Goal: Transaction & Acquisition: Download file/media

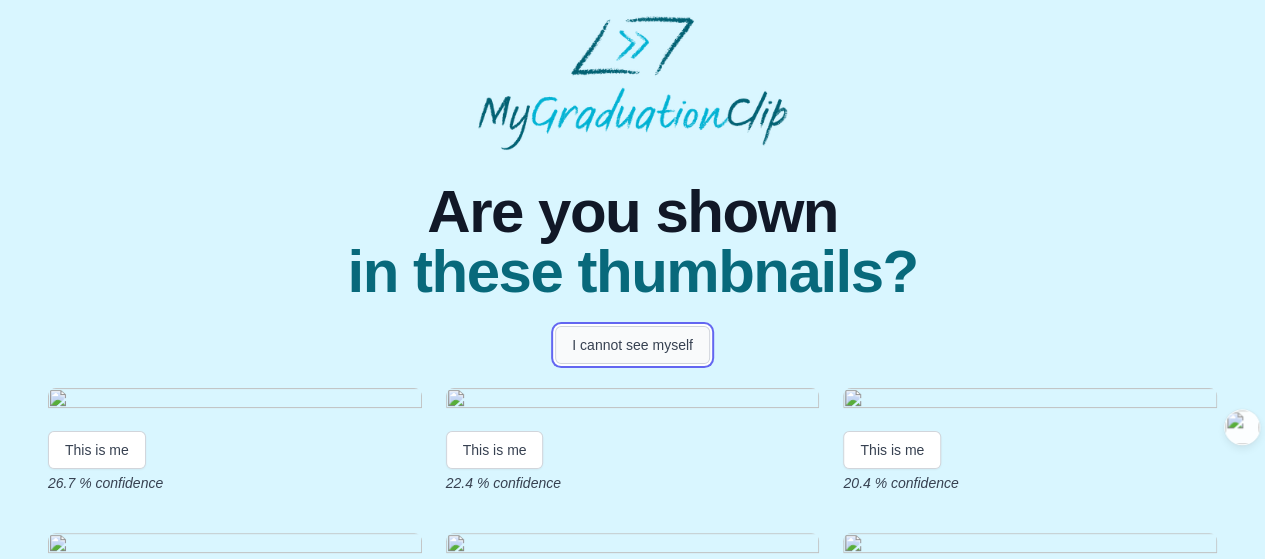
click at [655, 350] on button "I cannot see myself" at bounding box center [632, 345] width 155 height 38
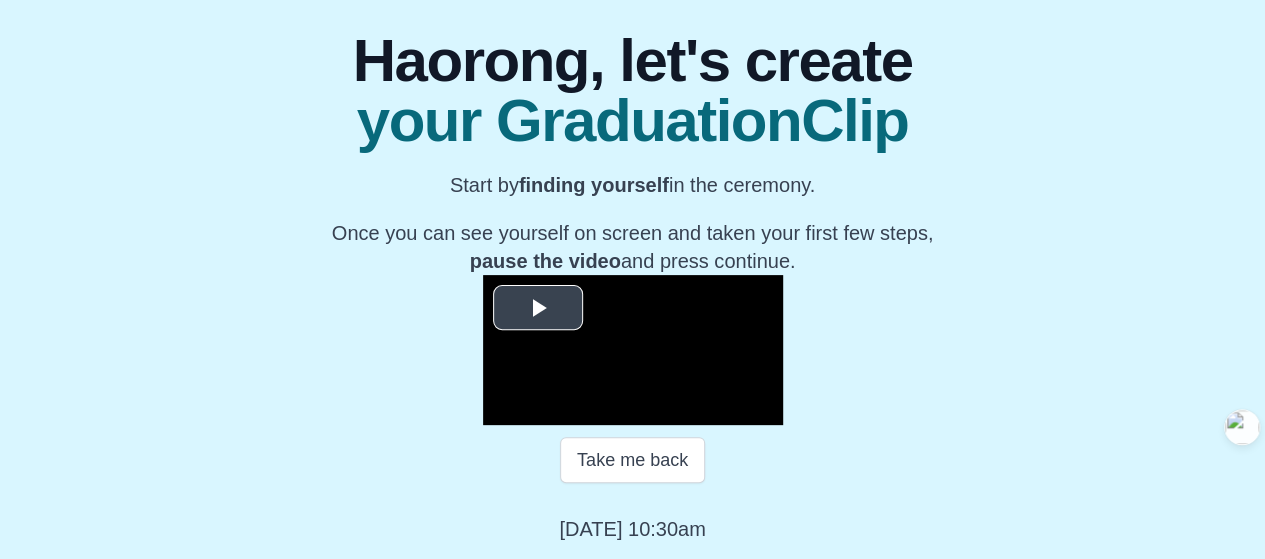
scroll to position [400, 0]
drag, startPoint x: 805, startPoint y: 75, endPoint x: 294, endPoint y: 29, distance: 513.0
click at [294, 29] on div "**********" at bounding box center [632, 271] width 1233 height 544
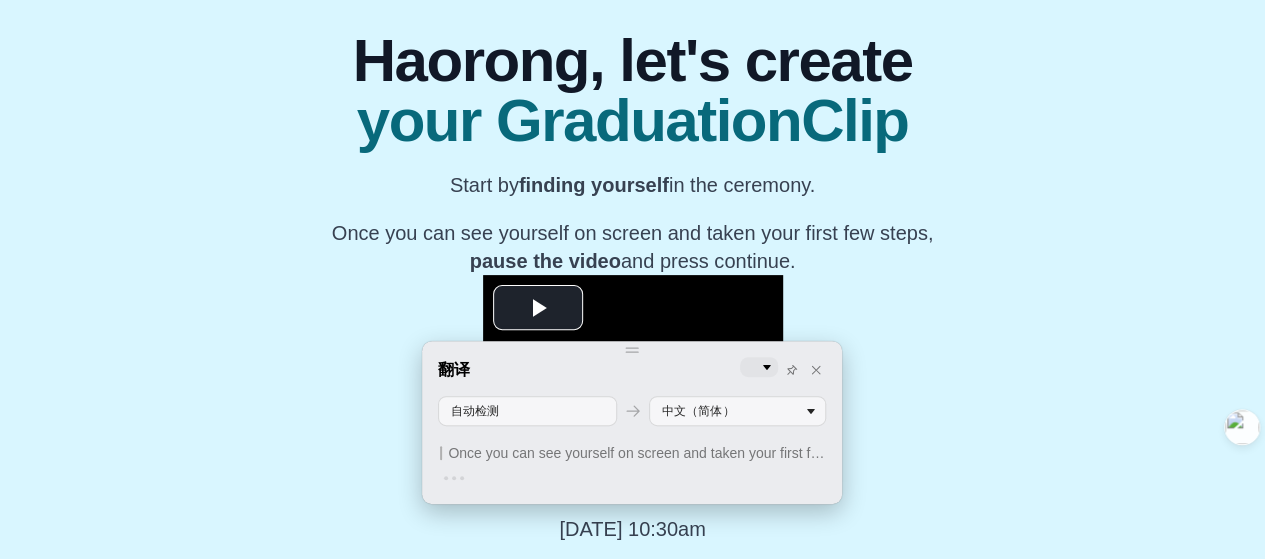
scroll to position [416, 0]
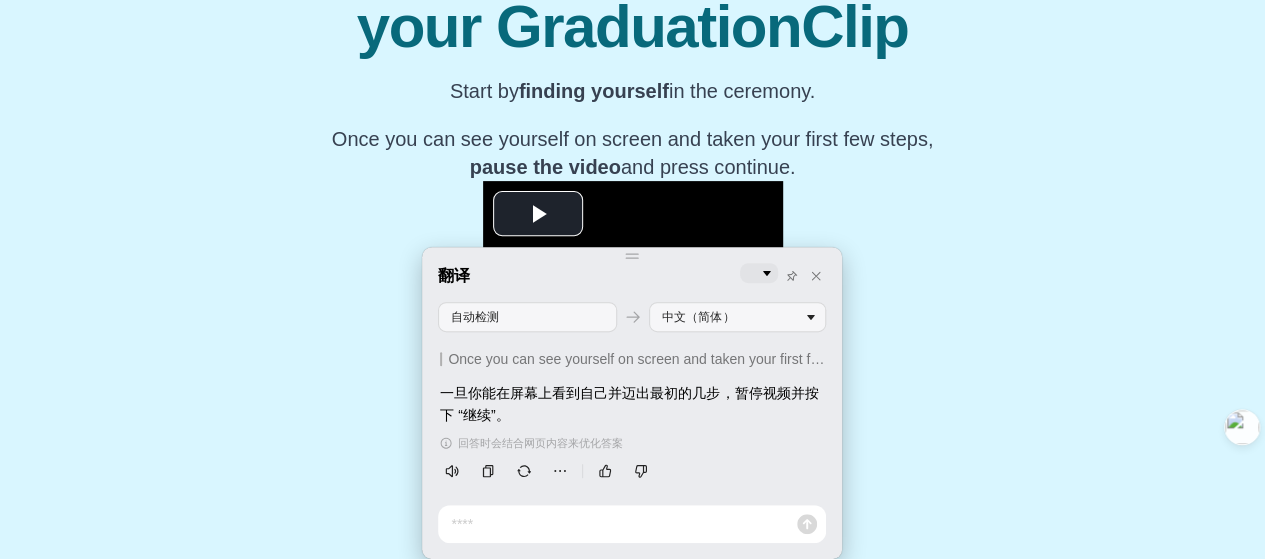
click at [1136, 305] on div "**********" at bounding box center [632, 177] width 1233 height 544
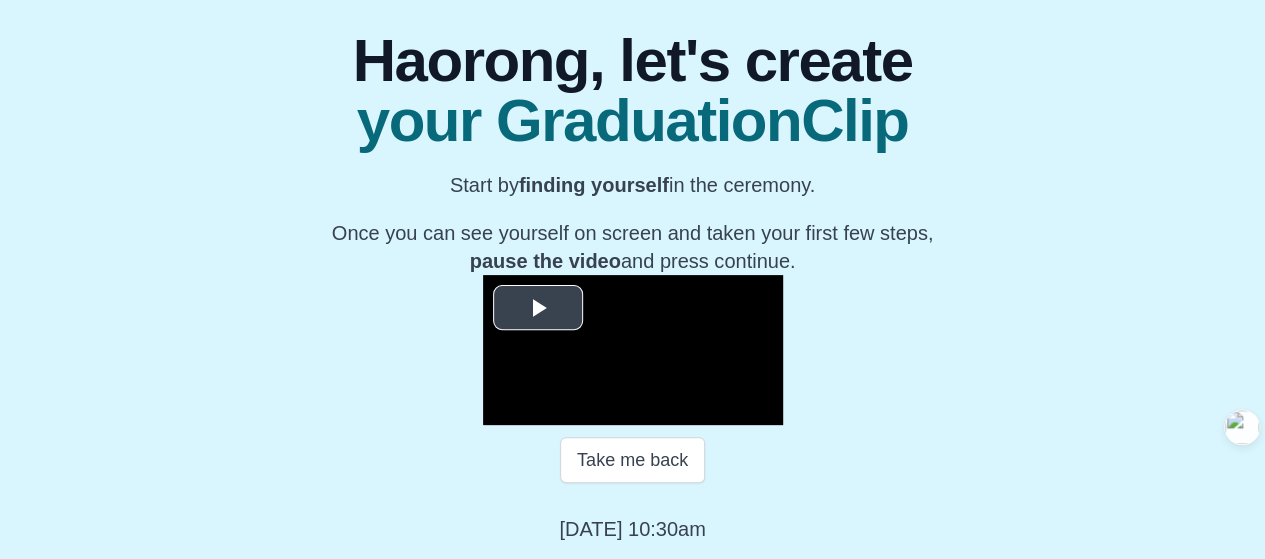
click at [538, 308] on span "Video Player" at bounding box center [538, 308] width 0 height 0
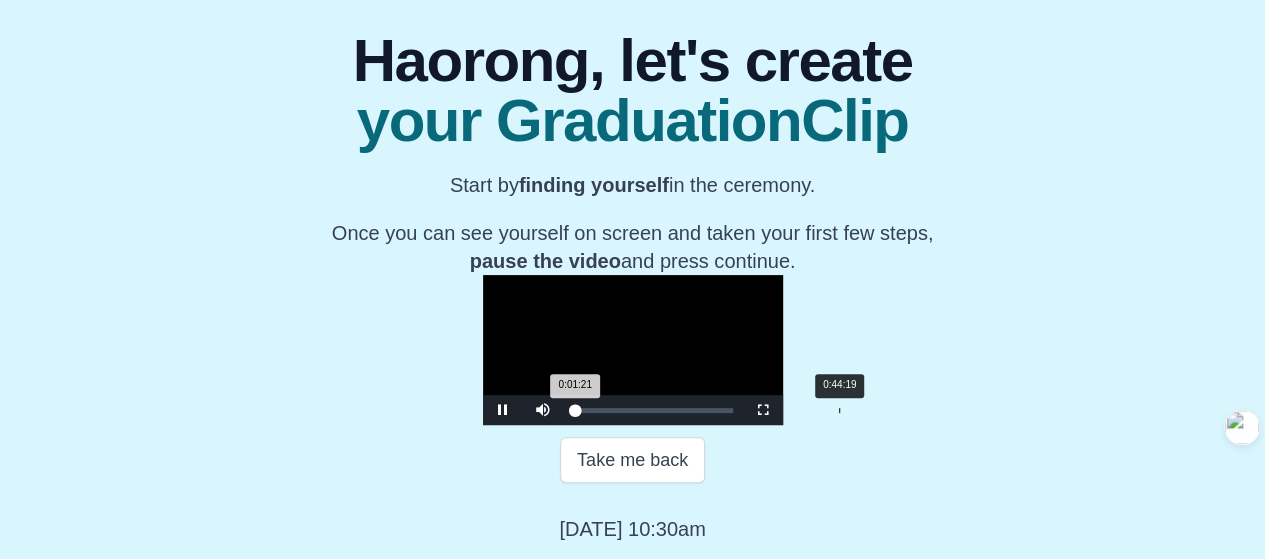
click at [839, 411] on div "0:44:19" at bounding box center [839, 410] width 1 height 5
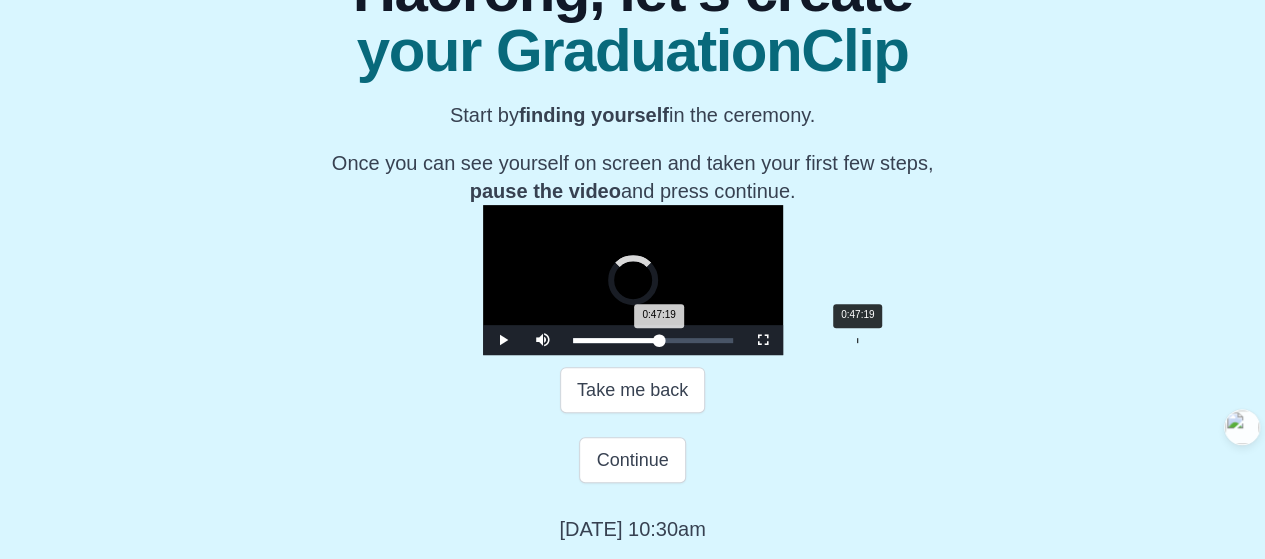
click at [857, 343] on div "0:47:19" at bounding box center [857, 340] width 1 height 5
click at [891, 343] on div "0:52:59" at bounding box center [891, 340] width 1 height 5
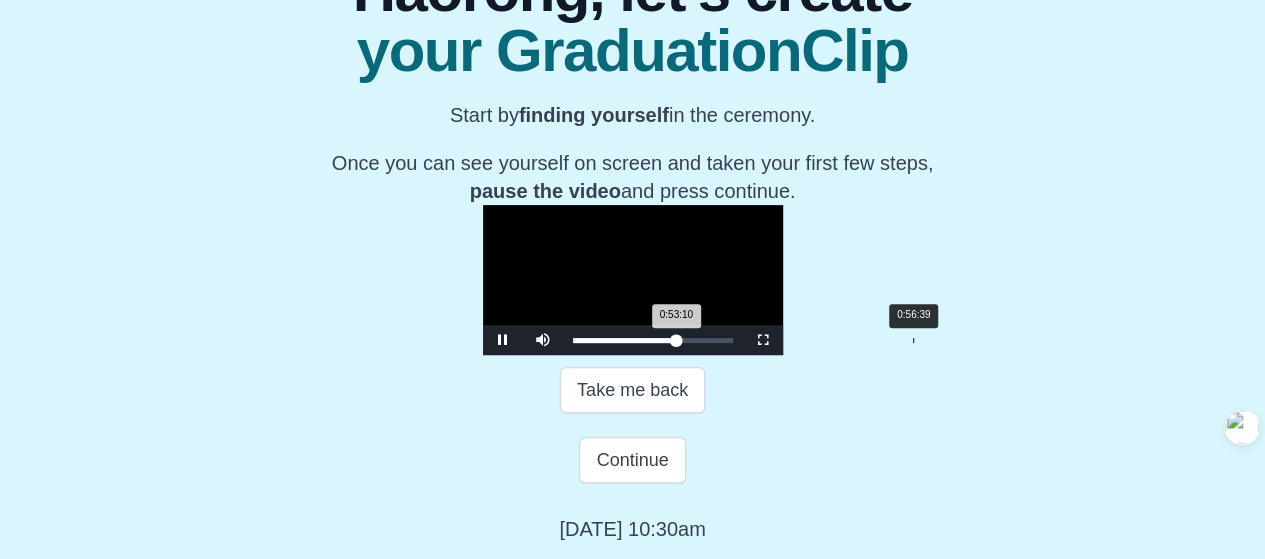
click at [743, 355] on div "Loaded : 0% 0:56:39 0:53:10 Progress : 0%" at bounding box center [653, 340] width 180 height 30
click at [927, 343] on div "0:58:59" at bounding box center [927, 340] width 1 height 5
click at [733, 343] on div "Loaded : 0% 1:00:19 0:58:59 Progress : 0%" at bounding box center [653, 340] width 160 height 5
click at [946, 343] on div "1:02:09" at bounding box center [946, 340] width 1 height 5
click at [694, 343] on div "1:02:09 Progress : 0%" at bounding box center [633, 340] width 121 height 5
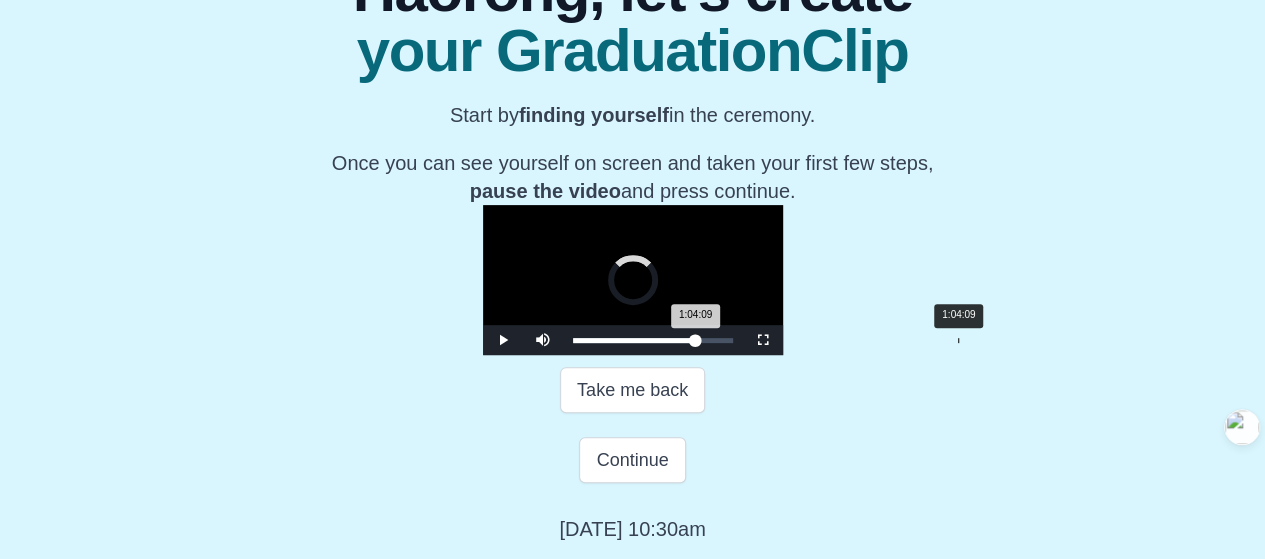
click at [696, 343] on div "1:04:09 Progress : 0%" at bounding box center [634, 340] width 123 height 5
click at [698, 343] on div "1:04:10 Progress : 0%" at bounding box center [635, 340] width 125 height 5
click at [971, 343] on div "1:06:19" at bounding box center [971, 340] width 1 height 5
click at [702, 343] on div "1:06:19 Progress : 0%" at bounding box center [637, 340] width 129 height 5
click at [704, 343] on div "1:06:59 Progress : 0%" at bounding box center [638, 340] width 131 height 5
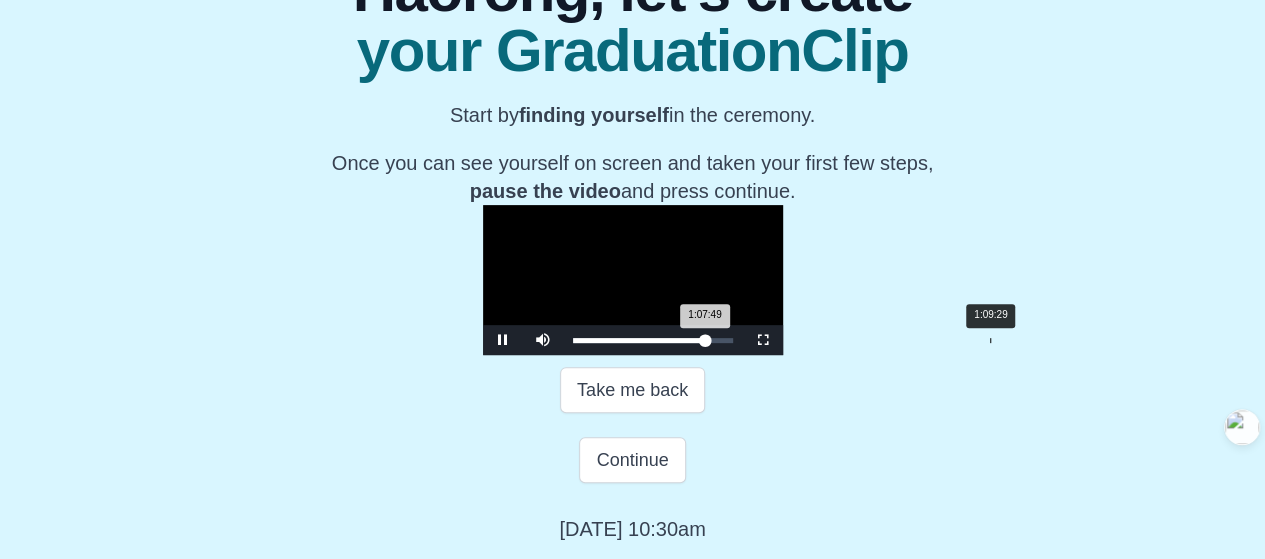
click at [990, 343] on div "1:09:29" at bounding box center [990, 340] width 1 height 5
click at [997, 343] on div "1:10:39" at bounding box center [997, 340] width 1 height 5
click at [711, 343] on div "1:11:39 Progress : 0%" at bounding box center [642, 340] width 138 height 5
click at [713, 343] on div "1:11:39 Progress : 0%" at bounding box center [643, 340] width 140 height 5
click at [714, 343] on div "1:12:09 Progress : 0%" at bounding box center [643, 340] width 141 height 5
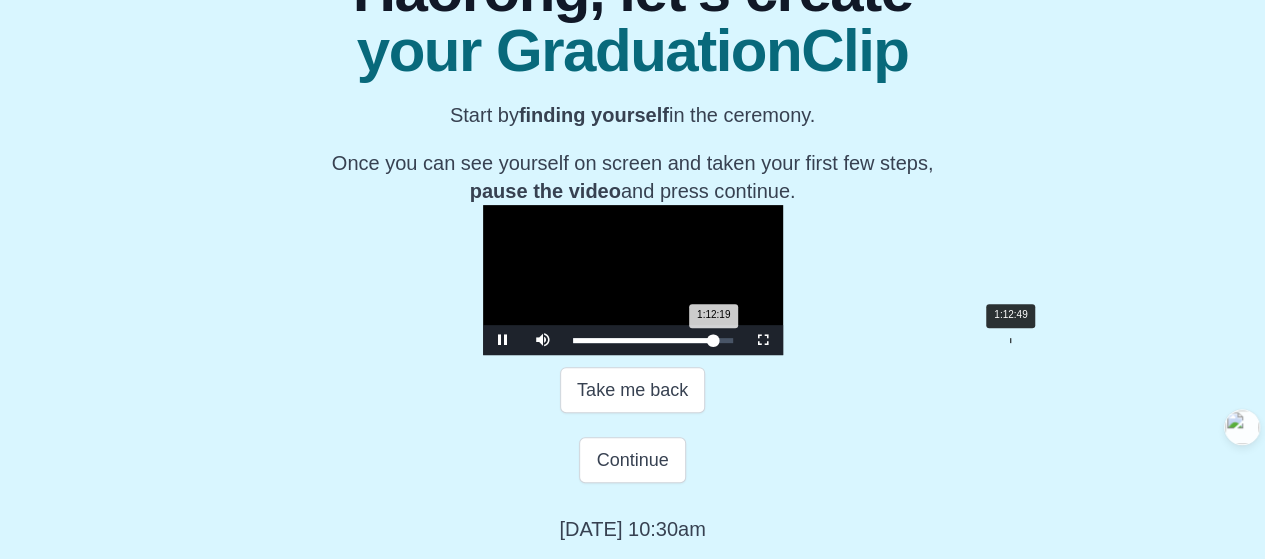
click at [714, 343] on div "1:12:19 Progress : 0%" at bounding box center [643, 340] width 141 height 5
click at [715, 343] on div "1:12:59 Progress : 0%" at bounding box center [644, 340] width 142 height 5
click at [717, 343] on div "1:13:39 Progress : 0%" at bounding box center [645, 340] width 144 height 5
click at [717, 343] on div "1:14:00 Progress : 0%" at bounding box center [645, 340] width 144 height 5
click at [718, 343] on div "1:14:19 Progress : 0%" at bounding box center [645, 340] width 145 height 5
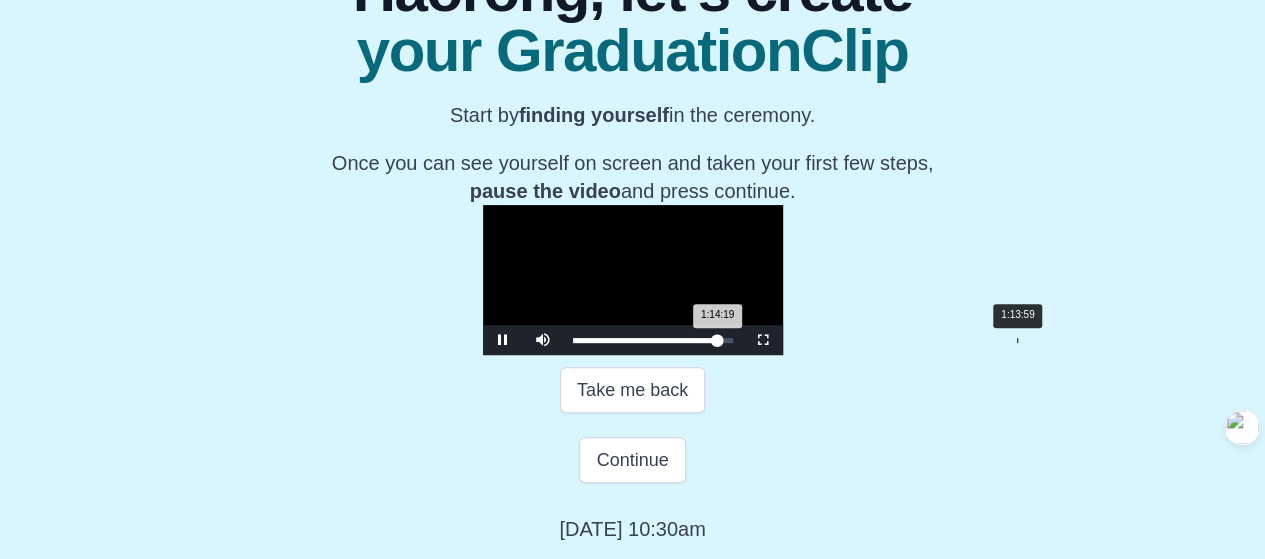
click at [718, 343] on div "1:14:19 Progress : 0%" at bounding box center [645, 340] width 145 height 5
click at [717, 343] on div "1:14:00 Progress : 0%" at bounding box center [645, 340] width 144 height 5
click at [716, 343] on div "1:13:30 Progress : 0%" at bounding box center [644, 340] width 143 height 5
click at [715, 343] on div "1:12:59 Progress : 0%" at bounding box center [644, 340] width 142 height 5
click at [714, 343] on div "1:12:29 Progress : 0%" at bounding box center [643, 340] width 141 height 5
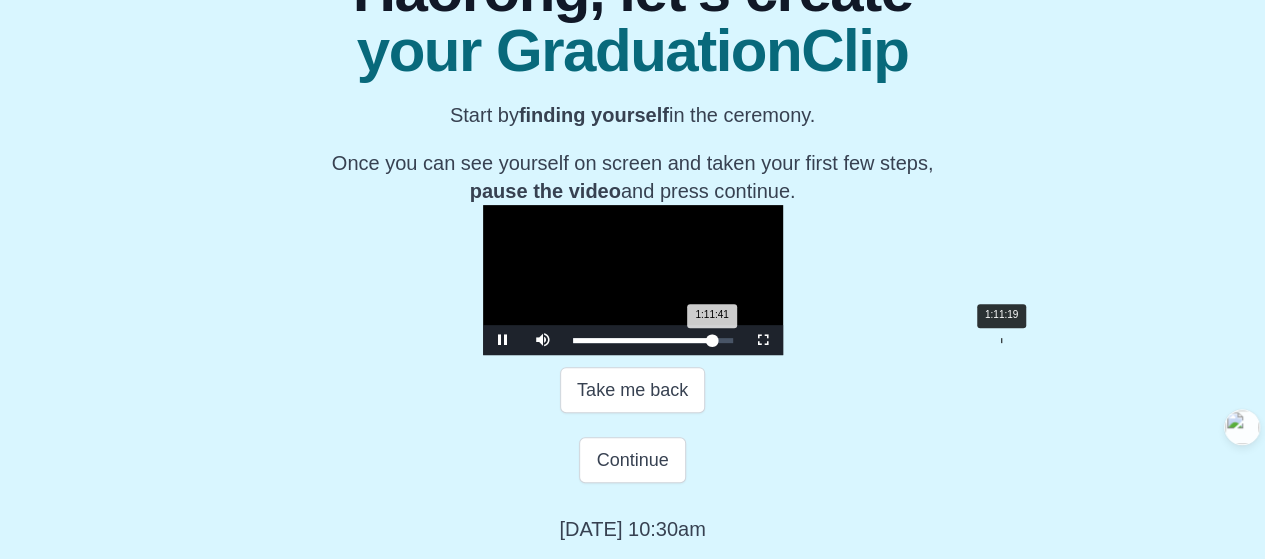
click at [713, 343] on div "1:11:41 Progress : 0%" at bounding box center [643, 340] width 140 height 5
click at [712, 343] on div "1:11:19 Progress : 0%" at bounding box center [642, 340] width 139 height 5
click at [712, 343] on div "1:10:59 Progress : 0%" at bounding box center [642, 340] width 139 height 5
click at [743, 355] on div "Loaded : 0% 1:13:39 1:13:39 Progress : 0%" at bounding box center [653, 340] width 180 height 30
click at [717, 343] on div "1:13:39 Progress : 0%" at bounding box center [645, 340] width 144 height 5
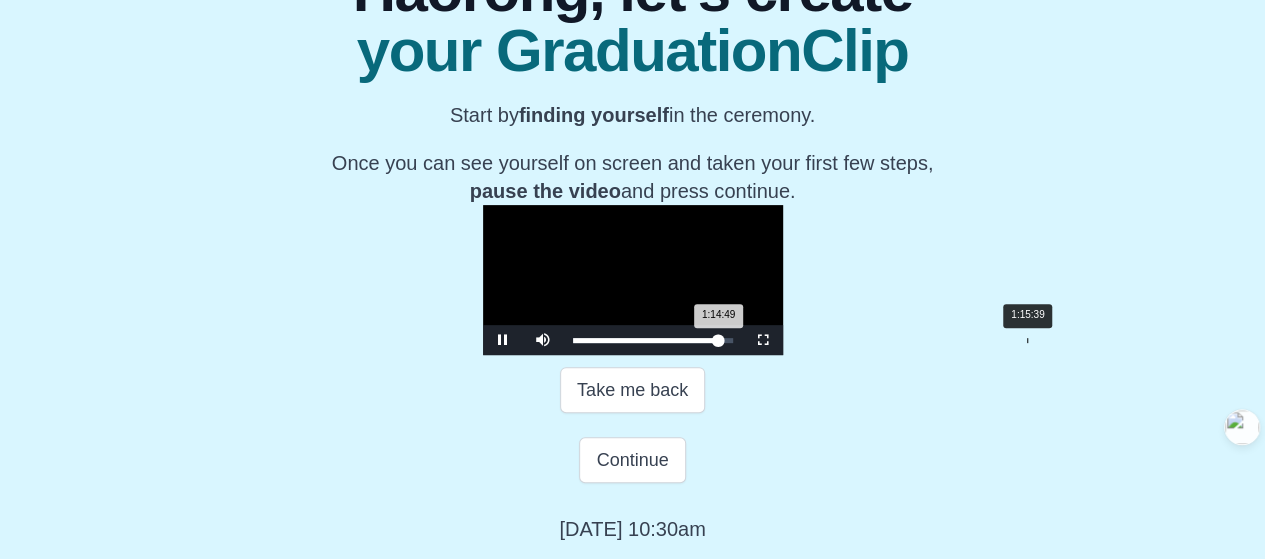
click at [719, 343] on div "1:14:49 Progress : 0%" at bounding box center [646, 340] width 146 height 5
click at [721, 343] on div "1:15:49 Progress : 0%" at bounding box center [647, 340] width 148 height 5
click at [722, 343] on div "1:16:29 Progress : 0%" at bounding box center [647, 340] width 149 height 5
click at [724, 343] on div "1:17:59 Progress : 0%" at bounding box center [648, 340] width 151 height 5
click at [725, 343] on div "1:17:59 Progress : 0%" at bounding box center [649, 340] width 152 height 5
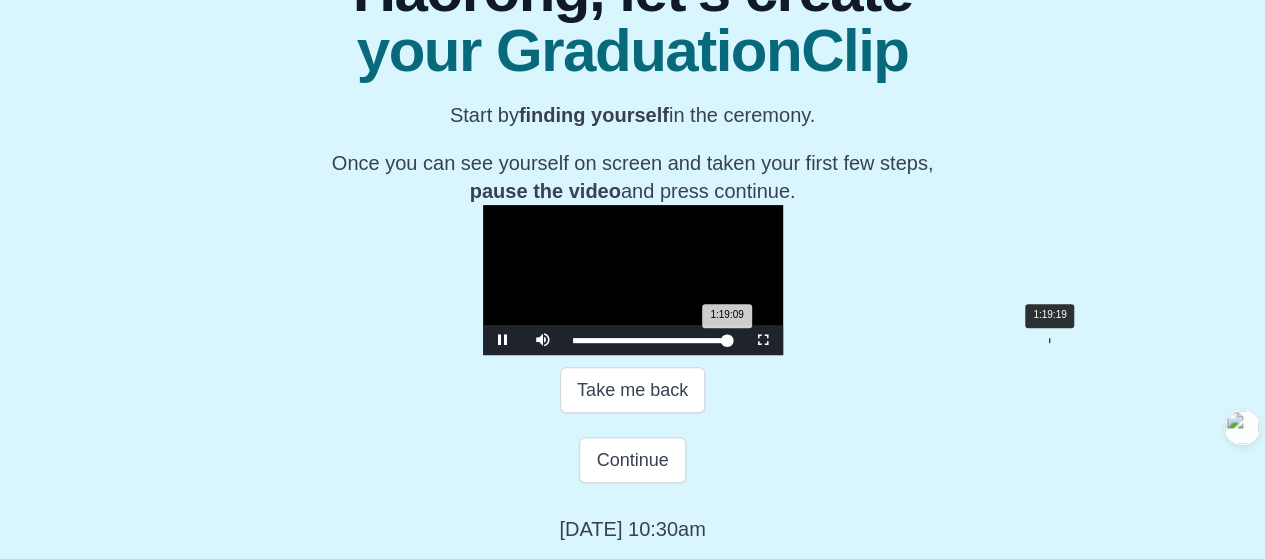
click at [727, 343] on div "1:19:09 Progress : 0%" at bounding box center [650, 340] width 154 height 5
click at [728, 343] on div "1:19:29 Progress : 0%" at bounding box center [650, 340] width 155 height 5
click at [743, 355] on div "Loaded : 0% 1:14:19 1:15:59 Progress : 0%" at bounding box center [653, 340] width 180 height 30
click at [999, 343] on div "1:10:59" at bounding box center [999, 340] width 1 height 5
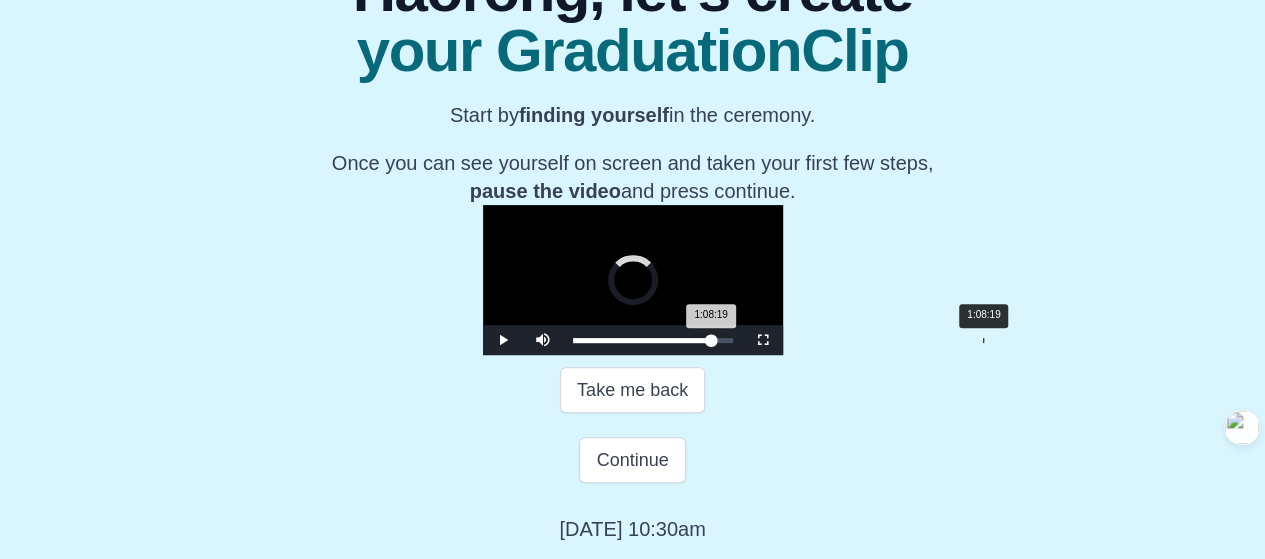
click at [983, 343] on div "1:08:19" at bounding box center [983, 340] width 1 height 5
click at [1004, 343] on div "1:11:49" at bounding box center [1004, 340] width 1 height 5
click at [1012, 343] on div "1:13:09" at bounding box center [1012, 340] width 1 height 5
click at [716, 343] on div "1:13:19 Progress : 0%" at bounding box center [644, 340] width 143 height 5
click at [716, 343] on div "1:13:10 Progress : 0%" at bounding box center [644, 340] width 143 height 5
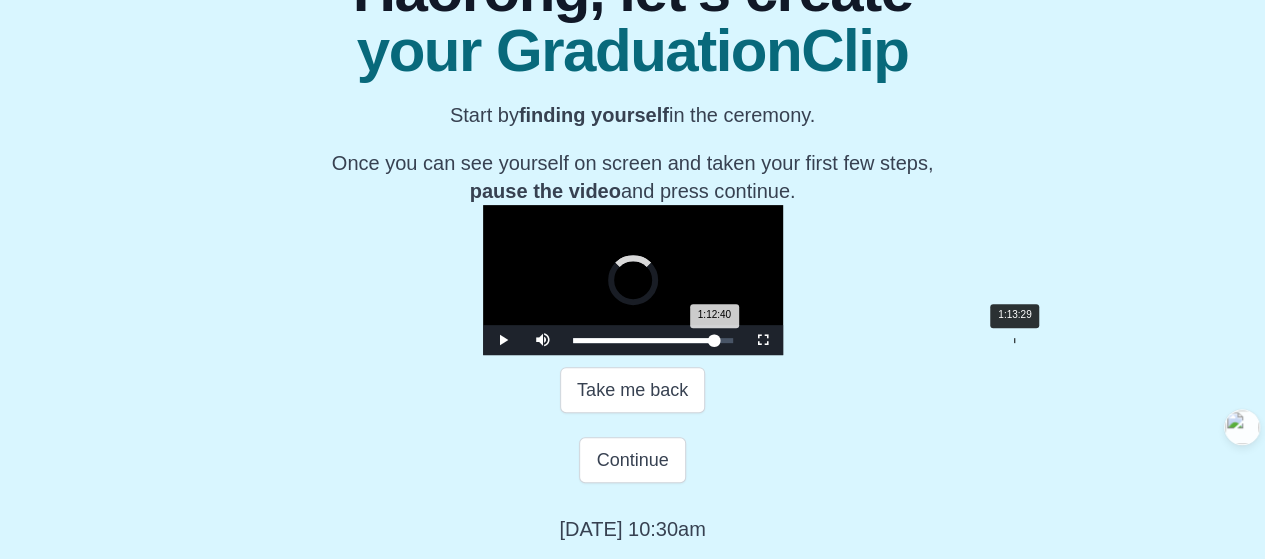
click at [715, 343] on div "1:12:40 Progress : 0%" at bounding box center [644, 340] width 142 height 5
click at [716, 343] on div "1:13:29 Progress : 0%" at bounding box center [644, 340] width 143 height 5
click at [717, 343] on div "1:13:59 Progress : 0%" at bounding box center [645, 340] width 144 height 5
click at [718, 343] on div "1:14:29 Progress : 0%" at bounding box center [645, 340] width 145 height 5
click at [720, 343] on div "1:15:19 Progress : 0%" at bounding box center [646, 340] width 147 height 5
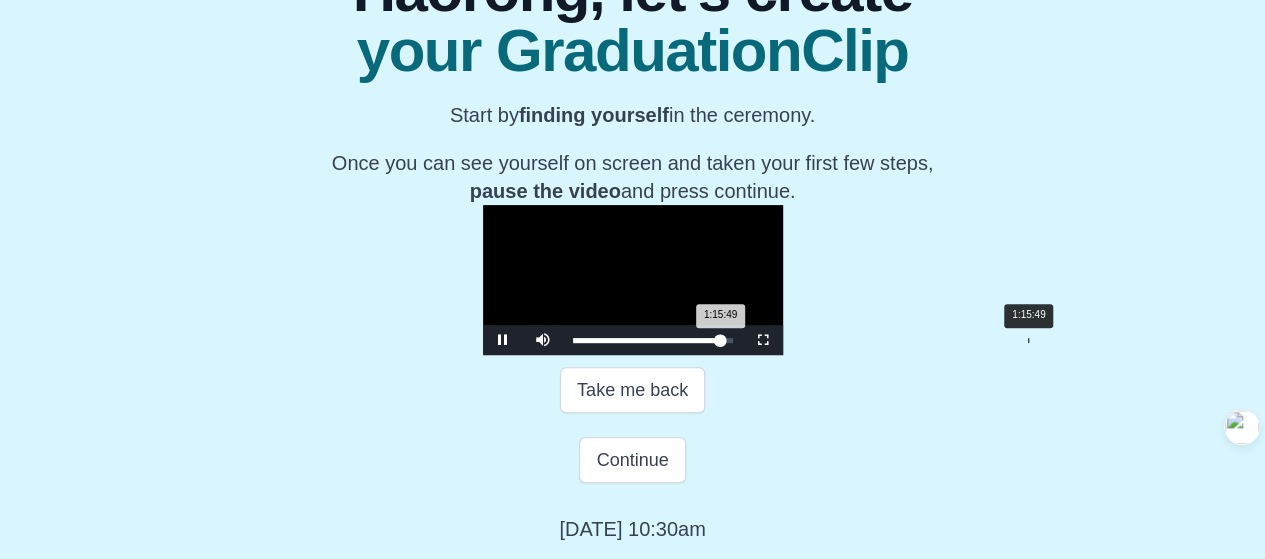
click at [721, 343] on div "1:15:49 Progress : 0%" at bounding box center [647, 340] width 148 height 5
click at [722, 343] on div "1:16:09 Progress : 0%" at bounding box center [647, 340] width 149 height 5
click at [724, 343] on div "1:17:19 Progress : 0%" at bounding box center [648, 340] width 151 height 5
click at [715, 343] on div "1:12:59 Progress : 0%" at bounding box center [644, 340] width 142 height 5
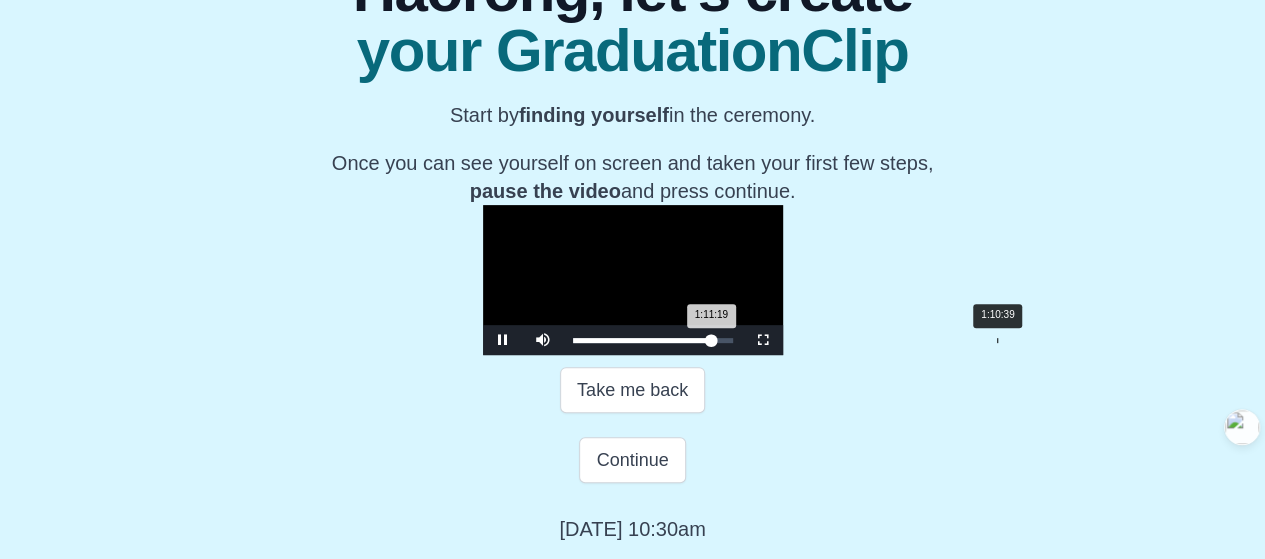
click at [712, 343] on div "1:11:19 Progress : 0%" at bounding box center [642, 340] width 139 height 5
click at [710, 343] on div "1:09:29 Progress : 0%" at bounding box center [641, 340] width 137 height 5
click at [709, 343] on div "1:09:29 Progress : 0%" at bounding box center [641, 340] width 136 height 5
click at [707, 343] on div "1:08:29 Progress : 0%" at bounding box center [640, 340] width 134 height 5
click at [704, 343] on div "1:07:19 Progress : 0%" at bounding box center [638, 340] width 131 height 5
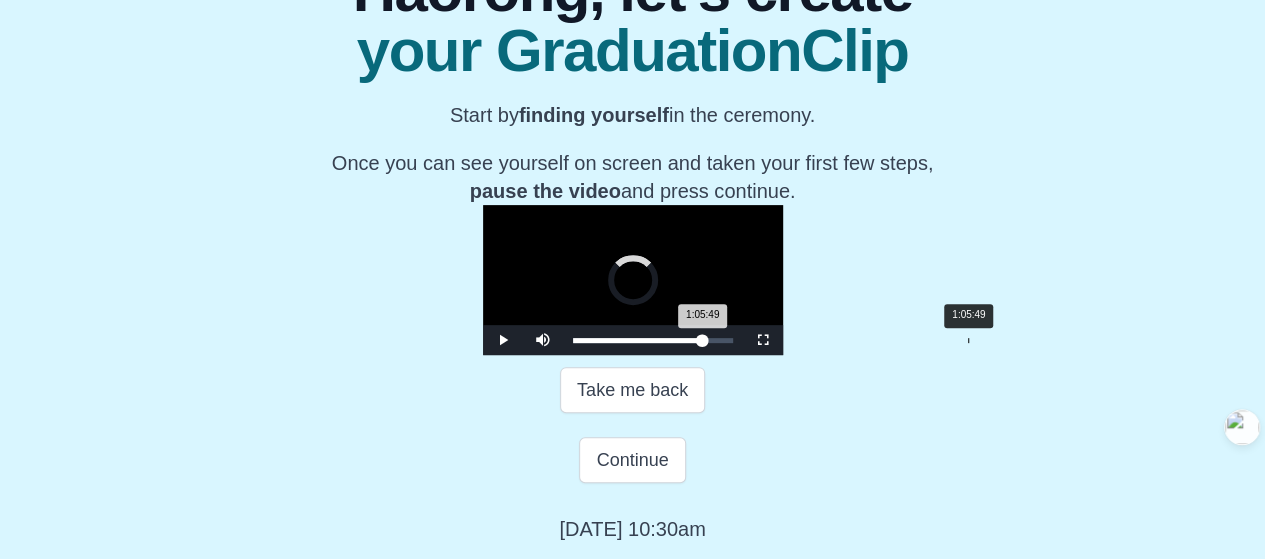
click at [703, 343] on div "1:05:49 Progress : 0%" at bounding box center [638, 340] width 130 height 5
click at [701, 343] on div "1:05:49 Progress : 0%" at bounding box center [637, 340] width 128 height 5
click at [700, 343] on div "1:04:59 Progress : 0%" at bounding box center [636, 340] width 127 height 5
click at [698, 343] on div "1:02:39 Progress : 0%" at bounding box center [635, 340] width 125 height 5
click at [695, 343] on div "1:02:39 Progress : 0%" at bounding box center [634, 340] width 122 height 5
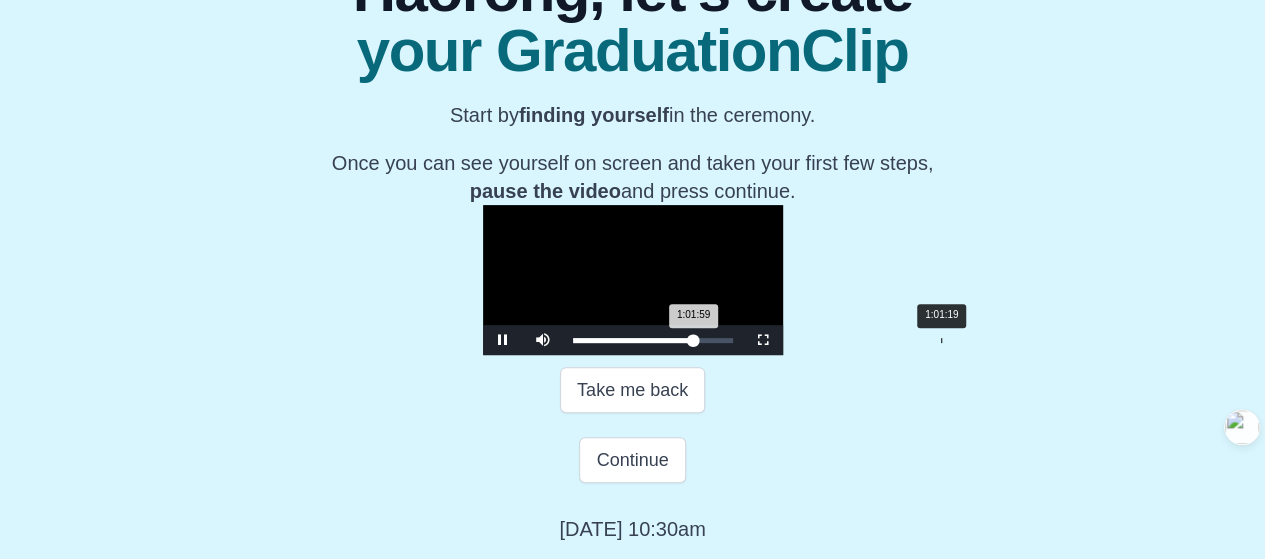
click at [694, 343] on div "1:01:59 Progress : 0%" at bounding box center [633, 340] width 121 height 5
click at [693, 343] on div "1:01:19 Progress : 0%" at bounding box center [633, 340] width 120 height 5
click at [690, 343] on div "1:00:09 Progress : 0%" at bounding box center [631, 340] width 117 height 5
click at [689, 343] on div "0:59:19 Progress : 0%" at bounding box center [631, 340] width 116 height 5
click at [687, 343] on div "0:57:29 Progress : 0%" at bounding box center [630, 340] width 114 height 5
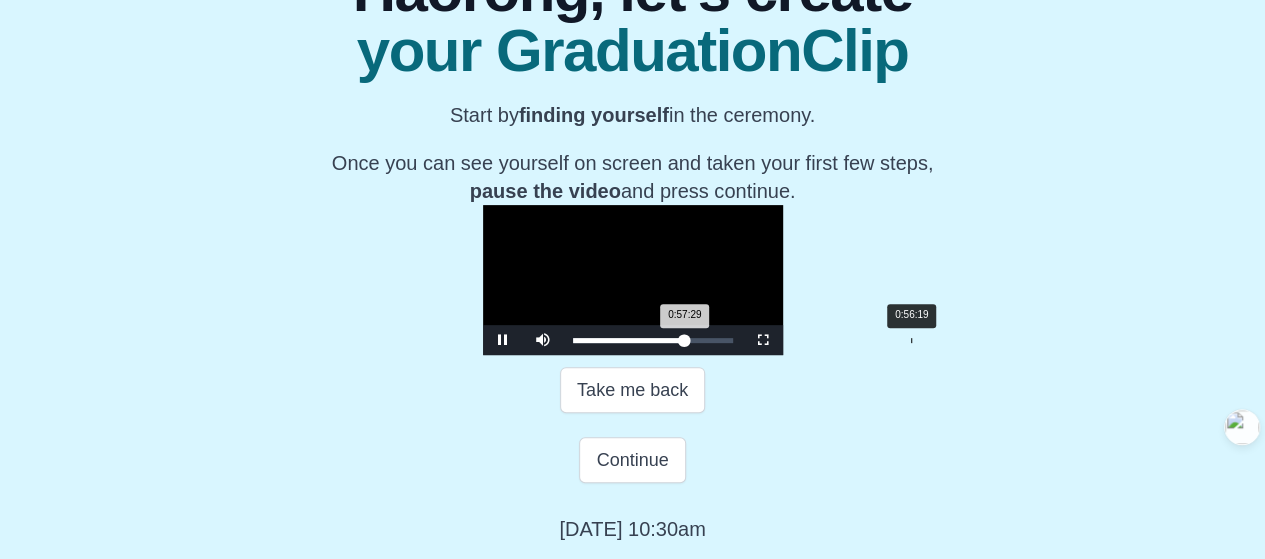
click at [685, 343] on div "0:57:29 Progress : 0%" at bounding box center [629, 340] width 112 height 5
click at [733, 343] on div "Loaded : 0% 0:56:49 0:56:19 Progress : 0%" at bounding box center [653, 340] width 160 height 5
click at [687, 343] on div "0:58:29 Progress : 0%" at bounding box center [630, 340] width 114 height 5
click at [688, 343] on div "0:58:59 Progress : 0%" at bounding box center [630, 340] width 115 height 5
click at [690, 343] on div "0:59:51 Progress : 0%" at bounding box center [631, 340] width 117 height 5
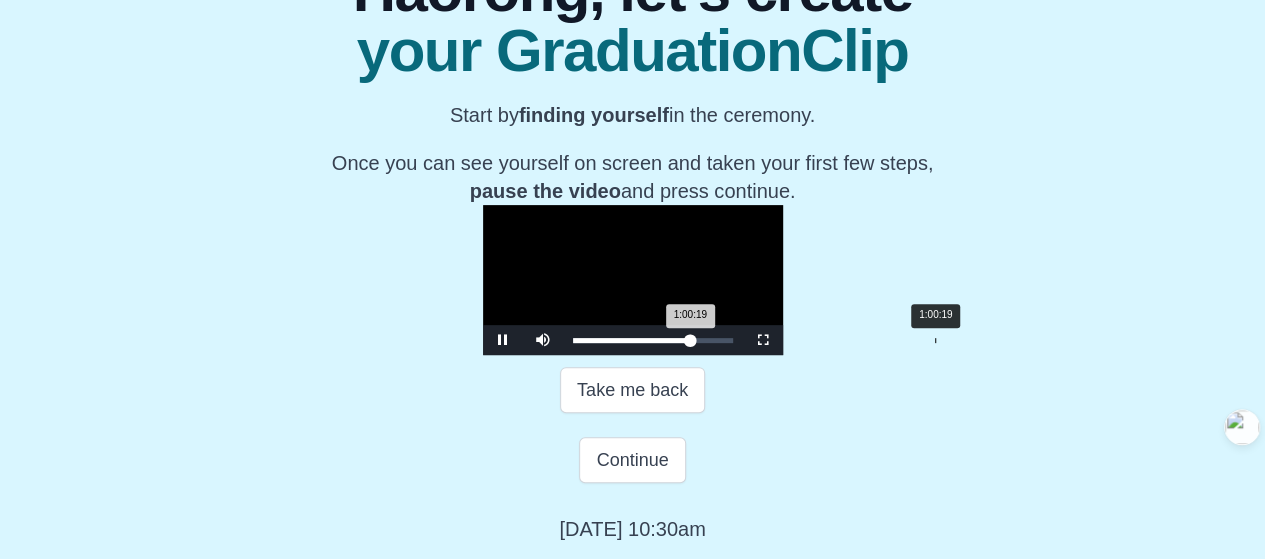
click at [691, 343] on div "1:00:19 Progress : 0%" at bounding box center [632, 340] width 118 height 5
click at [693, 343] on div "1:01:19 Progress : 0%" at bounding box center [633, 340] width 120 height 5
click at [693, 343] on div "1:01:39 Progress : 0%" at bounding box center [633, 340] width 120 height 5
click at [694, 343] on div "1:02:09 Progress : 0%" at bounding box center [633, 340] width 121 height 5
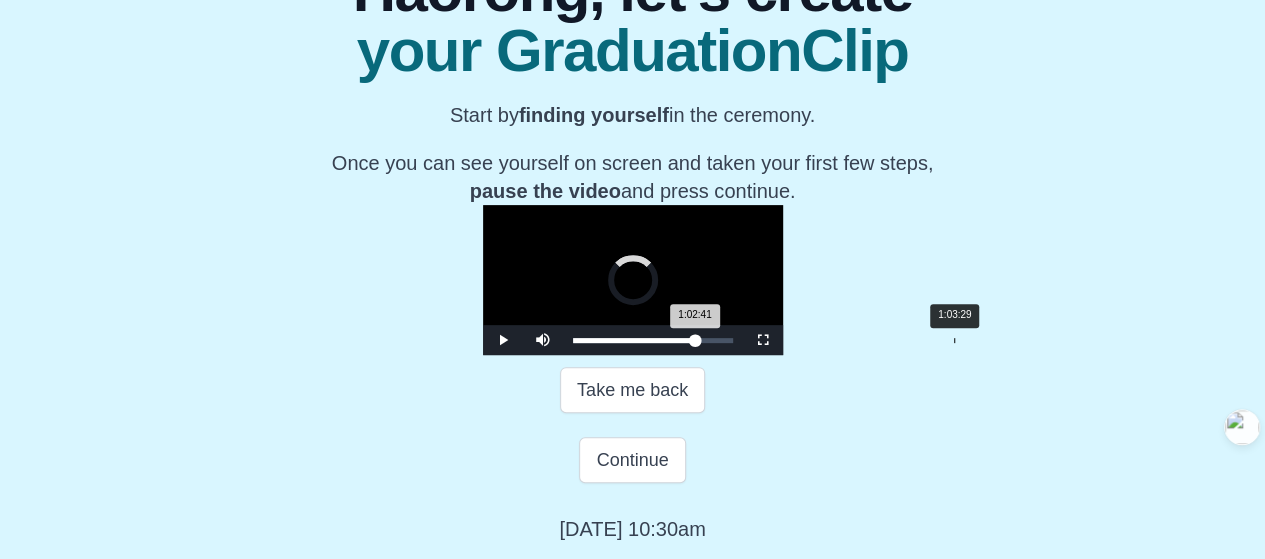
click at [695, 343] on div "1:02:41 Progress : 0%" at bounding box center [634, 340] width 122 height 5
click at [963, 343] on div "1:04:59" at bounding box center [963, 340] width 1 height 5
click at [700, 343] on div "1:04:59 Progress : 0%" at bounding box center [636, 340] width 127 height 5
click at [701, 343] on div "1:05:39 Progress : 0%" at bounding box center [637, 340] width 128 height 5
click at [703, 343] on div "1:06:39 Progress : 0%" at bounding box center [638, 340] width 130 height 5
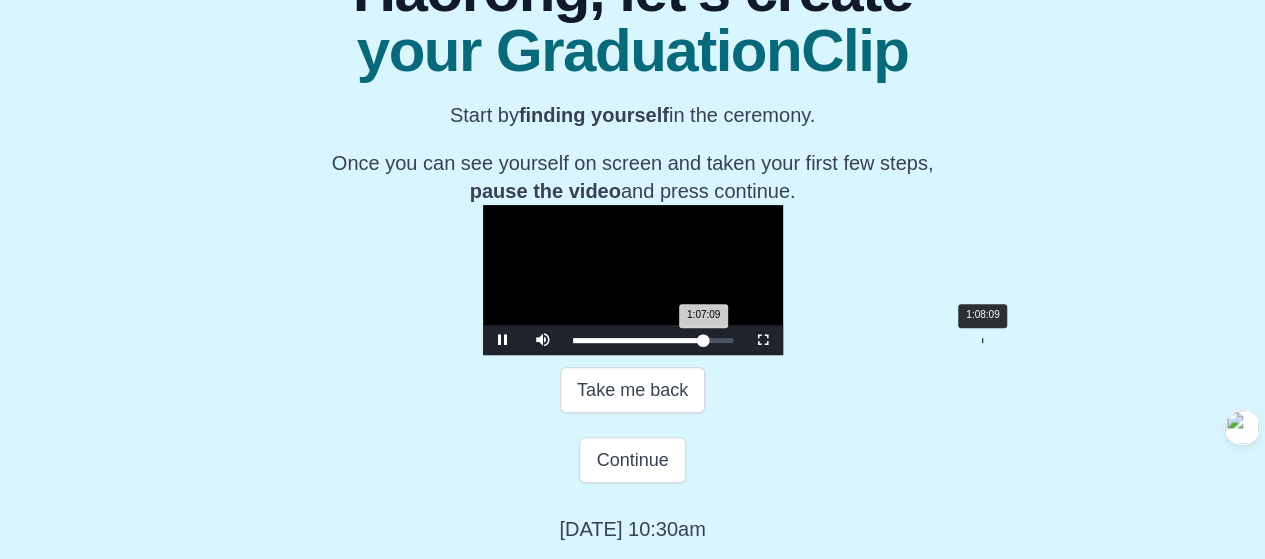
click at [733, 343] on div "Loaded : 0% 1:08:09 1:07:09 Progress : 0%" at bounding box center [653, 340] width 160 height 5
click at [707, 343] on div "1:08:29 Progress : 0%" at bounding box center [640, 340] width 134 height 5
click at [709, 343] on div "1:09:29 Progress : 0%" at bounding box center [641, 340] width 136 height 5
click at [710, 343] on div "1:10:09 Progress : 0%" at bounding box center [641, 340] width 137 height 5
click at [712, 343] on div "1:10:59 Progress : 0%" at bounding box center [642, 340] width 139 height 5
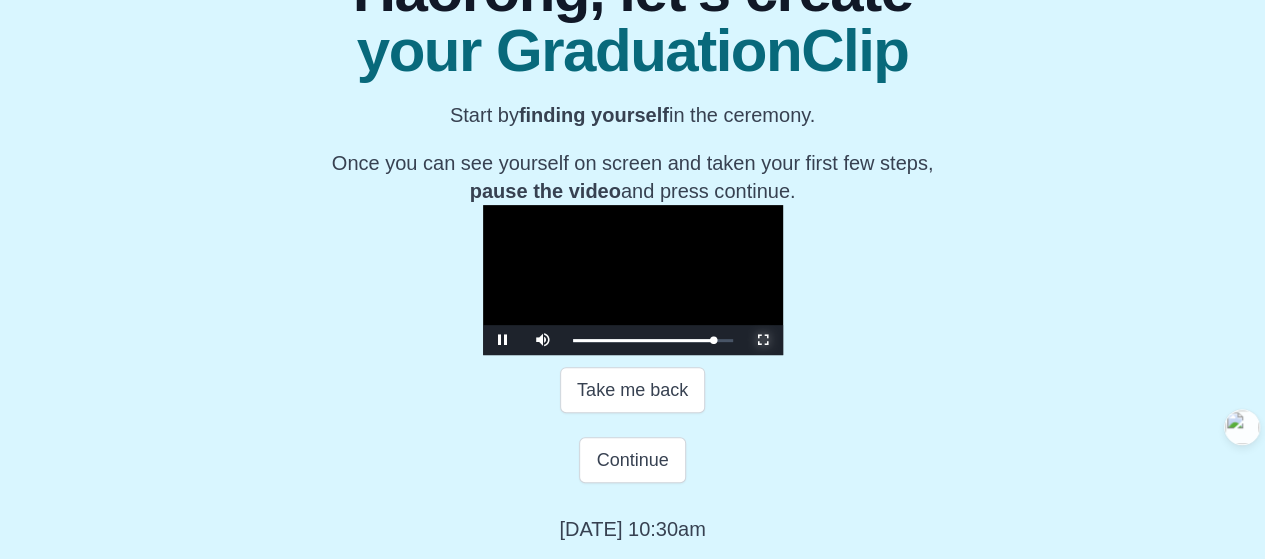
click at [763, 340] on span "Video Player" at bounding box center [763, 340] width 0 height 0
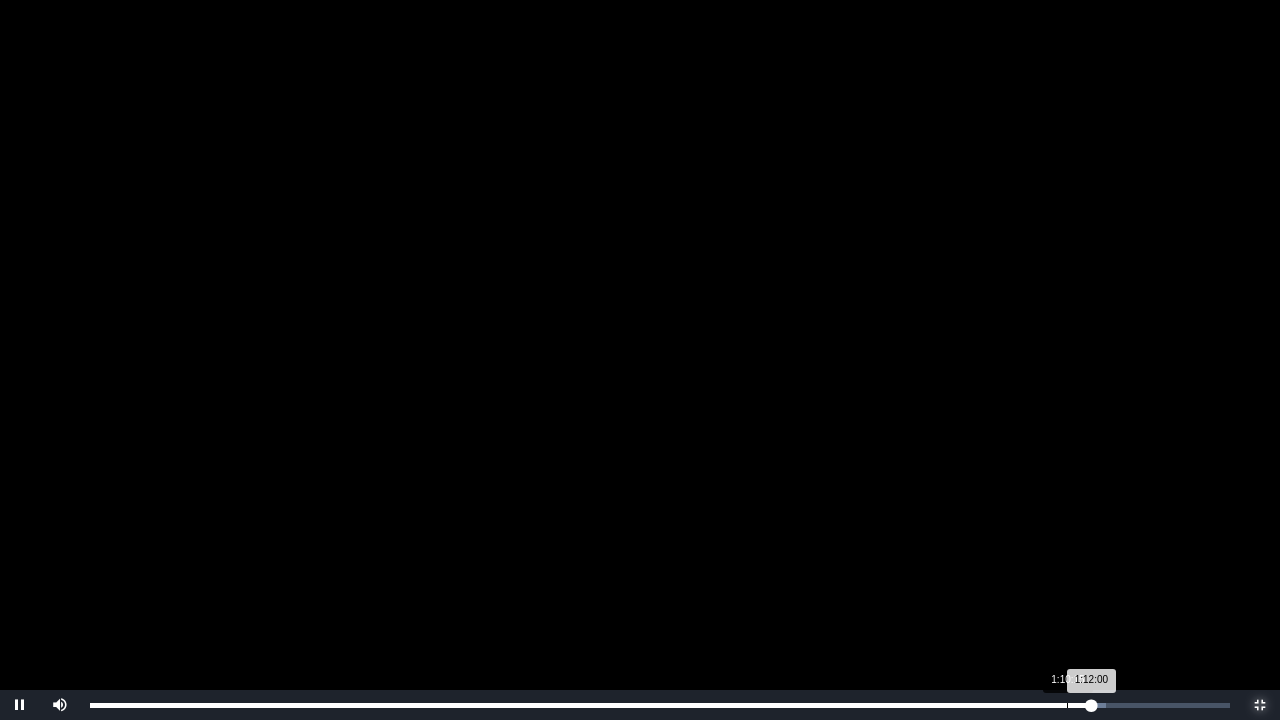
click at [1067, 558] on div "Loaded : 0% 1:10:15 1:12:00 Progress : 0%" at bounding box center [660, 705] width 1160 height 30
click at [1046, 558] on div "1:08:45" at bounding box center [1046, 705] width 1 height 5
click at [1029, 558] on div "1:08:45 Progress : 0%" at bounding box center [568, 705] width 956 height 5
click at [1044, 558] on div "Loaded : 0% 1:07:57 1:07:32 Progress : 0%" at bounding box center [660, 705] width 1140 height 5
click at [1035, 558] on div "1:07:57" at bounding box center [1035, 705] width 1 height 5
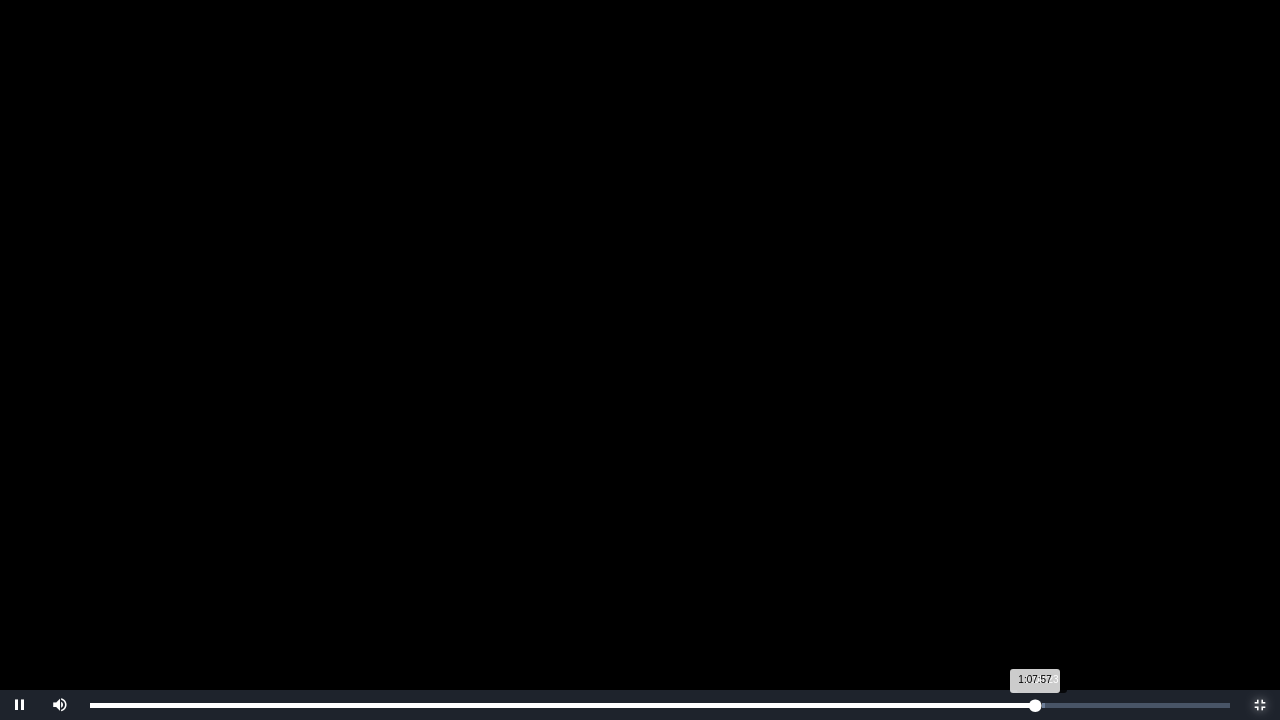
click at [1048, 558] on div "Loaded : 0% 1:08:23 1:07:57 Progress : 0%" at bounding box center [660, 705] width 1140 height 5
click at [1046, 558] on div "1:08:45 Progress : 0%" at bounding box center [569, 705] width 959 height 5
click at [919, 558] on div "Loaded : 0% 0:59:37 1:08:49 Progress : 0%" at bounding box center [660, 705] width 1160 height 30
click at [899, 558] on div "0:58:10" at bounding box center [899, 705] width 1 height 5
click at [862, 558] on div "0:55:31" at bounding box center [862, 705] width 1 height 5
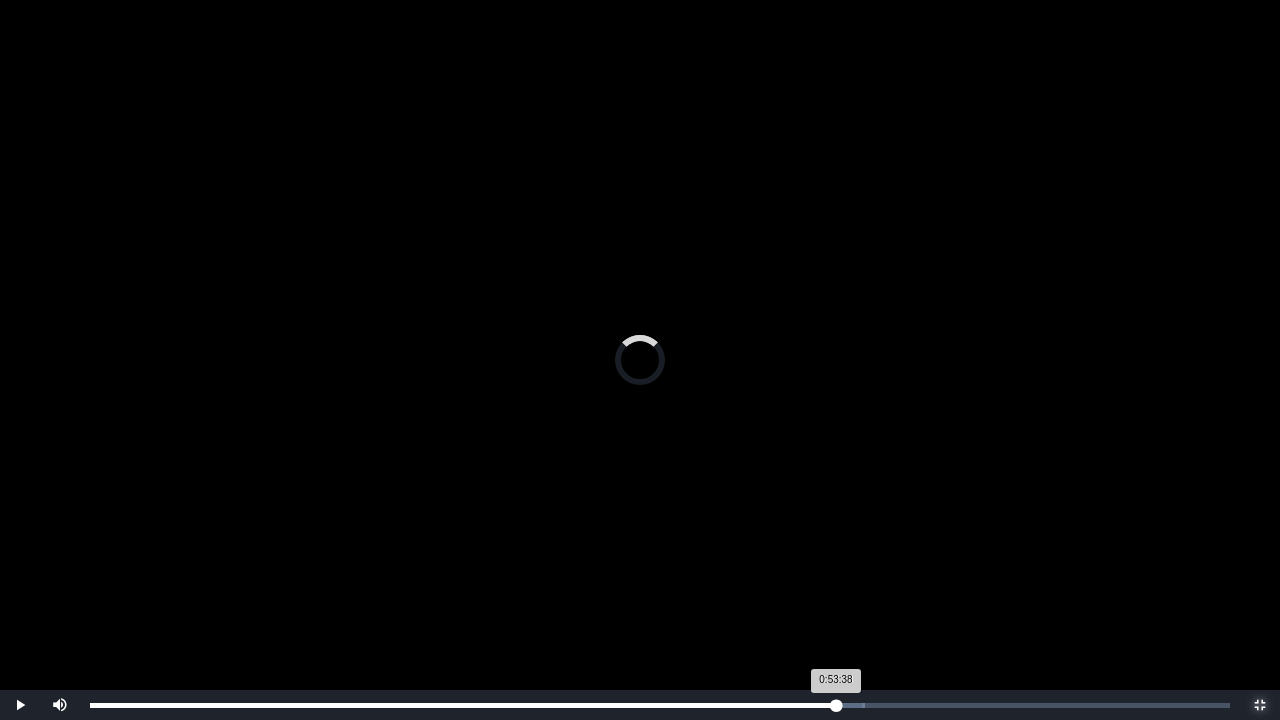
click at [836, 558] on div "Loaded : 0% 0:53:38 0:53:38 Progress : 0%" at bounding box center [660, 705] width 1140 height 5
click at [798, 558] on div "Loaded : 0% 0:51:12 0:50:54 Progress : 0%" at bounding box center [660, 705] width 1160 height 30
click at [770, 558] on div "0:48:54 Progress : 0%" at bounding box center [430, 705] width 680 height 5
click at [753, 558] on div "0:47:40" at bounding box center [753, 705] width 1 height 5
click at [781, 558] on div "0:49:37" at bounding box center [780, 705] width 1 height 5
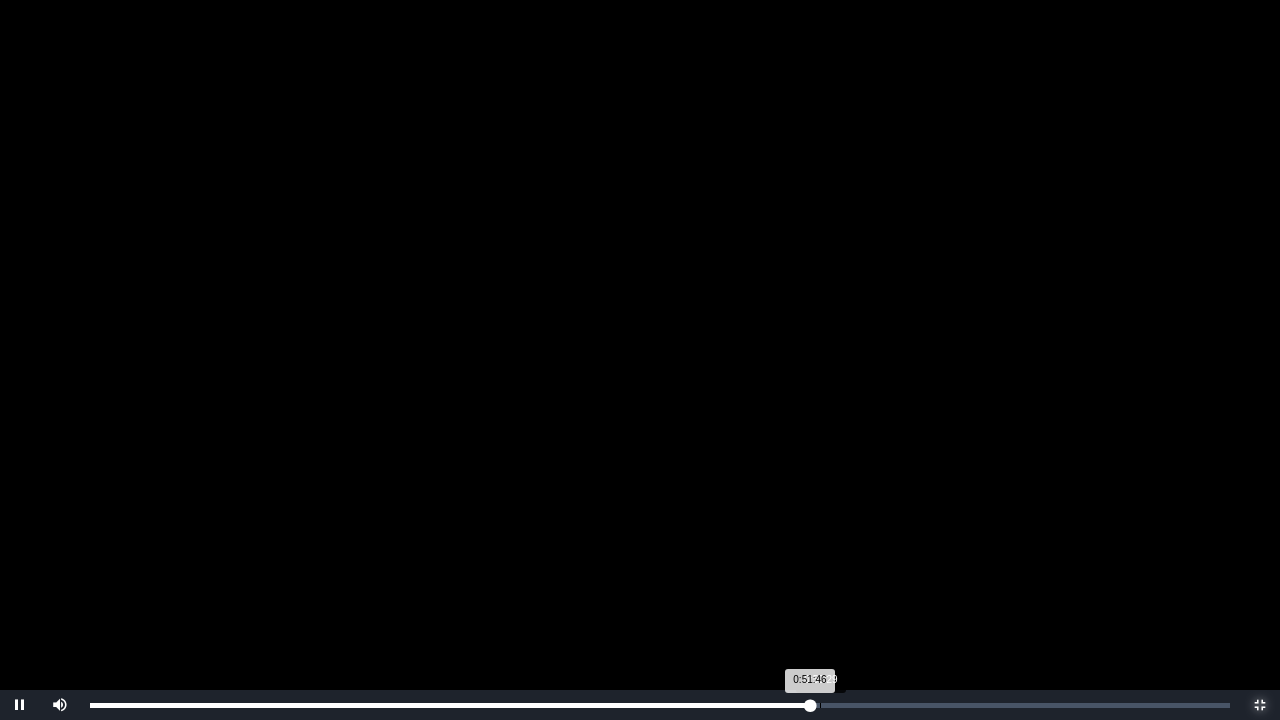
click at [820, 558] on div "0:52:29" at bounding box center [820, 705] width 1 height 5
click at [829, 558] on div "Loaded : 0% 0:53:04 0:52:29 Progress : 0%" at bounding box center [660, 705] width 1140 height 5
click at [839, 558] on div "0:53:51" at bounding box center [839, 705] width 1 height 5
click at [839, 558] on div "0:54:04 Progress : 0%" at bounding box center [464, 705] width 749 height 5
click at [842, 558] on div "0:54:05 Progress : 0%" at bounding box center [466, 705] width 752 height 5
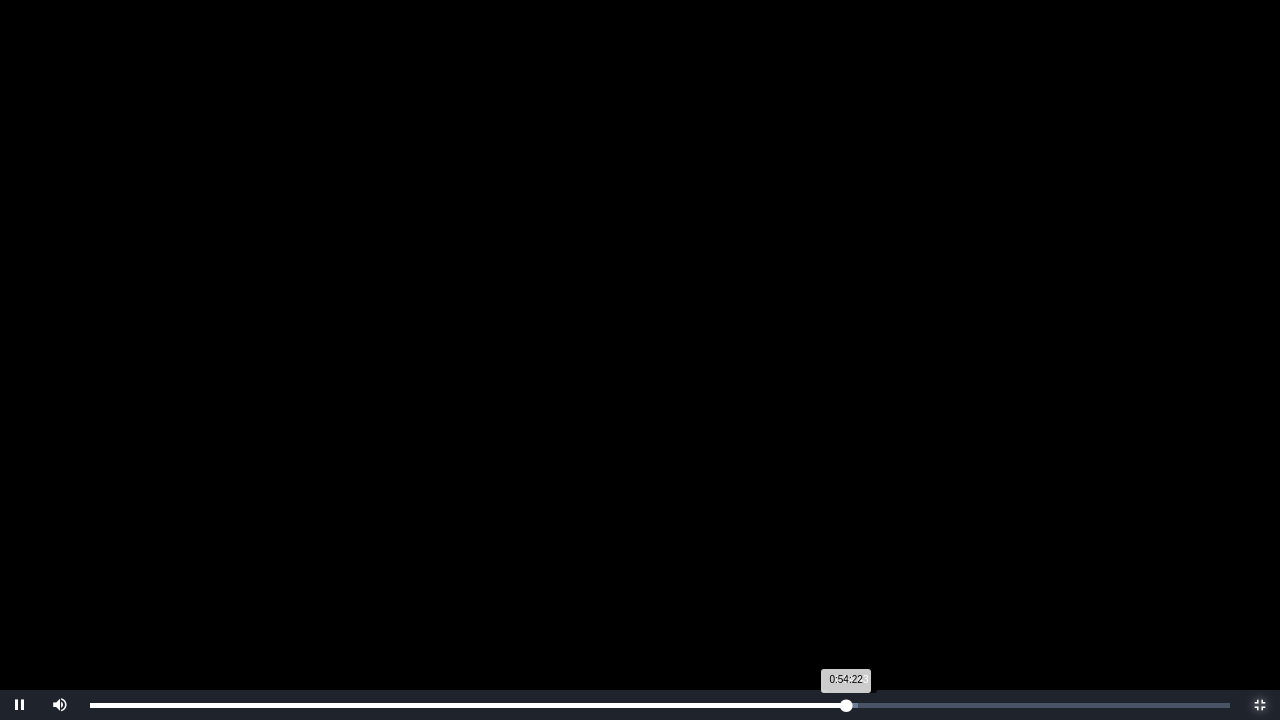
click at [846, 558] on div "0:54:22 Progress : 0%" at bounding box center [468, 705] width 756 height 5
click at [853, 558] on div "0:54:52 Progress : 0%" at bounding box center [471, 705] width 763 height 5
click at [856, 558] on div "0:55:05 Progress : 0%" at bounding box center [473, 705] width 766 height 5
click at [859, 558] on div "0:55:18 Progress : 0%" at bounding box center [474, 705] width 769 height 5
click at [866, 558] on div "0:55:48 Progress : 0%" at bounding box center [478, 705] width 776 height 5
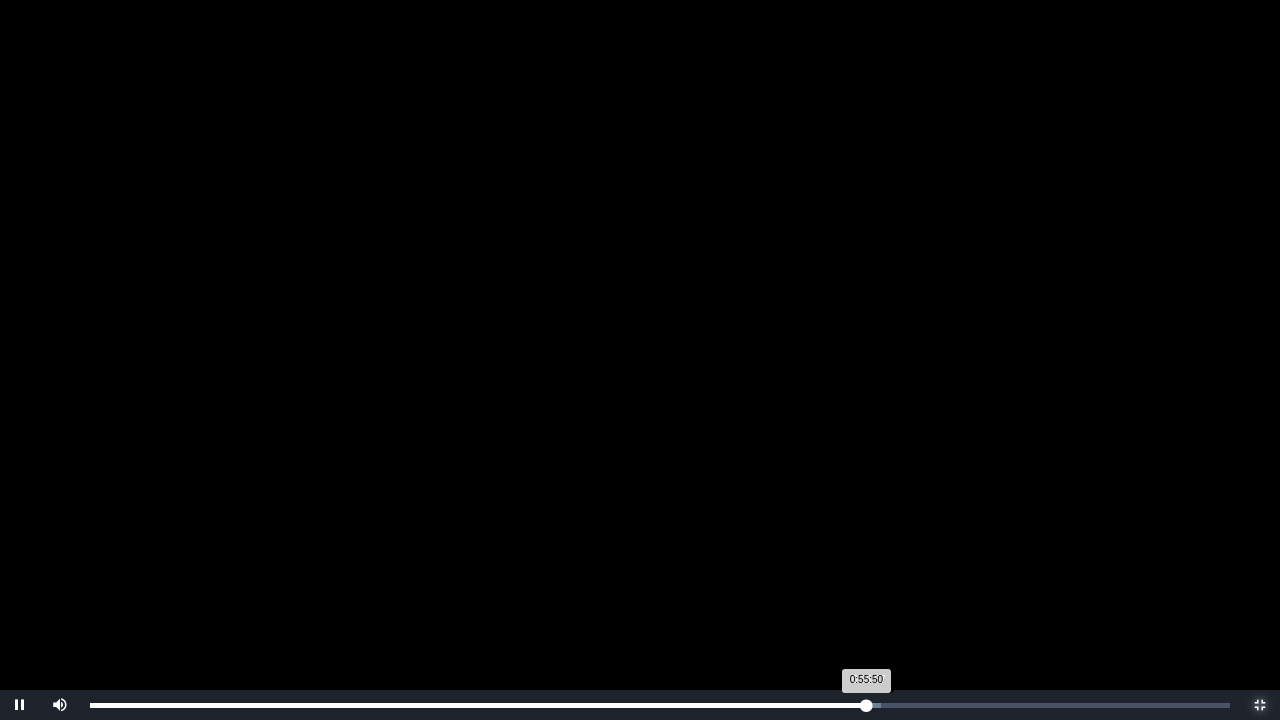
click at [866, 558] on div "0:55:50 Progress : 0%" at bounding box center [478, 705] width 776 height 5
click at [868, 558] on div "0:55:57 Progress : 0%" at bounding box center [479, 705] width 778 height 5
click at [873, 558] on div "0:56:19 Progress : 0%" at bounding box center [481, 705] width 783 height 5
click at [876, 558] on div "0:56:32 Progress : 0%" at bounding box center [483, 705] width 786 height 5
click at [882, 558] on div "0:56:58 Progress : 0%" at bounding box center [486, 705] width 792 height 5
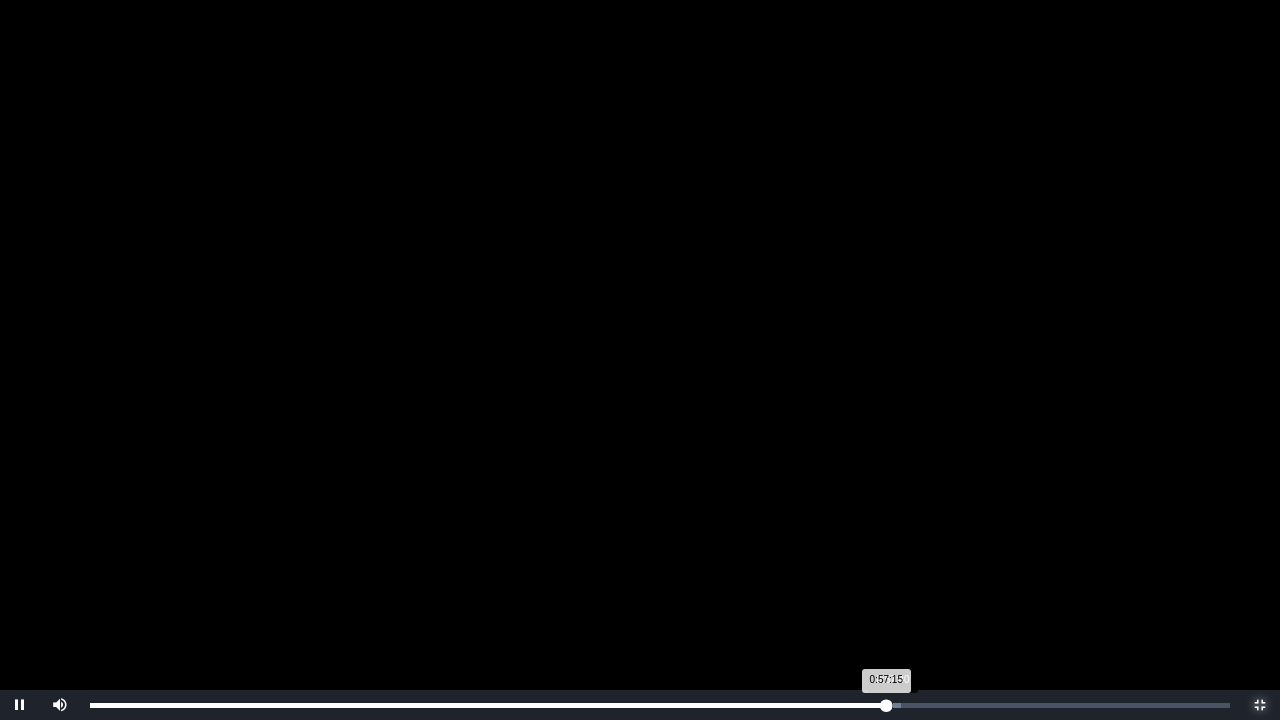
click at [895, 558] on div "Loaded : 0% 0:57:40 0:57:15 Progress : 0%" at bounding box center [660, 705] width 1160 height 30
click at [895, 558] on div "0:57:54 Progress : 0%" at bounding box center [492, 705] width 805 height 5
click at [901, 558] on div "0:58:20 Progress : 0%" at bounding box center [495, 705] width 811 height 5
click at [904, 558] on div "0:58:32 Progress : 0%" at bounding box center [497, 705] width 814 height 5
click at [908, 558] on div "0:58:50 Progress : 0%" at bounding box center [499, 705] width 818 height 5
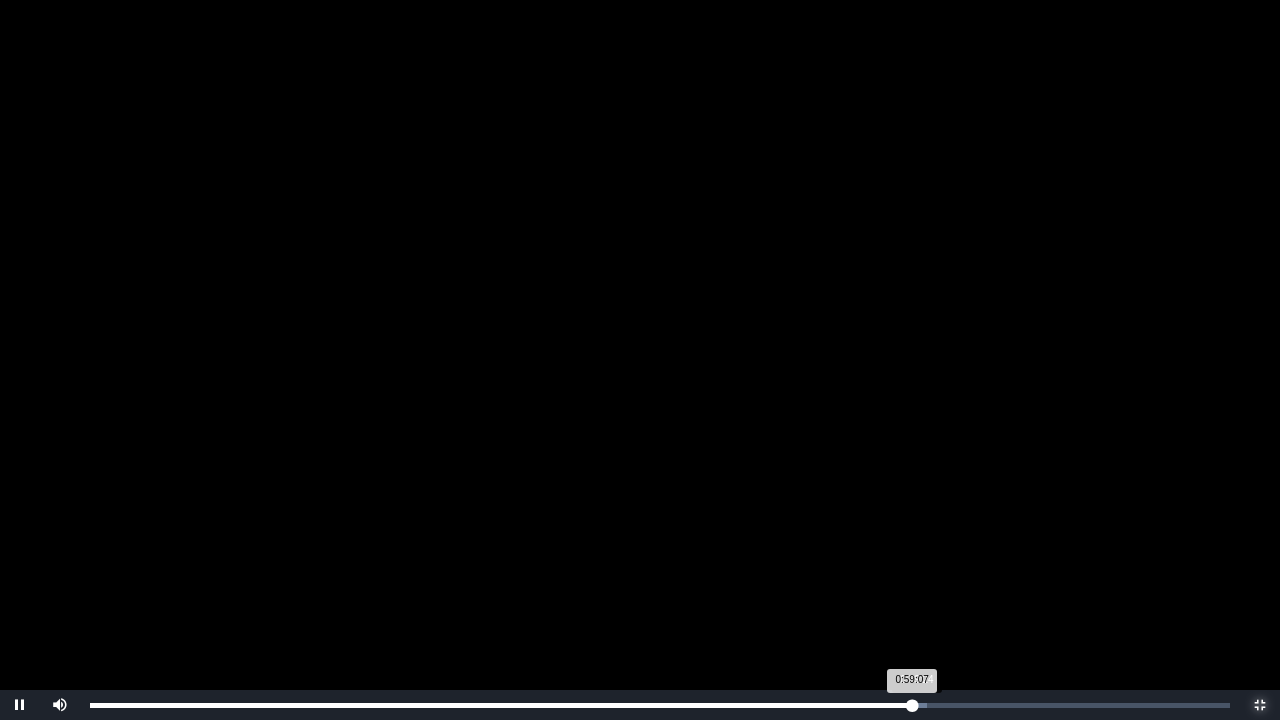
click at [912, 558] on div "0:59:07 Progress : 0%" at bounding box center [501, 705] width 822 height 5
click at [916, 558] on div "0:59:24 Progress : 0%" at bounding box center [503, 705] width 826 height 5
click at [920, 558] on div "0:59:41 Progress : 0%" at bounding box center [505, 705] width 830 height 5
click at [922, 558] on div "0:59:50 Progress : 0%" at bounding box center [506, 705] width 832 height 5
click at [927, 558] on div "1:00:12 Progress : 0%" at bounding box center [508, 705] width 837 height 5
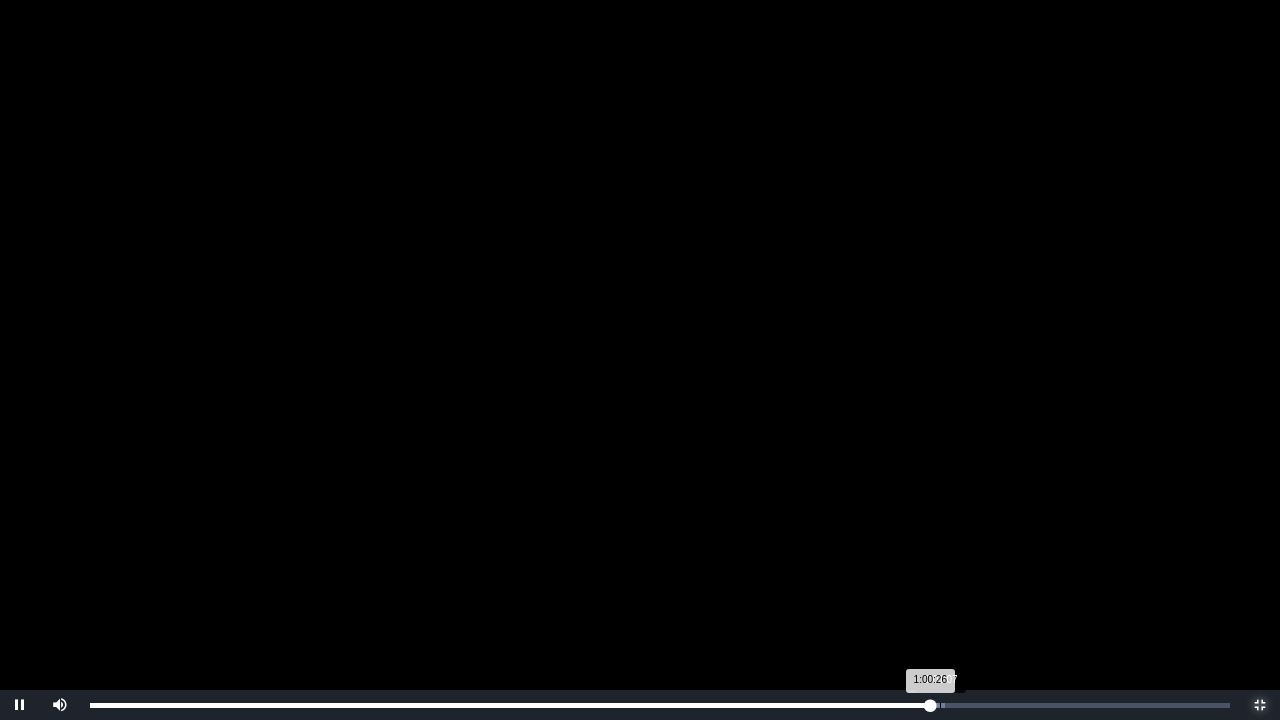
click at [940, 558] on div "Loaded : 0% 1:01:07 1:00:26 Progress : 0%" at bounding box center [660, 705] width 1140 height 5
click at [940, 558] on div "1:01:08 Progress : 0%" at bounding box center [515, 705] width 850 height 5
click at [944, 558] on div "1:01:25 Progress : 0%" at bounding box center [517, 705] width 854 height 5
click at [959, 558] on div "1:02:29" at bounding box center [959, 705] width 1 height 5
click at [959, 558] on div "1:02:30 Progress : 0%" at bounding box center [524, 705] width 869 height 5
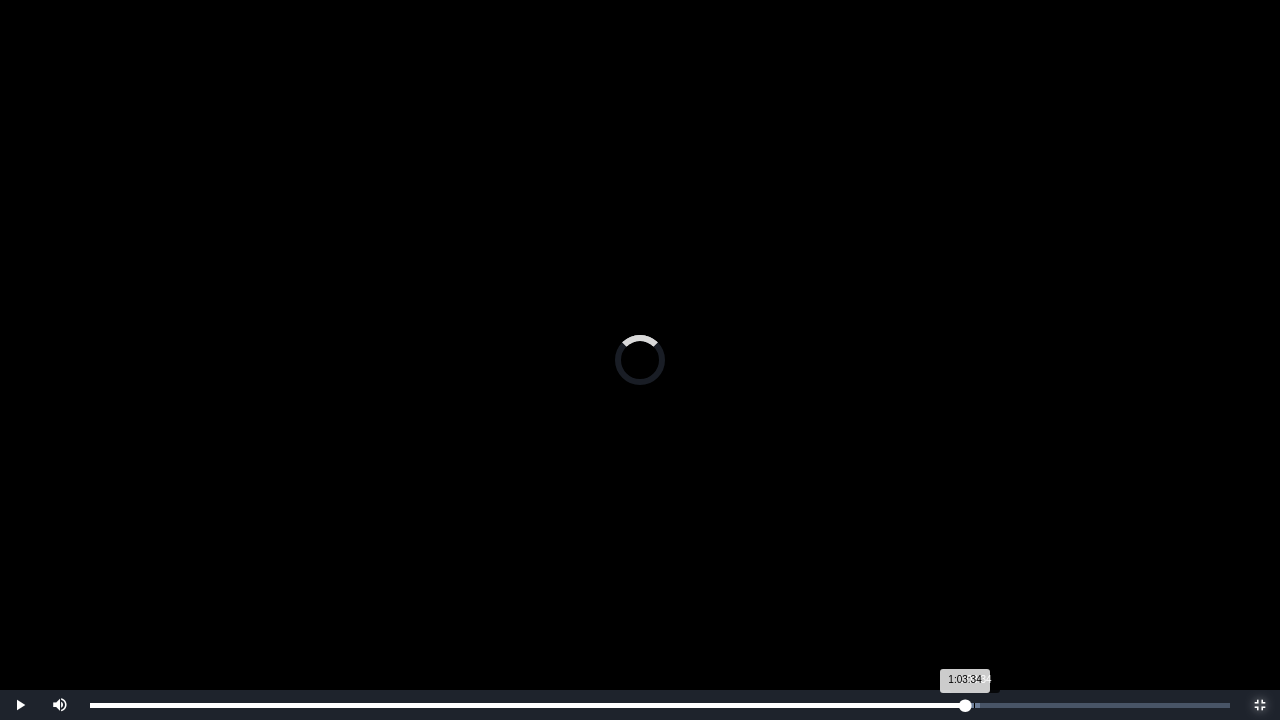
click at [974, 558] on div "Loaded : 0% 1:03:34 1:03:34 Progress : 0%" at bounding box center [660, 705] width 1140 height 5
click at [974, 558] on div "1:03:34 Progress : 0%" at bounding box center [532, 705] width 884 height 5
click at [978, 558] on div "1:03:51 Progress : 0%" at bounding box center [534, 705] width 888 height 5
click at [982, 558] on div "1:04:09 Progress : 0%" at bounding box center [536, 705] width 892 height 5
click at [993, 558] on div "Loaded : 0% 1:04:56 1:04:22 Progress : 0%" at bounding box center [660, 705] width 1140 height 5
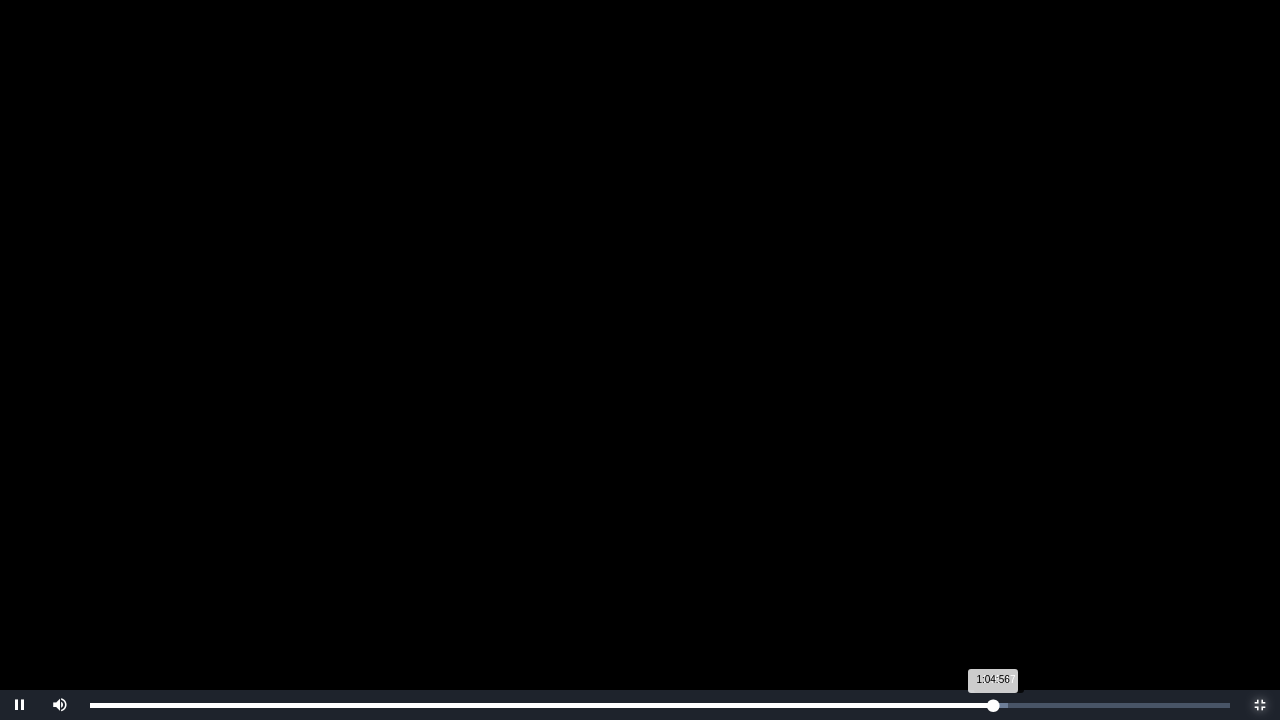
click at [1001, 558] on div "Loaded : 0% 1:05:17 1:04:56 Progress : 0%" at bounding box center [660, 705] width 1140 height 5
click at [1017, 558] on div "1:06:39" at bounding box center [1017, 705] width 1 height 5
click at [1017, 558] on div "1:06:40 Progress : 0%" at bounding box center [553, 705] width 927 height 5
click at [1028, 558] on div "Loaded : 0% 1:07:27 1:06:57 Progress : 0%" at bounding box center [660, 705] width 1160 height 30
click at [1028, 558] on div "1:07:27 Progress : 0%" at bounding box center [559, 705] width 938 height 5
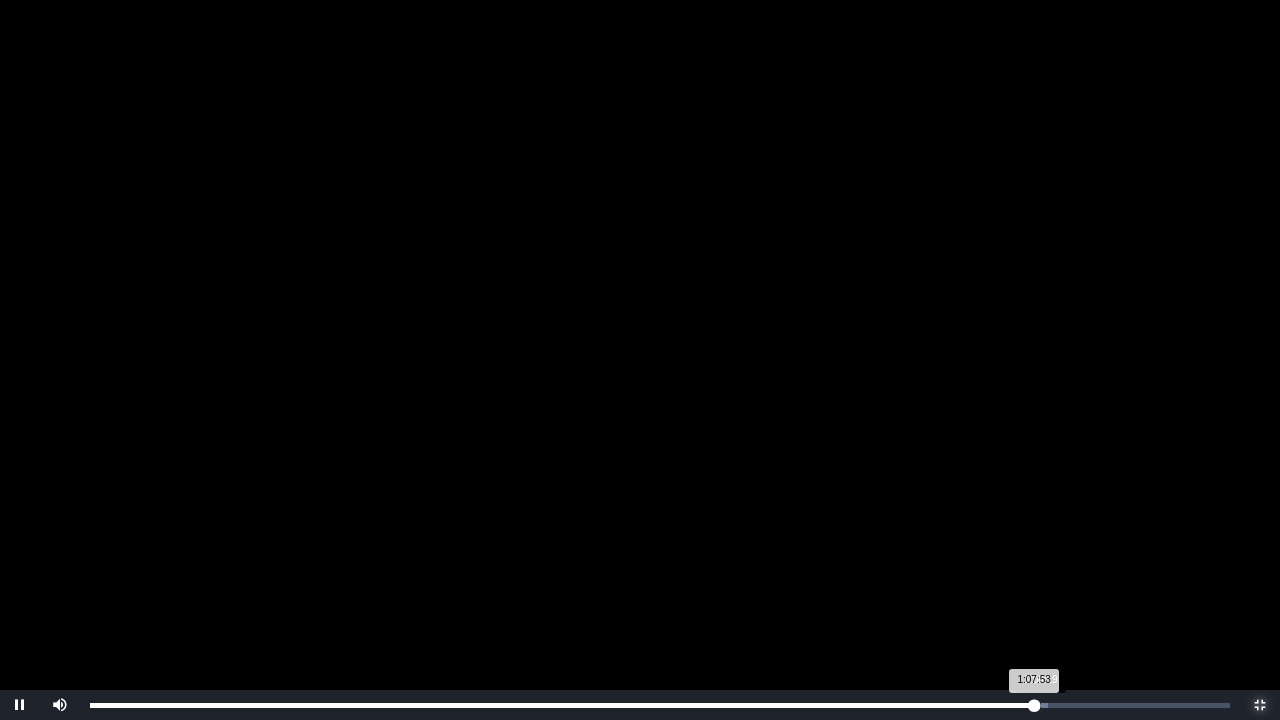
click at [1034, 558] on div "1:07:53 Progress : 0%" at bounding box center [562, 705] width 944 height 5
click at [1050, 558] on div "Loaded : 0% 1:08:58 1:08:19 Progress : 0%" at bounding box center [660, 705] width 1160 height 30
click at [1050, 558] on div "1:09:02 Progress : 0%" at bounding box center [570, 705] width 960 height 5
click at [1054, 558] on div "1:09:20 Progress : 0%" at bounding box center [572, 705] width 964 height 5
click at [1060, 558] on div "1:09:45 Progress : 0%" at bounding box center [575, 705] width 970 height 5
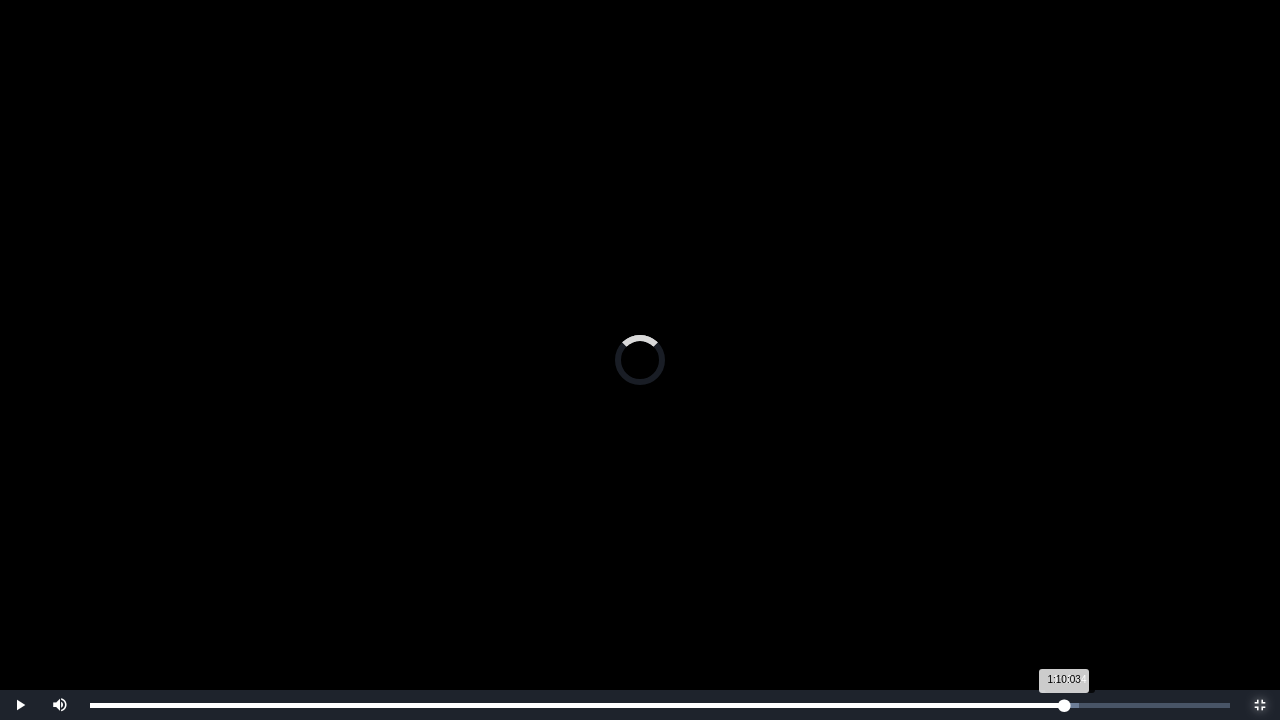
click at [1064, 558] on div "1:10:03 Progress : 0%" at bounding box center [577, 705] width 974 height 5
click at [1078, 558] on div "Loaded : 0% 1:11:03 1:10:24 Progress : 0%" at bounding box center [660, 705] width 1160 height 30
click at [1078, 558] on div "1:11:03 Progress : 0%" at bounding box center [584, 705] width 988 height 5
click at [1084, 558] on div "1:11:29 Progress : 0%" at bounding box center [587, 705] width 994 height 5
click at [1090, 558] on div "1:11:55 Progress : 0%" at bounding box center [590, 705] width 1000 height 5
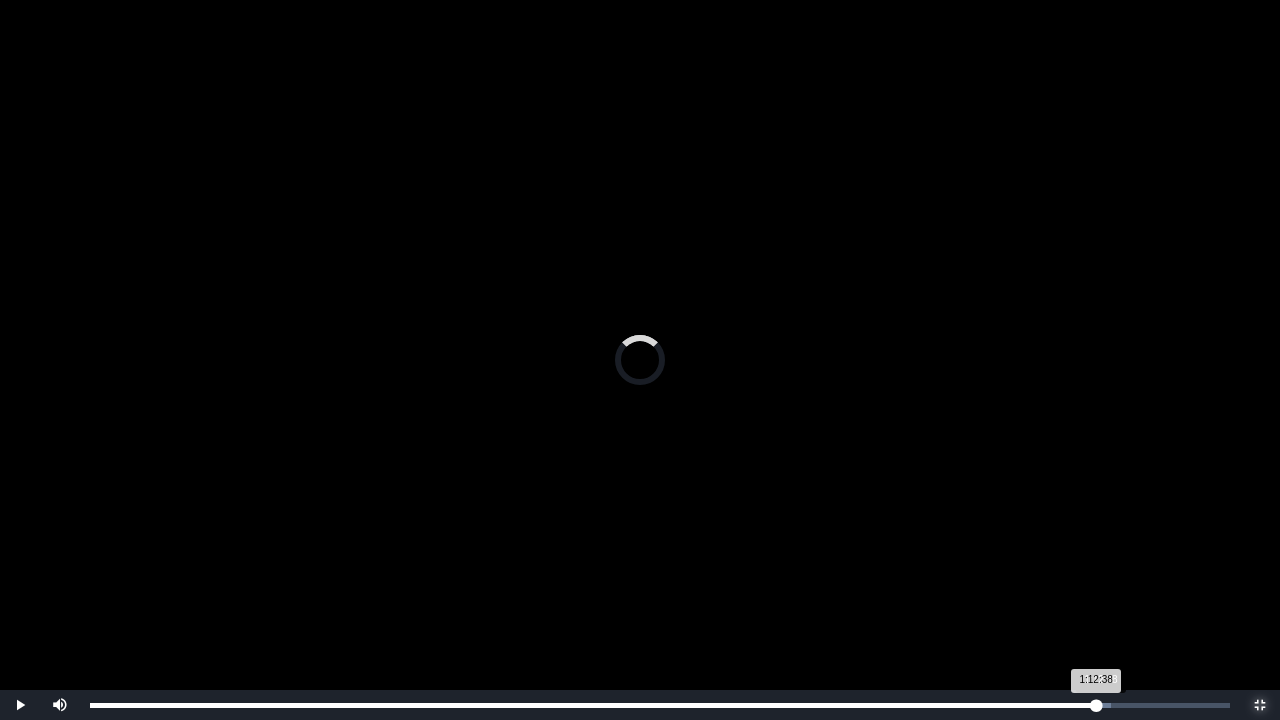
click at [1096, 558] on div "1:12:38 Progress : 0%" at bounding box center [593, 705] width 1006 height 5
click at [1100, 558] on div "1:12:38 Progress : 0%" at bounding box center [595, 705] width 1010 height 5
click at [1107, 558] on div "1:13:09 Progress : 0%" at bounding box center [598, 705] width 1017 height 5
click at [1114, 558] on div "1:13:39 Progress : 0%" at bounding box center [602, 705] width 1024 height 5
click at [1127, 558] on div "Loaded : 0% 1:14:34 1:14:34 Progress : 0%" at bounding box center [660, 705] width 1160 height 30
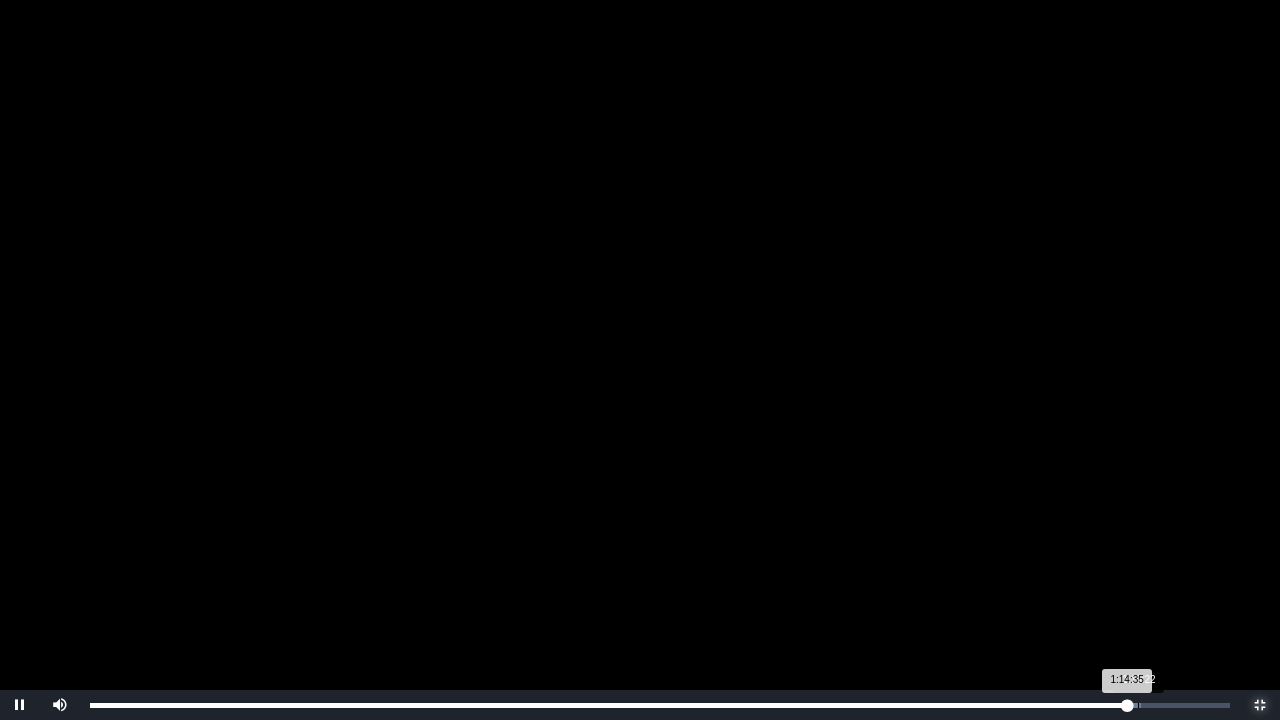
click at [1138, 558] on div "Loaded : 0% 1:15:22 1:14:35 Progress : 0%" at bounding box center [660, 705] width 1160 height 30
click at [1146, 558] on div "1:15:56" at bounding box center [1146, 705] width 1 height 5
click at [1146, 558] on div "1:15:57 Progress : 0%" at bounding box center [618, 705] width 1056 height 5
click at [1161, 558] on div "1:16:56" at bounding box center [1160, 705] width 1 height 5
click at [1161, 558] on div "1:17:01 Progress : 0%" at bounding box center [625, 705] width 1071 height 5
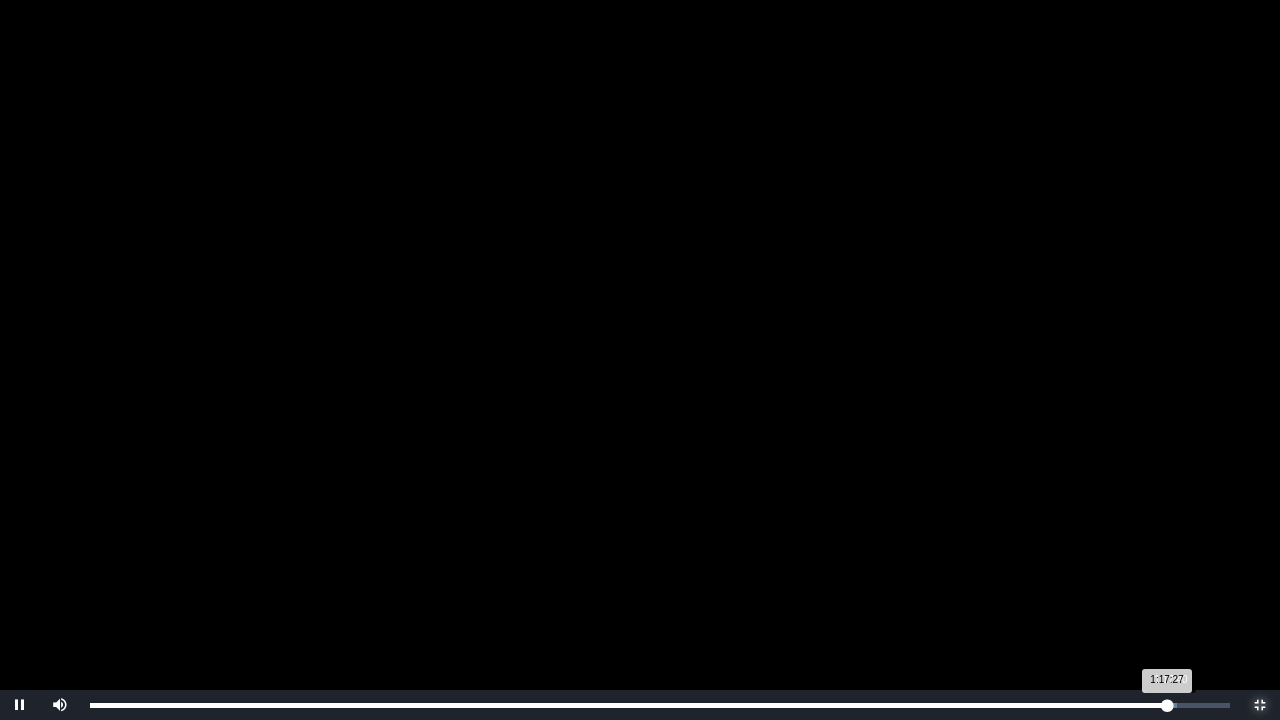
click at [1167, 558] on div "1:17:27 Progress : 0%" at bounding box center [628, 705] width 1077 height 5
click at [1180, 558] on div "Loaded : 0% 1:18:23 1:18:23 Progress : 0%" at bounding box center [660, 705] width 1160 height 30
click at [1190, 558] on div "Loaded : 0% 1:19:02 1:18:24 Progress : 0%" at bounding box center [660, 705] width 1160 height 30
click at [1199, 558] on div "1:19:45" at bounding box center [1199, 705] width 1 height 5
click at [1062, 558] on div "1:19:46 Progress : 0%" at bounding box center [644, 705] width 1109 height 5
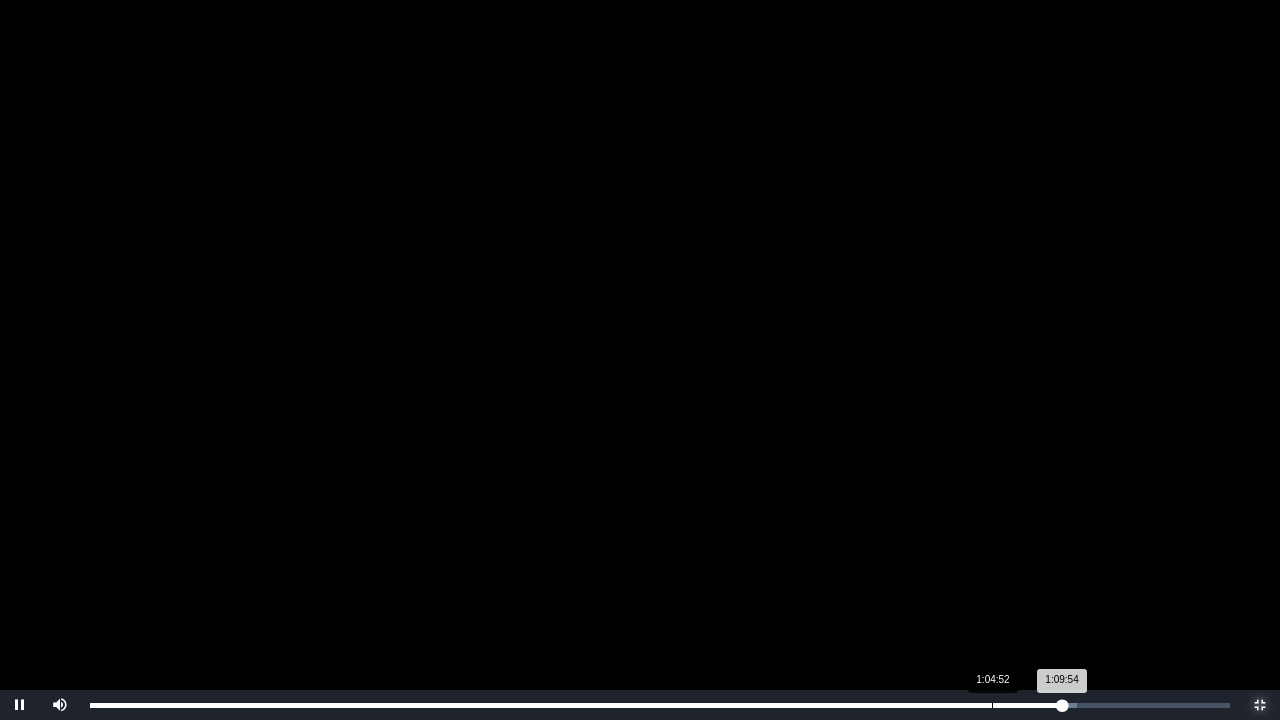
click at [981, 558] on div "1:09:54 Progress : 0%" at bounding box center [576, 705] width 972 height 5
click at [954, 558] on div "Loaded : 0% 1:02:08 1:04:04 Progress : 0%" at bounding box center [660, 705] width 1160 height 30
click at [920, 558] on div "Loaded : 0% 0:59:54 1:02:08 Progress : 0%" at bounding box center [660, 705] width 1160 height 30
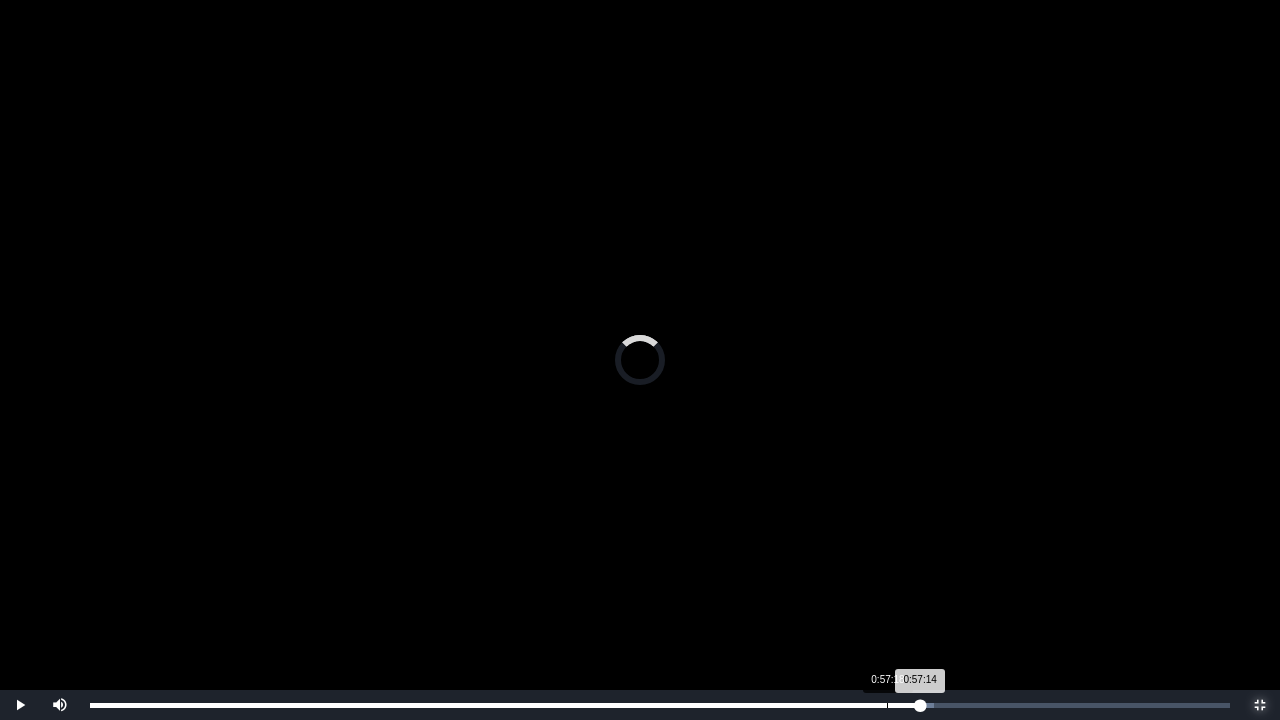
click at [886, 558] on div "Loaded : 0% 0:57:18 0:57:14 Progress : 0%" at bounding box center [660, 705] width 1160 height 30
click at [795, 558] on div "Loaded : 0% 0:50:42 0:57:15 Progress : 0%" at bounding box center [660, 705] width 1160 height 30
click at [731, 558] on div "Loaded : 0% 0:46:05 0:50:42 Progress : 0%" at bounding box center [660, 705] width 1160 height 30
click at [706, 558] on div "Loaded : 0% 0:44:26 0:44:17 Progress : 0%" at bounding box center [660, 705] width 1160 height 30
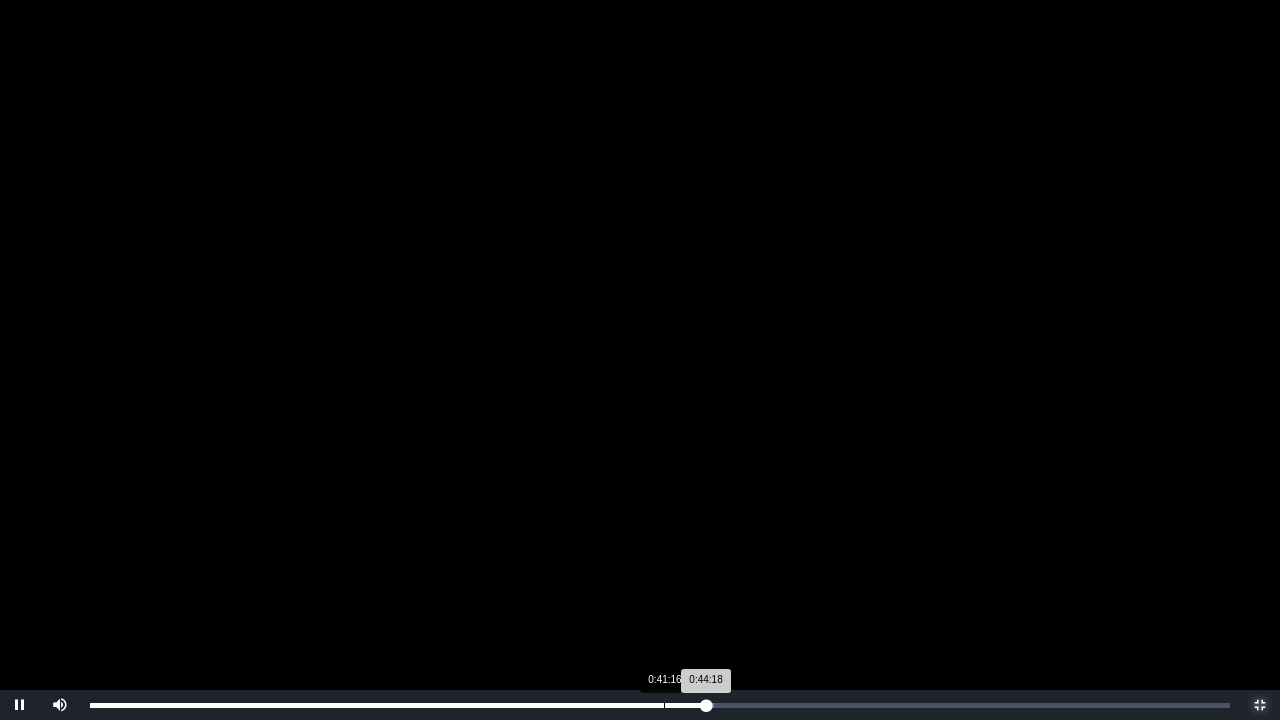
click at [664, 558] on div "0:41:16" at bounding box center [664, 705] width 1 height 5
click at [607, 558] on div "0:41:17 Progress : 0%" at bounding box center [377, 705] width 574 height 5
click at [593, 558] on div "0:36:10 Progress : 0%" at bounding box center [348, 705] width 517 height 5
click at [606, 558] on div "Loaded : 0% 0:36:49 0:36:10 Progress : 0%" at bounding box center [660, 705] width 1140 height 5
click at [606, 558] on div "0:37:06 Progress : 0%" at bounding box center [348, 705] width 516 height 5
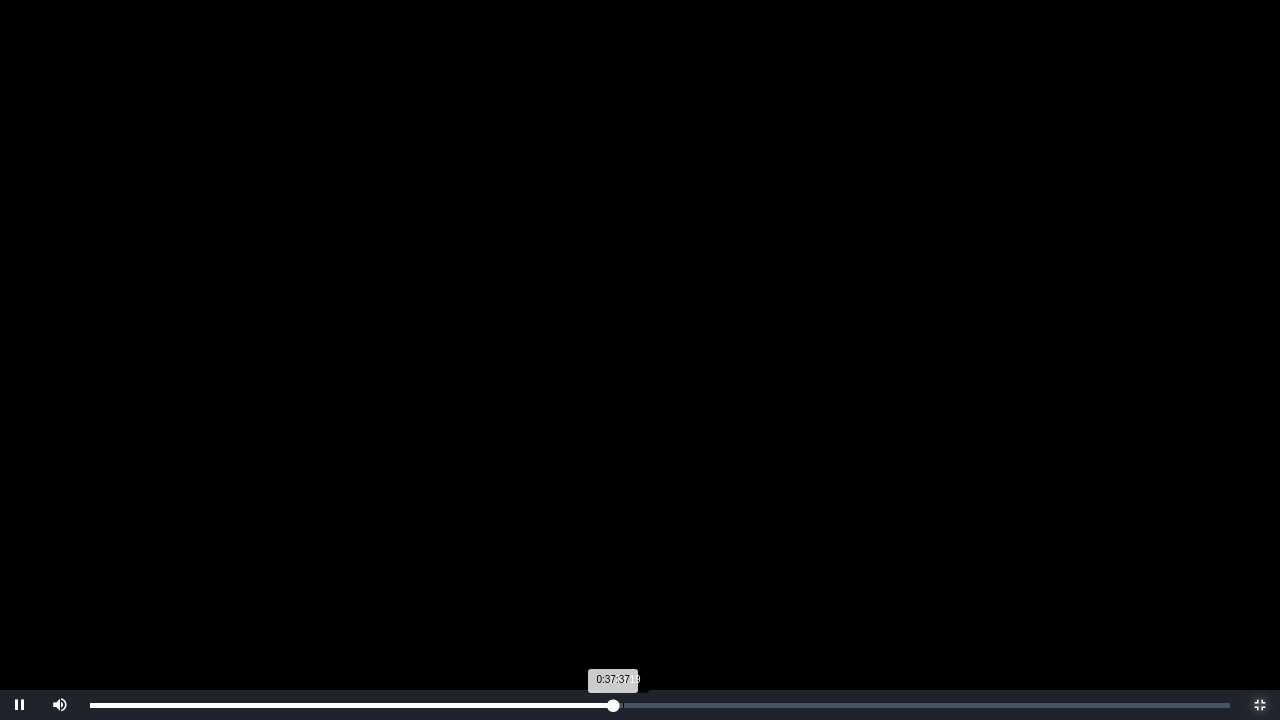
click at [624, 558] on div "0:38:19" at bounding box center [623, 705] width 1 height 5
click at [638, 558] on div "Loaded : 0% 0:39:11 0:38:26 Progress : 0%" at bounding box center [660, 705] width 1140 height 5
click at [638, 558] on div "0:39:25 Progress : 0%" at bounding box center [364, 705] width 548 height 5
click at [657, 558] on div "0:40:46" at bounding box center [657, 705] width 1 height 5
click at [657, 558] on div "0:40:47 Progress : 0%" at bounding box center [373, 705] width 567 height 5
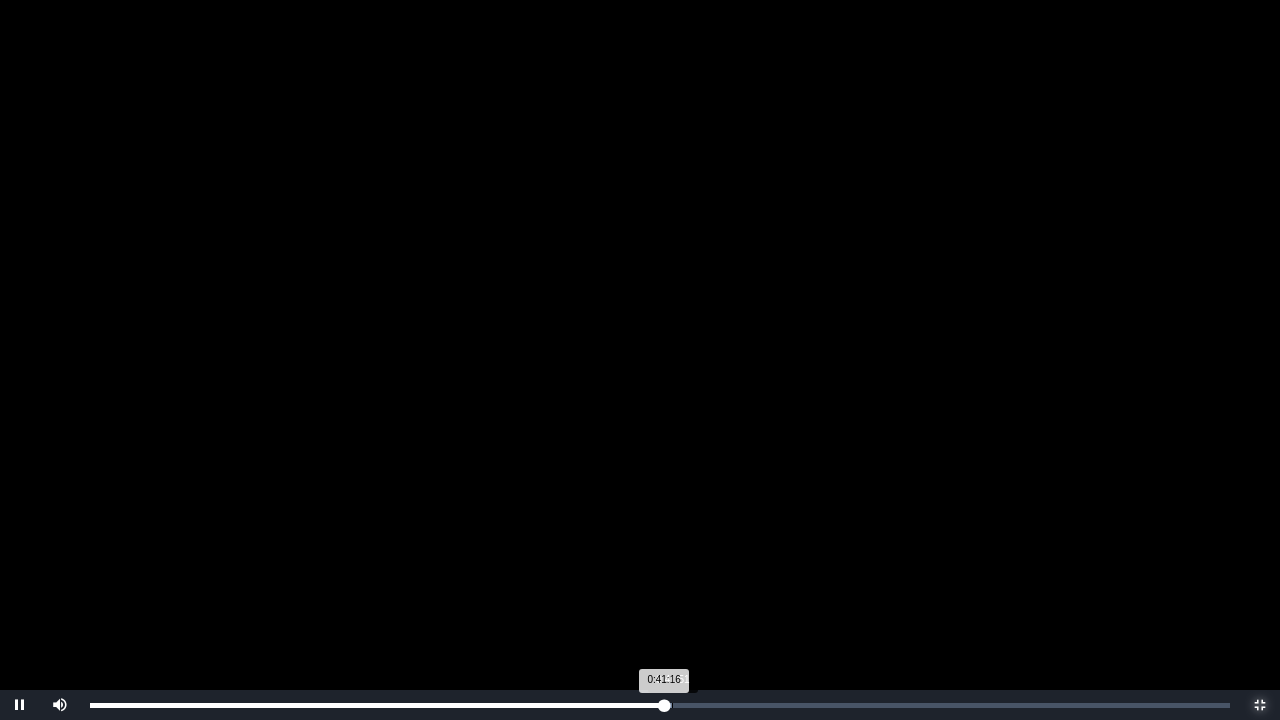
click at [673, 558] on div "0:41:51" at bounding box center [672, 705] width 1 height 5
click at [683, 558] on div "Loaded : 0% 0:42:38 0:41:57 Progress : 0%" at bounding box center [660, 705] width 1140 height 5
click at [690, 558] on div "Loaded : 0% 0:43:08 0:43:08 Progress : 0%" at bounding box center [660, 705] width 1140 height 5
click at [703, 558] on div "Loaded : 0% 0:44:00 0:43:09 Progress : 0%" at bounding box center [660, 705] width 1140 height 5
click at [717, 558] on div "0:45:01" at bounding box center [716, 705] width 1 height 5
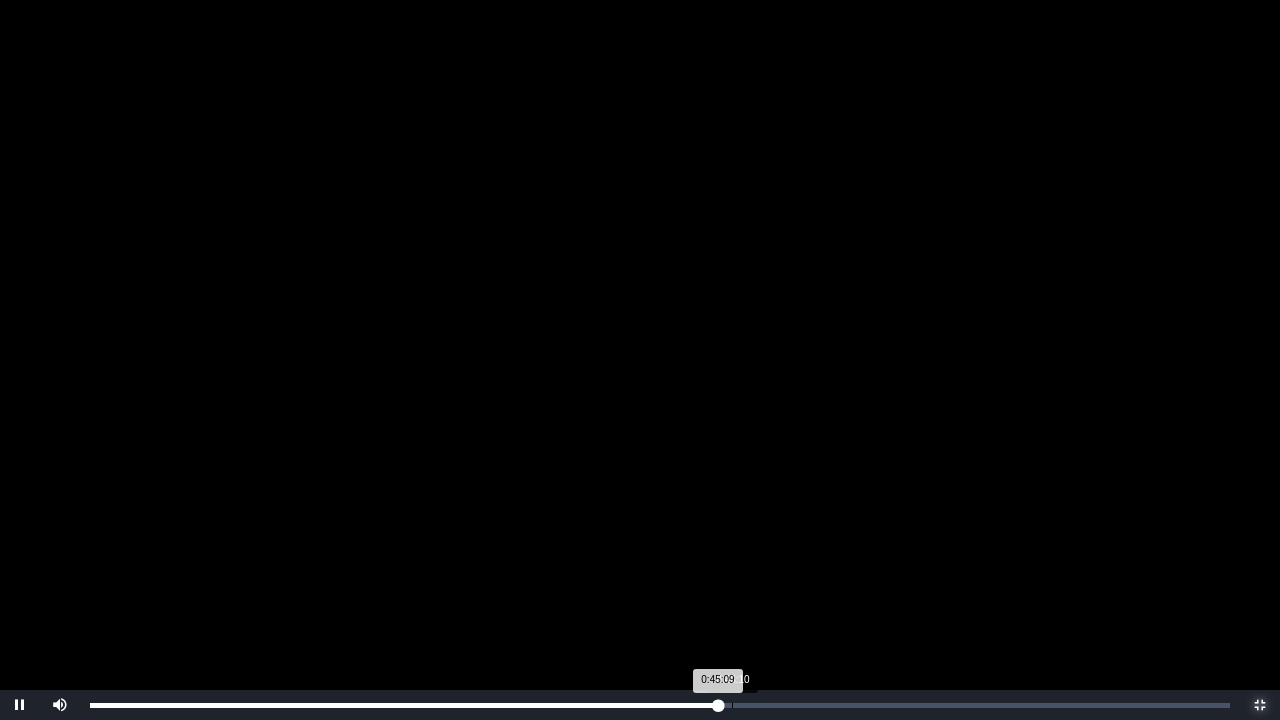
click at [733, 558] on div "0:46:10" at bounding box center [732, 705] width 1 height 5
click at [776, 558] on div "0:49:20" at bounding box center [776, 705] width 1 height 5
click at [814, 558] on div "0:52:03" at bounding box center [814, 705] width 1 height 5
click at [962, 558] on div "Loaded : 0% 1:02:42 0:52:04 Progress : 0%" at bounding box center [660, 705] width 1160 height 30
click at [815, 558] on div "0:52:03" at bounding box center [814, 705] width 1 height 5
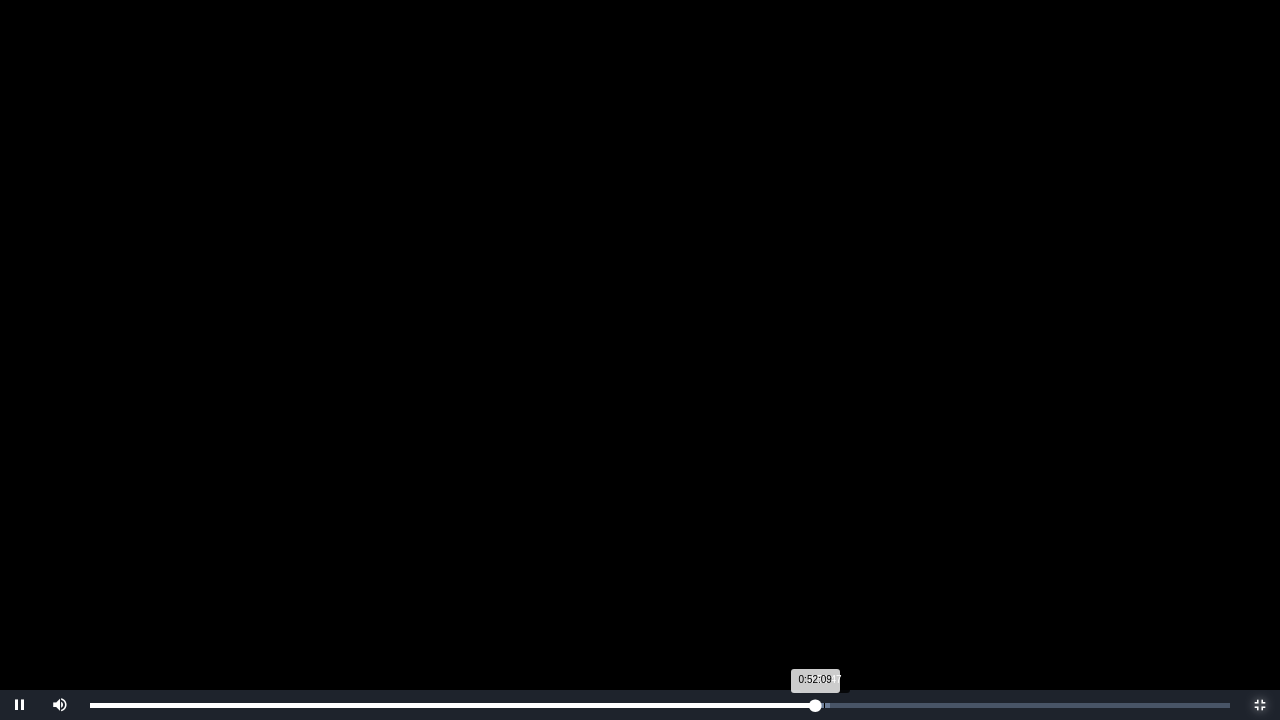
click at [815, 558] on div "0:52:09 Progress : 0%" at bounding box center [452, 705] width 725 height 5
click at [820, 558] on div "0:52:30 Progress : 0%" at bounding box center [455, 705] width 730 height 5
click at [827, 558] on div "0:53:00 Progress : 0%" at bounding box center [458, 705] width 737 height 5
click at [831, 558] on div "0:53:17 Progress : 0%" at bounding box center [460, 705] width 741 height 5
click at [841, 558] on div "0:54:00 Progress : 0%" at bounding box center [465, 705] width 751 height 5
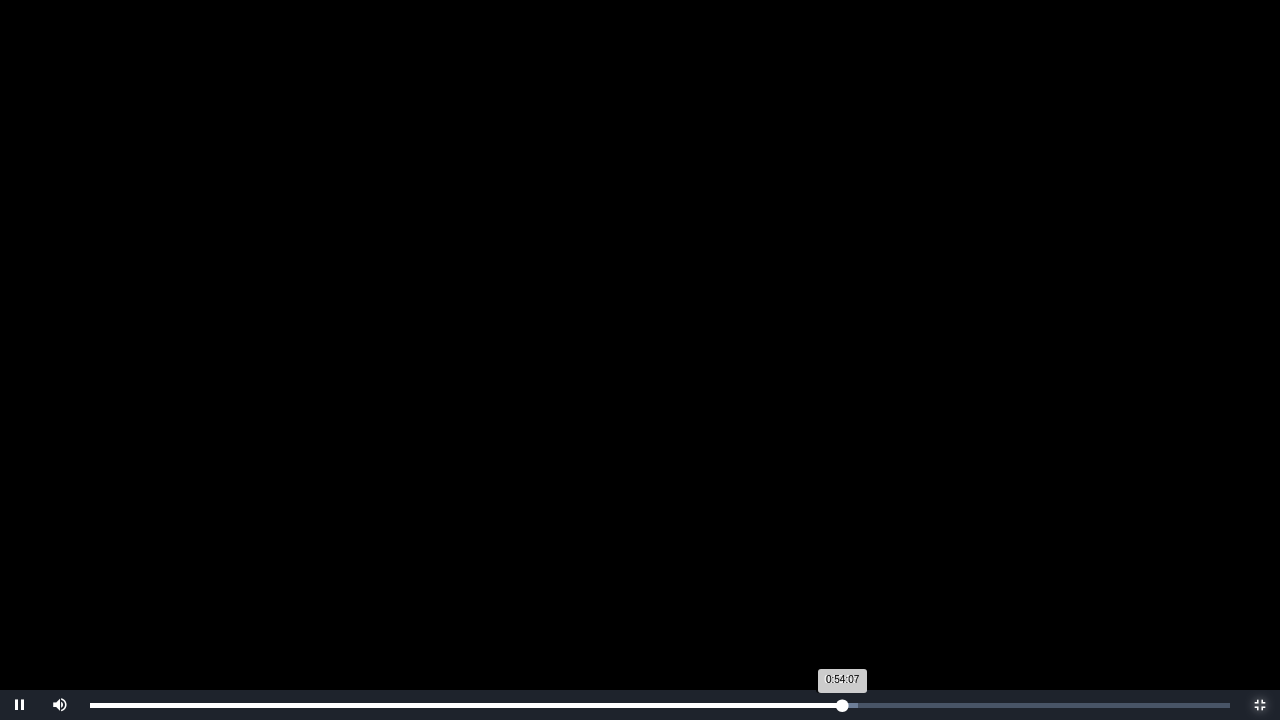
click at [840, 558] on div "0:54:07 Progress : 0%" at bounding box center [466, 705] width 753 height 5
click at [843, 558] on div "0:54:26 Progress : 0%" at bounding box center [466, 705] width 753 height 5
click at [859, 558] on div "0:55:18 Progress : 0%" at bounding box center [474, 705] width 769 height 5
click at [859, 558] on div "0:55:19 Progress : 0%" at bounding box center [474, 705] width 769 height 5
click at [866, 558] on div "0:55:50 Progress : 0%" at bounding box center [478, 705] width 776 height 5
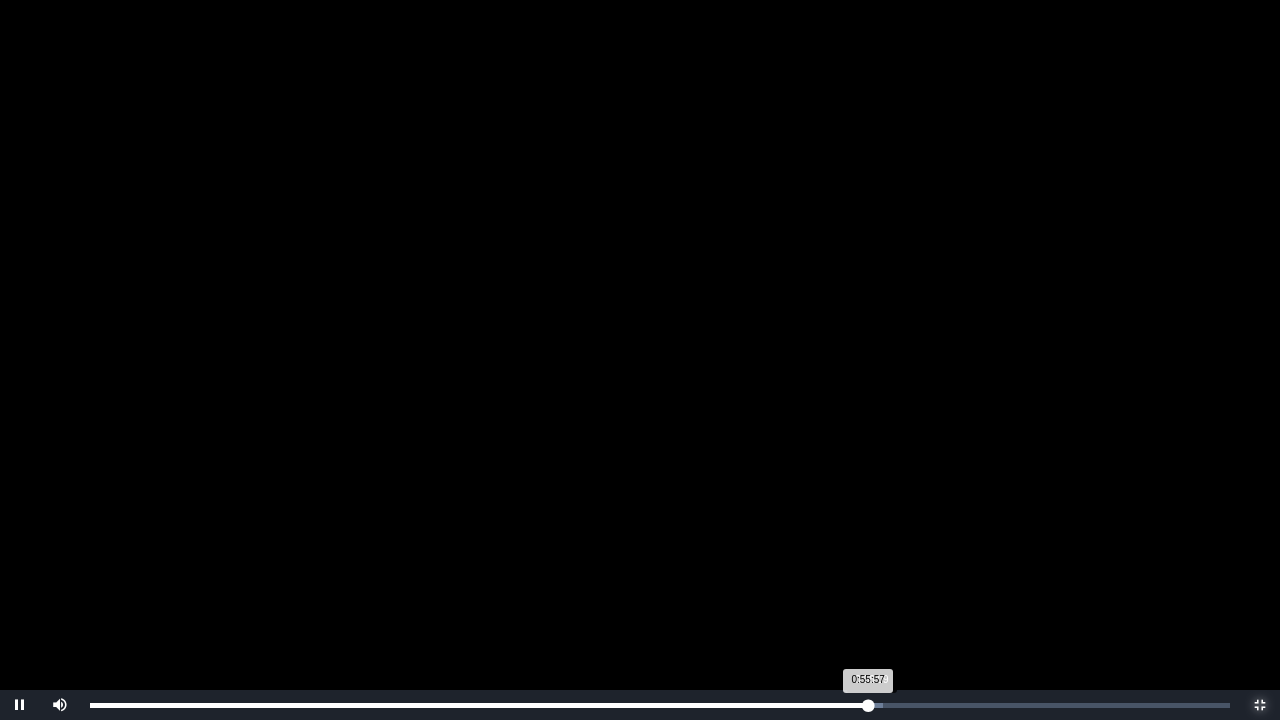
click at [868, 558] on div "0:55:57 Progress : 0%" at bounding box center [479, 705] width 778 height 5
click at [872, 558] on div "0:56:14 Progress : 0%" at bounding box center [481, 705] width 782 height 5
click at [877, 558] on div "0:56:36 Progress : 0%" at bounding box center [483, 705] width 787 height 5
click at [882, 558] on div "0:56:58 Progress : 0%" at bounding box center [486, 705] width 792 height 5
click at [888, 558] on div "0:57:24 Progress : 0%" at bounding box center [489, 705] width 798 height 5
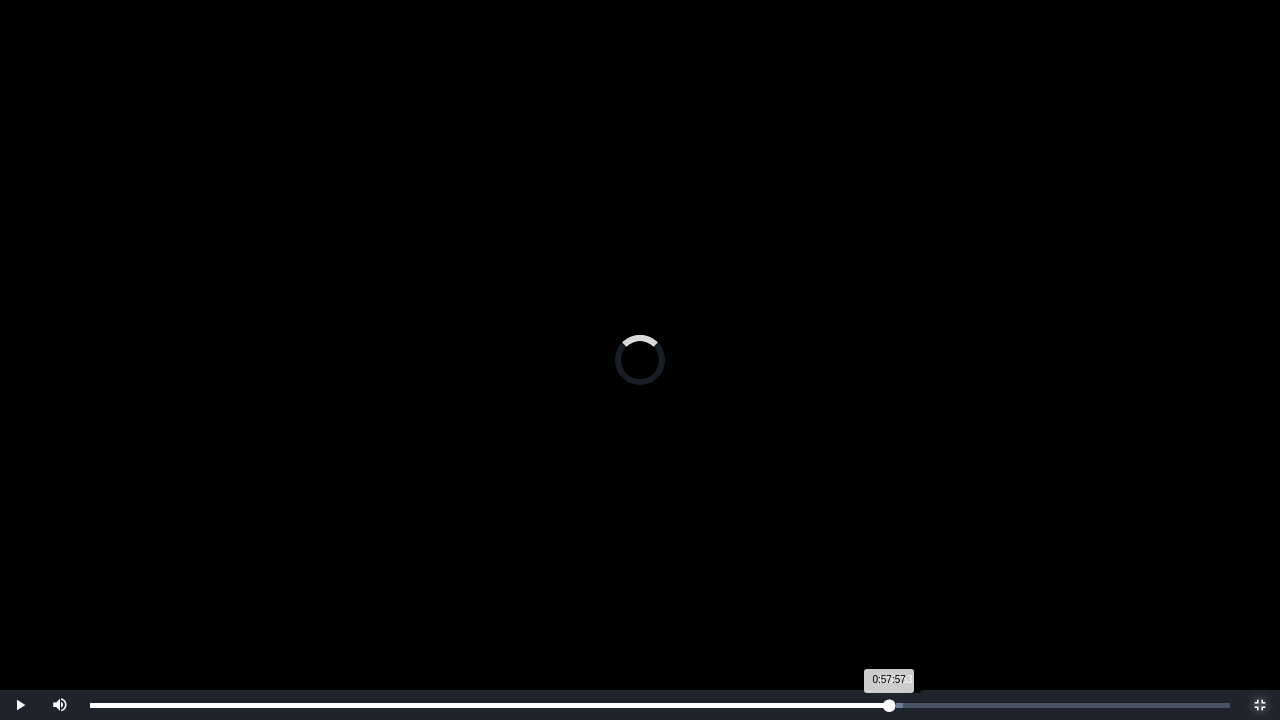
click at [896, 558] on div "Loaded : 0% 0:57:53 0:57:57 Progress : 0%" at bounding box center [660, 705] width 1140 height 5
click at [896, 558] on div "0:57:58 Progress : 0%" at bounding box center [493, 705] width 806 height 5
click at [900, 558] on div "0:58:16 Progress : 0%" at bounding box center [495, 705] width 810 height 5
click at [906, 558] on div "0:58:41 Progress : 0%" at bounding box center [498, 705] width 816 height 5
click at [911, 558] on div "0:59:02 Progress : 0%" at bounding box center [500, 705] width 821 height 5
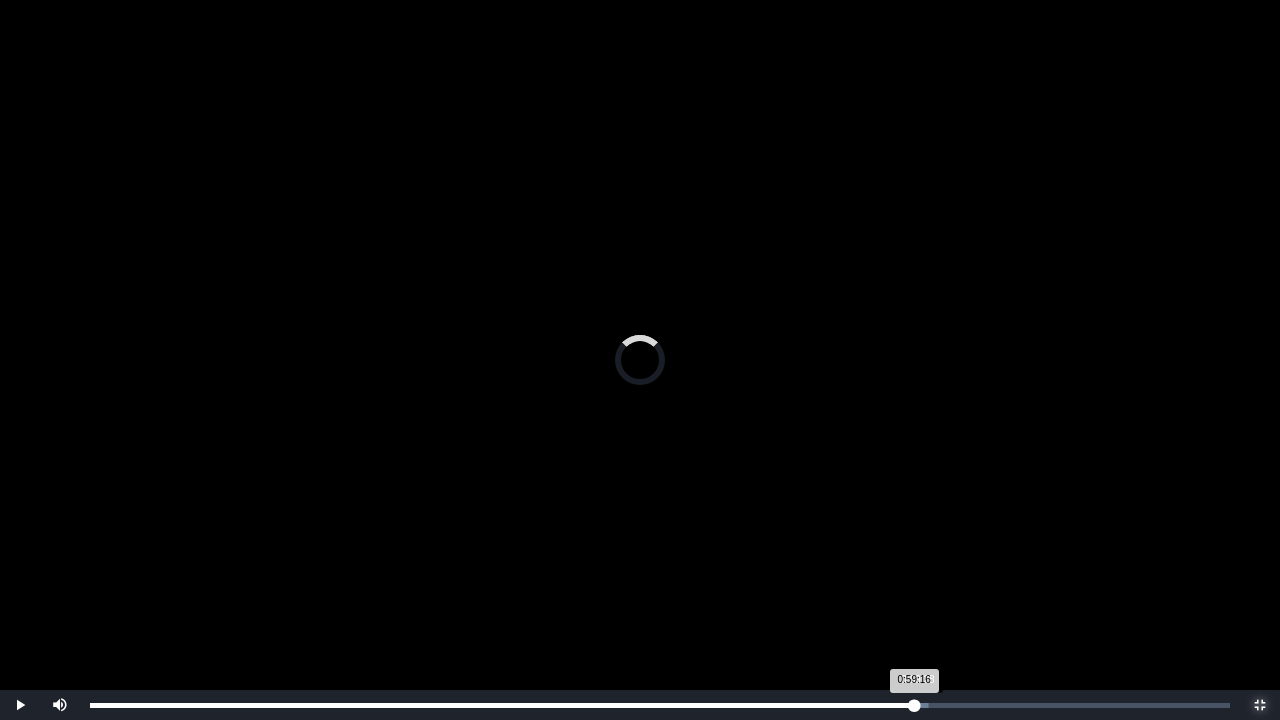
click at [914, 558] on div "0:59:16 Progress : 0%" at bounding box center [502, 705] width 824 height 5
click at [917, 558] on div "0:59:29 Progress : 0%" at bounding box center [503, 705] width 827 height 5
click at [921, 558] on div "1:00:07 Progress : 0%" at bounding box center [505, 705] width 831 height 5
click at [926, 558] on div "1:00:07 Progress : 0%" at bounding box center [508, 705] width 836 height 5
click at [945, 558] on div "Loaded : 0% 1:00:37 1:00:24 Progress : 0%" at bounding box center [660, 705] width 1140 height 5
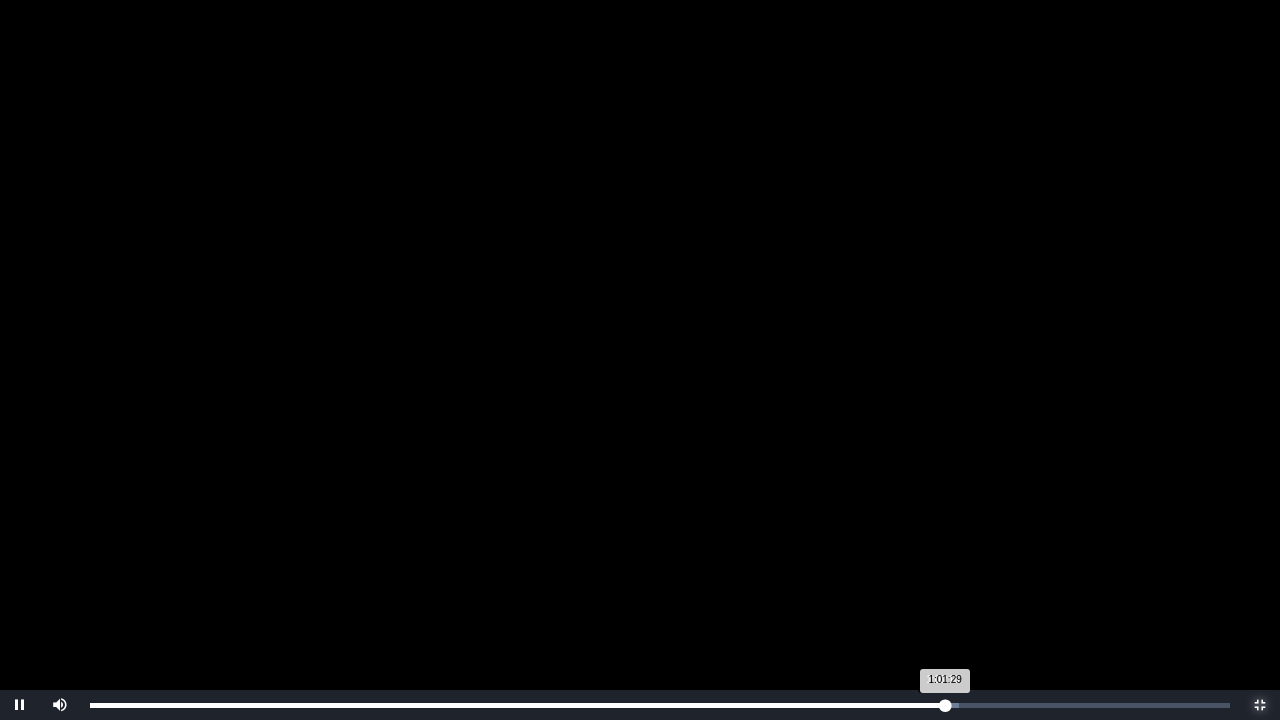
click at [940, 558] on div "1:01:29 Progress : 0%" at bounding box center [517, 705] width 855 height 5
click at [950, 558] on div "Loaded : 0% 1:01:50 1:01:07 Progress : 0%" at bounding box center [660, 705] width 1160 height 30
click at [958, 558] on div "Loaded : 0% 1:02:25 1:01:51 Progress : 0%" at bounding box center [660, 705] width 1160 height 30
click at [966, 558] on div "Loaded : 0% 1:02:59 1:02:25 Progress : 0%" at bounding box center [660, 705] width 1160 height 30
click at [966, 558] on div "1:03:00 Progress : 0%" at bounding box center [528, 705] width 876 height 5
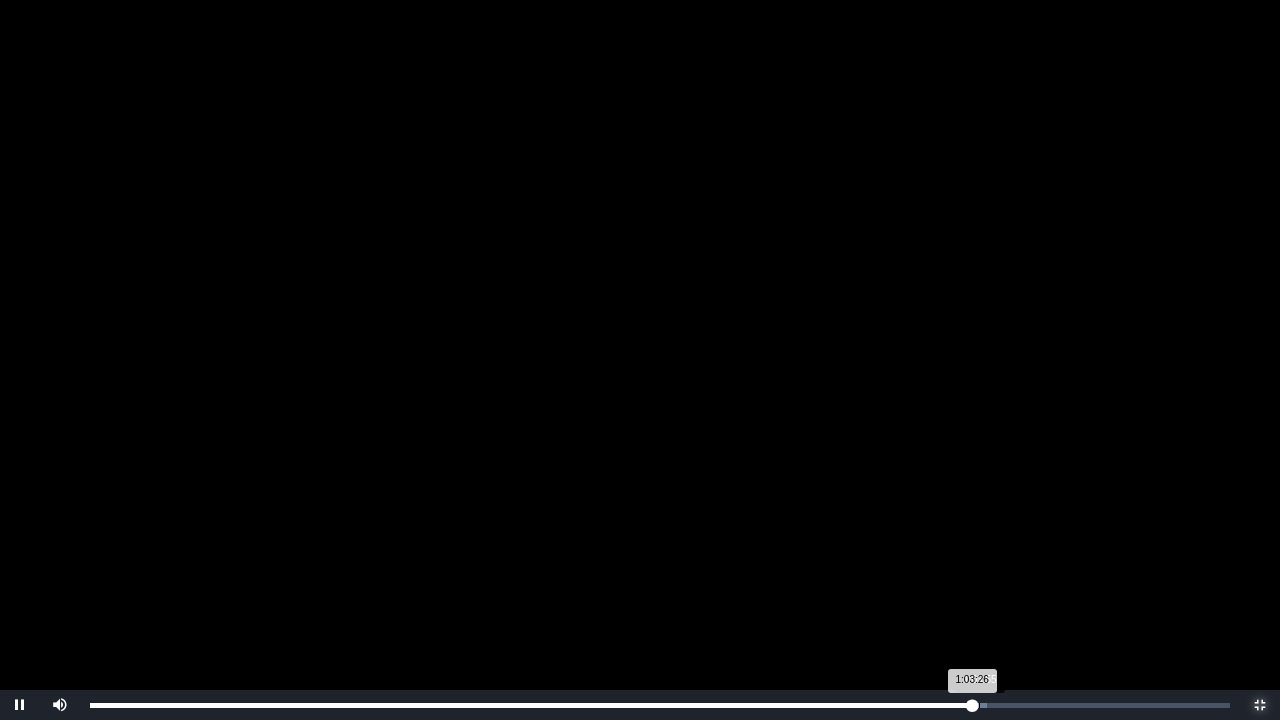
click at [972, 558] on div "1:03:26 Progress : 0%" at bounding box center [531, 705] width 882 height 5
click at [979, 558] on div "1:04:17 Progress : 0%" at bounding box center [534, 705] width 889 height 5
click at [984, 558] on div "1:04:18 Progress : 0%" at bounding box center [537, 705] width 894 height 5
click at [990, 558] on div "1:04:43 Progress : 0%" at bounding box center [540, 705] width 900 height 5
click at [993, 558] on div "1:04:56 Progress : 0%" at bounding box center [541, 705] width 903 height 5
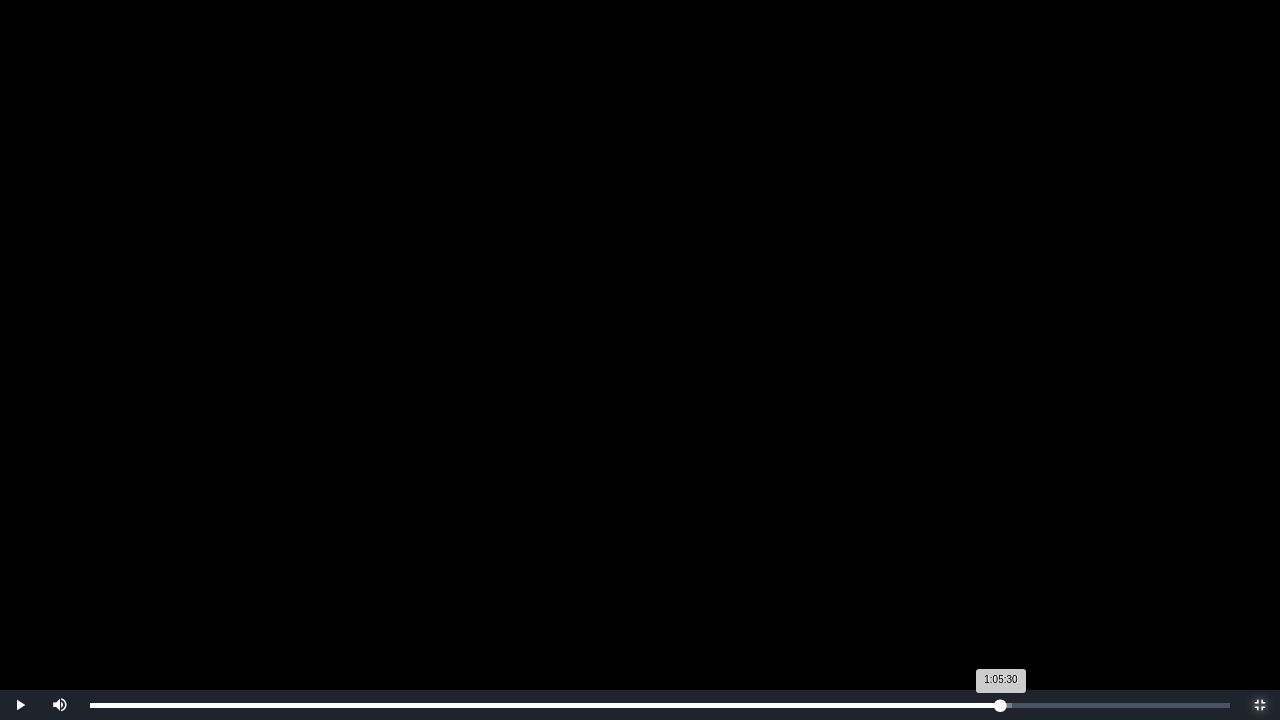
click at [1001, 558] on div "1:05:30 Progress : 0%" at bounding box center [545, 705] width 911 height 5
click at [1010, 558] on div "Progress Bar" at bounding box center [1005, 705] width 21 height 5
click at [1020, 558] on div "Progress Bar" at bounding box center [1014, 705] width 21 height 5
click at [1020, 558] on div "1:06:53 Progress : 0%" at bounding box center [555, 705] width 930 height 5
click at [1024, 558] on div "1:07:10 Progress : 0%" at bounding box center [557, 705] width 934 height 5
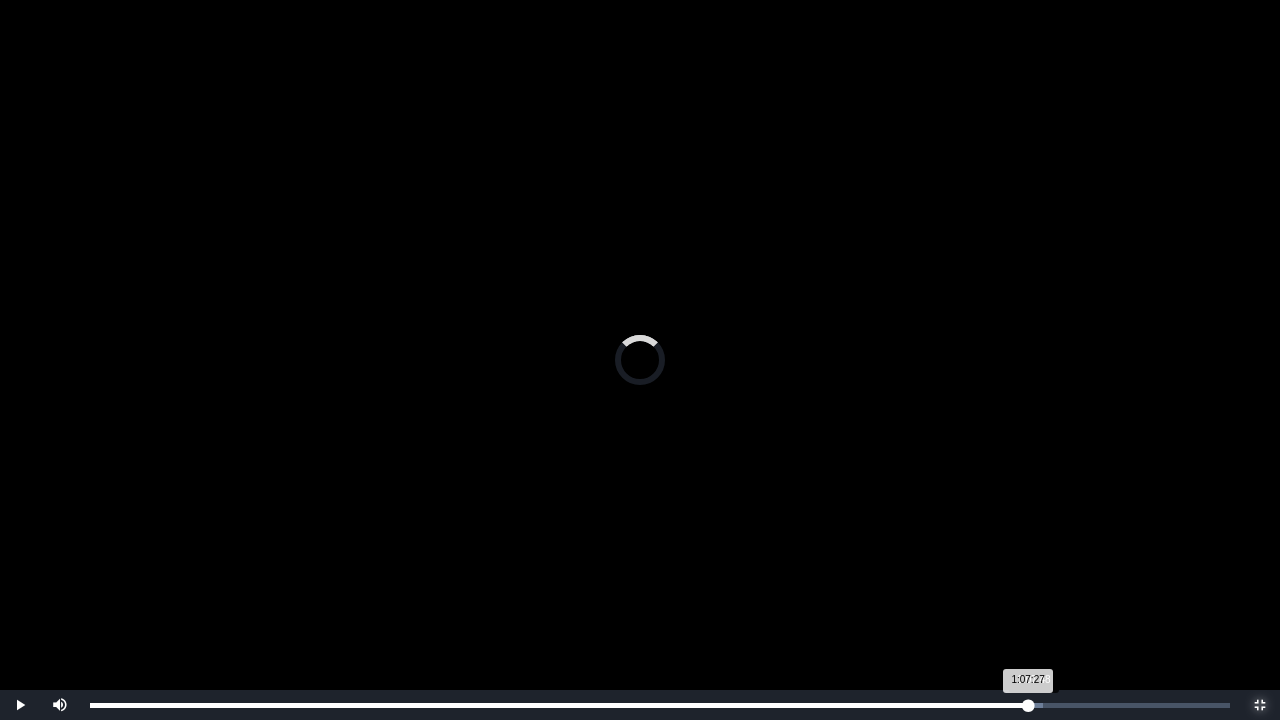
click at [1028, 558] on div "1:07:27 Progress : 0%" at bounding box center [559, 705] width 938 height 5
click at [1033, 558] on div "1:07:49 Progress : 0%" at bounding box center [561, 705] width 943 height 5
click at [1036, 558] on div "1:08:10 Progress : 0%" at bounding box center [563, 705] width 946 height 5
click at [1044, 558] on div "1:08:36 Progress : 0%" at bounding box center [567, 705] width 954 height 5
click at [1052, 558] on div "Loaded : 0% 1:09:02 1:08:36 Progress : 0%" at bounding box center [660, 705] width 1160 height 30
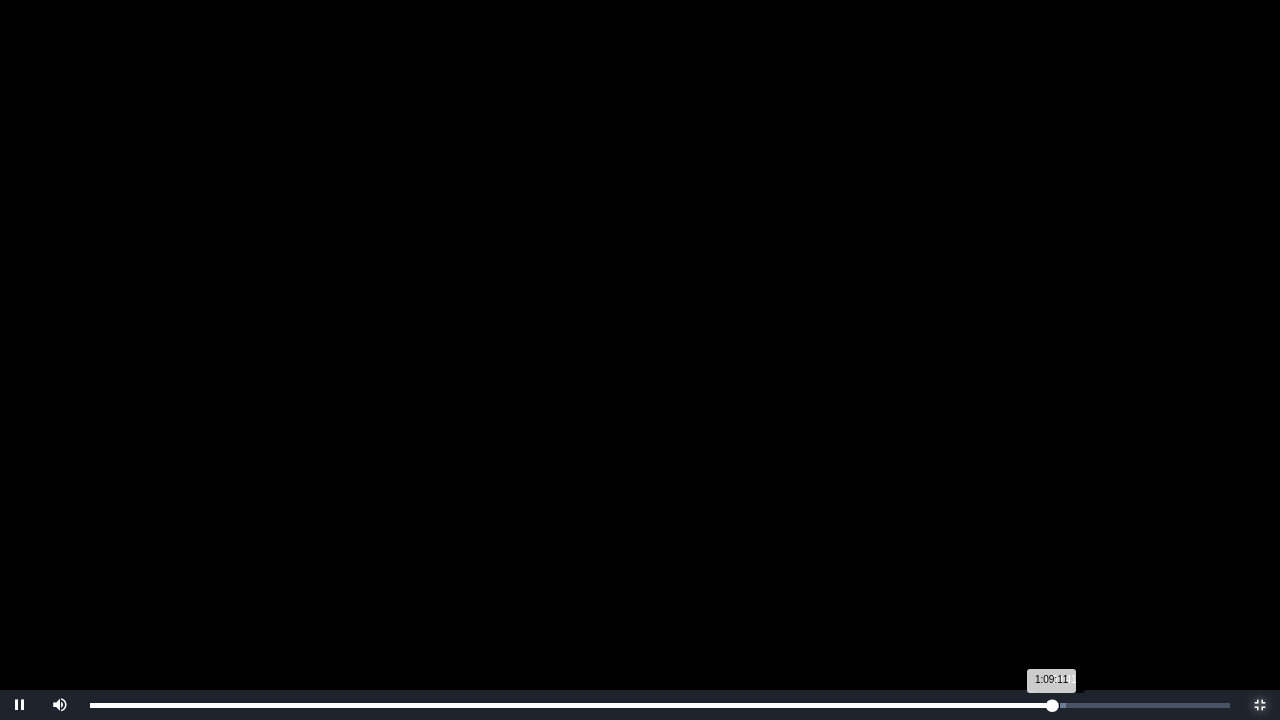
click at [1061, 558] on div "Loaded : 0% 1:09:41 1:09:11 Progress : 0%" at bounding box center [660, 705] width 1160 height 30
click at [1061, 558] on div "1:09:50 Progress : 0%" at bounding box center [575, 705] width 971 height 5
click at [1063, 558] on div "1:09:59 Progress : 0%" at bounding box center [576, 705] width 973 height 5
click at [1063, 558] on div "1:09:58 Progress : 0%" at bounding box center [576, 705] width 973 height 5
click at [1066, 558] on div "1:10:11 Progress : 0%" at bounding box center [578, 705] width 976 height 5
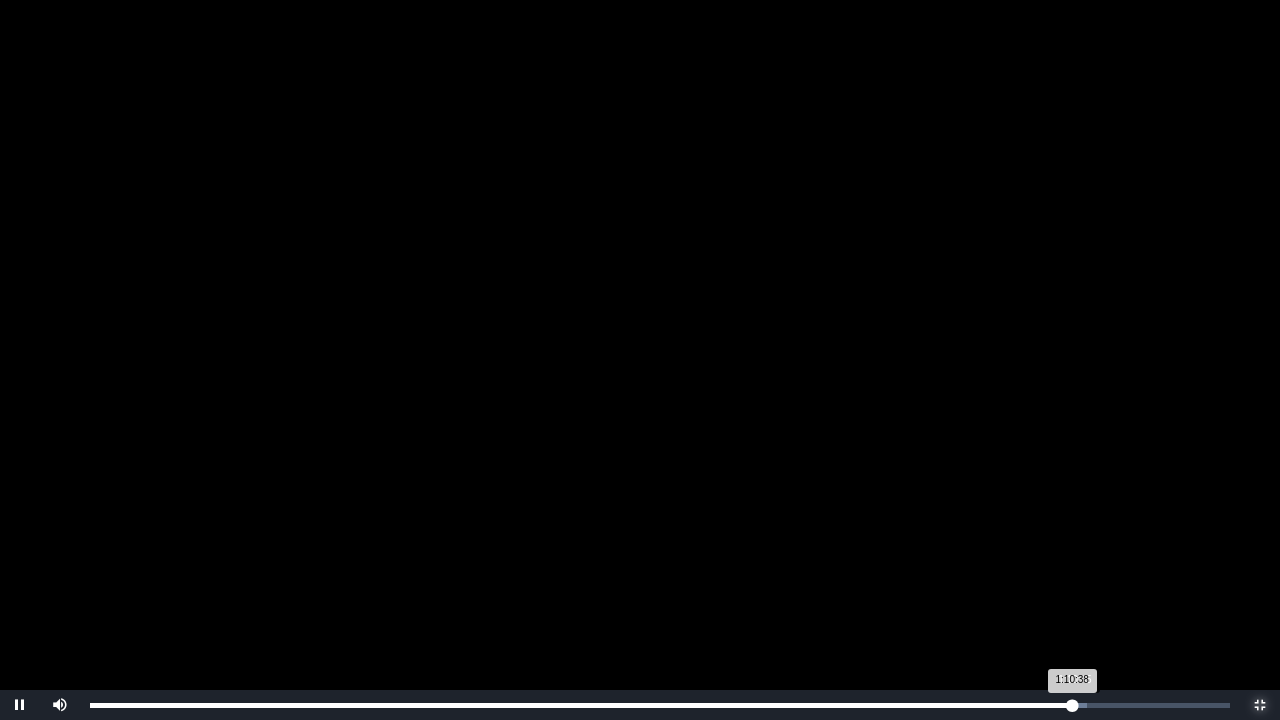
click at [1072, 558] on div "1:10:38 Progress : 0%" at bounding box center [581, 705] width 982 height 5
click at [1084, 558] on div "Progress Bar" at bounding box center [1078, 705] width 21 height 5
click at [1084, 558] on div "1:11:29 Progress : 0%" at bounding box center [587, 705] width 994 height 5
click at [1088, 558] on div "1:11:46 Progress : 0%" at bounding box center [589, 705] width 998 height 5
click at [1092, 558] on div "1:12:03 Progress : 0%" at bounding box center [591, 705] width 1002 height 5
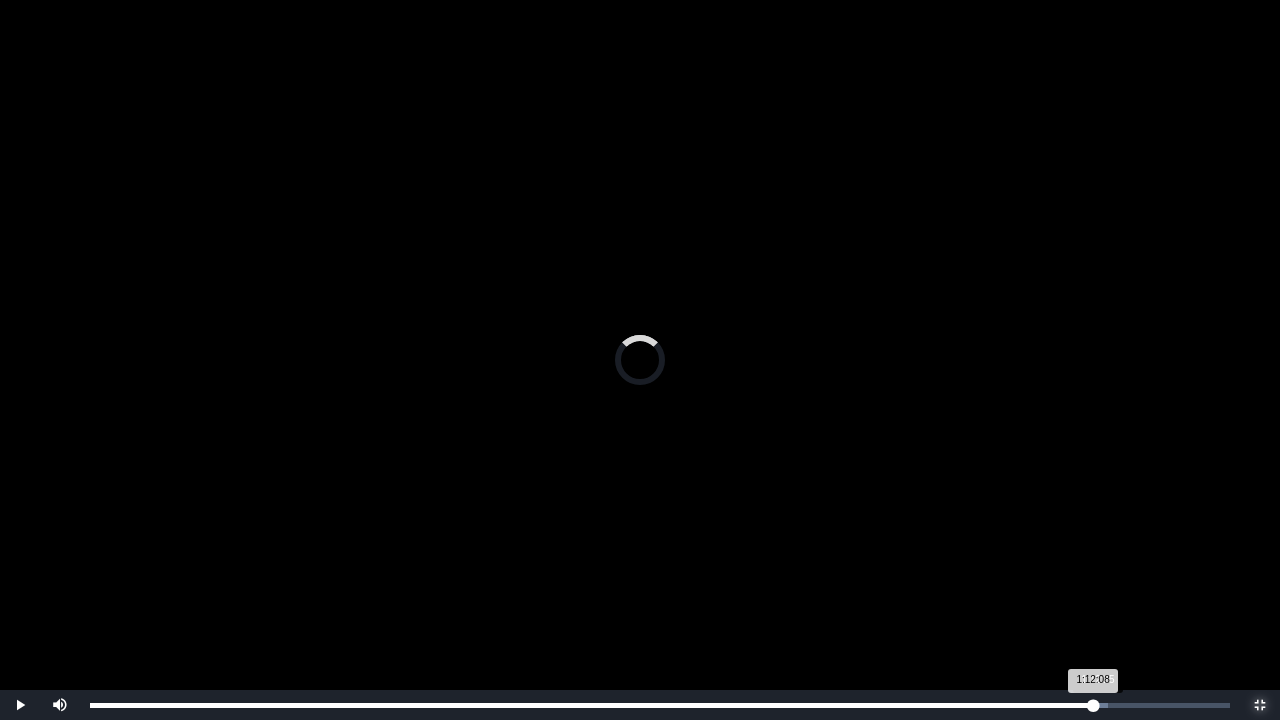
click at [1093, 558] on div "1:12:08 Progress : 0%" at bounding box center [591, 705] width 1003 height 5
click at [1098, 558] on div "1:12:30 Progress : 0%" at bounding box center [594, 705] width 1008 height 5
click at [1102, 558] on div "1:12:47 Progress : 0%" at bounding box center [596, 705] width 1012 height 5
click at [1106, 558] on div "1:13:25 Progress : 0%" at bounding box center [598, 705] width 1016 height 5
click at [1118, 558] on div "Loaded : 0% 1:13:47 1:13:25 Progress : 0%" at bounding box center [660, 705] width 1140 height 5
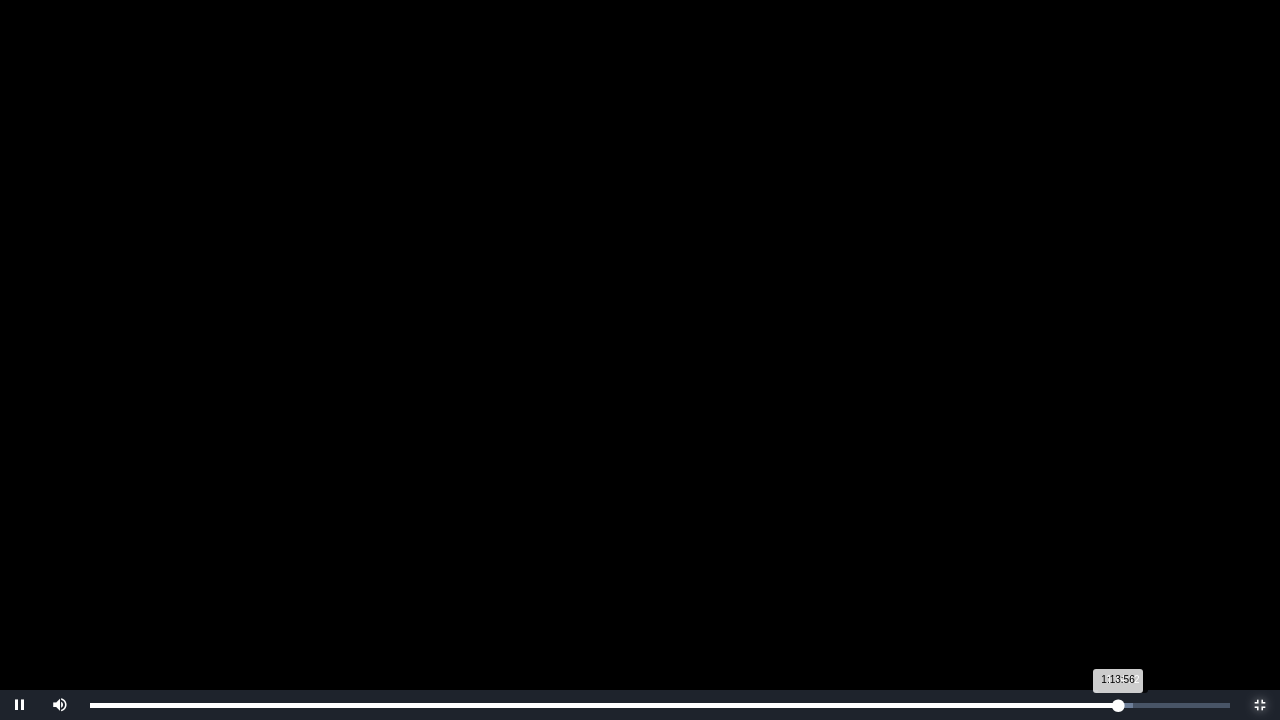
click at [1118, 558] on div "1:13:56 Progress : 0%" at bounding box center [604, 705] width 1028 height 5
click at [1125, 558] on div "1:14:26 Progress : 0%" at bounding box center [607, 705] width 1035 height 5
click at [1131, 558] on div "1:14:52 Progress : 0%" at bounding box center [610, 705] width 1041 height 5
click at [1136, 558] on div "1:15:17 Progress : 0%" at bounding box center [613, 705] width 1046 height 5
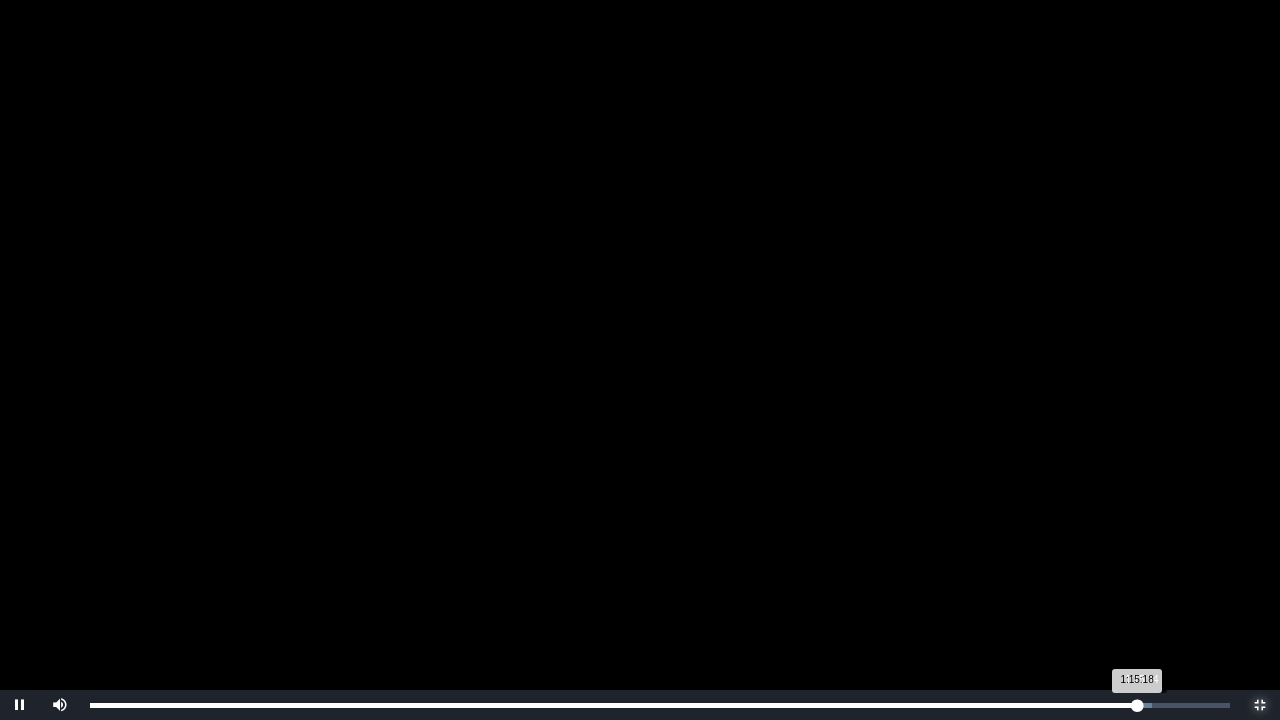
click at [1146, 558] on div "Loaded : 0% 1:15:34 1:15:18 Progress : 0%" at bounding box center [660, 705] width 1160 height 30
click at [1160, 558] on div "Loaded : 0% 1:16:22 1:15:56 Progress : 0%" at bounding box center [660, 705] width 1160 height 30
click at [1160, 558] on div "1:16:57 Progress : 0%" at bounding box center [625, 705] width 1070 height 5
click at [1166, 558] on div "1:17:23 Progress : 0%" at bounding box center [628, 705] width 1076 height 5
click at [1180, 558] on div "Progress Bar" at bounding box center [1176, 705] width 21 height 5
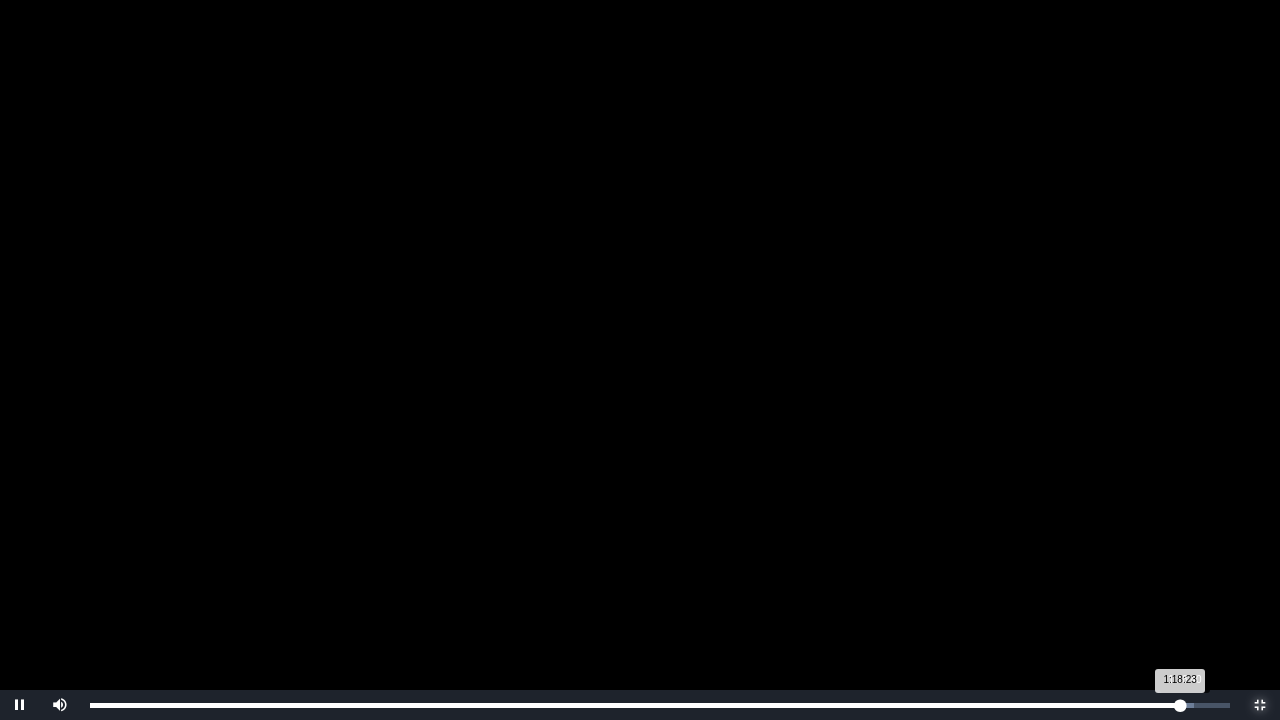
click at [1180, 558] on div "1:18:23 Progress : 0%" at bounding box center [635, 705] width 1090 height 5
click at [1187, 558] on div "1:18:49" at bounding box center [1186, 705] width 1 height 5
click at [1167, 558] on div "1:17:27" at bounding box center [1167, 705] width 1 height 5
click at [1148, 558] on div "1:16:05" at bounding box center [1148, 705] width 1 height 5
click at [1132, 558] on div "1:15:56 Progress : 0%" at bounding box center [618, 705] width 1056 height 5
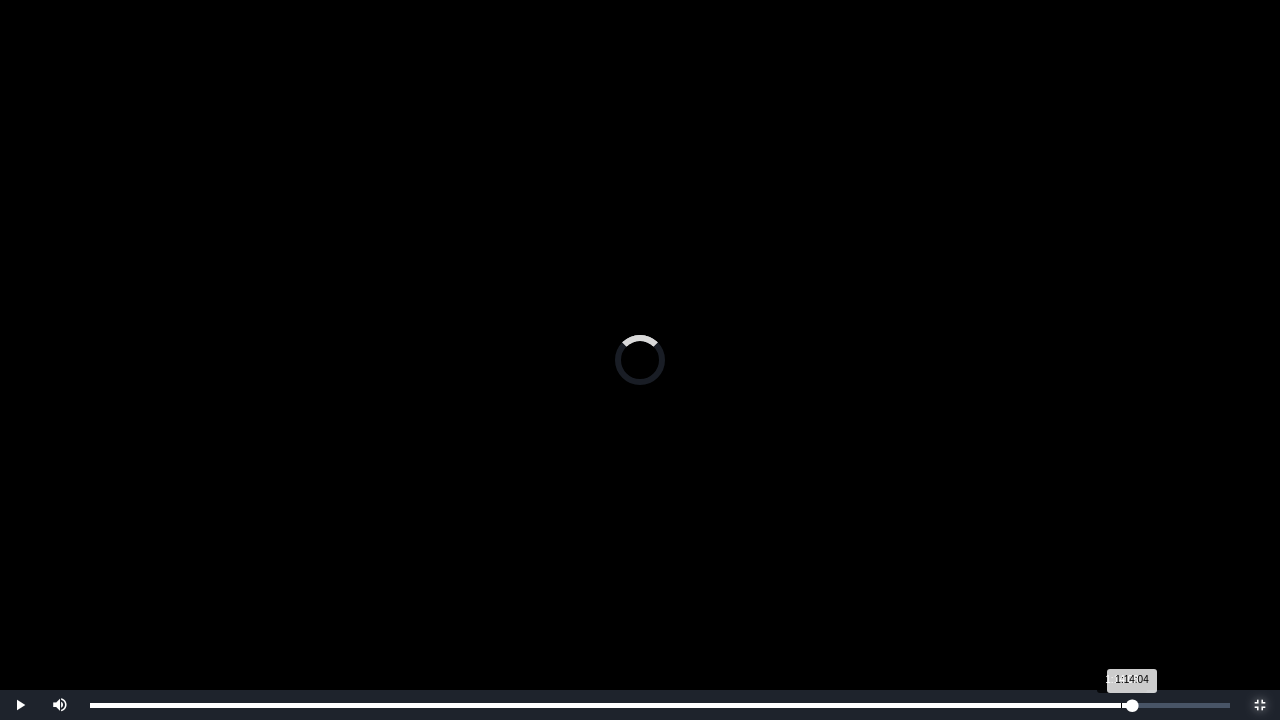
click at [1121, 558] on div "1:14:08" at bounding box center [1121, 705] width 1 height 5
click at [1106, 558] on div "1:13:03" at bounding box center [1106, 705] width 1 height 5
click at [1096, 558] on div "1:13:04 Progress : 0%" at bounding box center [598, 705] width 1016 height 5
click at [1086, 558] on div "1:11:37" at bounding box center [1086, 705] width 1 height 5
click at [1074, 558] on div "1:10:45" at bounding box center [1074, 705] width 1 height 5
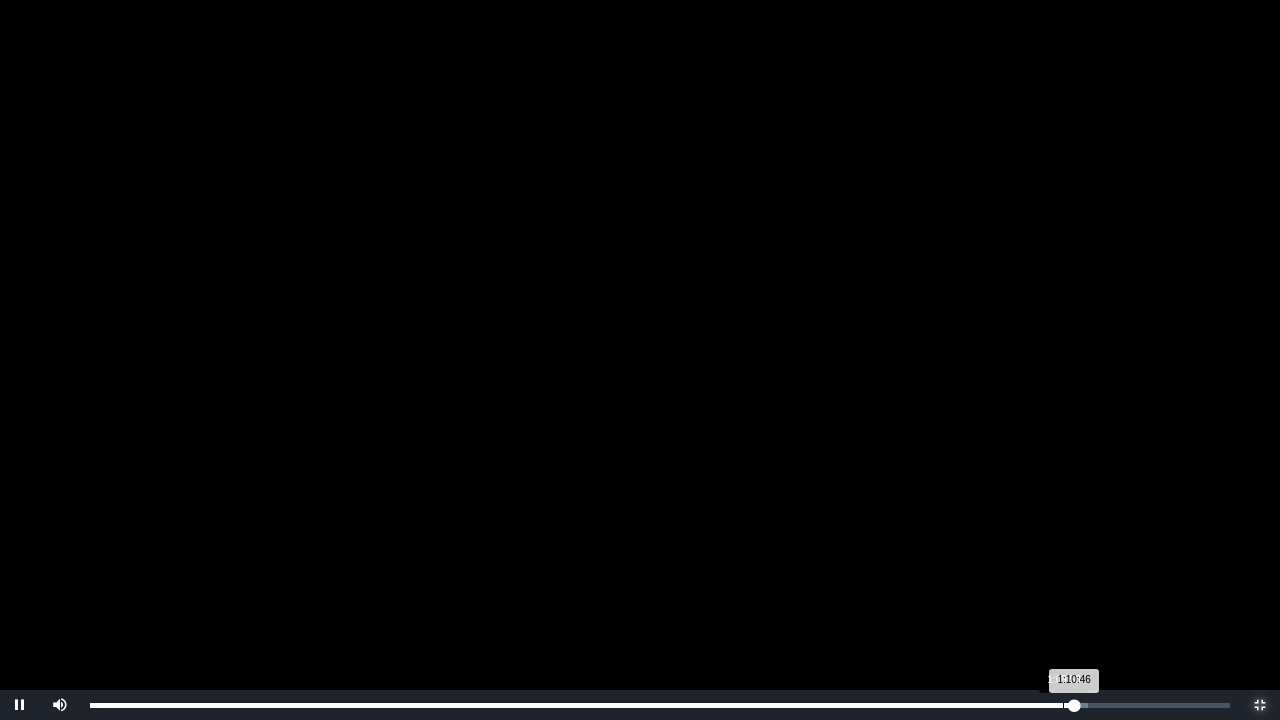
click at [1063, 558] on div "1:09:58" at bounding box center [1063, 705] width 1 height 5
click at [1052, 558] on div "Loaded : 0% 1:09:10 1:09:59 Progress : 0%" at bounding box center [660, 705] width 1160 height 30
click at [1037, 558] on div "Loaded : 0% 1:08:19 1:09:11 Progress : 0%" at bounding box center [660, 705] width 1160 height 30
click at [1029, 558] on div "1:08:06 Progress : 0%" at bounding box center [563, 705] width 947 height 5
click at [1016, 558] on div "Loaded : 0% 1:06:35 1:07:32 Progress : 0%" at bounding box center [660, 705] width 1160 height 30
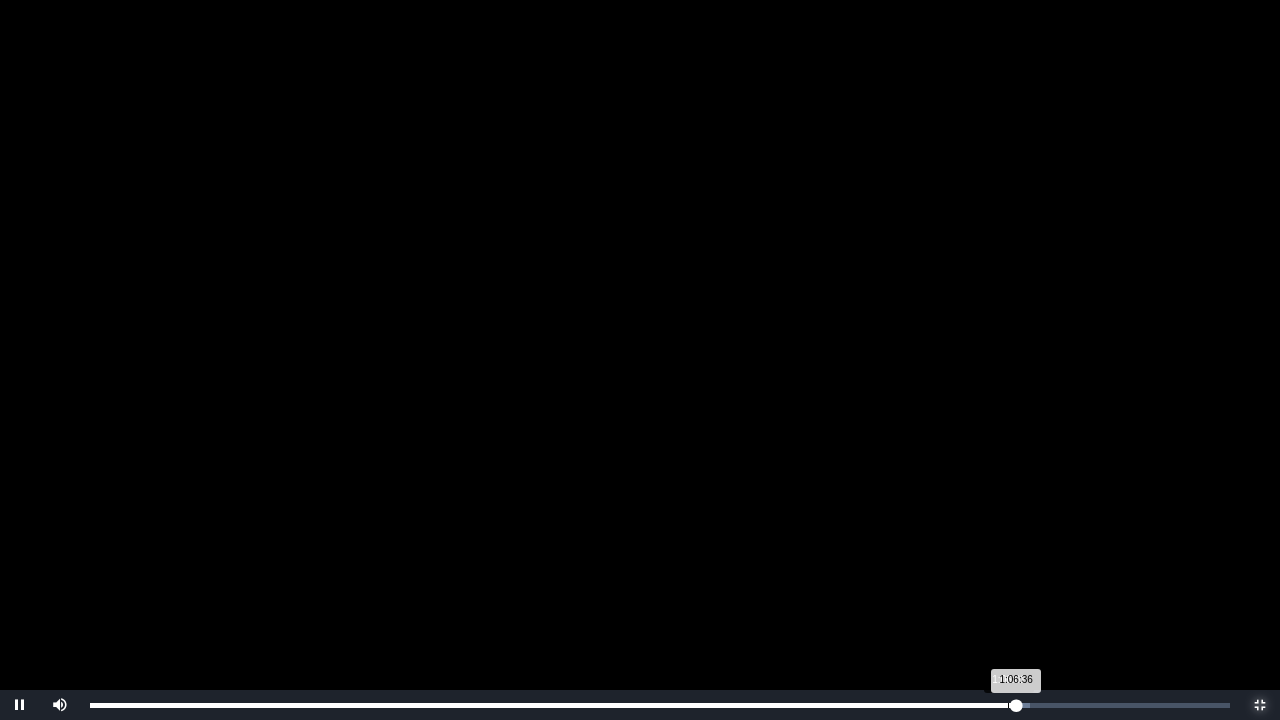
click at [1008, 558] on div "1:06:36 Progress : 0%" at bounding box center [553, 705] width 926 height 5
click at [994, 558] on div "Loaded : 0% 1:05:00 1:06:01 Progress : 0%" at bounding box center [660, 705] width 1160 height 30
click at [982, 558] on div "1:04:08" at bounding box center [982, 705] width 1 height 5
click at [974, 558] on div "1:04:09 Progress : 0%" at bounding box center [536, 705] width 892 height 5
click at [960, 558] on div "1:03:34 Progress : 0%" at bounding box center [532, 705] width 884 height 5
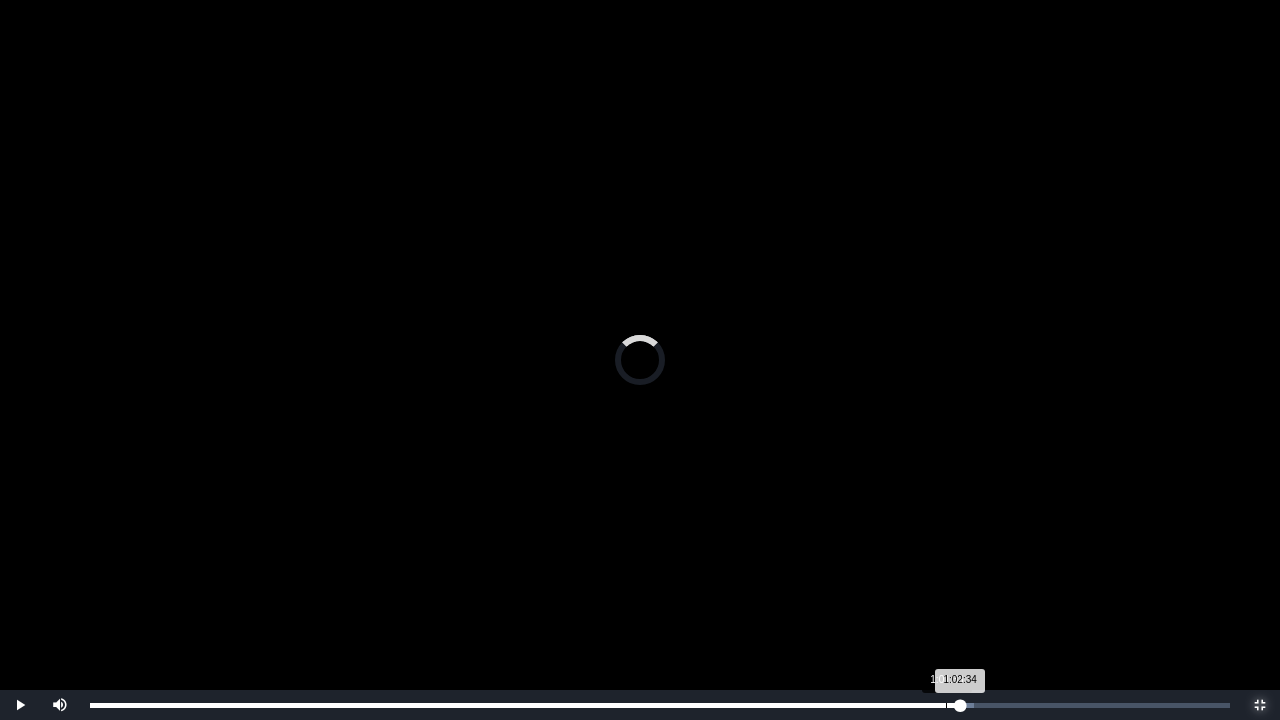
click at [946, 558] on div "1:01:33" at bounding box center [946, 705] width 1 height 5
click at [938, 558] on div "1:00:59" at bounding box center [938, 705] width 1 height 5
click at [930, 558] on div "1:00:24 Progress : 0%" at bounding box center [514, 705] width 848 height 5
click at [923, 558] on div "0:59:54 Progress : 0%" at bounding box center [510, 705] width 840 height 5
click at [913, 558] on div "0:59:55 Progress : 0%" at bounding box center [506, 705] width 833 height 5
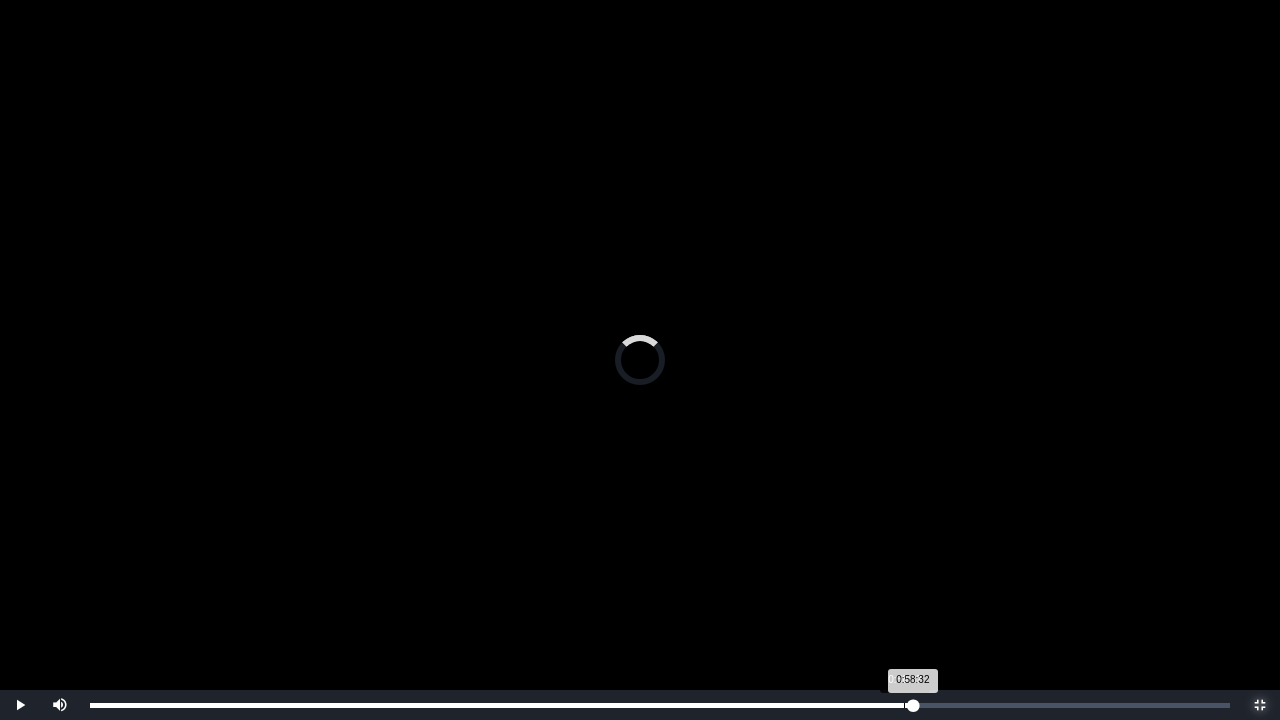
click at [904, 558] on div "0:58:32" at bounding box center [904, 705] width 1 height 5
click at [894, 558] on div "0:57:49" at bounding box center [894, 705] width 1 height 5
click at [886, 558] on div "0:57:14" at bounding box center [886, 705] width 1 height 5
click at [887, 558] on div "0:57:18 Progress : 0%" at bounding box center [488, 705] width 797 height 5
click at [888, 558] on div "0:57:23 Progress : 0%" at bounding box center [489, 705] width 798 height 5
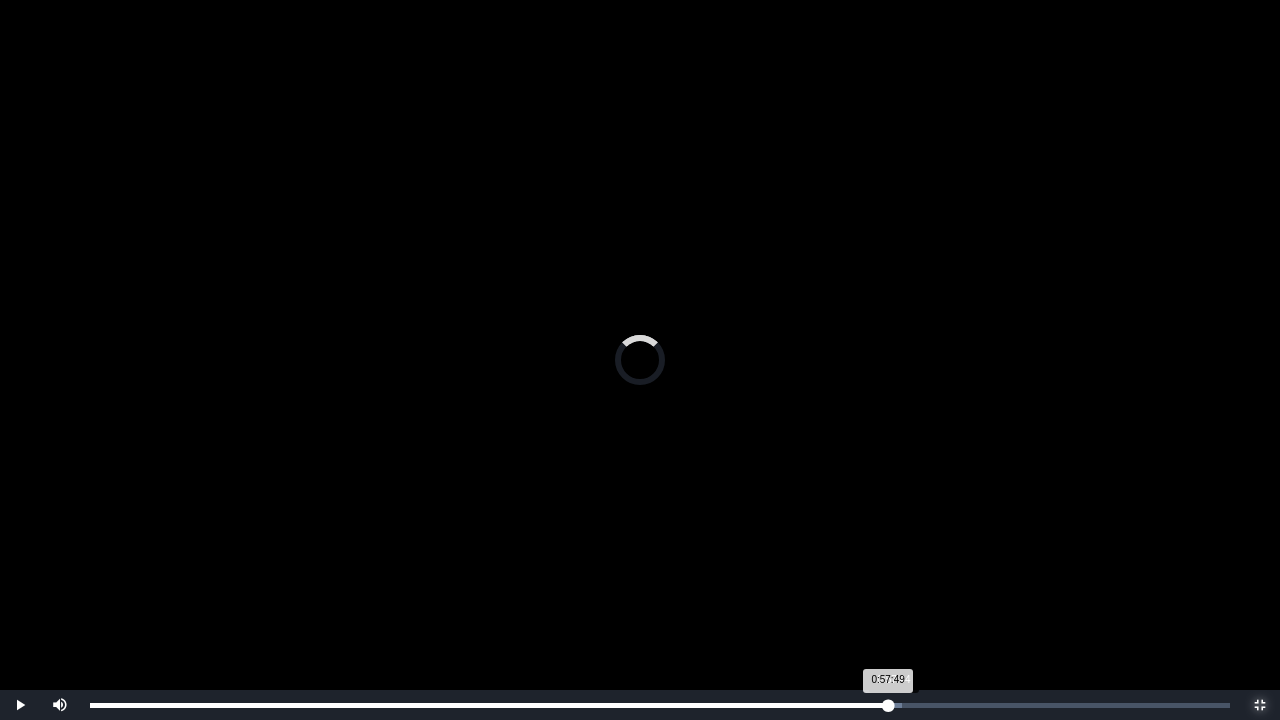
click at [888, 558] on div "0:57:49 Progress : 0%" at bounding box center [489, 705] width 798 height 5
click at [904, 558] on div "Loaded : 0% 0:58:32 0:57:49 Progress : 0%" at bounding box center [660, 705] width 1160 height 30
click at [912, 558] on div "Loaded : 0% 0:59:06 0:58:32 Progress : 0%" at bounding box center [660, 705] width 1160 height 30
click at [920, 558] on div "Loaded : 0% 0:59:37 0:59:07 Progress : 0%" at bounding box center [660, 705] width 1160 height 30
click at [926, 558] on div "Loaded : 0% 1:00:07 0:59:41 Progress : 0%" at bounding box center [660, 705] width 1160 height 30
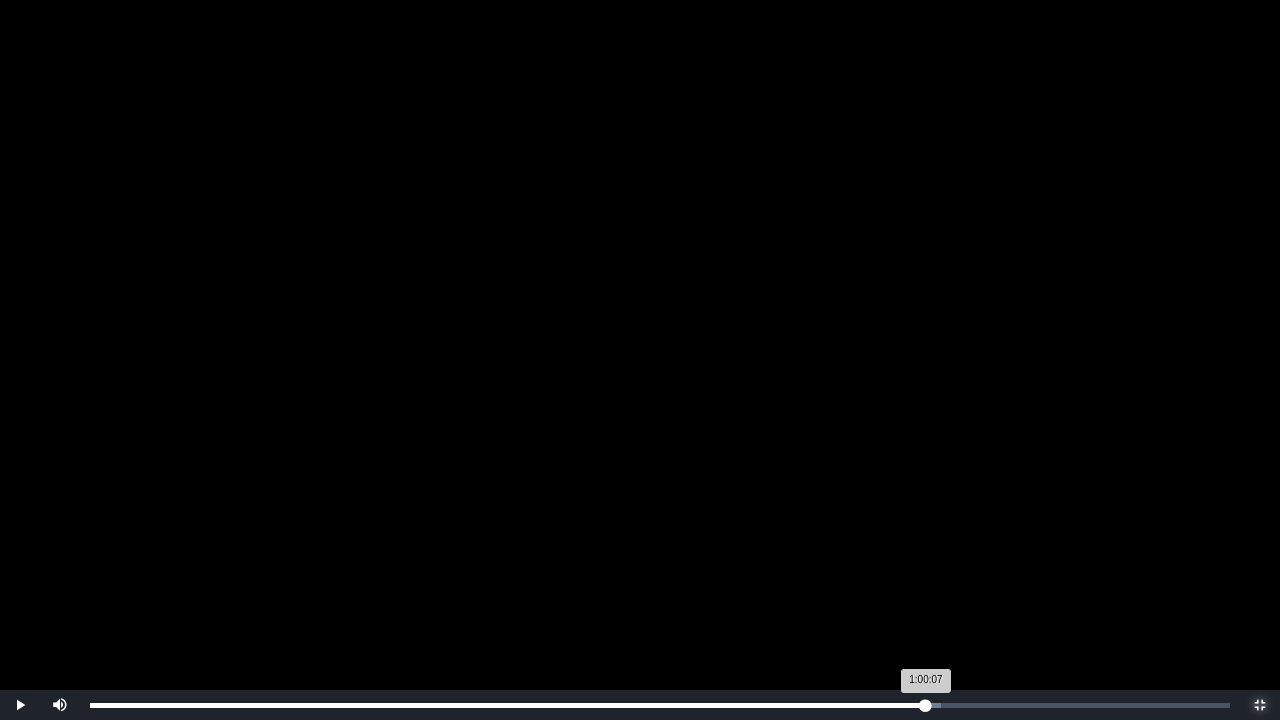
click at [926, 558] on div "1:00:07 Progress : 0%" at bounding box center [508, 705] width 836 height 5
click at [934, 558] on div "Loaded : 0% 1:00:33 1:00:41 Progress : 0%" at bounding box center [660, 705] width 1160 height 30
click at [934, 558] on div "1:00:42 Progress : 0%" at bounding box center [512, 705] width 844 height 5
click at [948, 558] on div "Loaded : 0% 1:01:42 1:01:04 Progress : 0%" at bounding box center [660, 705] width 1140 height 5
click at [948, 558] on div "1:01:42 Progress : 0%" at bounding box center [519, 705] width 858 height 5
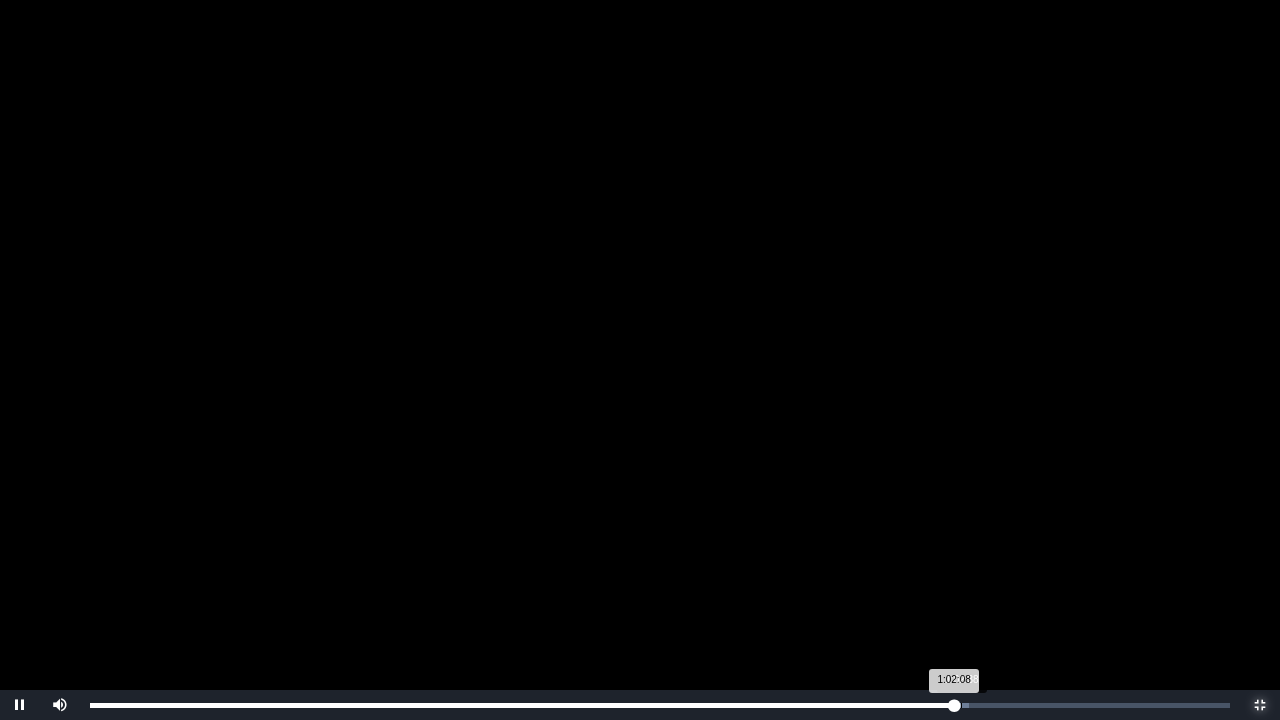
click at [962, 558] on div "1:02:38" at bounding box center [961, 705] width 1 height 5
click at [967, 558] on div "1:03:04 Progress : 0%" at bounding box center [528, 705] width 877 height 5
click at [974, 558] on div "1:03:34 Progress : 0%" at bounding box center [532, 705] width 884 height 5
click at [981, 558] on div "1:04:05 Progress : 0%" at bounding box center [535, 705] width 891 height 5
click at [994, 558] on div "Loaded : 0% 1:05:00 1:04:26 Progress : 0%" at bounding box center [660, 705] width 1140 height 5
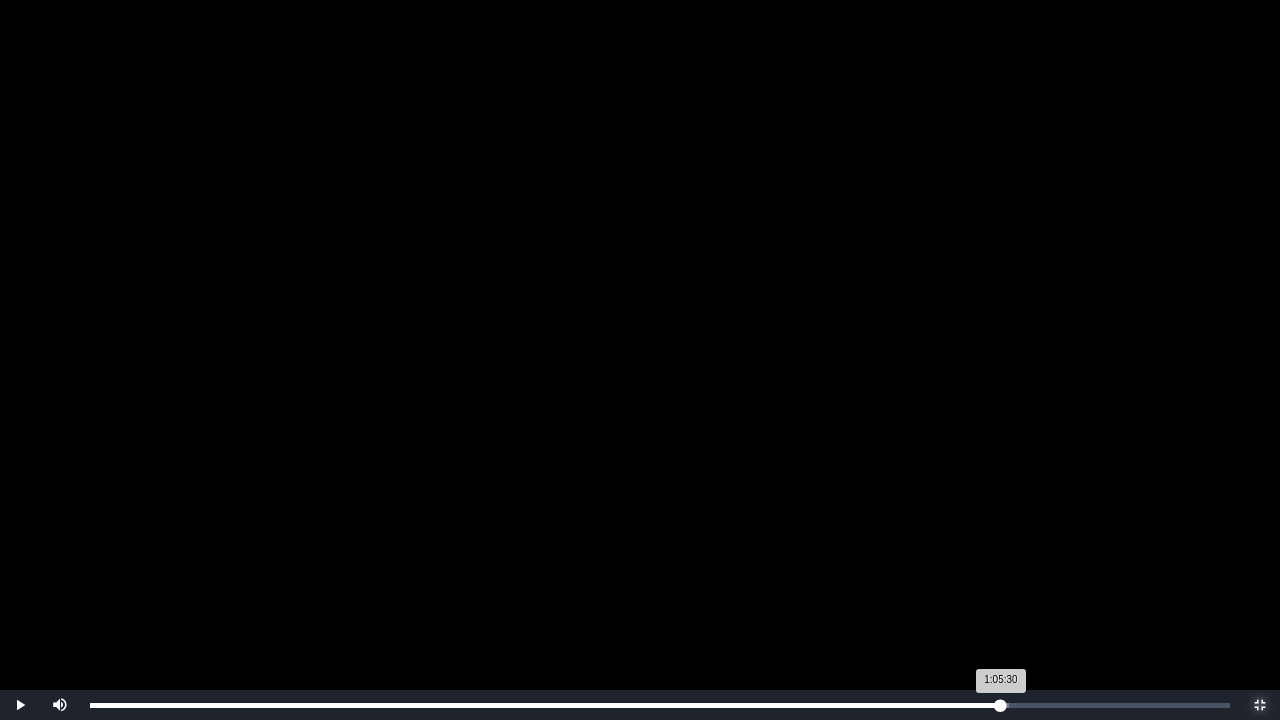
click at [1001, 558] on div "1:05:30 Progress : 0%" at bounding box center [545, 705] width 911 height 5
click at [1008, 558] on div "1:05:56" at bounding box center [1007, 705] width 1 height 5
click at [1022, 558] on div "Loaded : 0% 1:06:57 1:06:06 Progress : 0%" at bounding box center [660, 705] width 1140 height 5
click at [1022, 558] on div "1:07:27 Progress : 0%" at bounding box center [556, 705] width 932 height 5
click at [1037, 558] on div "Loaded : 0% 1:07:57 1:07:27 Progress : 0%" at bounding box center [660, 705] width 1140 height 5
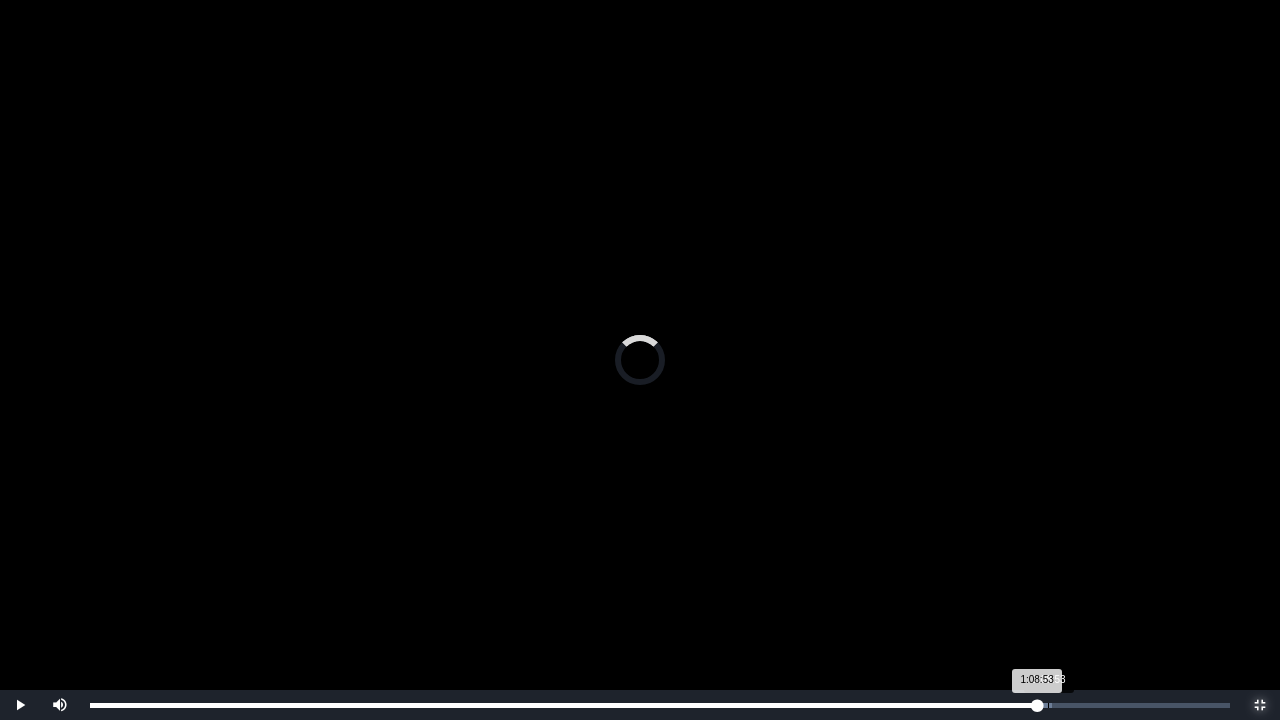
click at [1048, 558] on div "1:08:53" at bounding box center [1048, 705] width 1 height 5
click at [1058, 558] on div "Loaded : 0% 1:09:36 1:09:36 Progress : 0%" at bounding box center [660, 705] width 1160 height 30
click at [1059, 558] on div "1:09:40 Progress : 0%" at bounding box center [574, 705] width 969 height 5
click at [1062, 558] on div "1:10:02 Progress : 0%" at bounding box center [576, 705] width 972 height 5
click at [1073, 558] on div "Loaded : 0% 1:10:41 1:10:03 Progress : 0%" at bounding box center [660, 705] width 1160 height 30
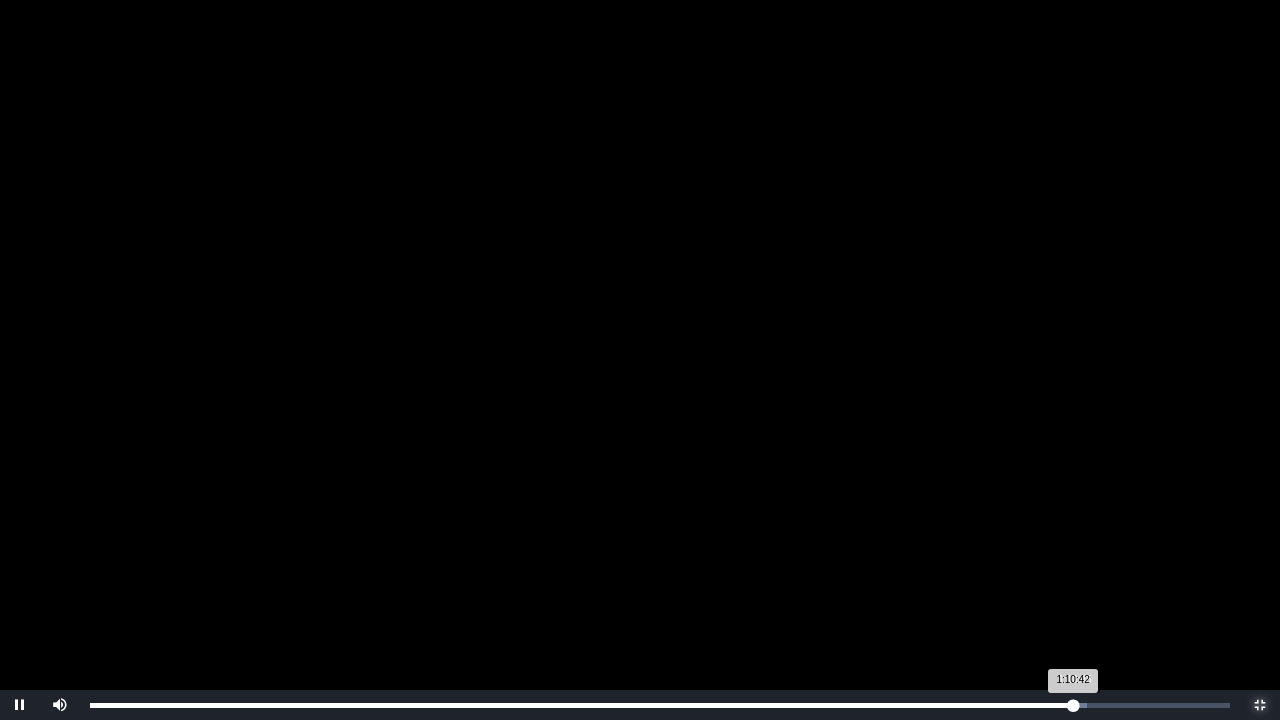
click at [1073, 558] on div "1:10:42 Progress : 0%" at bounding box center [581, 705] width 983 height 5
click at [1074, 558] on div "1:10:46 Progress : 0%" at bounding box center [582, 705] width 984 height 5
click at [1081, 558] on div "1:11:16 Progress : 0%" at bounding box center [585, 705] width 991 height 5
click at [1086, 558] on div "1:11:46 Progress : 0%" at bounding box center [588, 705] width 996 height 5
click at [1096, 558] on div "1:12:16" at bounding box center [1095, 705] width 1 height 5
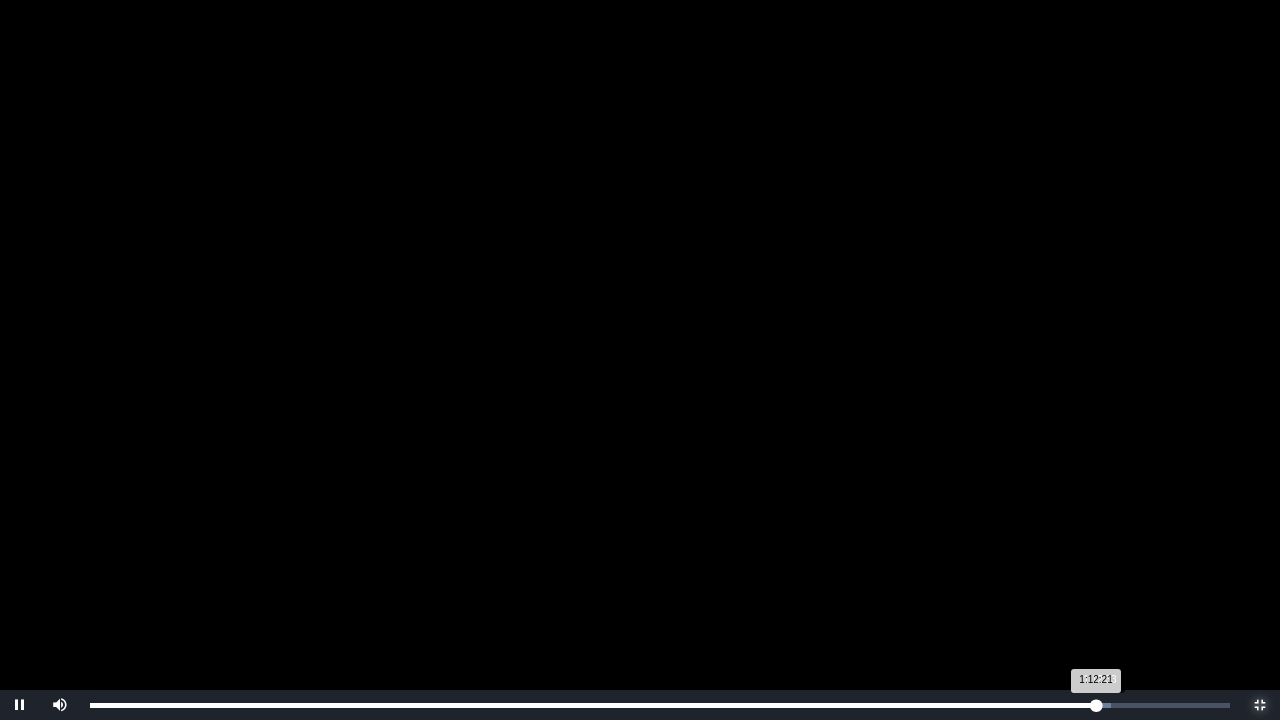
click at [1096, 558] on div "1:12:21 Progress : 0%" at bounding box center [593, 705] width 1006 height 5
click at [1112, 558] on div "Progress Bar" at bounding box center [1105, 705] width 21 height 5
click at [1115, 558] on div "1:13:38" at bounding box center [1114, 705] width 1 height 5
click at [1124, 558] on div "1:14:22 Progress : 0%" at bounding box center [607, 705] width 1034 height 5
click at [994, 558] on div "Loaded : 0% 1:05:00 1:14:39 Progress : 0%" at bounding box center [660, 705] width 1160 height 30
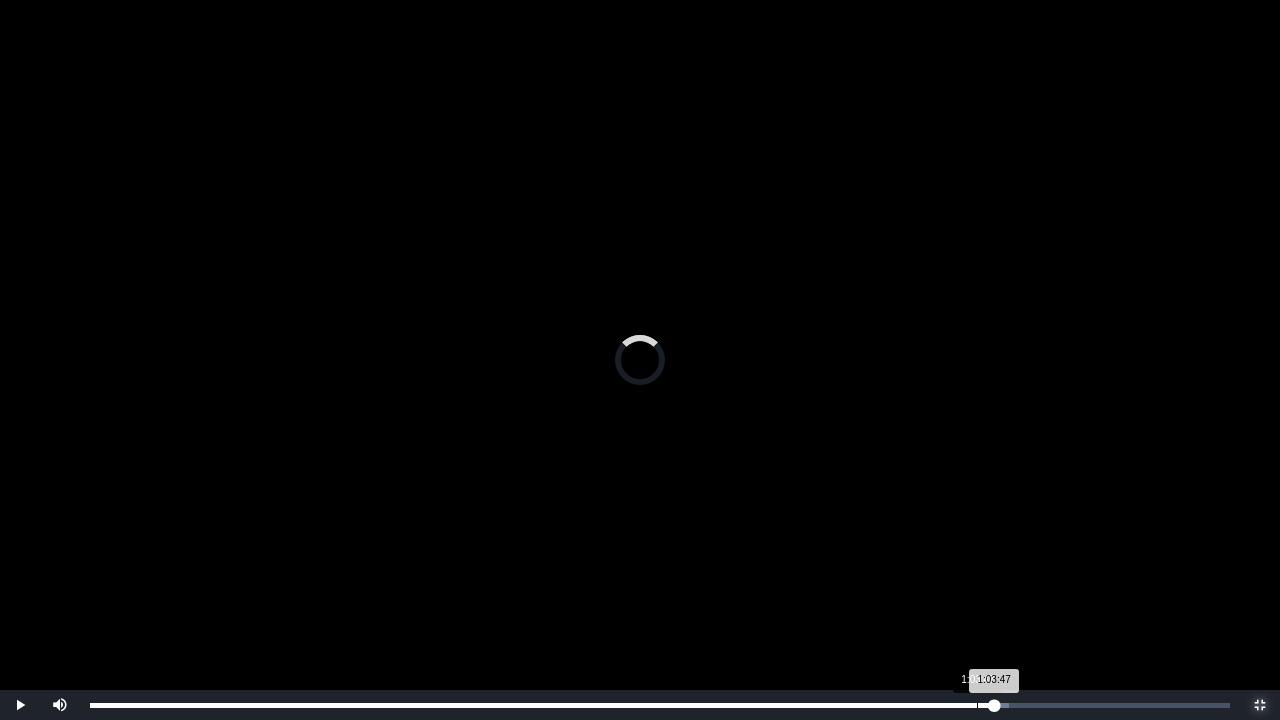
click at [977, 558] on div "Loaded : 0% 1:03:47 1:03:47 Progress : 0%" at bounding box center [660, 705] width 1160 height 30
click at [965, 558] on div "1:02:55" at bounding box center [965, 705] width 1 height 5
click at [949, 558] on div "1:01:46" at bounding box center [949, 705] width 1 height 5
click at [932, 558] on div "1:00:33" at bounding box center [932, 705] width 1 height 5
click at [903, 558] on div "0:58:28" at bounding box center [903, 705] width 1 height 5
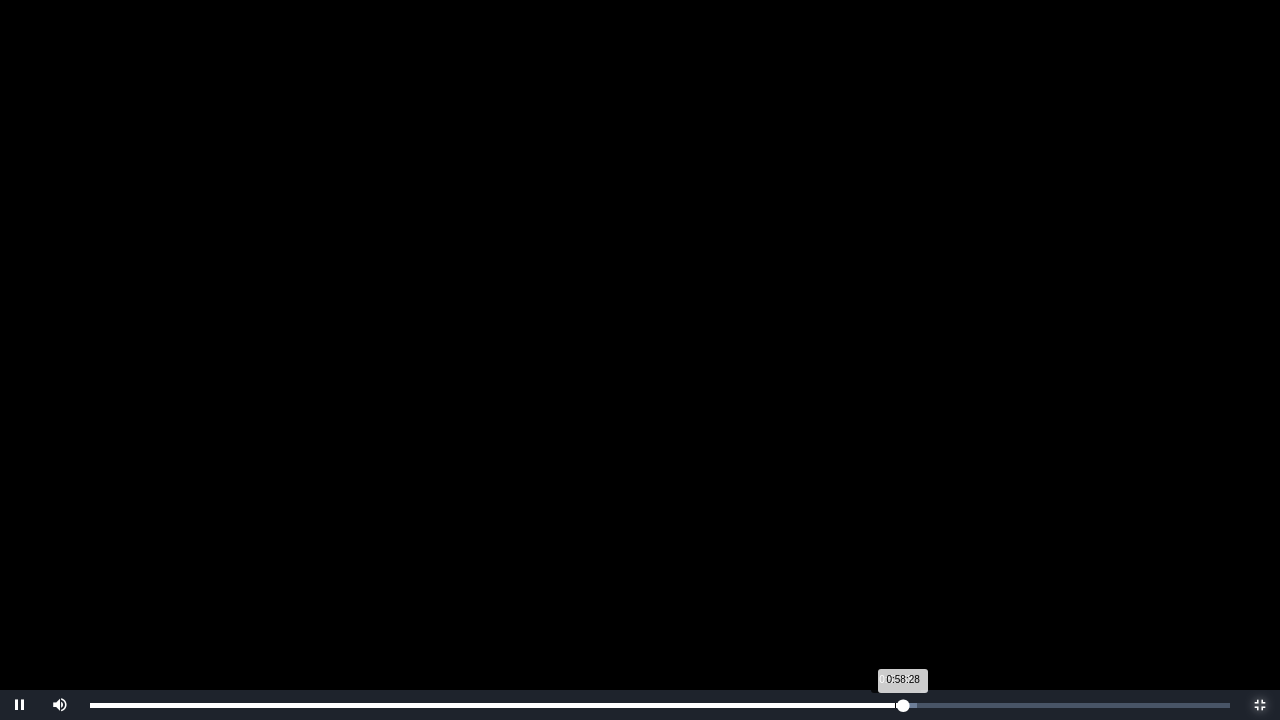
click at [895, 558] on div "0:57:53" at bounding box center [895, 705] width 1 height 5
click at [883, 558] on div "0:57:01" at bounding box center [883, 705] width 1 height 5
click at [865, 558] on div "0:57:02 Progress : 0%" at bounding box center [486, 705] width 793 height 5
click at [850, 558] on div "Loaded : 0% 0:54:39 0:54:39 Progress : 0%" at bounding box center [660, 705] width 1160 height 30
click at [838, 558] on div "Loaded : 0% 0:54:04 0:54:39 Progress : 0%" at bounding box center [660, 705] width 1160 height 30
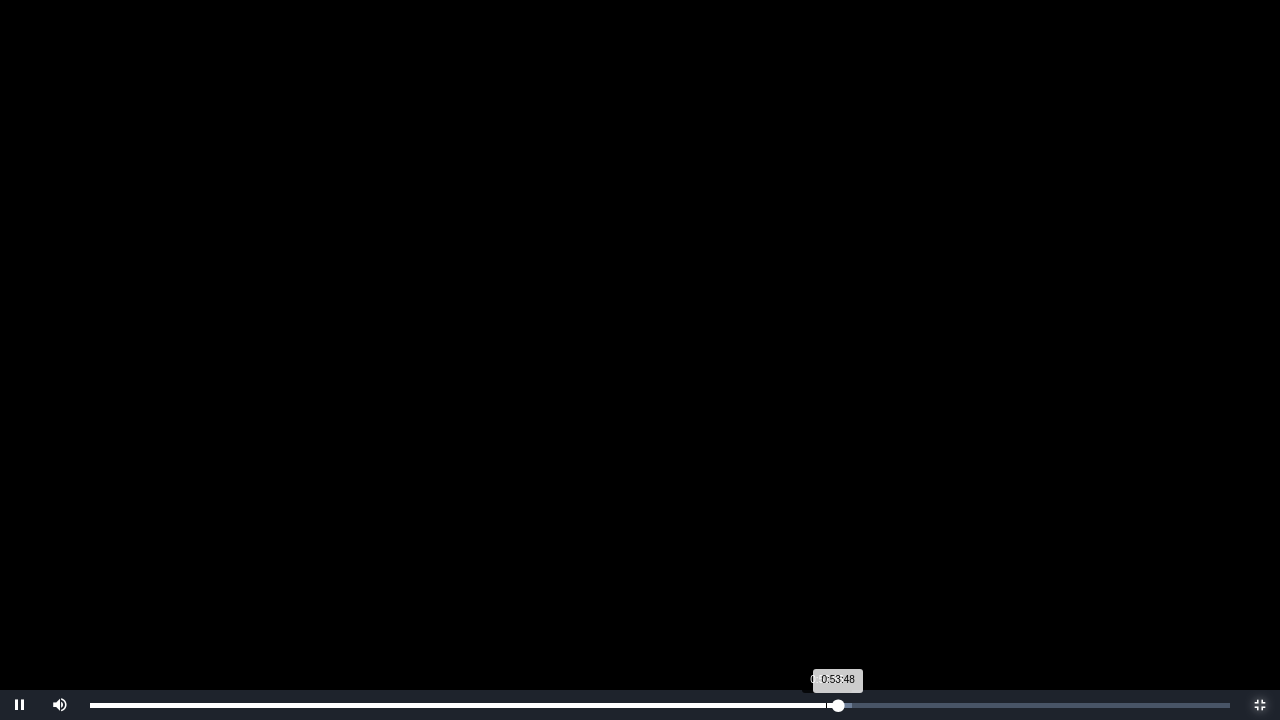
click at [824, 558] on div "Loaded : 0% 0:52:55 0:53:48 Progress : 0%" at bounding box center [660, 705] width 1160 height 30
click at [810, 558] on div "Loaded : 0% 0:51:51 0:52:49 Progress : 0%" at bounding box center [660, 705] width 1140 height 5
click at [790, 558] on div "Loaded : 0% 0:50:29 0:51:47 Progress : 0%" at bounding box center [660, 705] width 1160 height 30
click at [836, 558] on div "Loaded : 0% 0:53:30 0:50:20 Progress : 0%" at bounding box center [660, 705] width 1160 height 30
click at [836, 558] on div "0:53:39 Progress : 0%" at bounding box center [463, 705] width 746 height 5
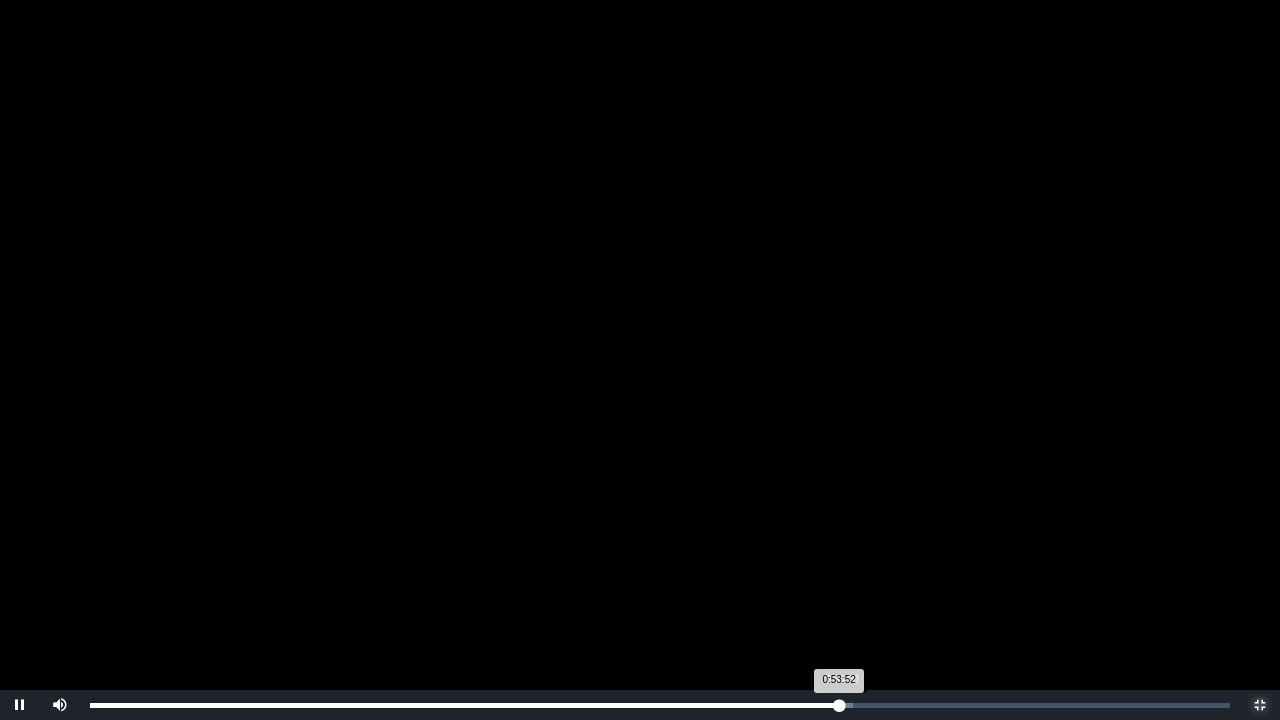
click at [839, 558] on div "0:53:52 Progress : 0%" at bounding box center [464, 705] width 749 height 5
click at [842, 558] on div "0:54:05 Progress : 0%" at bounding box center [466, 705] width 752 height 5
click at [846, 558] on div "0:54:23 Progress : 0%" at bounding box center [468, 705] width 756 height 5
click at [850, 558] on div "0:54:40 Progress : 0%" at bounding box center [470, 705] width 760 height 5
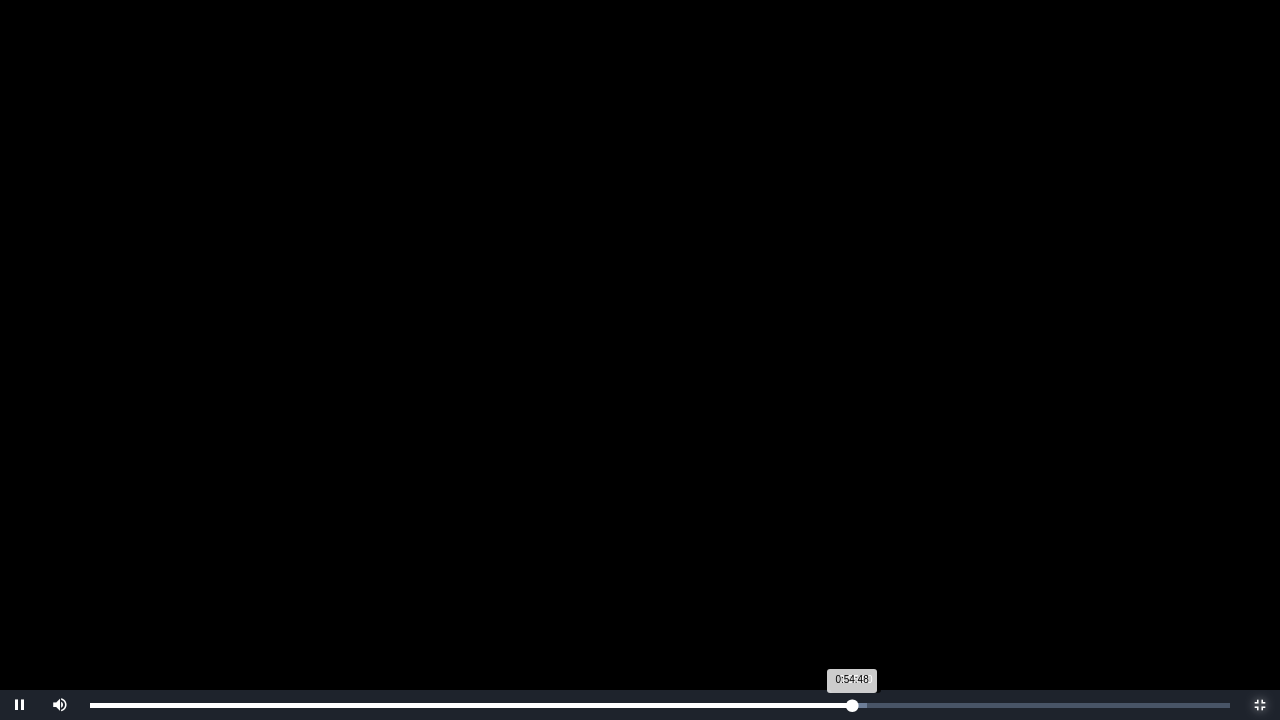
click at [852, 558] on div "0:54:48 Progress : 0%" at bounding box center [471, 705] width 762 height 5
click at [864, 558] on div "Progress Bar" at bounding box center [859, 705] width 21 height 5
click at [869, 558] on div "0:56:01 Progress : 0%" at bounding box center [479, 705] width 779 height 5
click at [878, 558] on div "Loaded : 0% 0:56:14 0:56:01 Progress : 0%" at bounding box center [660, 705] width 1140 height 5
click at [878, 558] on div "0:57:06 Progress : 0%" at bounding box center [484, 705] width 788 height 5
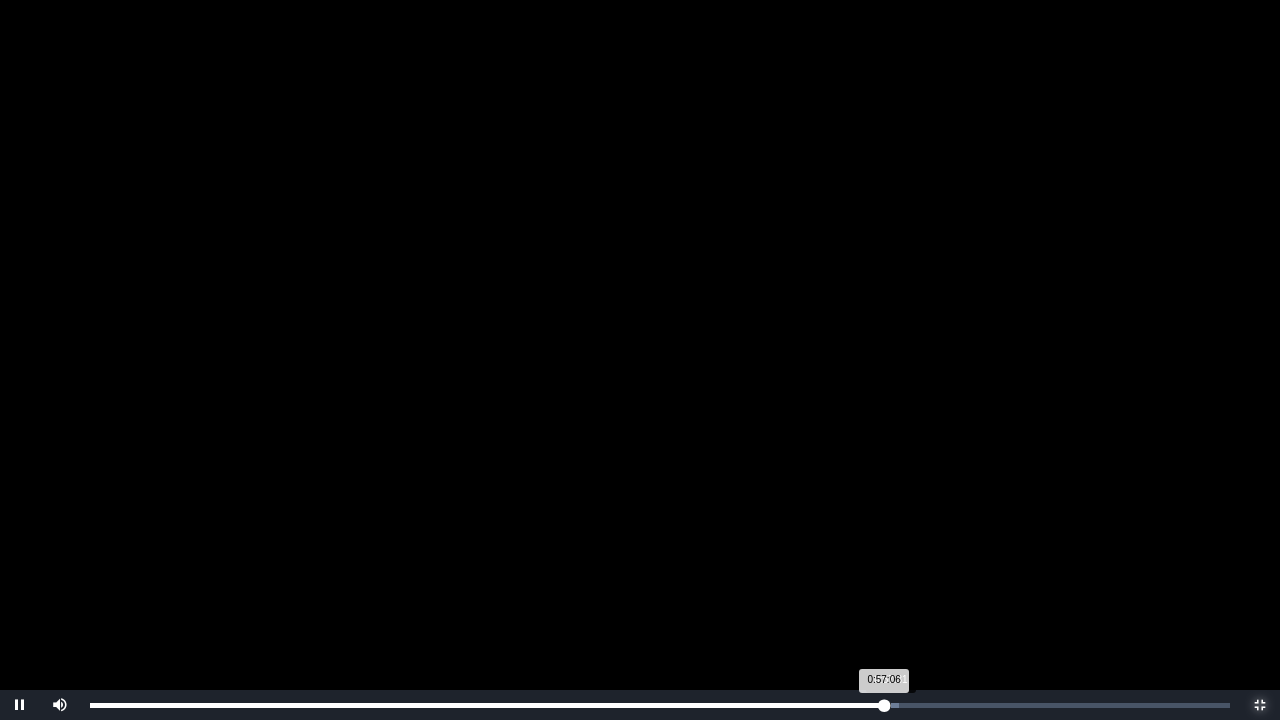
click at [884, 558] on div "0:57:06 Progress : 0%" at bounding box center [487, 705] width 794 height 5
click at [890, 558] on div "0:57:44 Progress : 0%" at bounding box center [490, 705] width 800 height 5
click at [898, 558] on div "0:58:06 Progress : 0%" at bounding box center [494, 705] width 808 height 5
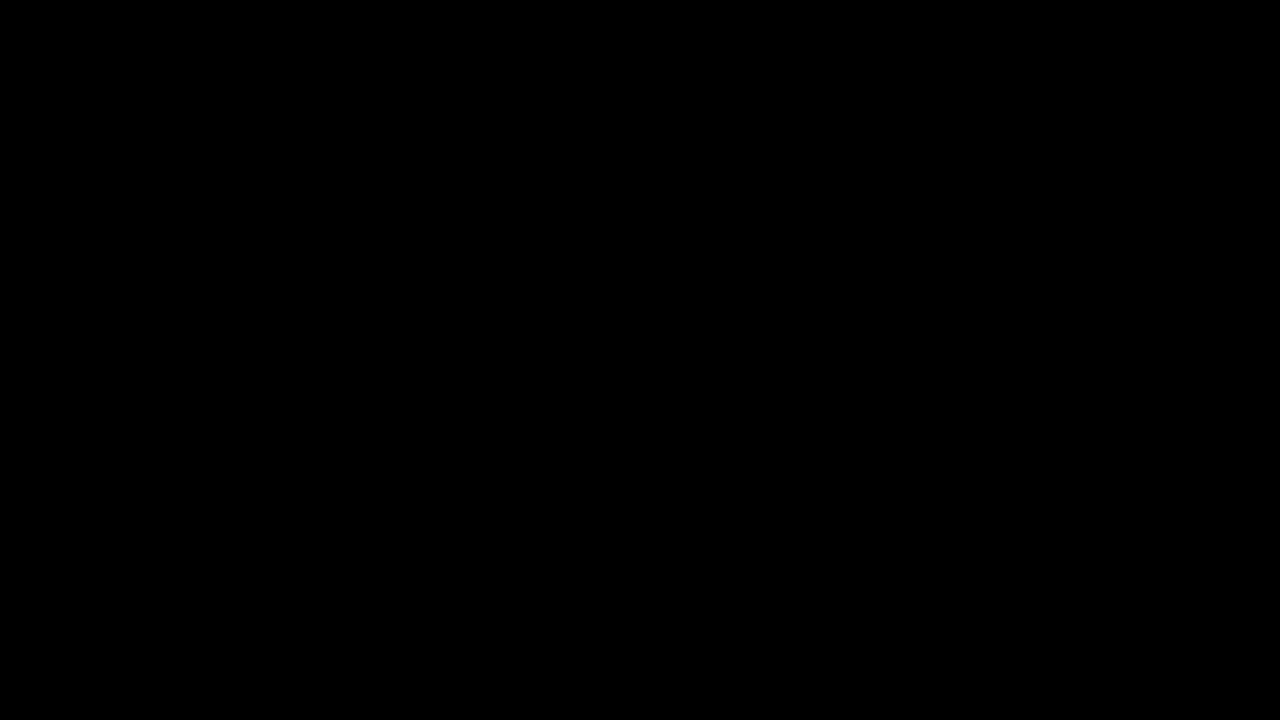
click at [895, 558] on div "0:58:11 Progress : 0%" at bounding box center [494, 705] width 809 height 5
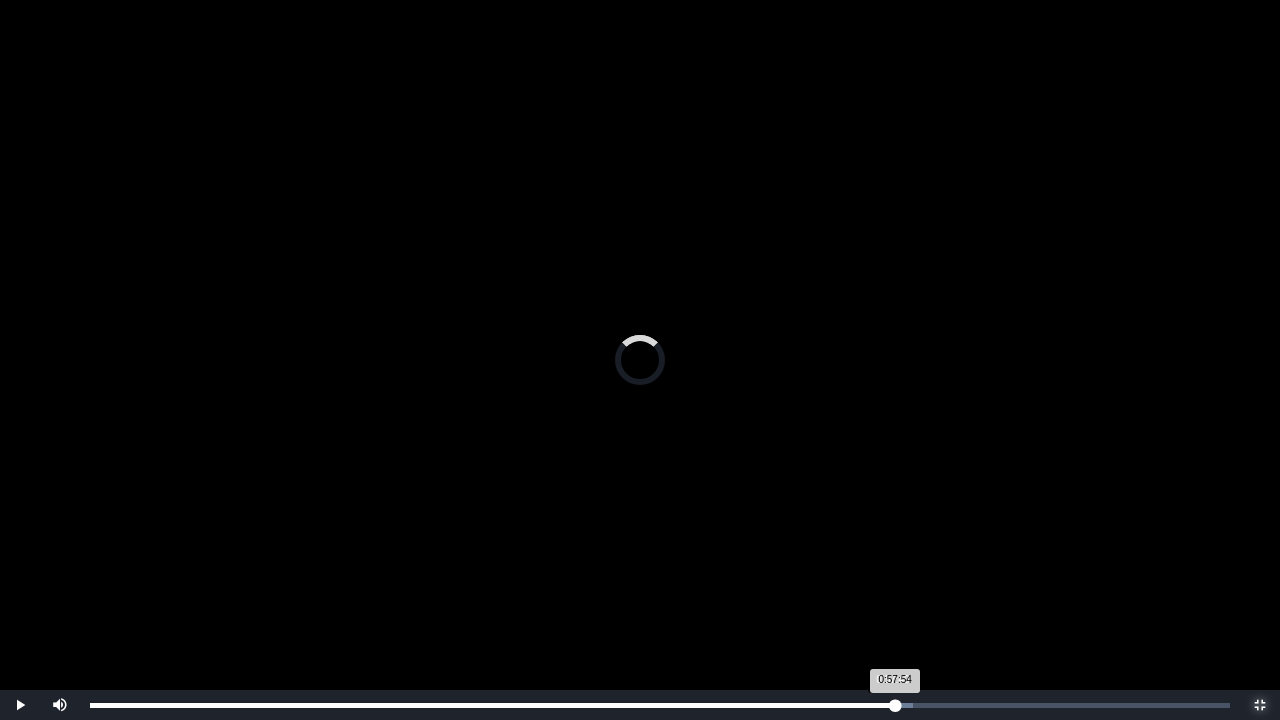
click at [892, 558] on div "0:57:54 Progress : 0%" at bounding box center [492, 705] width 805 height 5
click at [888, 558] on div "0:57:44 Progress : 0%" at bounding box center [491, 705] width 803 height 5
click at [888, 558] on div "0:57:24 Progress : 0%" at bounding box center [489, 705] width 798 height 5
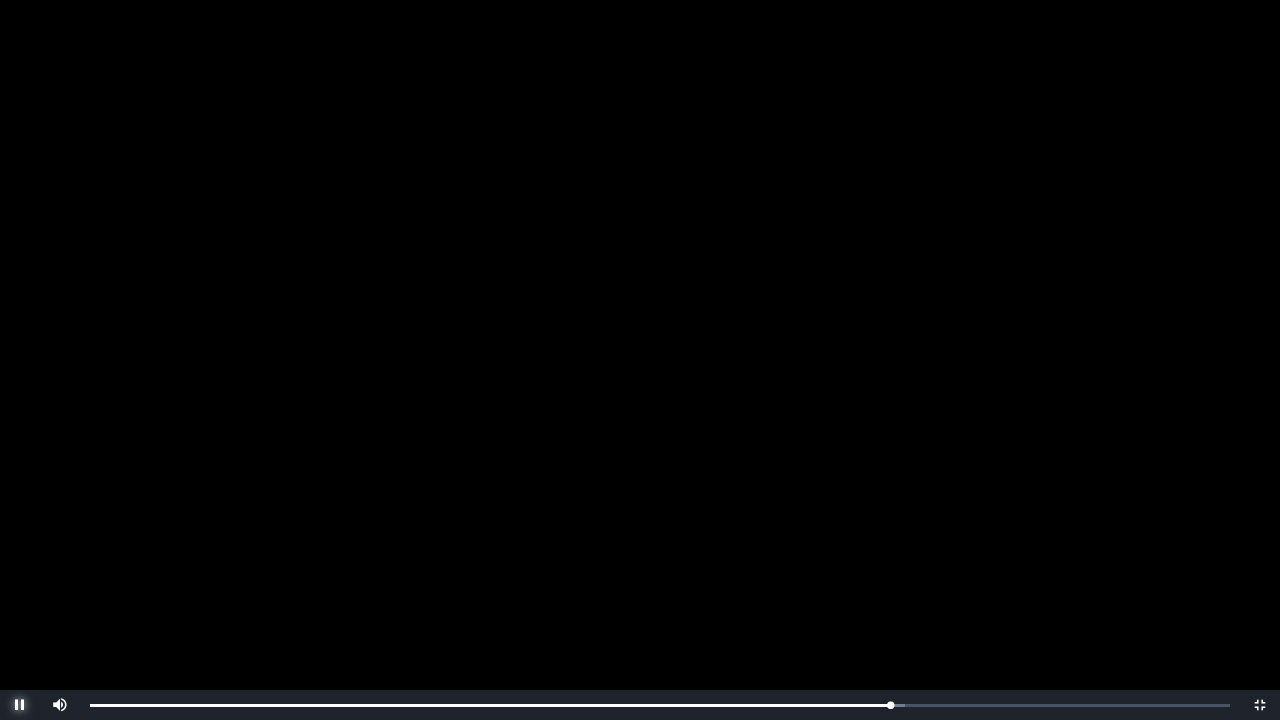
click at [20, 558] on span "Video Player" at bounding box center [20, 705] width 0 height 0
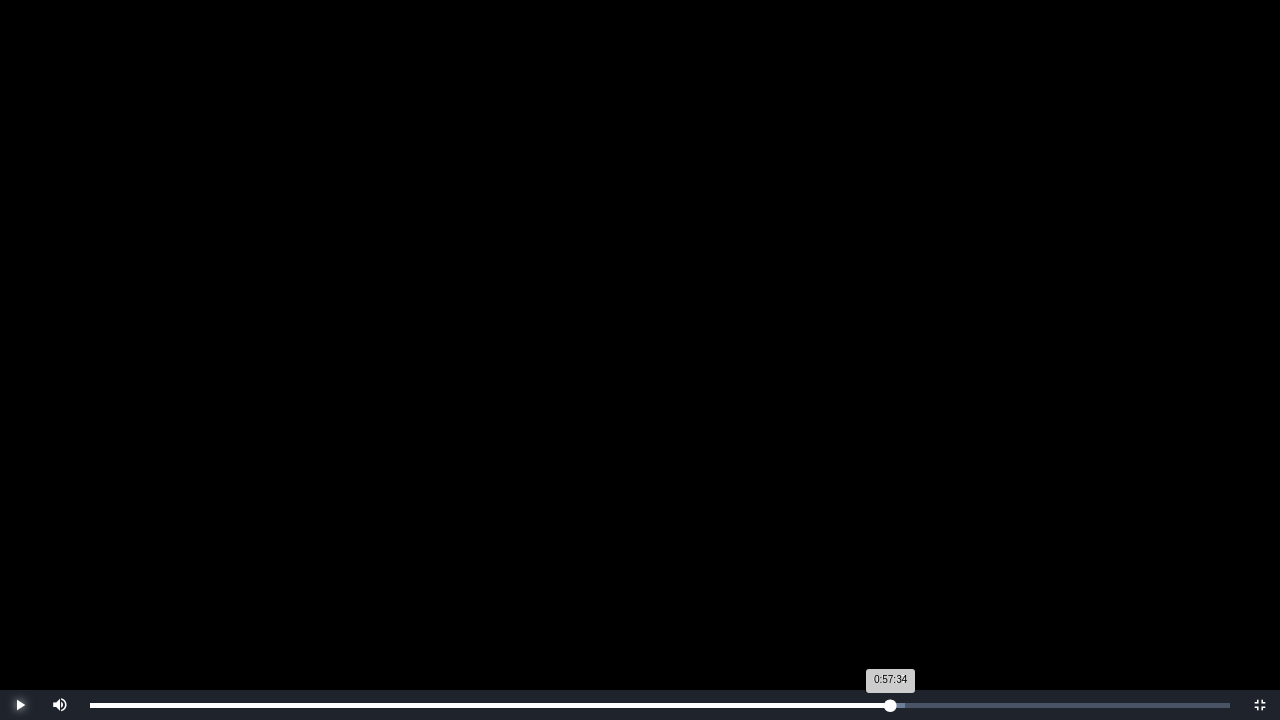
click at [889, 558] on div "0:57:34 Progress : 0%" at bounding box center [490, 705] width 801 height 5
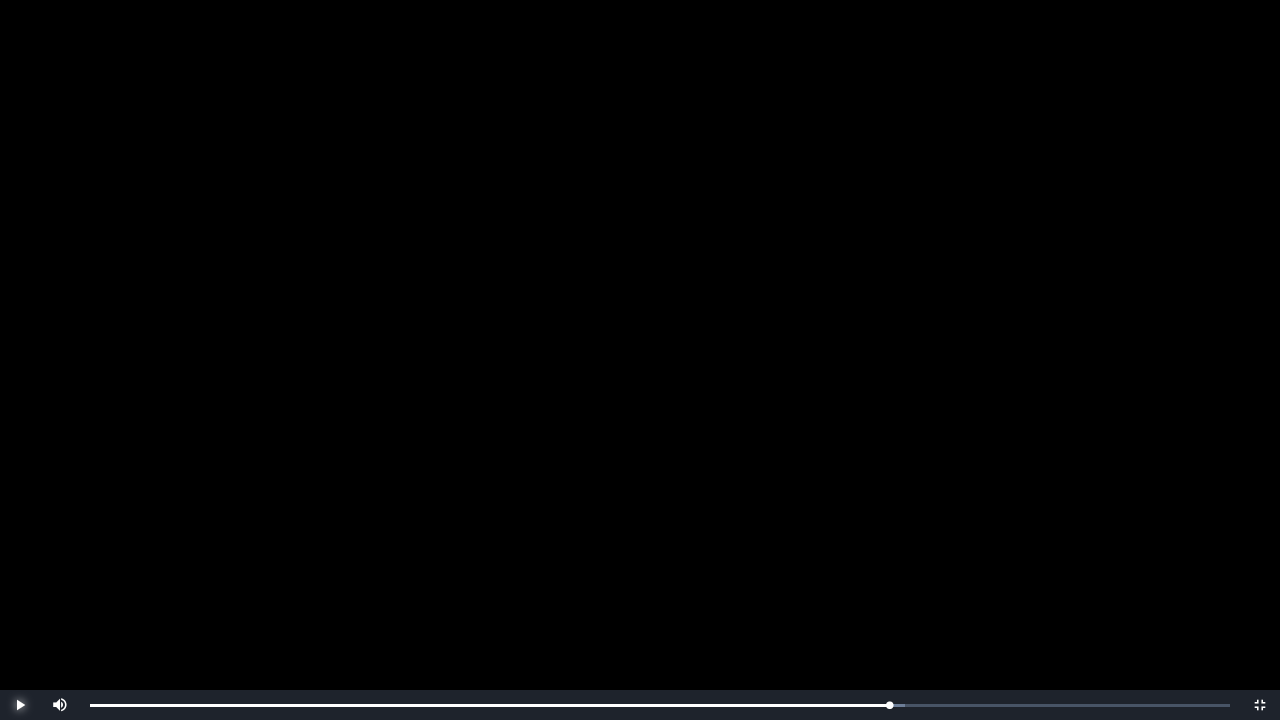
click at [20, 558] on span "Video Player" at bounding box center [20, 705] width 0 height 0
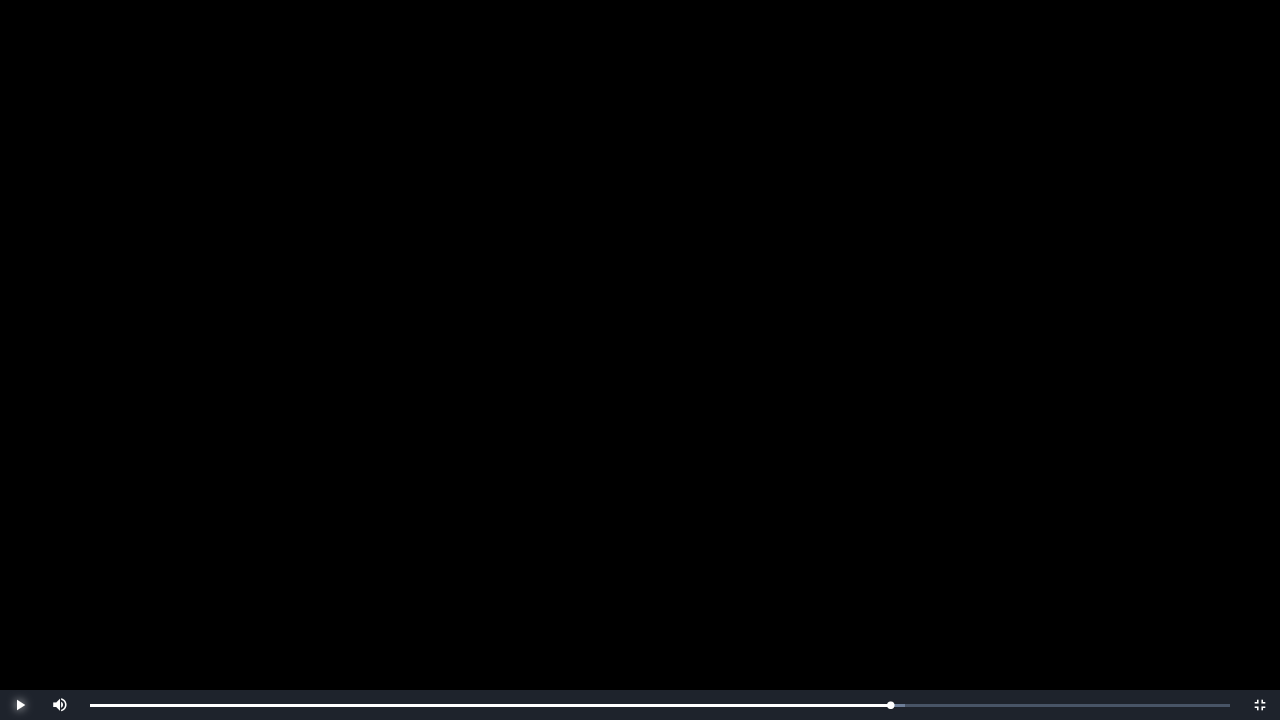
click at [20, 558] on span "Video Player" at bounding box center [20, 705] width 0 height 0
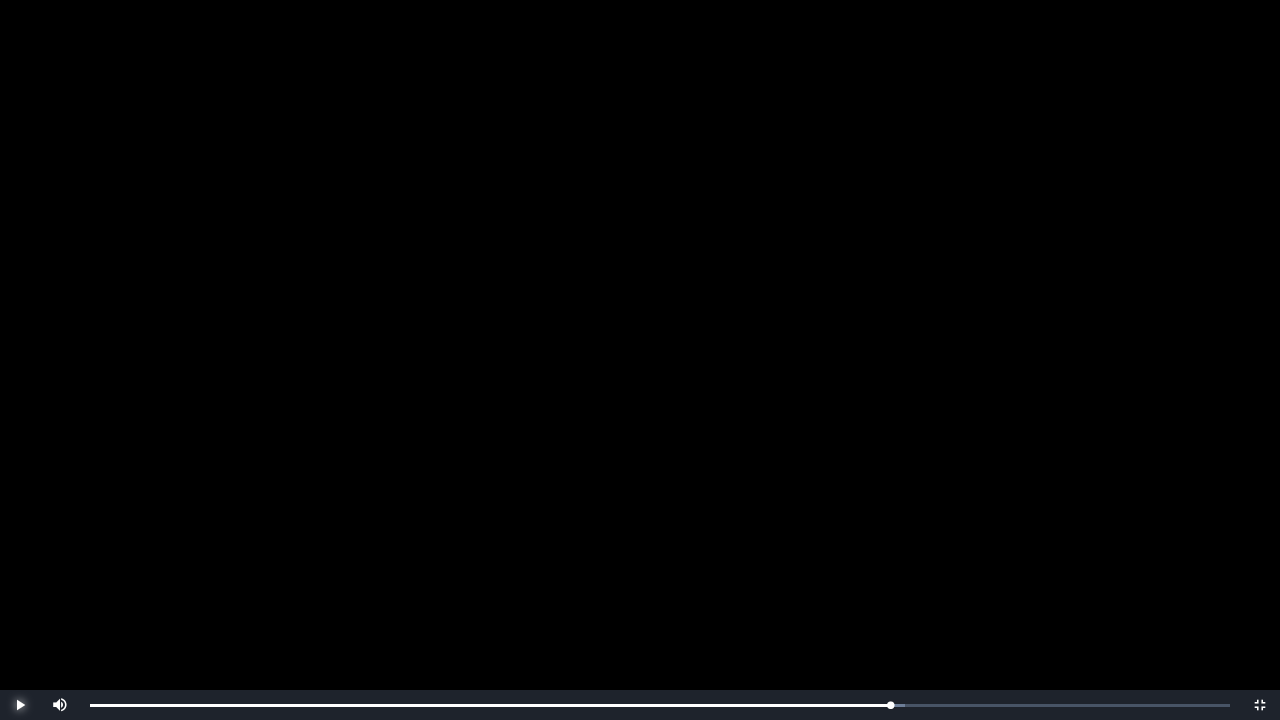
click at [20, 558] on span "Video Player" at bounding box center [20, 705] width 0 height 0
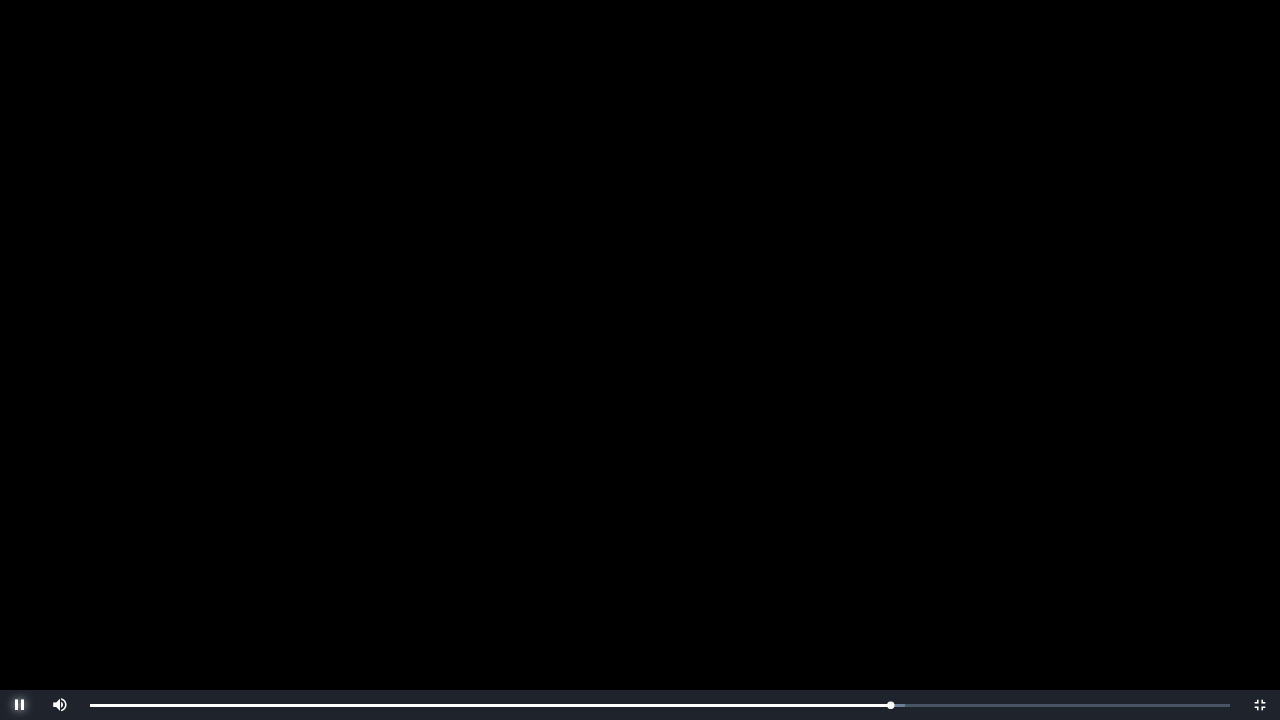
click at [20, 558] on span "Video Player" at bounding box center [20, 705] width 0 height 0
click at [1260, 558] on span "Video Player" at bounding box center [1260, 705] width 0 height 0
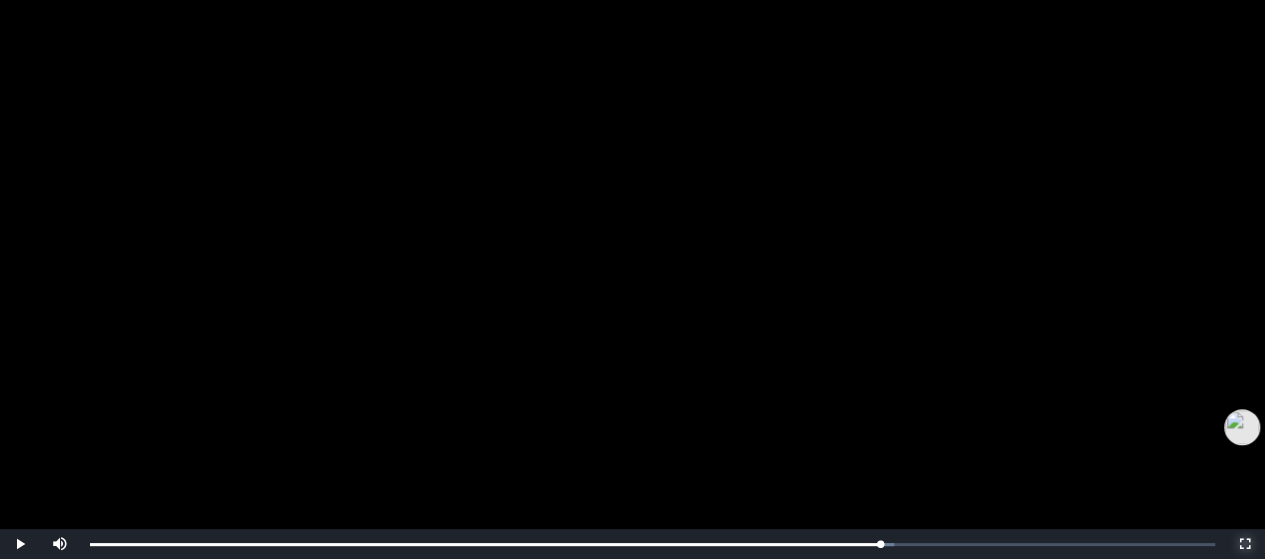
scroll to position [485, 0]
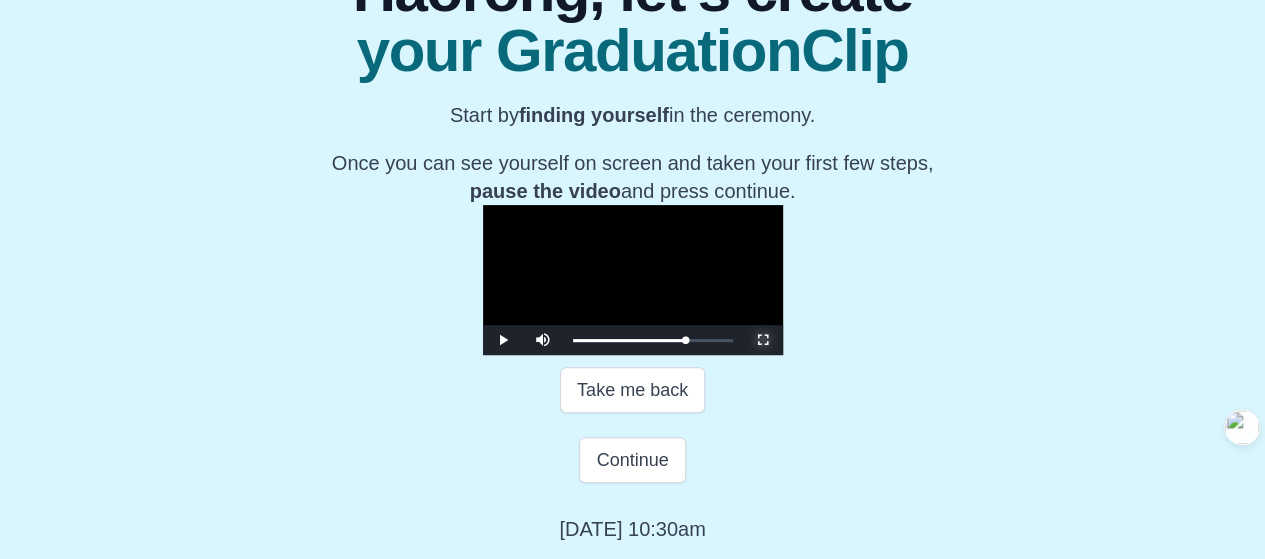
click at [763, 340] on span "Video Player" at bounding box center [763, 340] width 0 height 0
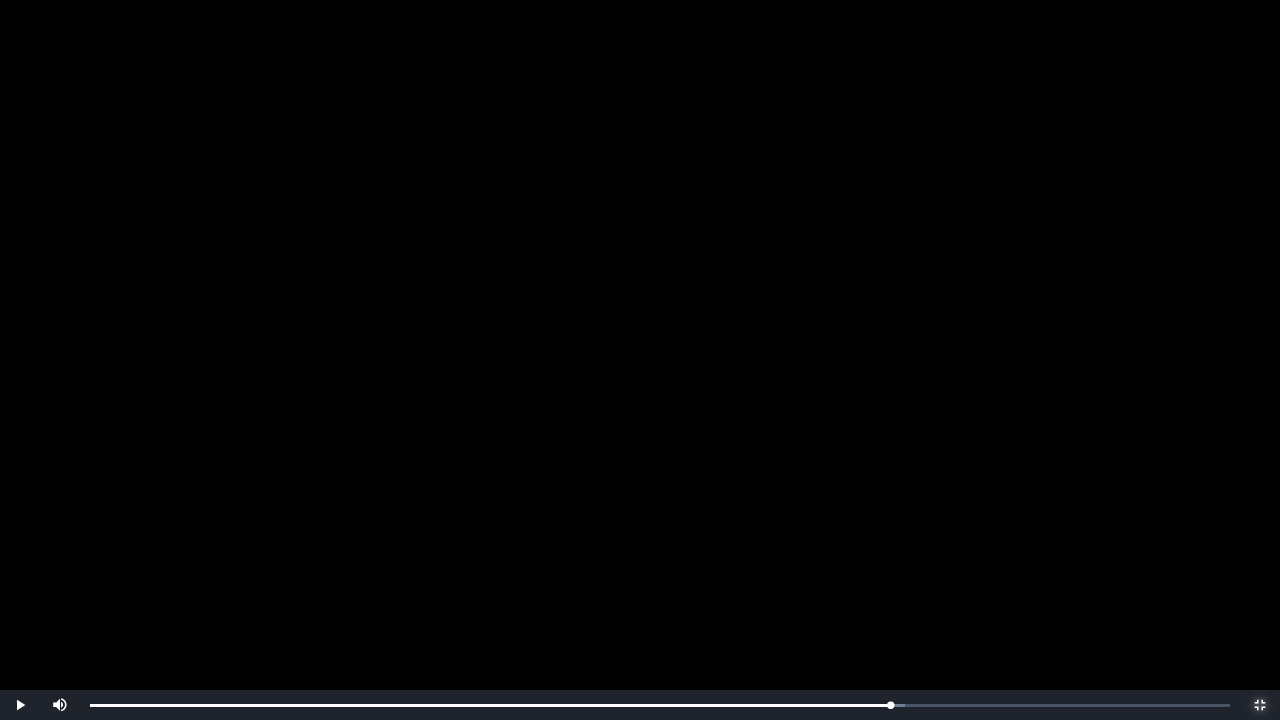
click at [1260, 558] on span "Video Player" at bounding box center [1260, 705] width 0 height 0
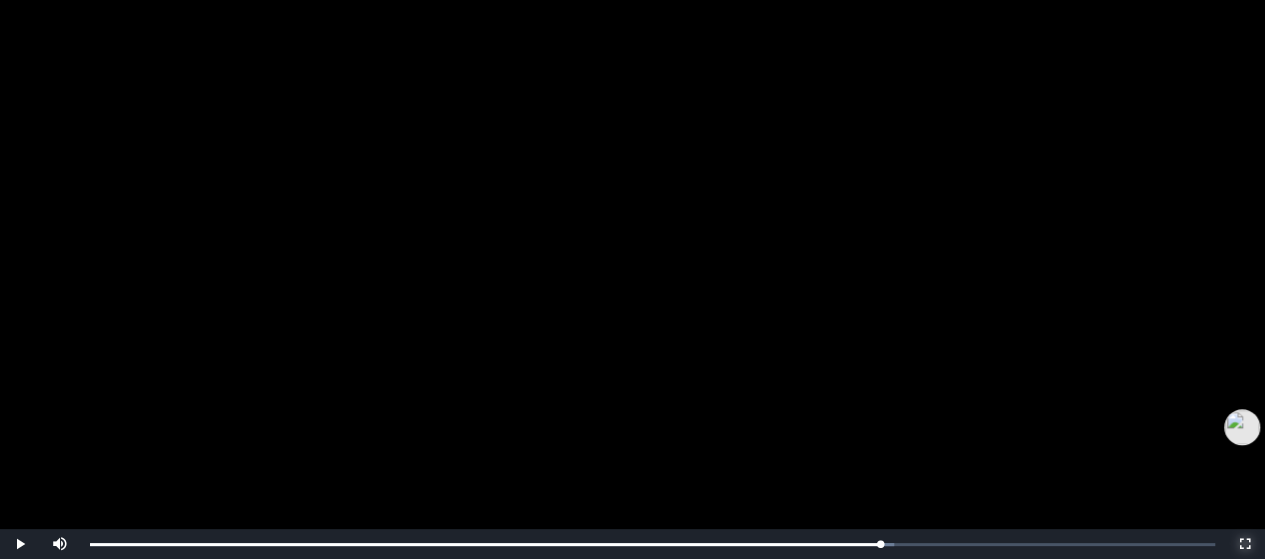
scroll to position [485, 0]
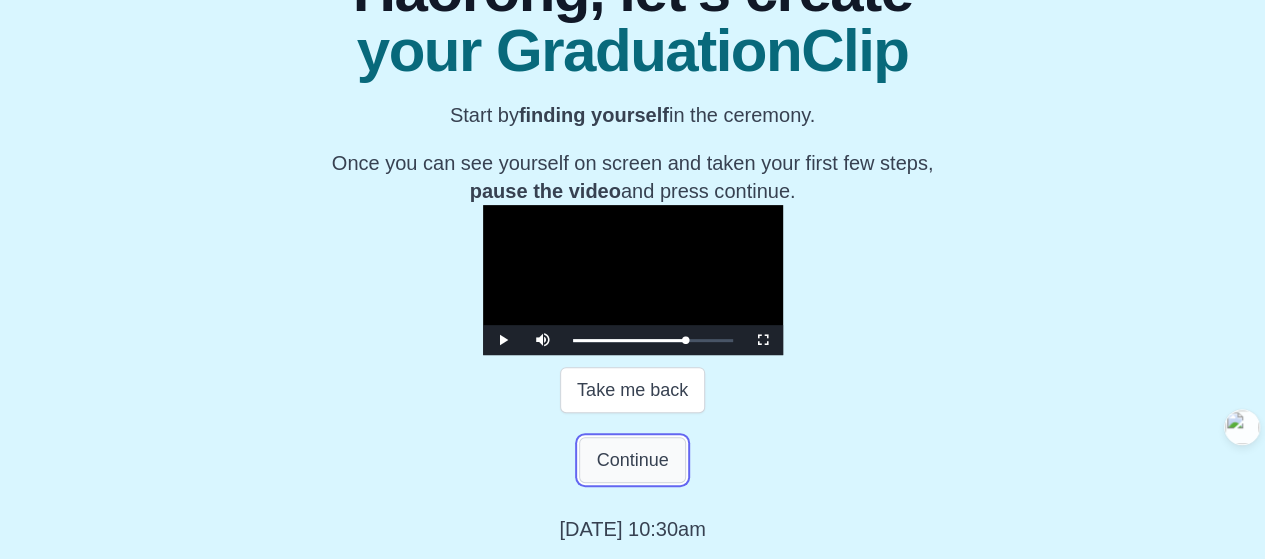
click at [632, 460] on button "Continue" at bounding box center [632, 460] width 106 height 46
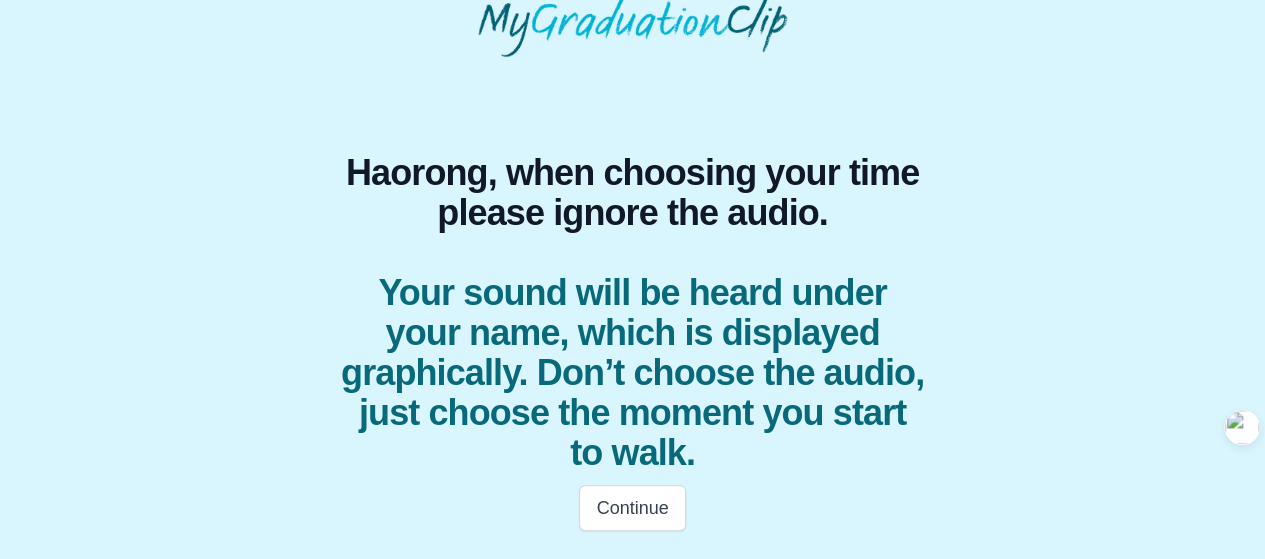
scroll to position [92, 0]
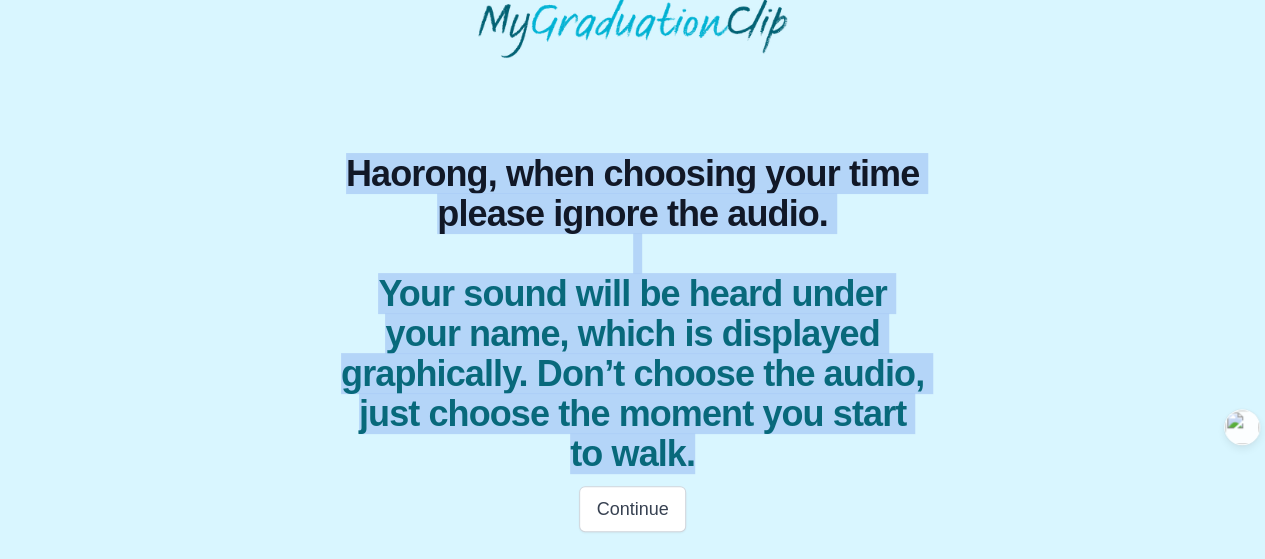
drag, startPoint x: 353, startPoint y: 168, endPoint x: 816, endPoint y: 445, distance: 539.5
click at [816, 445] on h1 "Haorong, when choosing your time please ignore the audio. Your sound will be he…" at bounding box center [632, 314] width 585 height 320
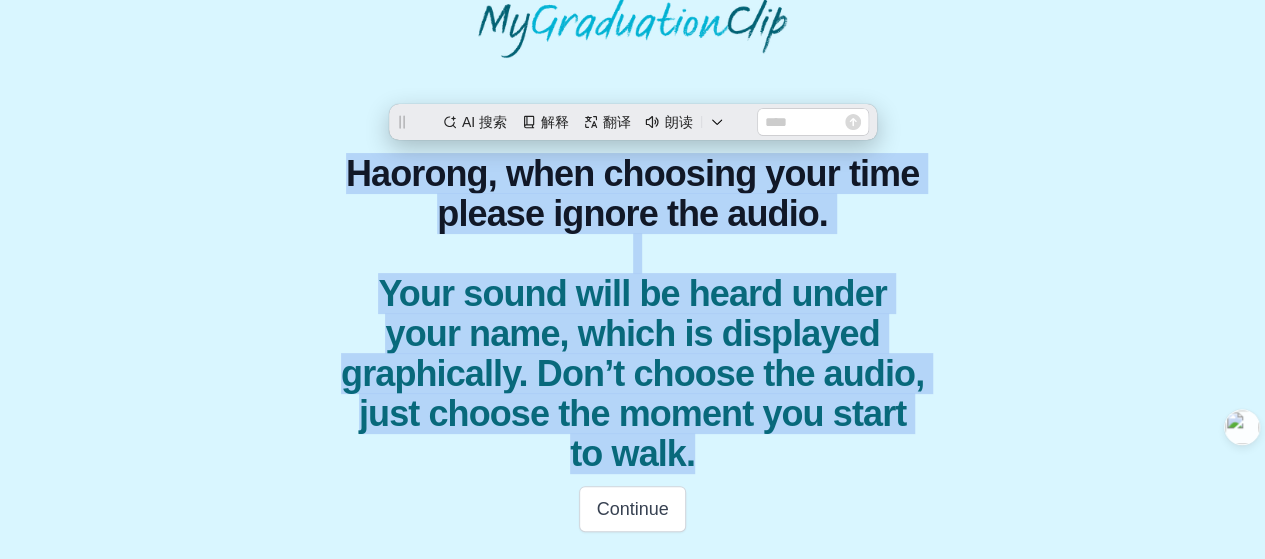
scroll to position [0, 0]
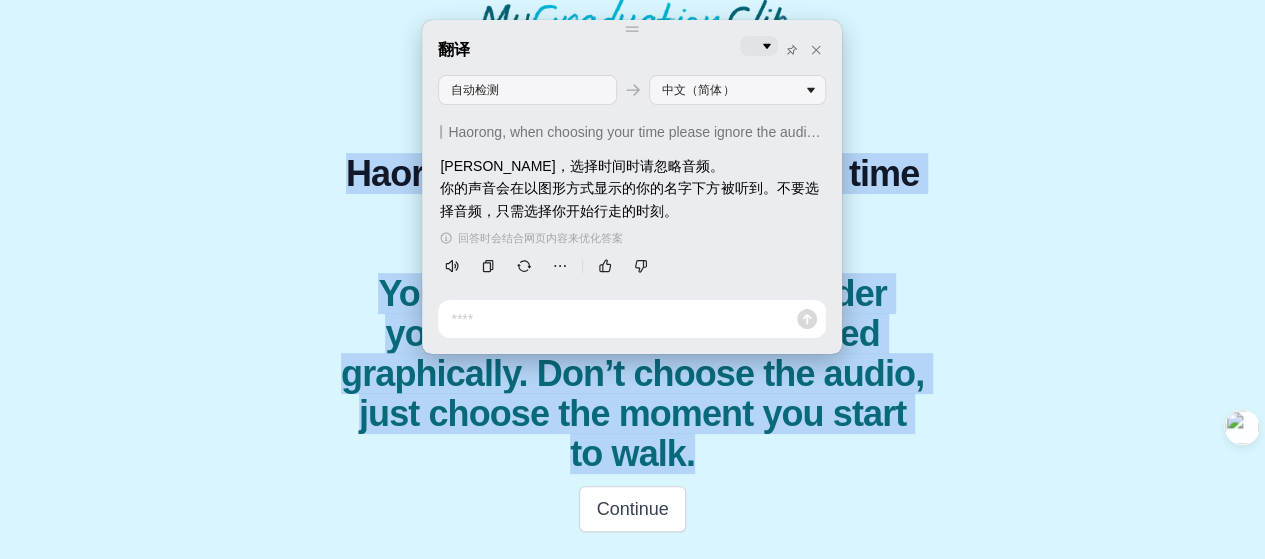
click at [1045, 222] on div "Haorong, when choosing your time please ignore the audio. Your sound will be he…" at bounding box center [632, 301] width 1233 height 486
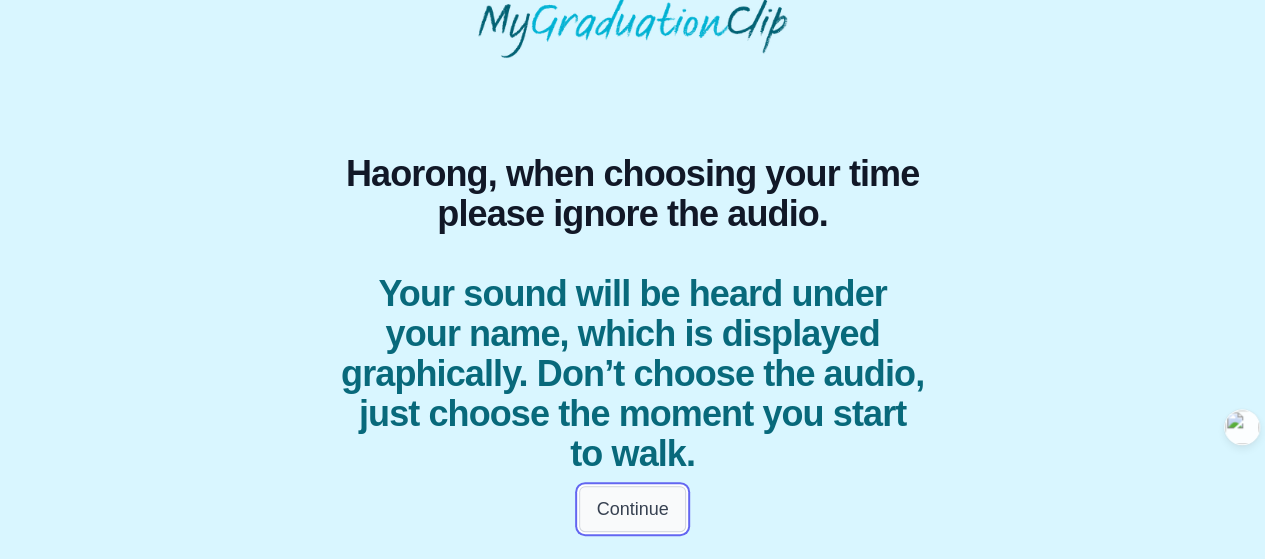
click at [659, 501] on button "Continue" at bounding box center [632, 509] width 106 height 46
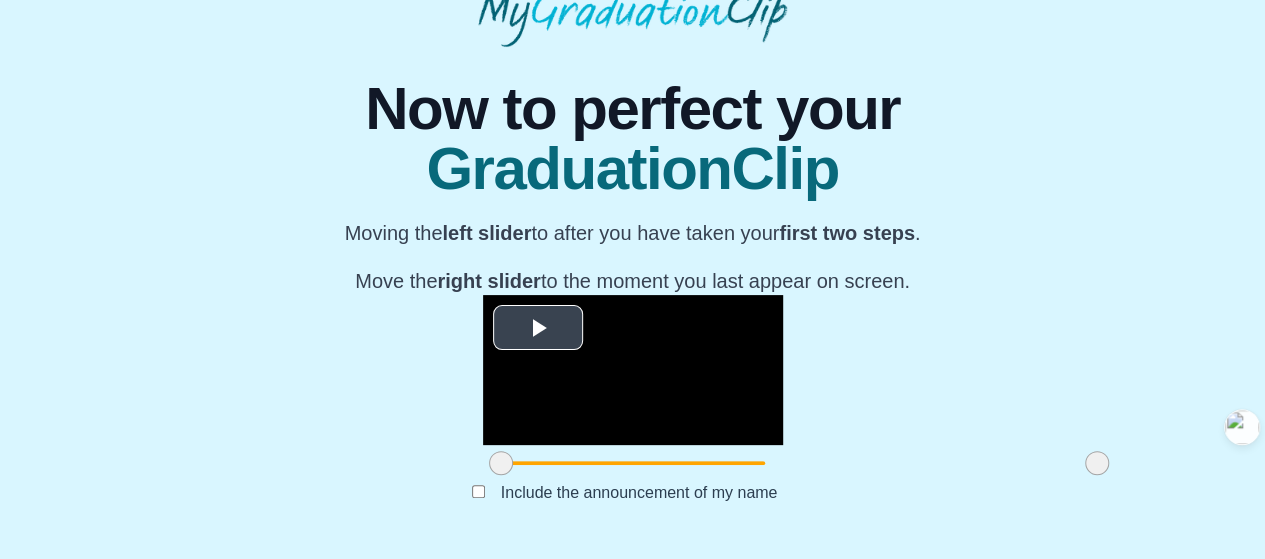
scroll to position [300, 0]
click at [538, 328] on span "Video Player" at bounding box center [538, 328] width 0 height 0
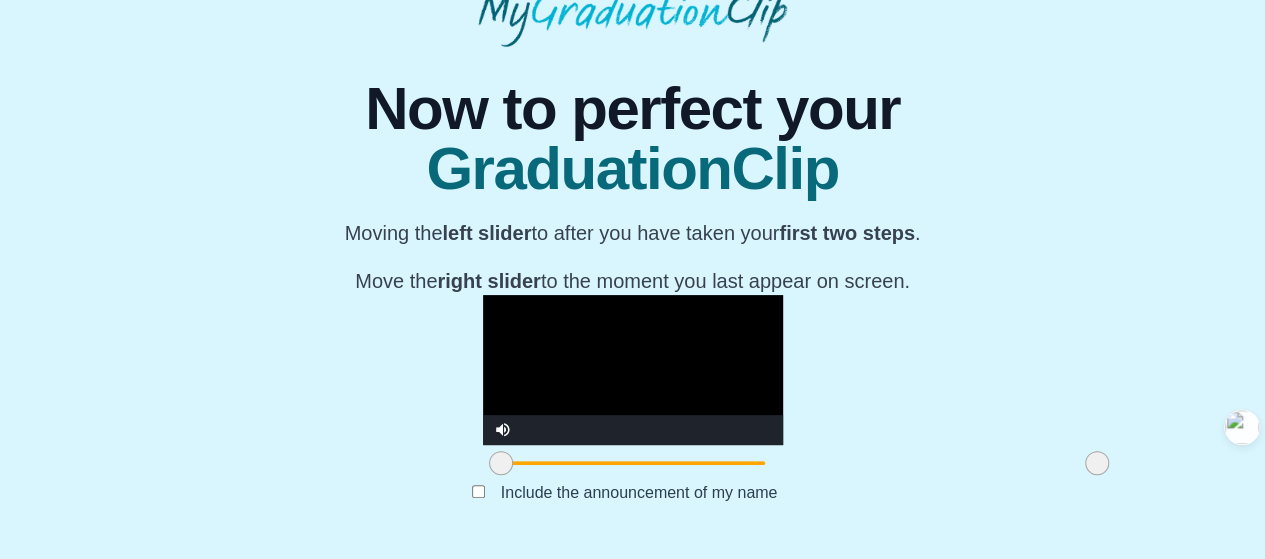
click at [483, 295] on video "Video Player" at bounding box center [633, 370] width 300 height 150
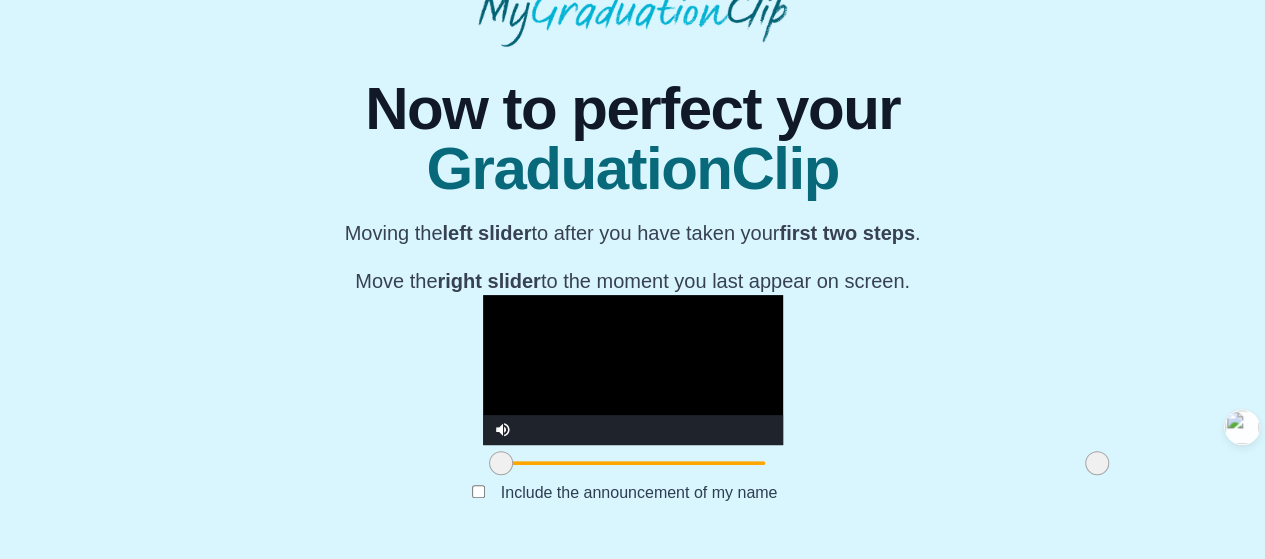
click at [483, 295] on video "Video Player" at bounding box center [633, 370] width 300 height 150
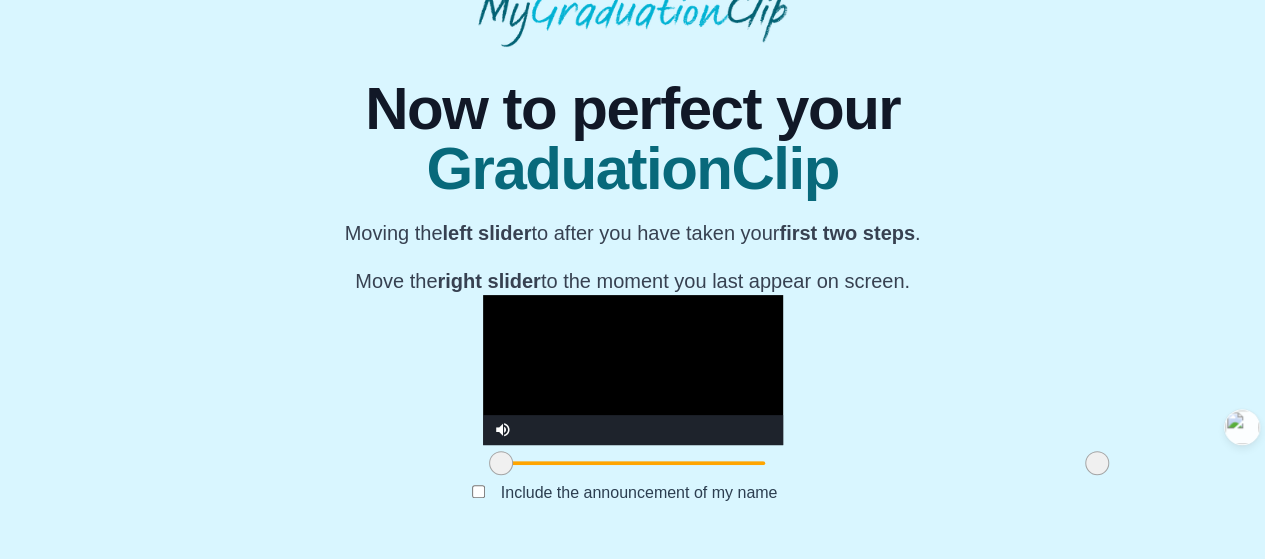
click at [483, 295] on video "Video Player" at bounding box center [633, 370] width 300 height 150
drag, startPoint x: 492, startPoint y: 464, endPoint x: 1190, endPoint y: 200, distance: 746.2
click at [1190, 200] on div "**********" at bounding box center [632, 295] width 1233 height 496
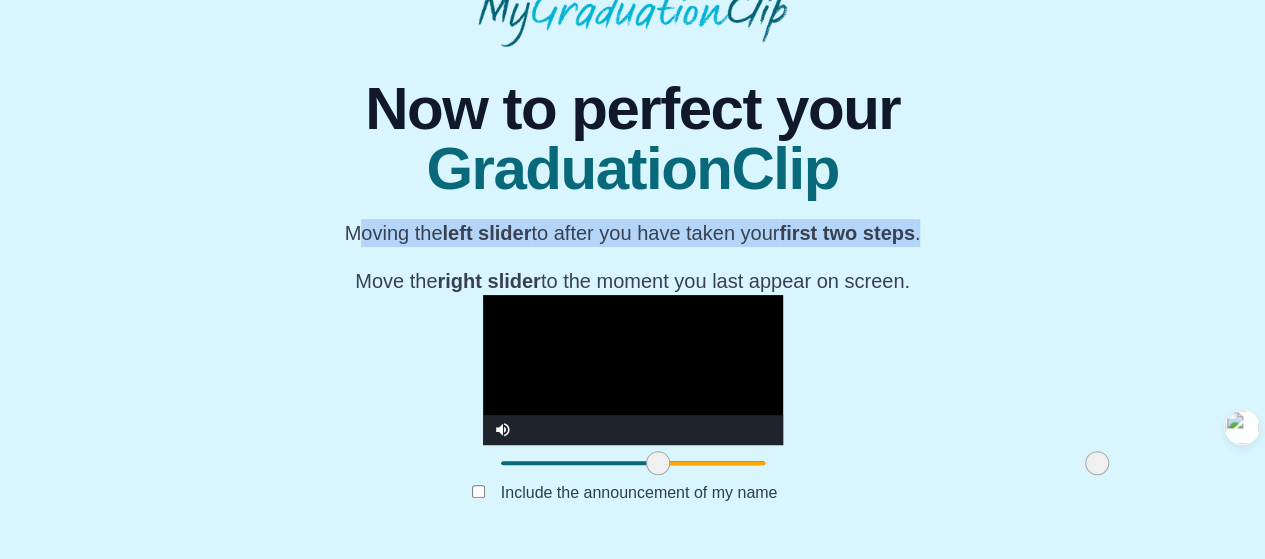
drag, startPoint x: 954, startPoint y: 37, endPoint x: 281, endPoint y: 37, distance: 672.9
click at [281, 47] on div "**********" at bounding box center [632, 295] width 1233 height 496
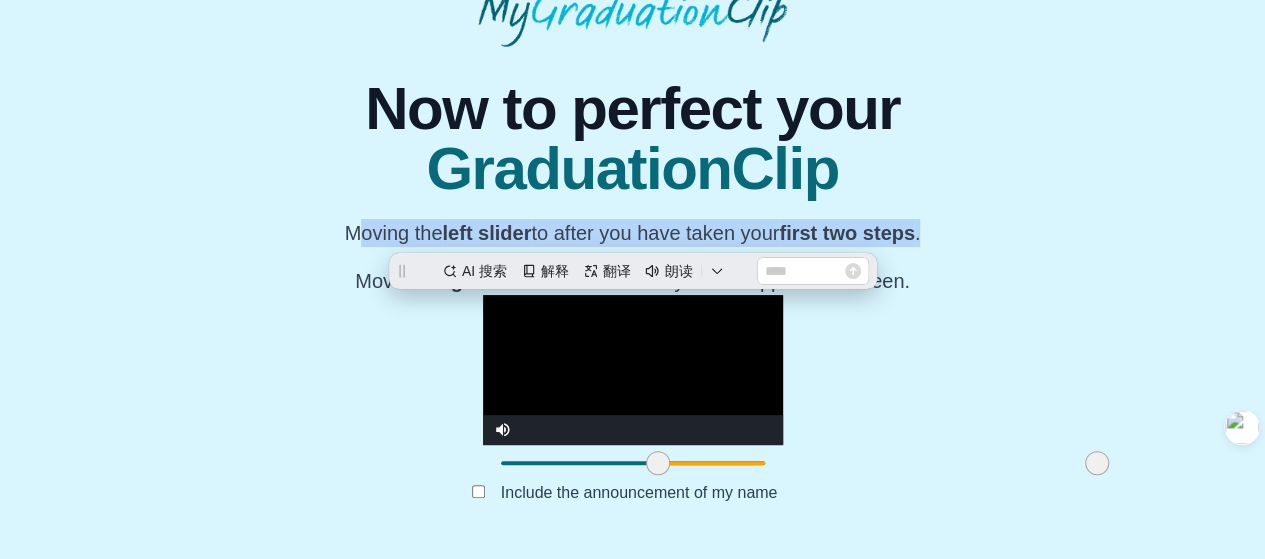
scroll to position [0, 0]
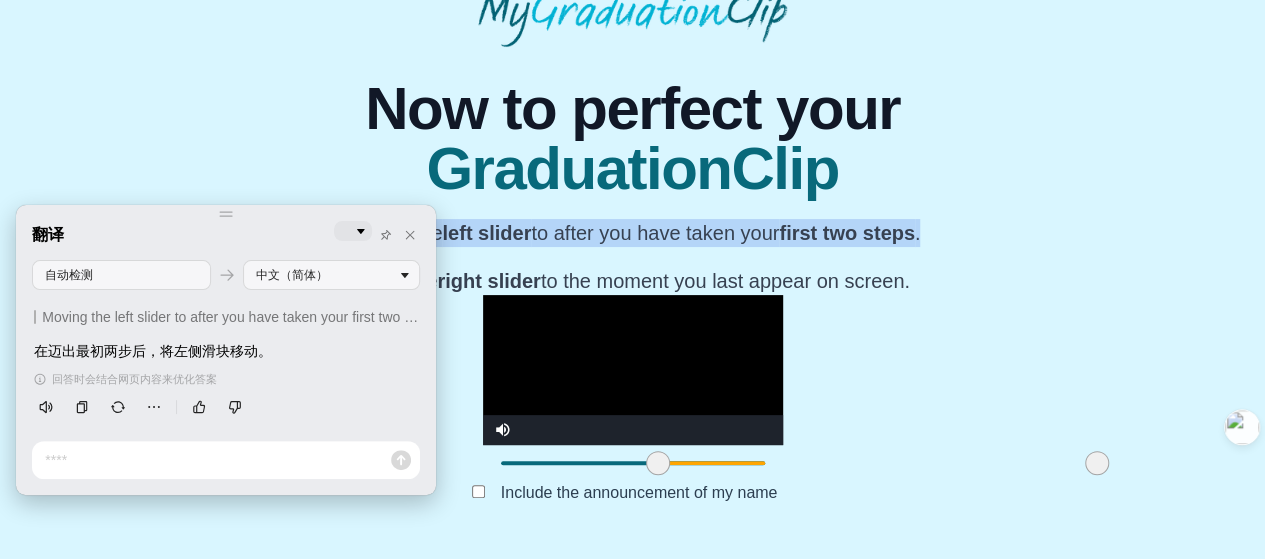
click at [229, 221] on div "翻译" at bounding box center [226, 234] width 388 height 27
click at [1078, 47] on div "**********" at bounding box center [632, 295] width 1233 height 496
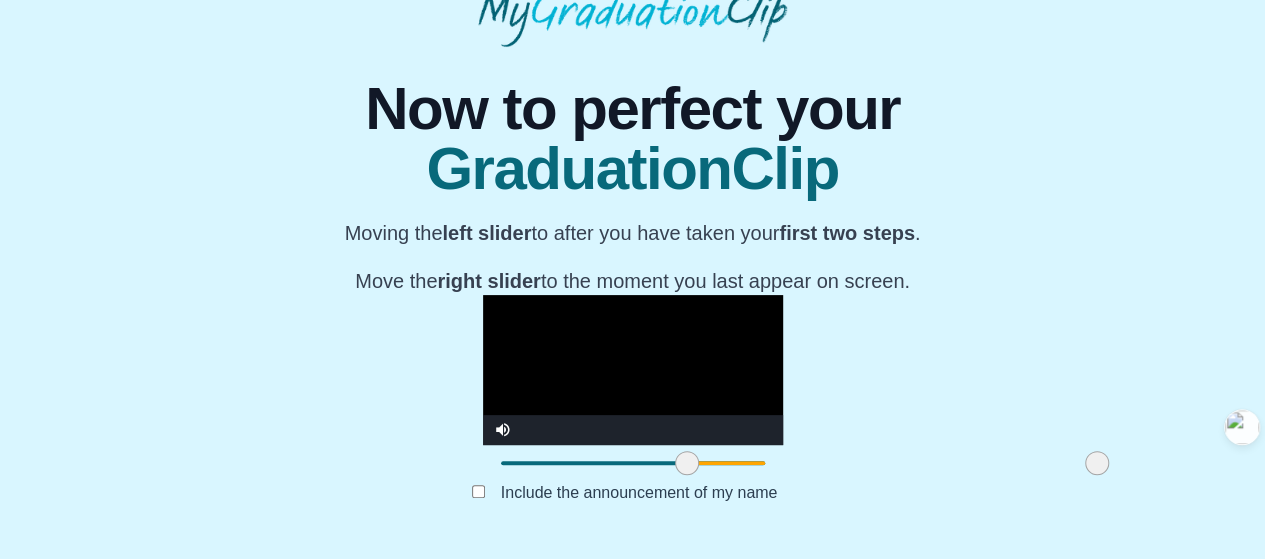
drag, startPoint x: 488, startPoint y: 471, endPoint x: 517, endPoint y: 472, distance: 29.0
click at [675, 472] on span at bounding box center [687, 463] width 24 height 24
drag, startPoint x: 762, startPoint y: 464, endPoint x: 959, endPoint y: 509, distance: 202.1
click at [959, 509] on div "**********" at bounding box center [632, 295] width 1233 height 496
drag, startPoint x: 776, startPoint y: 468, endPoint x: 796, endPoint y: 479, distance: 22.8
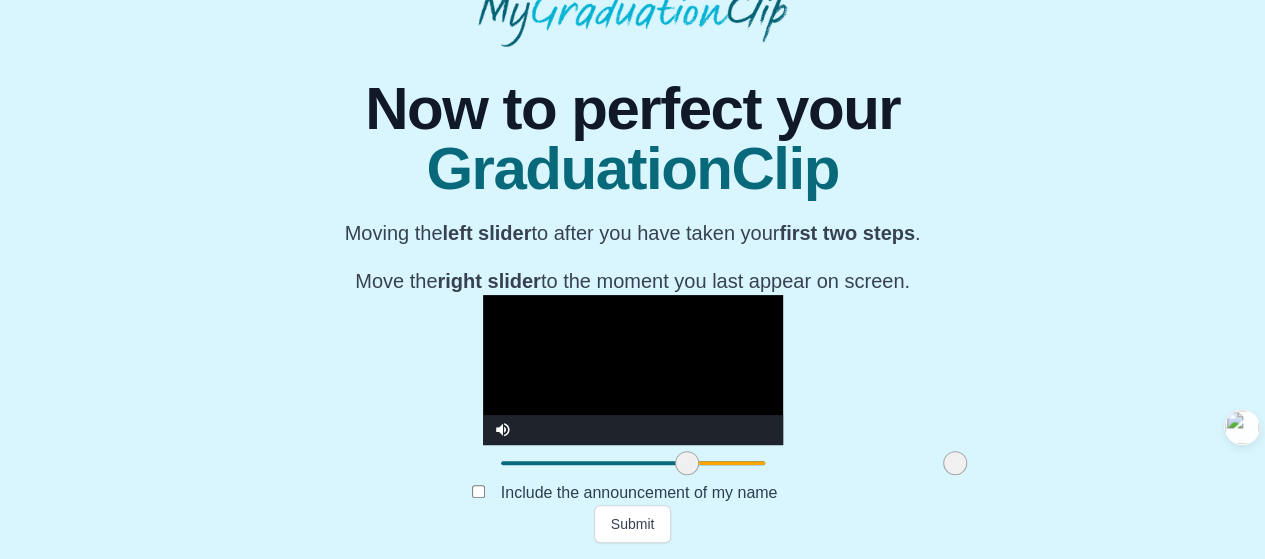
click at [943, 475] on span at bounding box center [955, 463] width 24 height 24
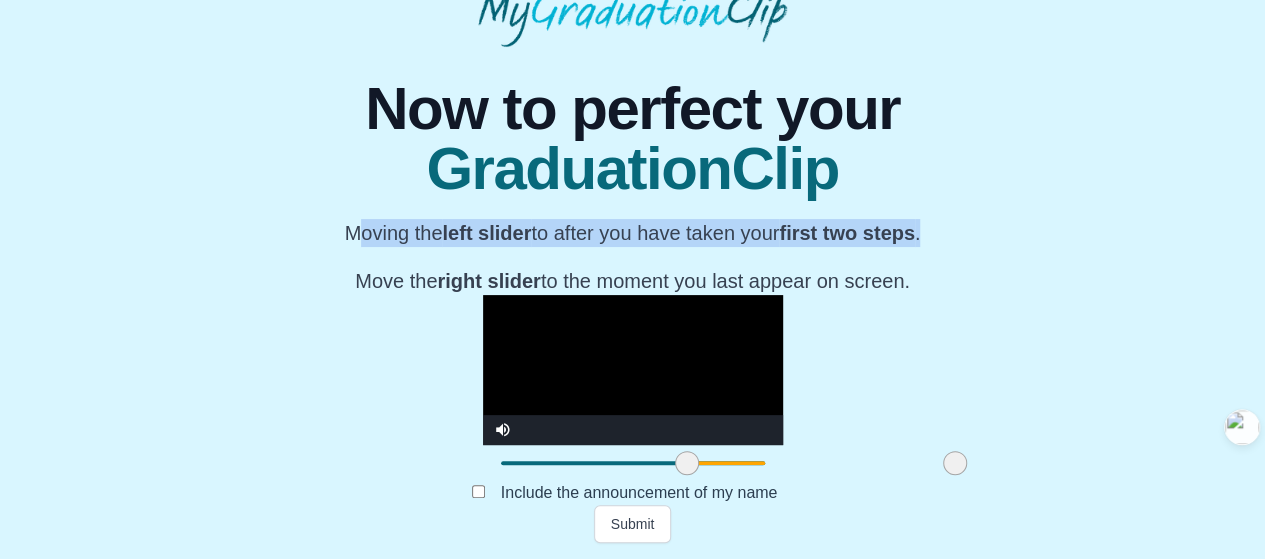
drag, startPoint x: 965, startPoint y: 35, endPoint x: 325, endPoint y: 50, distance: 640.1
click at [325, 50] on div "**********" at bounding box center [632, 295] width 1233 height 496
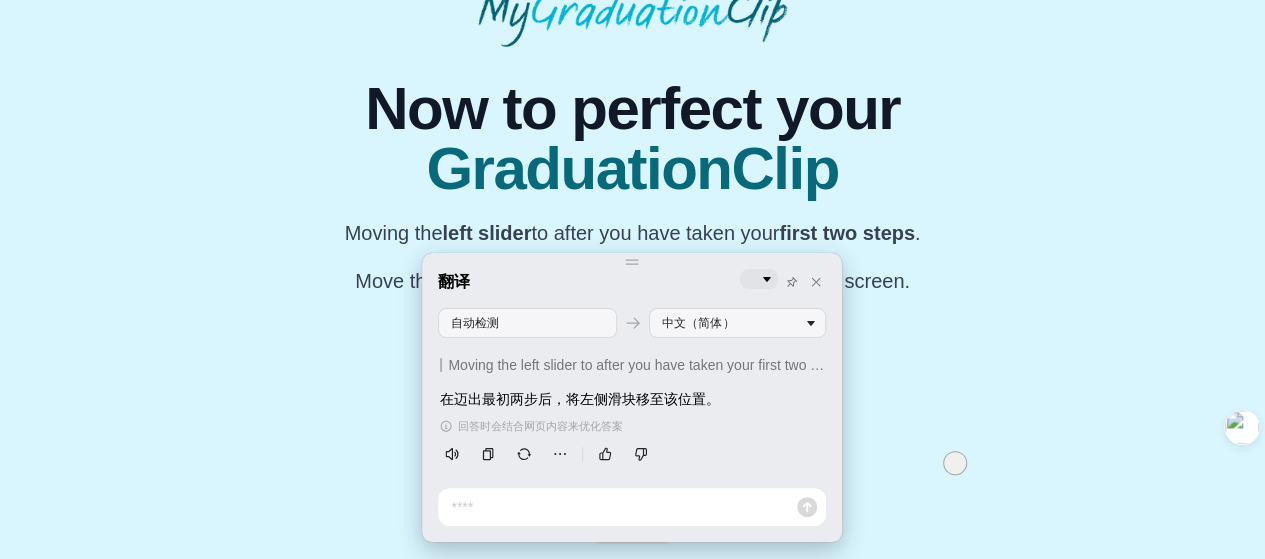
click at [1004, 129] on div "**********" at bounding box center [632, 295] width 1233 height 496
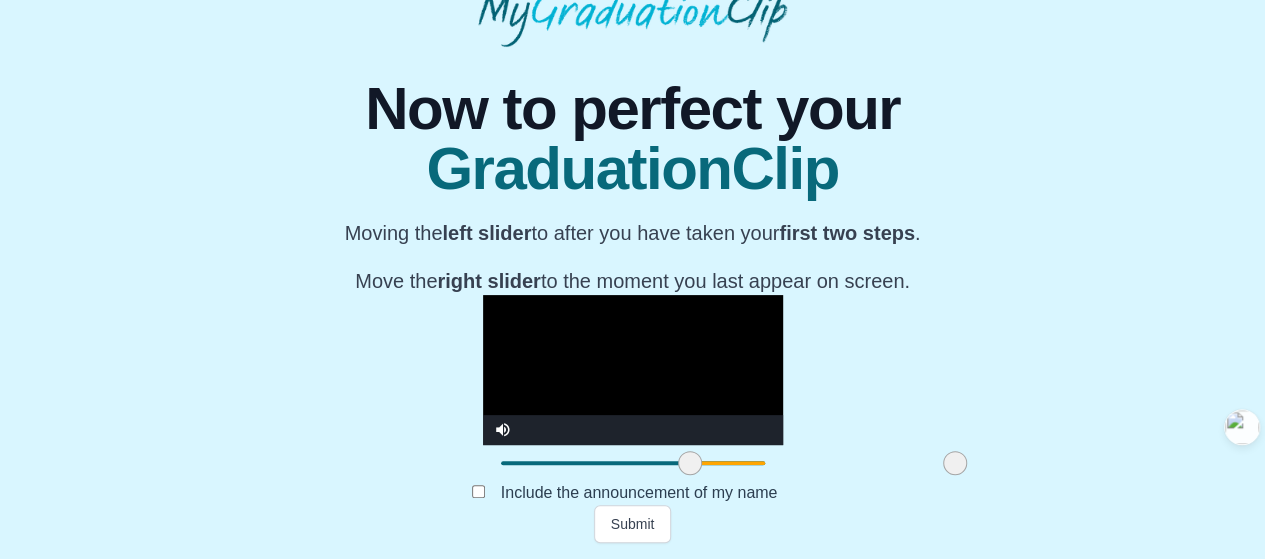
drag, startPoint x: 521, startPoint y: 470, endPoint x: 524, endPoint y: 459, distance: 11.4
click at [672, 459] on div at bounding box center [690, 463] width 36 height 36
click at [655, 531] on button "Submit" at bounding box center [633, 524] width 78 height 38
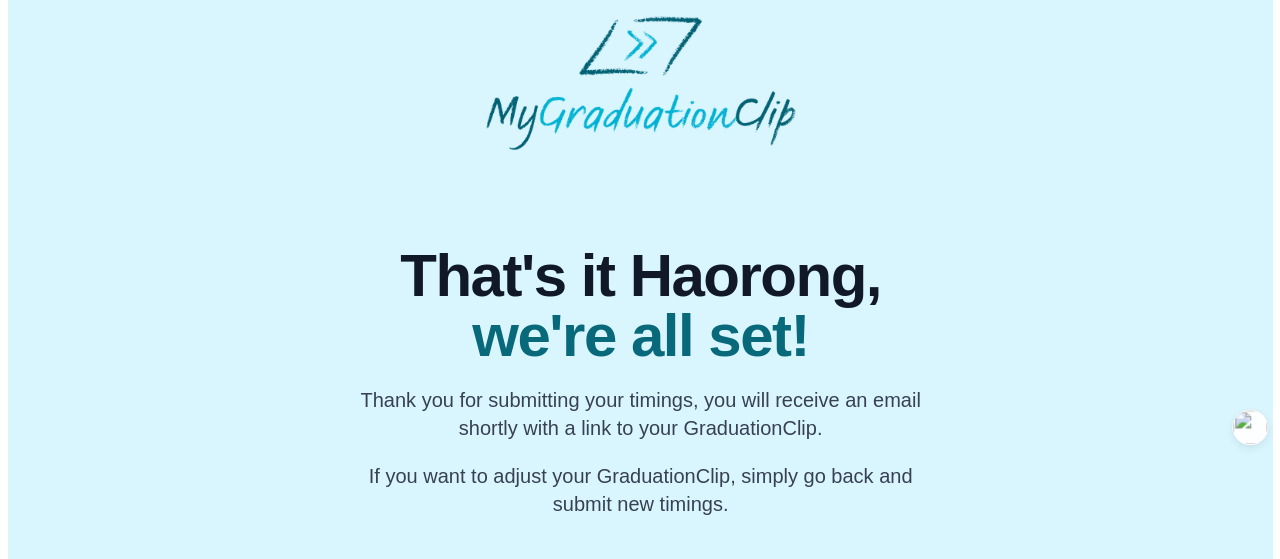
scroll to position [0, 0]
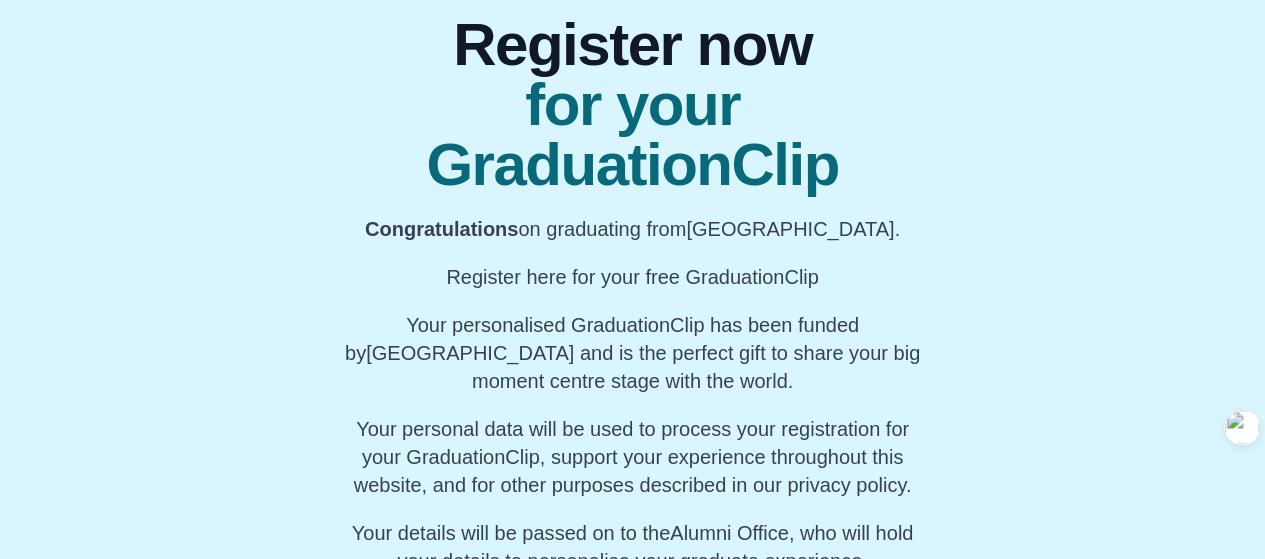
scroll to position [288, 0]
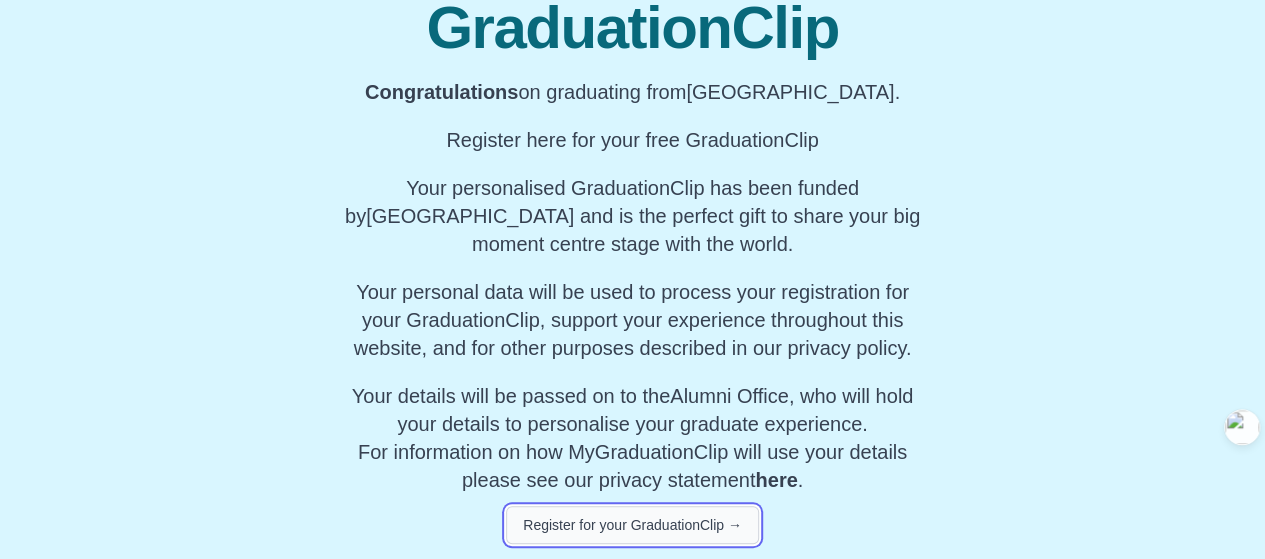
click at [639, 524] on button "Register for your GraduationClip →" at bounding box center [632, 525] width 253 height 38
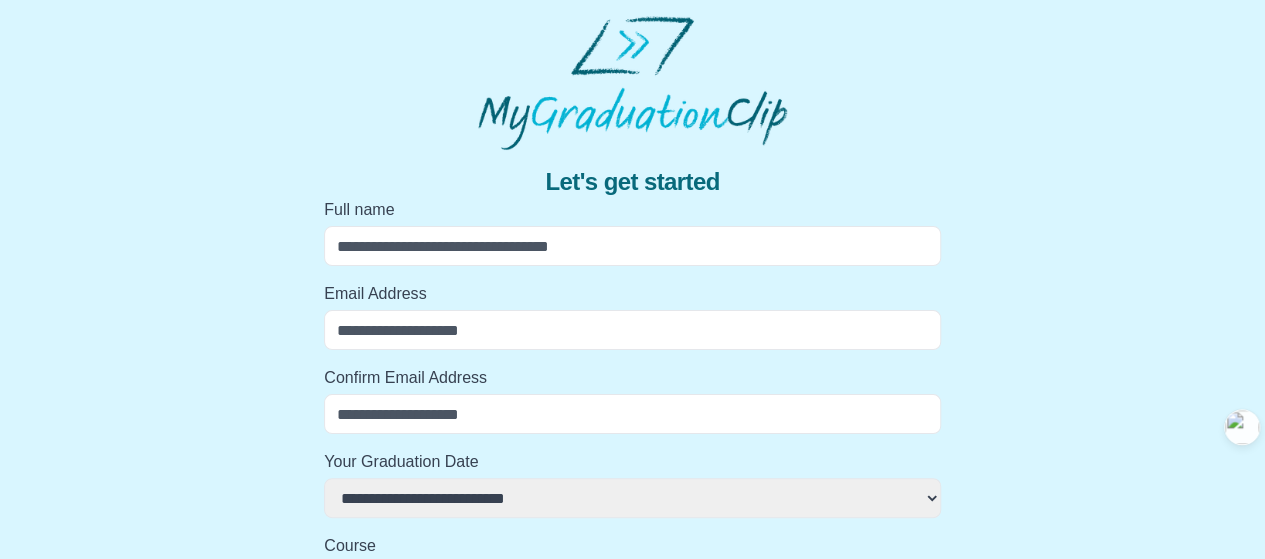
scroll to position [0, 0]
click at [640, 245] on input "Full name" at bounding box center [632, 246] width 617 height 40
click at [640, 241] on input "Full name" at bounding box center [632, 246] width 617 height 40
type input "**********"
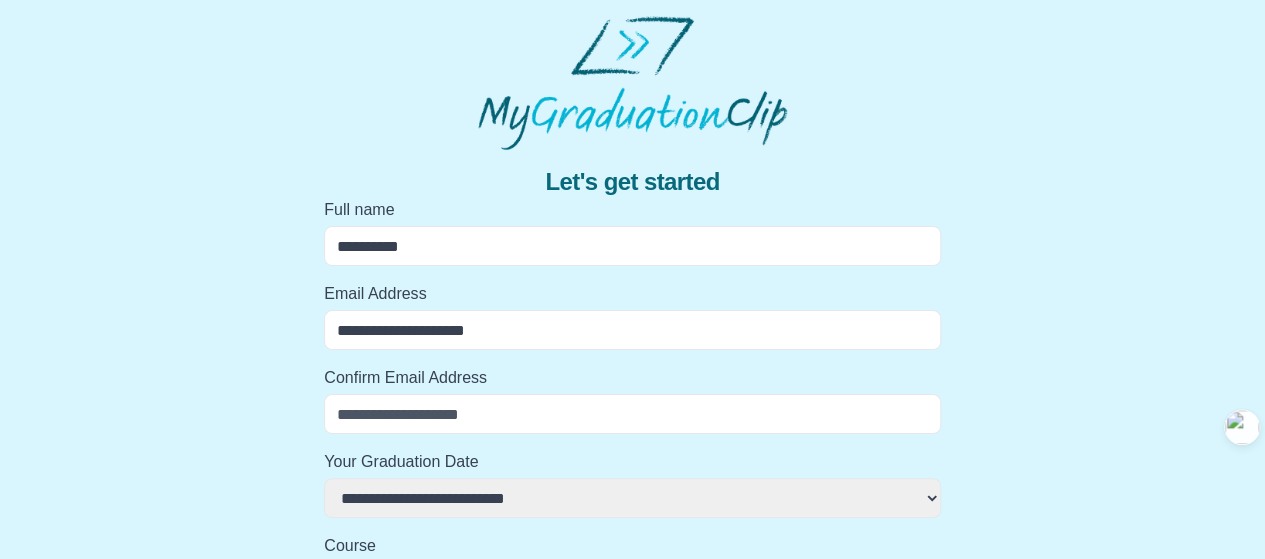
type input "**********"
select select
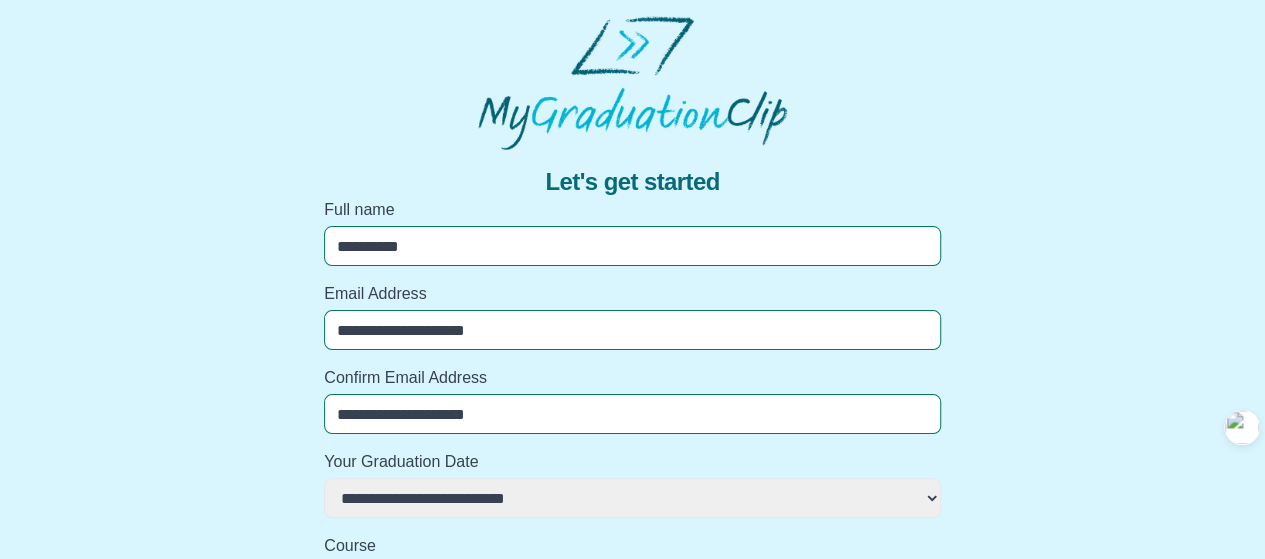
select select
click at [1040, 242] on div "**********" at bounding box center [632, 569] width 1233 height 838
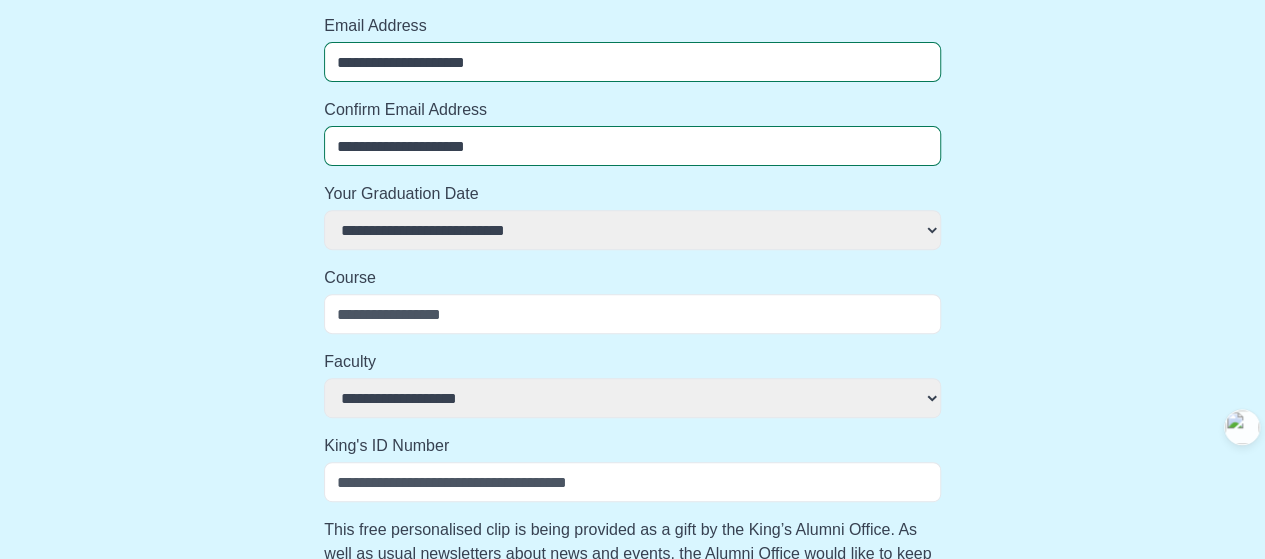
scroll to position [300, 0]
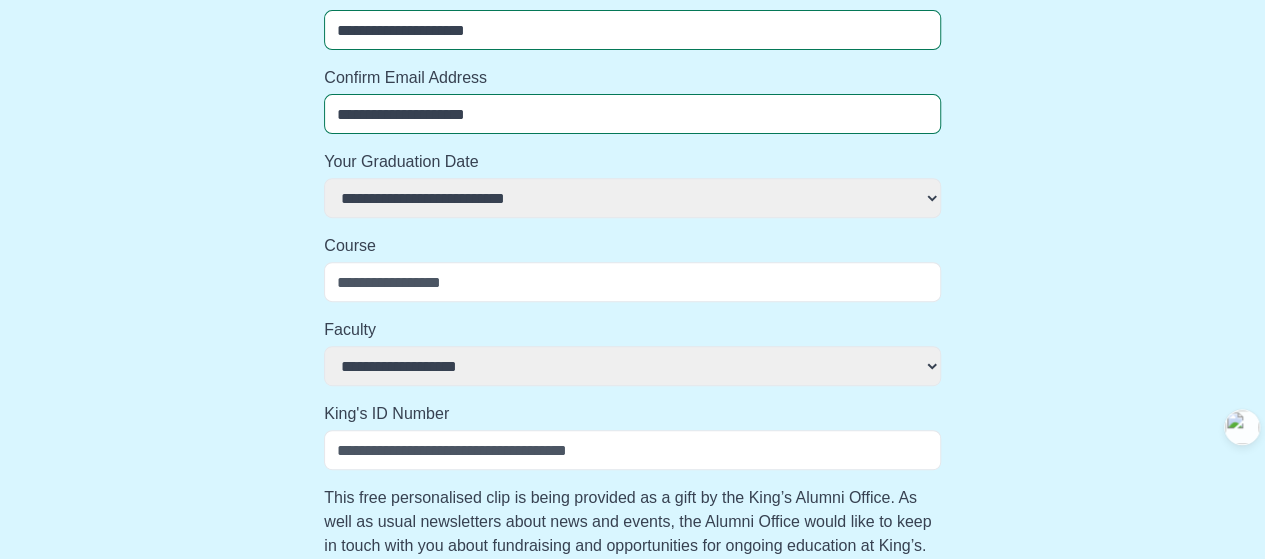
click at [546, 188] on select "**********" at bounding box center [632, 198] width 617 height 40
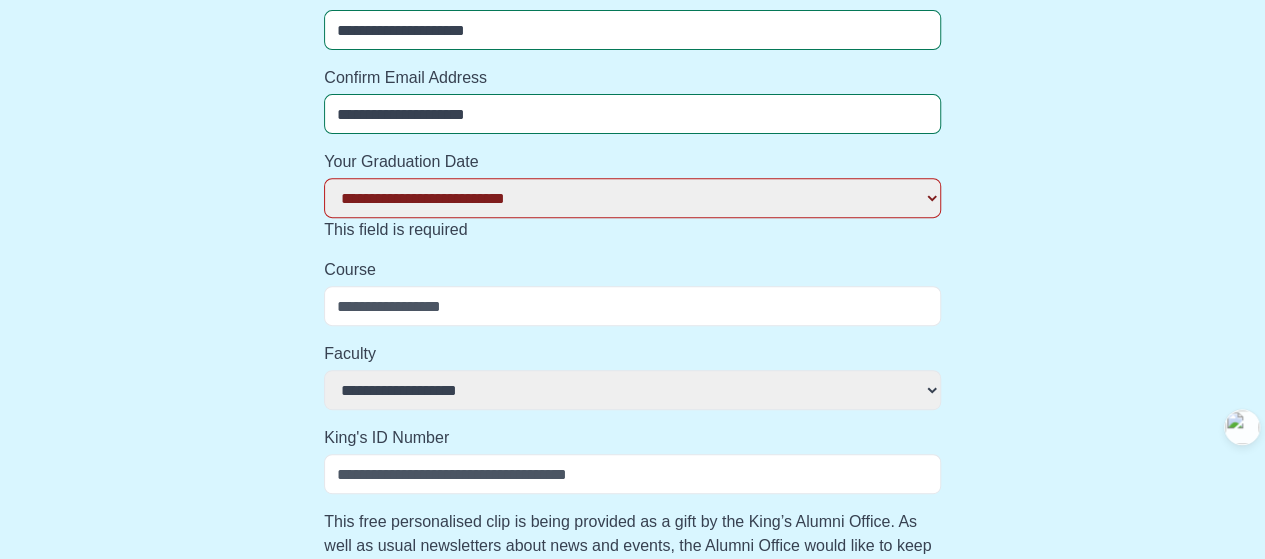
select select
click at [520, 193] on select "**********" at bounding box center [632, 198] width 617 height 40
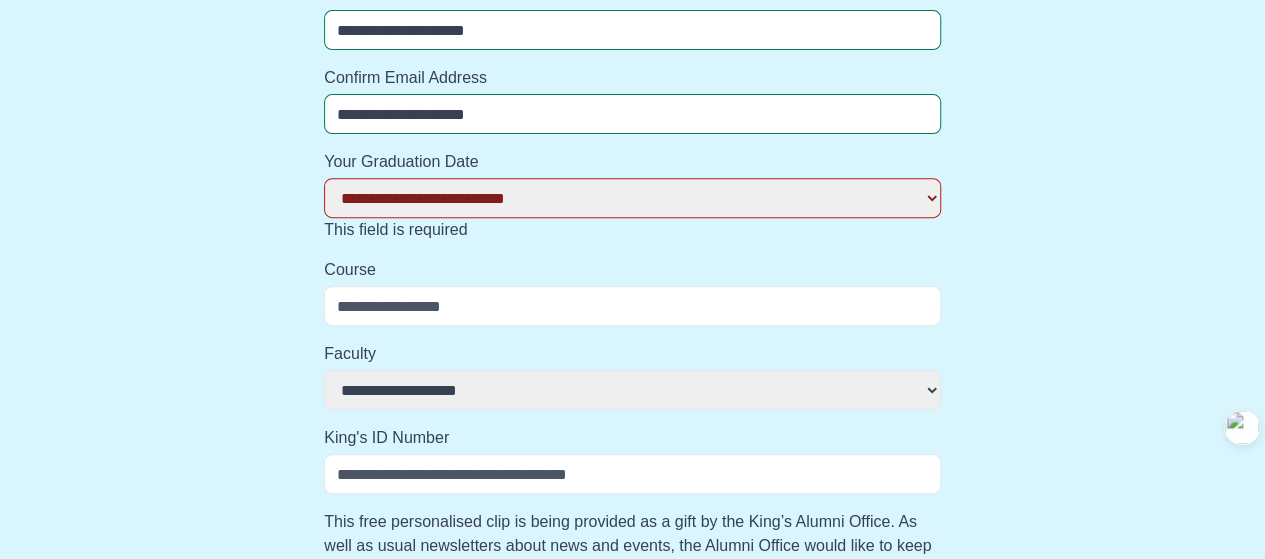
select select
click at [553, 200] on select "**********" at bounding box center [632, 198] width 617 height 40
select select
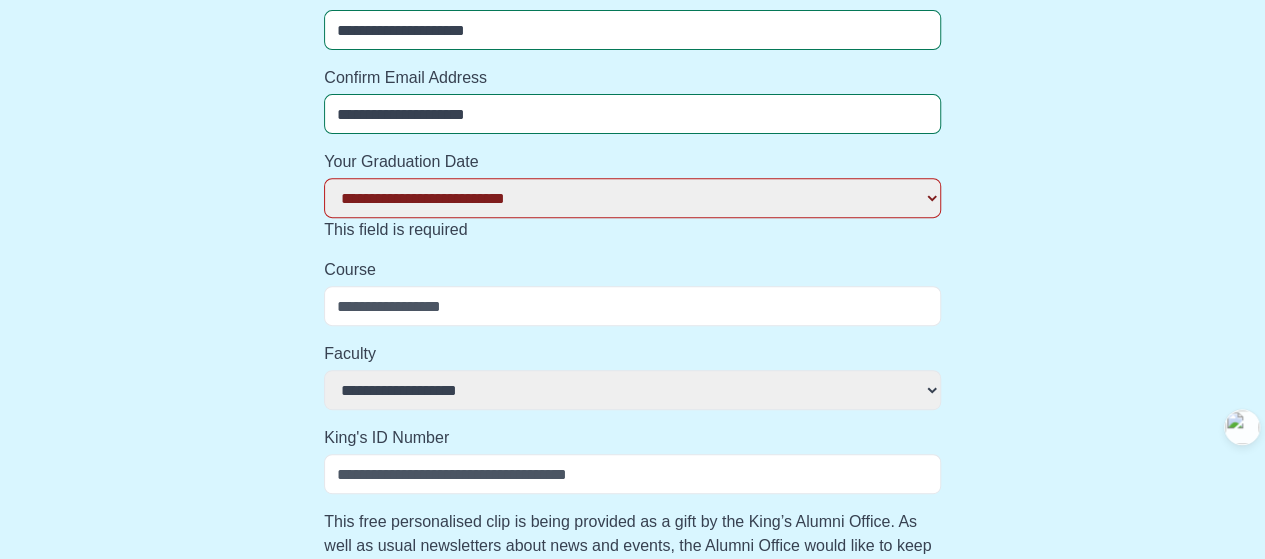
click at [729, 202] on select "**********" at bounding box center [632, 198] width 617 height 40
select select "**********"
click at [324, 178] on select "**********" at bounding box center [632, 198] width 617 height 40
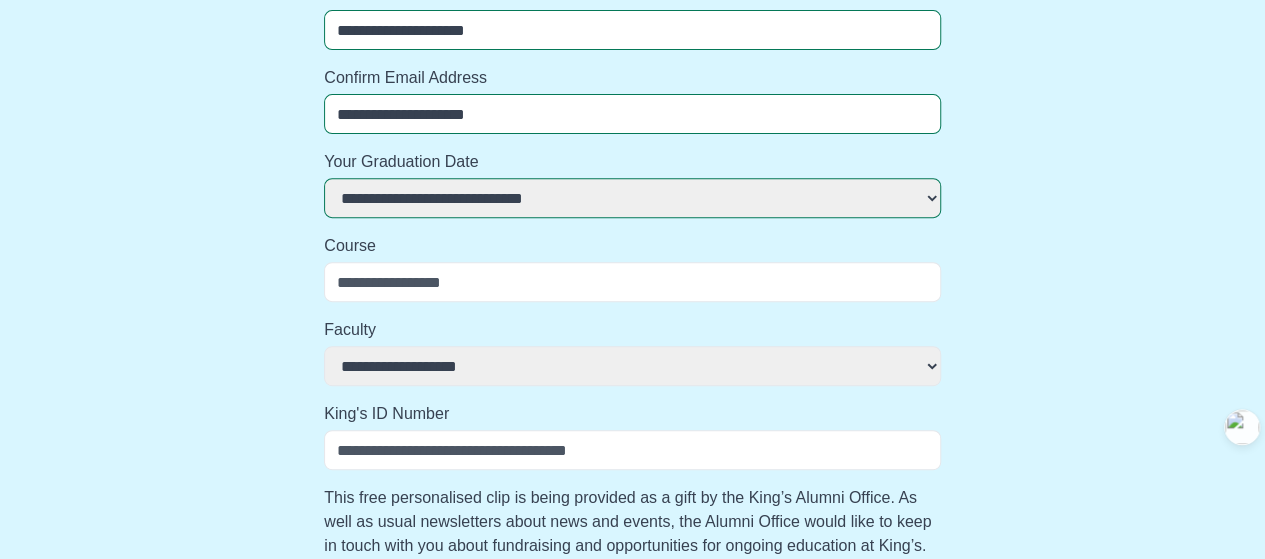
select select
click at [509, 276] on input "Course" at bounding box center [632, 282] width 617 height 40
type input "**********"
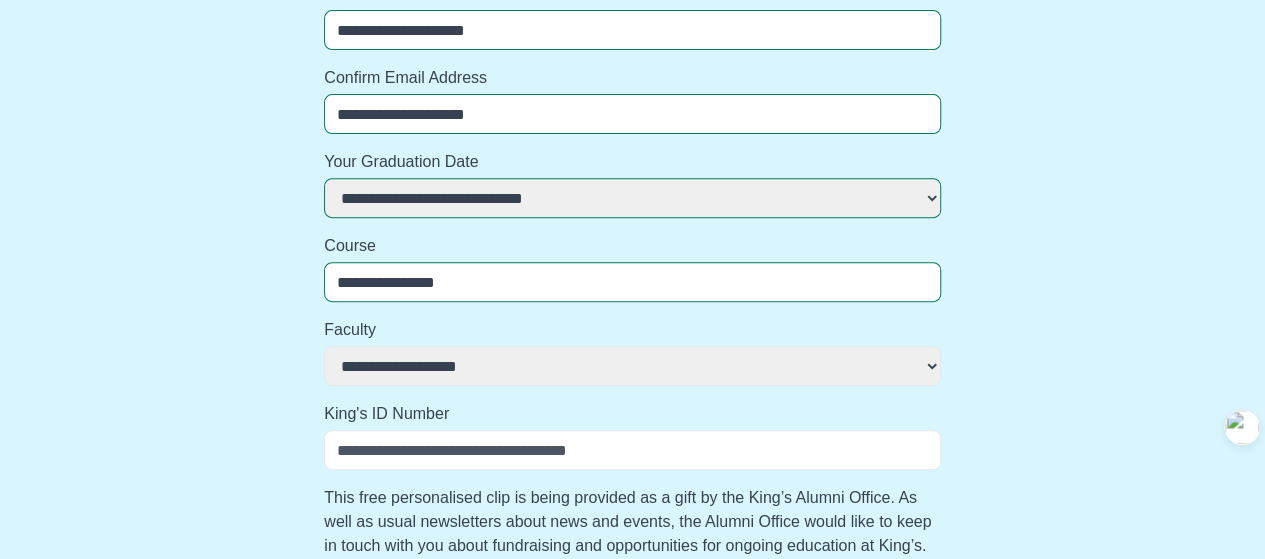
click at [634, 318] on label "Faculty" at bounding box center [632, 330] width 617 height 24
click at [634, 346] on select "**********" at bounding box center [632, 366] width 617 height 40
click at [604, 375] on select "**********" at bounding box center [632, 366] width 617 height 40
select select "**********"
click at [324, 346] on select "**********" at bounding box center [632, 366] width 617 height 40
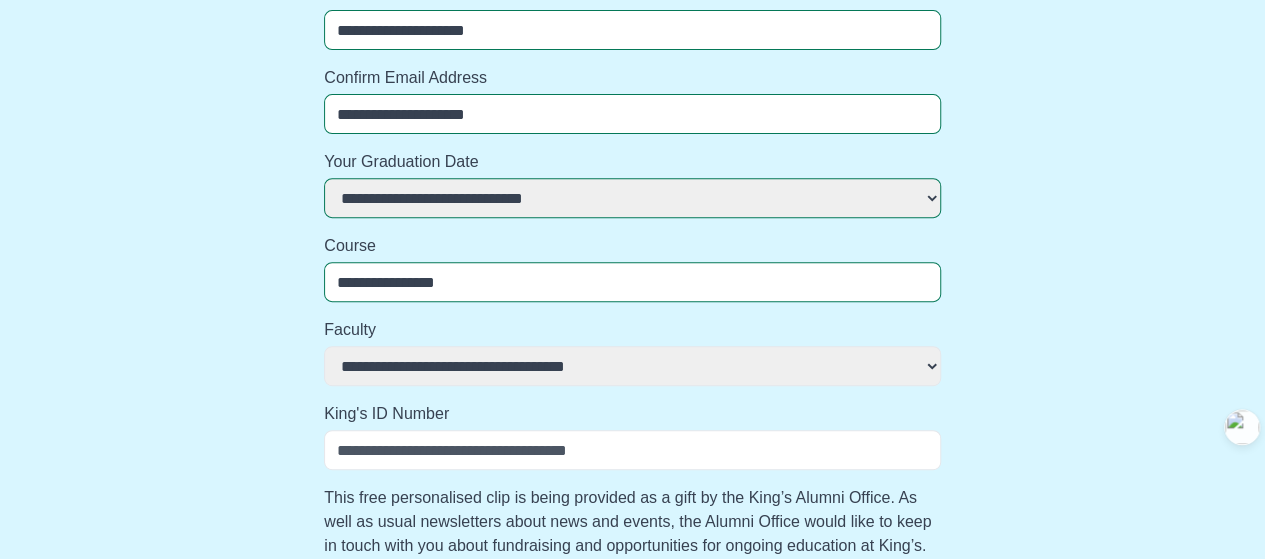
click at [1108, 361] on div "**********" at bounding box center [632, 269] width 1233 height 838
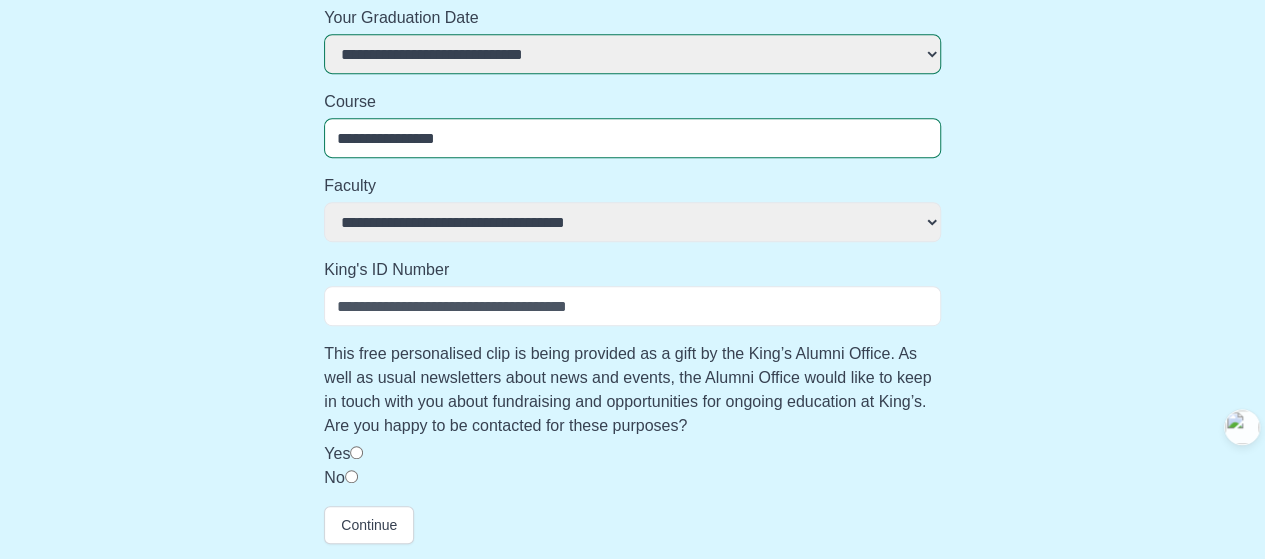
click at [507, 303] on input "King's ID Number" at bounding box center [632, 306] width 617 height 40
type input "*********"
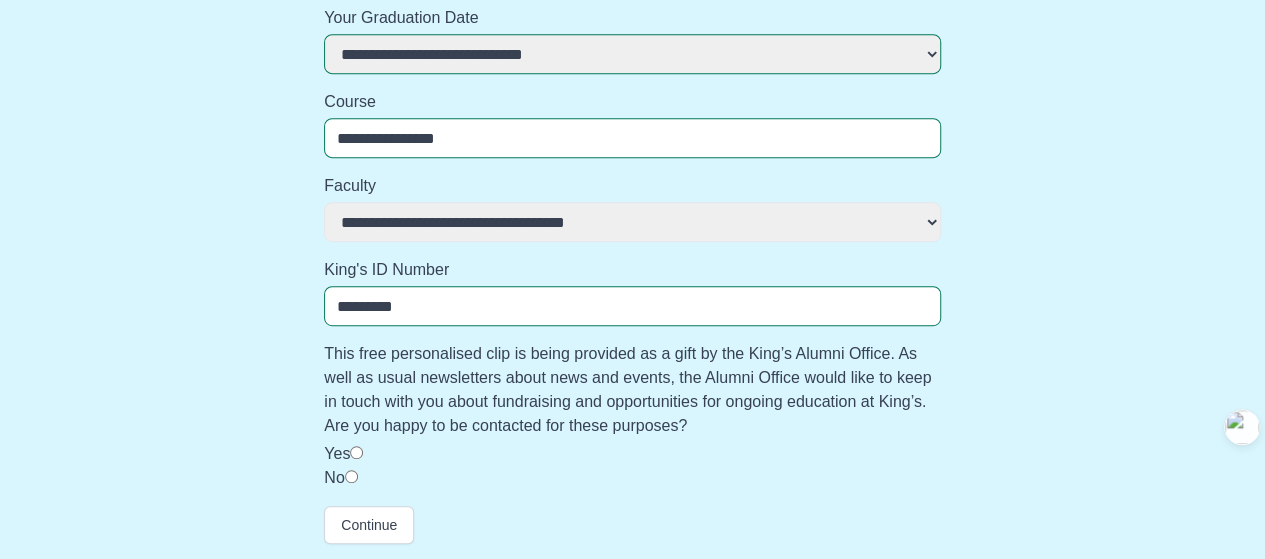
click at [1108, 384] on div "**********" at bounding box center [632, 125] width 1233 height 838
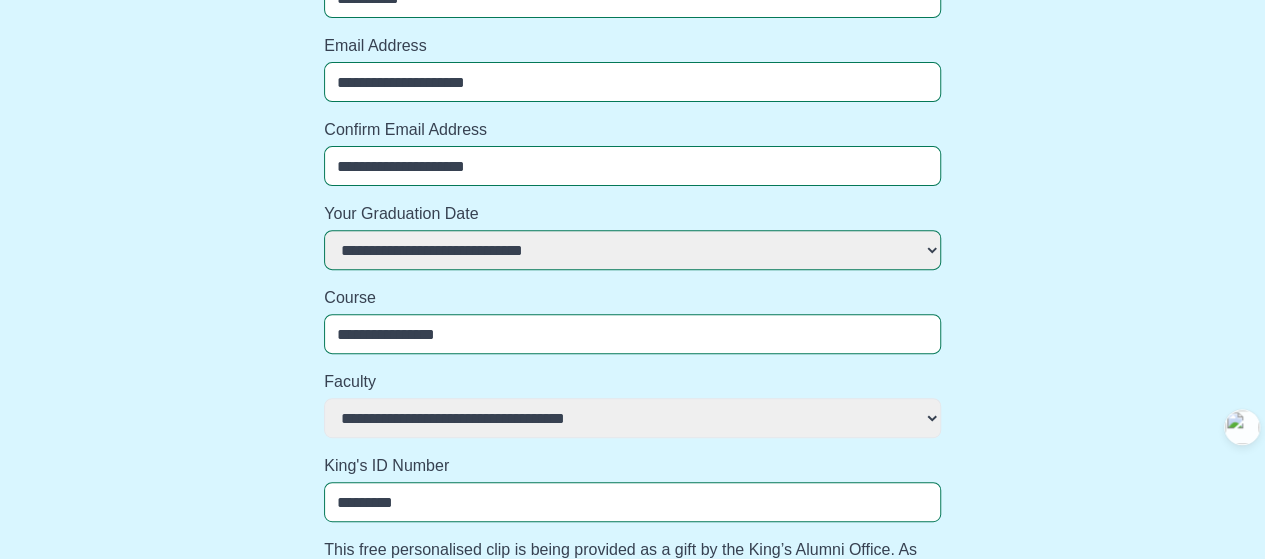
scroll to position [144, 0]
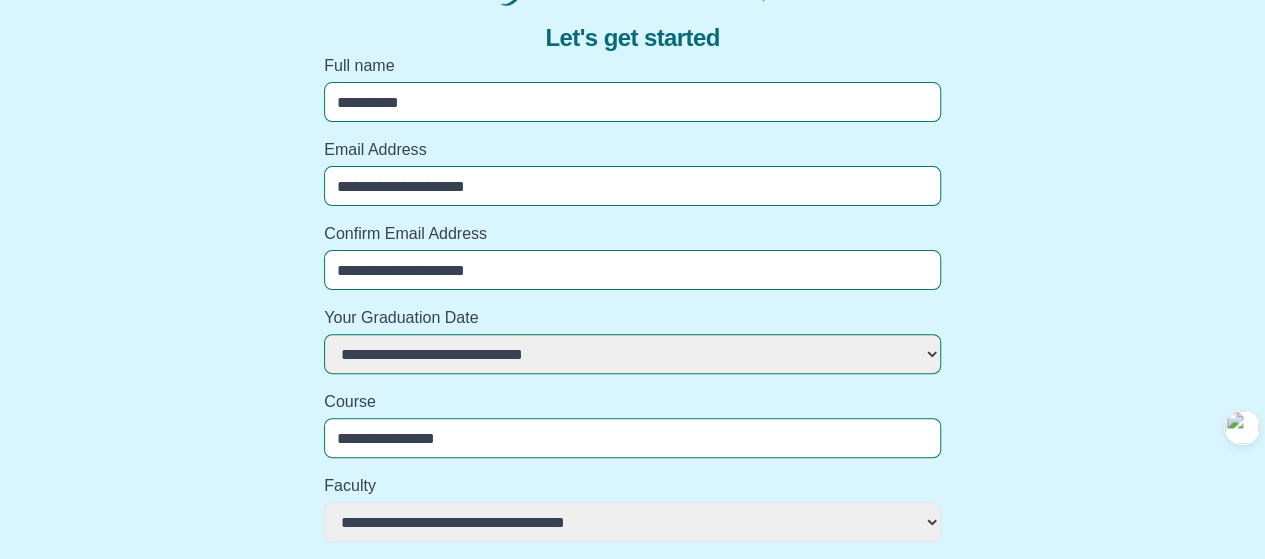
drag, startPoint x: 406, startPoint y: 186, endPoint x: 320, endPoint y: 187, distance: 86.0
click at [320, 187] on div "**********" at bounding box center [632, 172] width 633 height 68
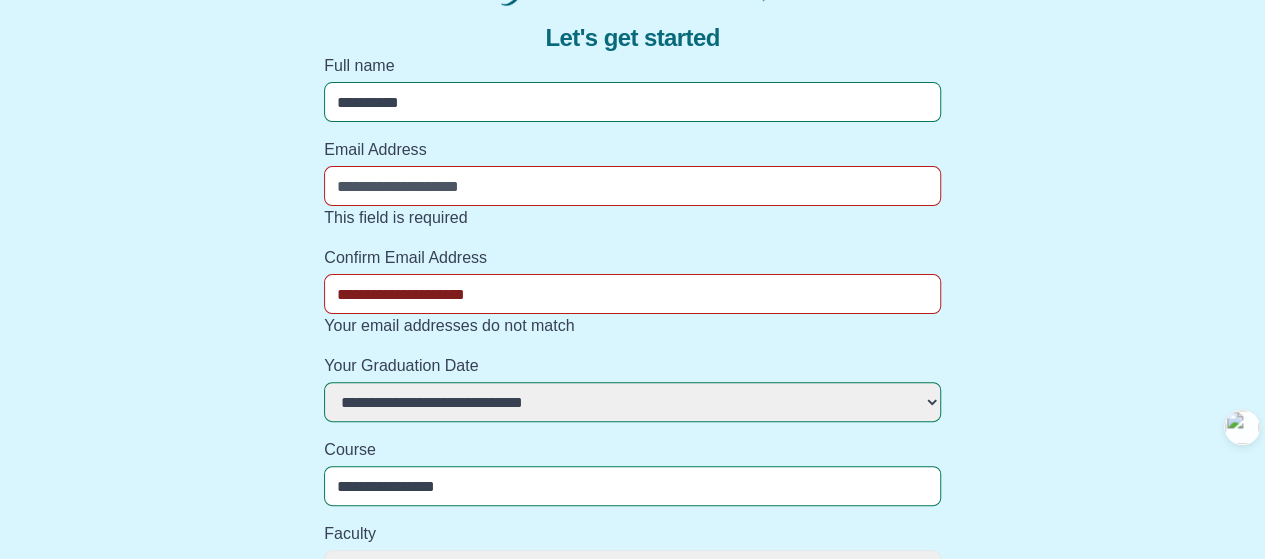
drag, startPoint x: 553, startPoint y: 293, endPoint x: 292, endPoint y: 294, distance: 261.0
click at [292, 294] on div "**********" at bounding box center [632, 449] width 1233 height 886
click at [416, 192] on input "Email Address" at bounding box center [632, 186] width 617 height 40
type input "**********"
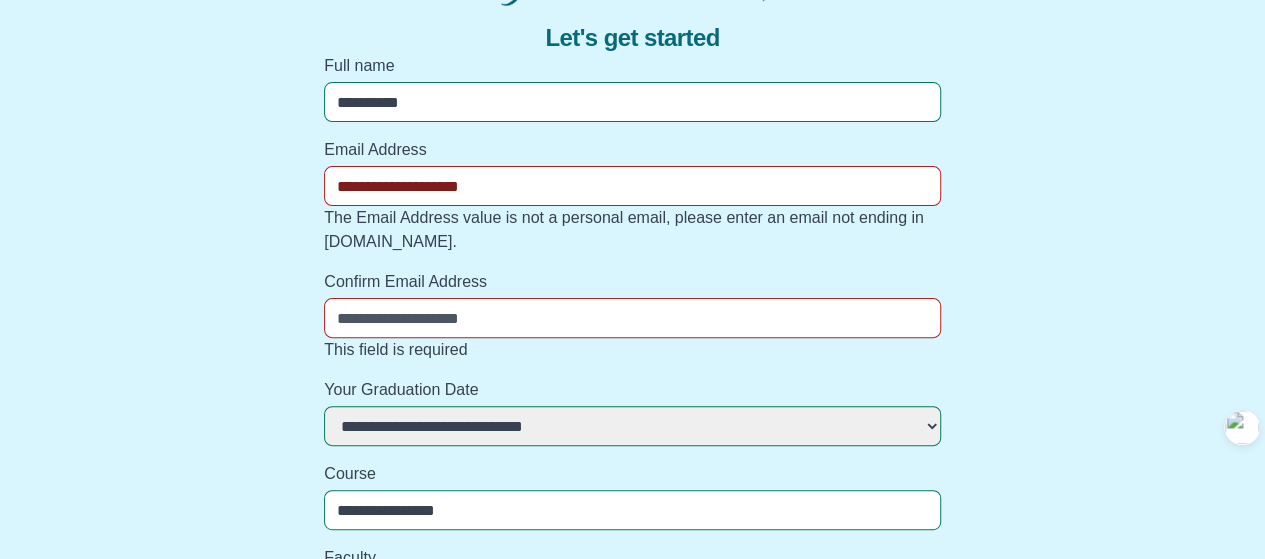
drag, startPoint x: 544, startPoint y: 186, endPoint x: 281, endPoint y: 191, distance: 263.0
click at [281, 191] on div "**********" at bounding box center [632, 461] width 1233 height 910
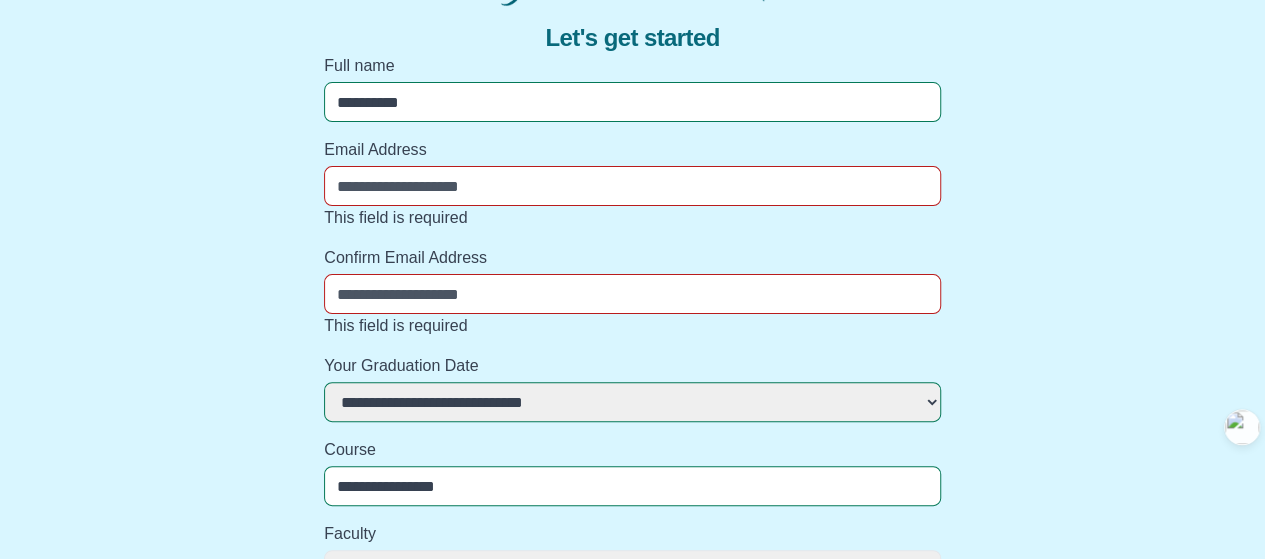
click at [471, 175] on input "Email Address" at bounding box center [632, 186] width 617 height 40
type input "**********"
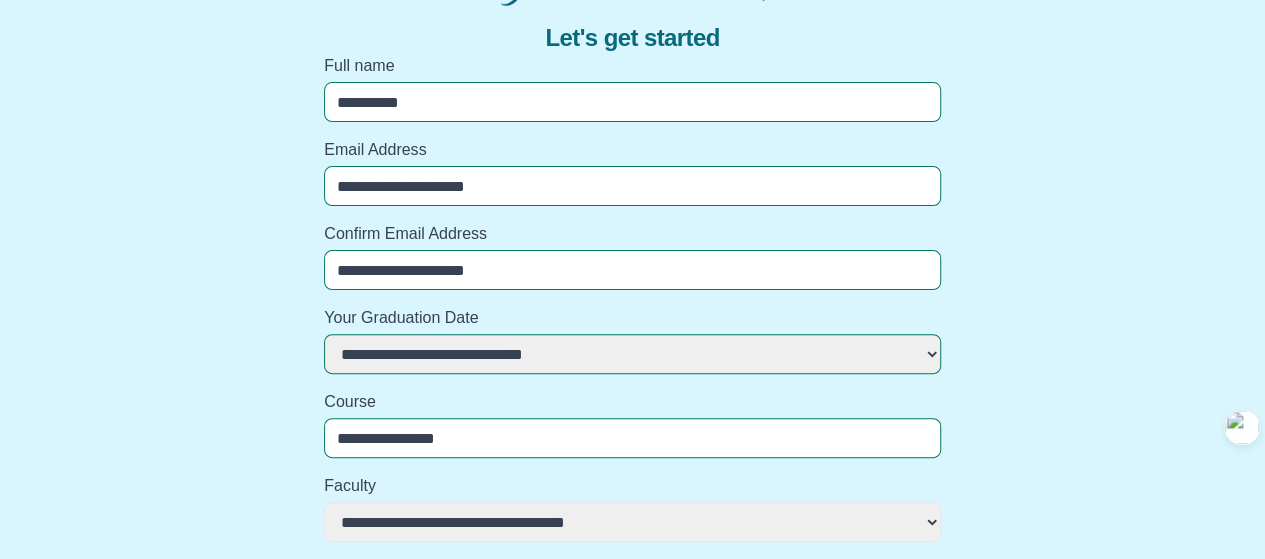
click at [978, 253] on div "**********" at bounding box center [632, 425] width 1233 height 838
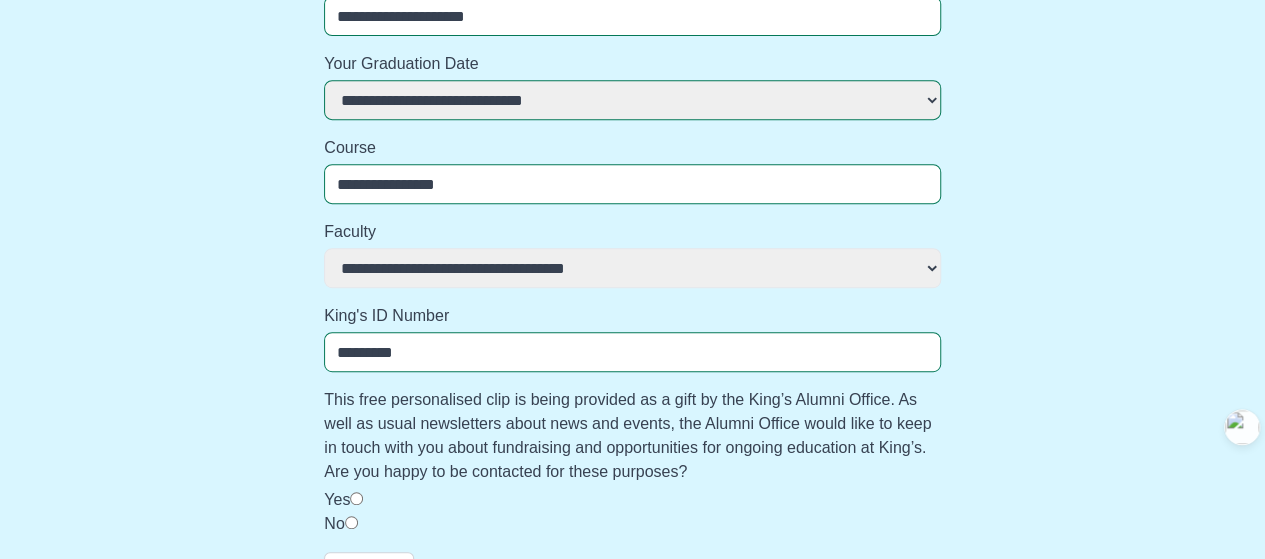
scroll to position [44, 0]
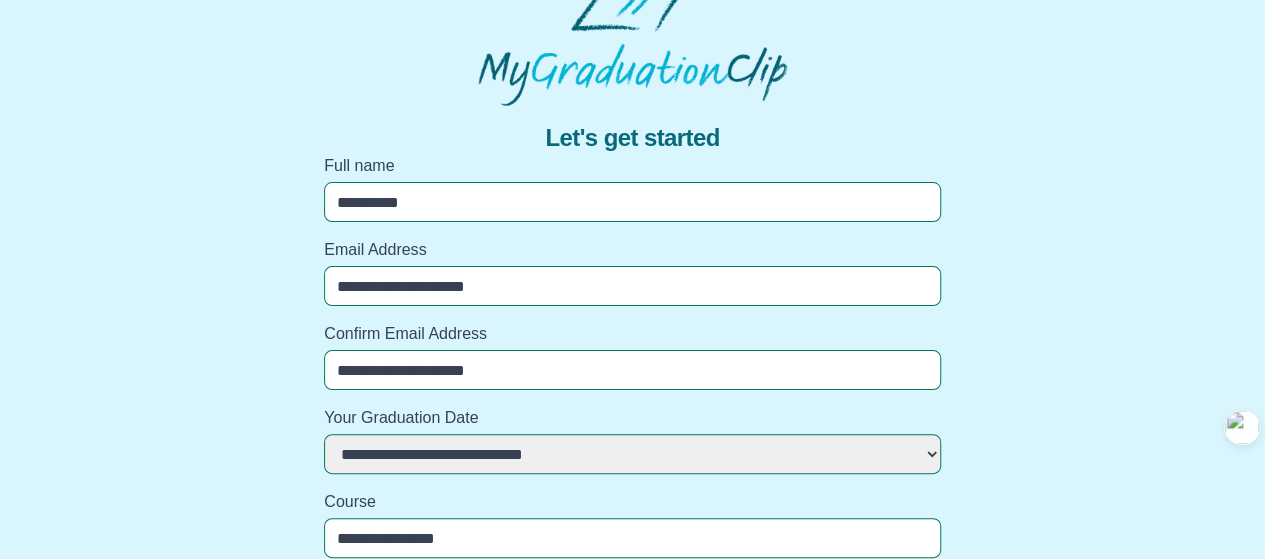
click at [846, 293] on input "**********" at bounding box center [632, 286] width 617 height 40
click at [1100, 251] on div "**********" at bounding box center [632, 525] width 1233 height 838
click at [1092, 267] on div "**********" at bounding box center [632, 525] width 1233 height 838
click at [1091, 268] on div "**********" at bounding box center [632, 525] width 1233 height 838
drag, startPoint x: 598, startPoint y: 279, endPoint x: 295, endPoint y: 278, distance: 303.0
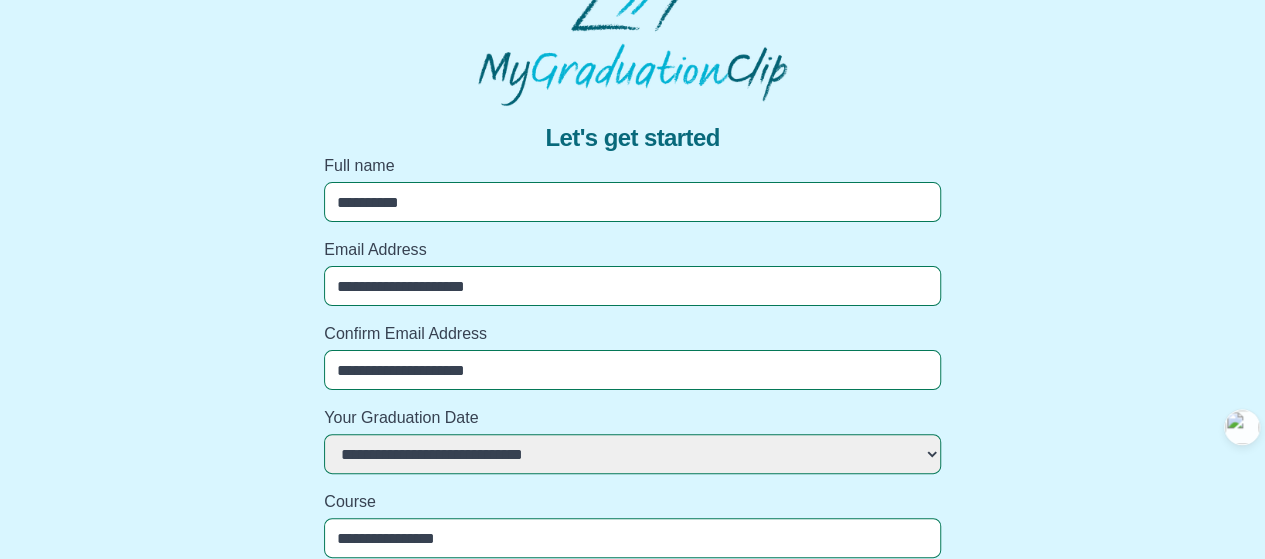
click at [295, 278] on div "**********" at bounding box center [632, 525] width 1233 height 838
type input "*"
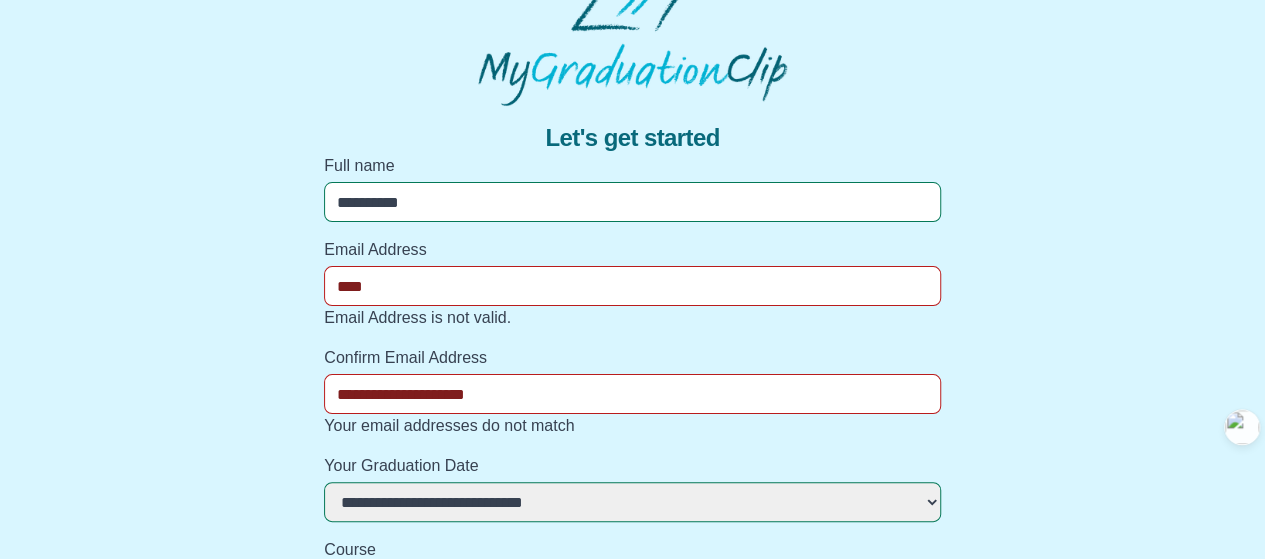
type input "**********"
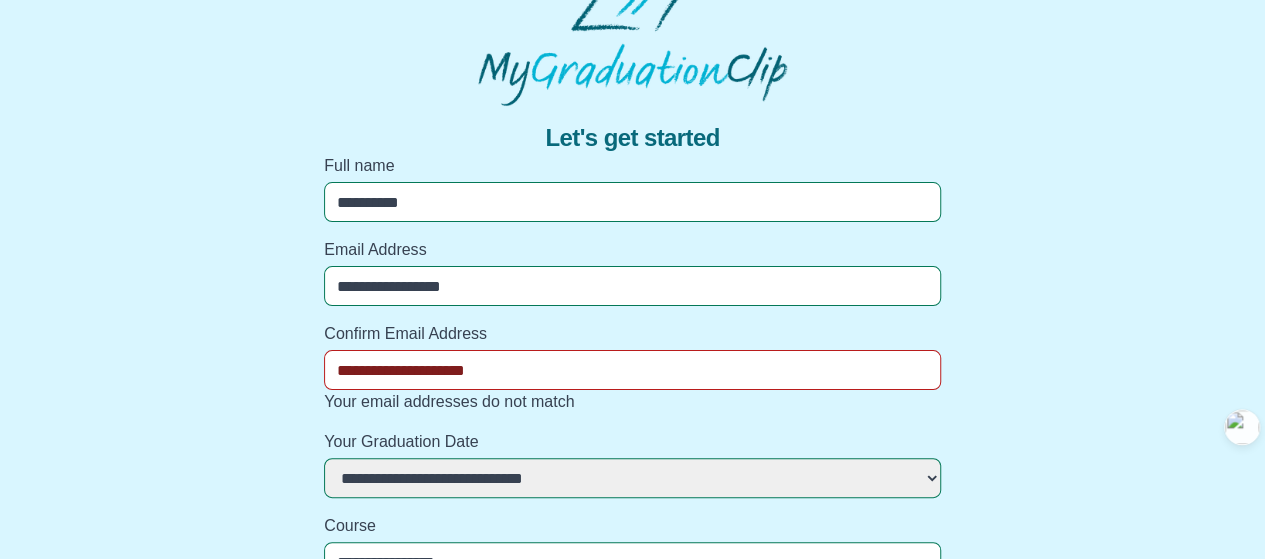
click at [1055, 312] on div "**********" at bounding box center [632, 537] width 1233 height 862
drag, startPoint x: 559, startPoint y: 363, endPoint x: 264, endPoint y: 365, distance: 295.0
click at [264, 365] on div "**********" at bounding box center [632, 537] width 1233 height 862
click at [543, 368] on input "Confirm Email Address" at bounding box center [632, 370] width 617 height 40
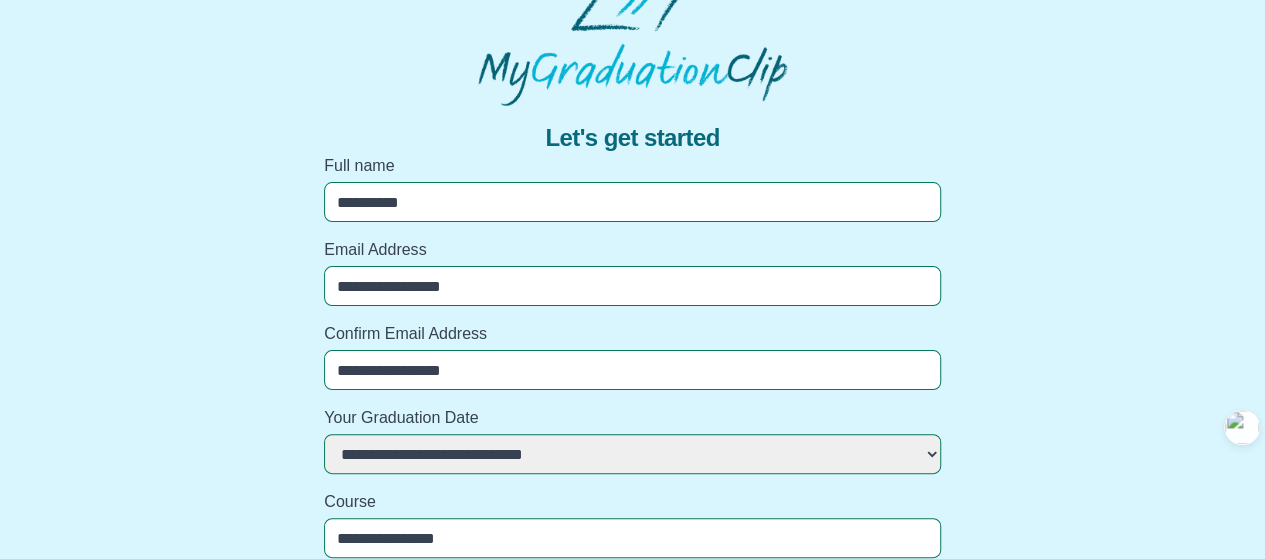
type input "**********"
click at [1056, 358] on div "**********" at bounding box center [632, 525] width 1233 height 838
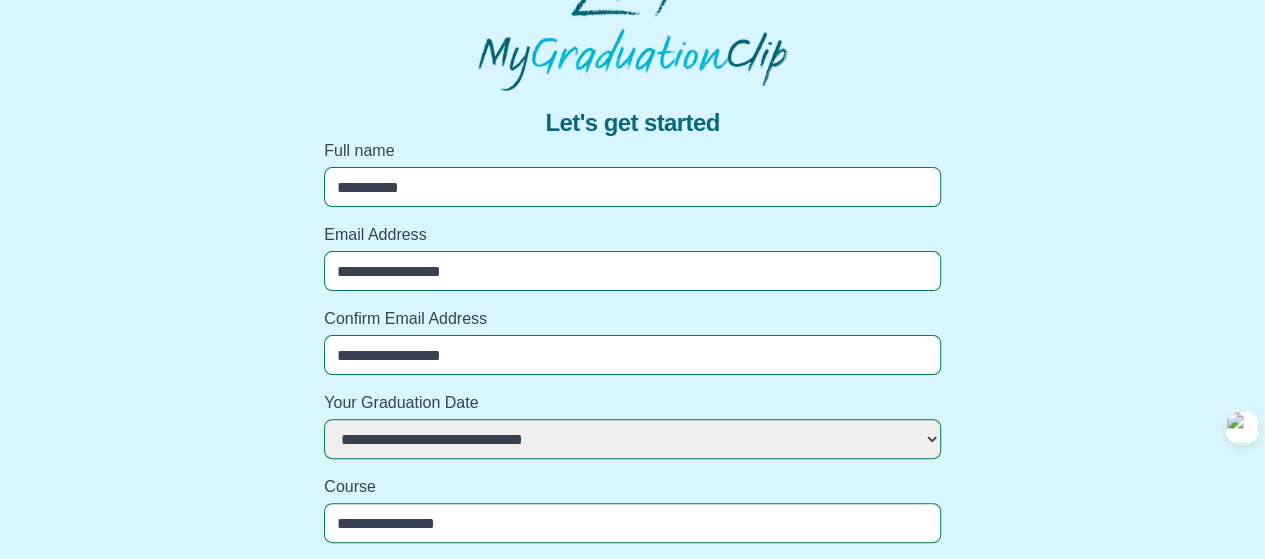
scroll to position [0, 0]
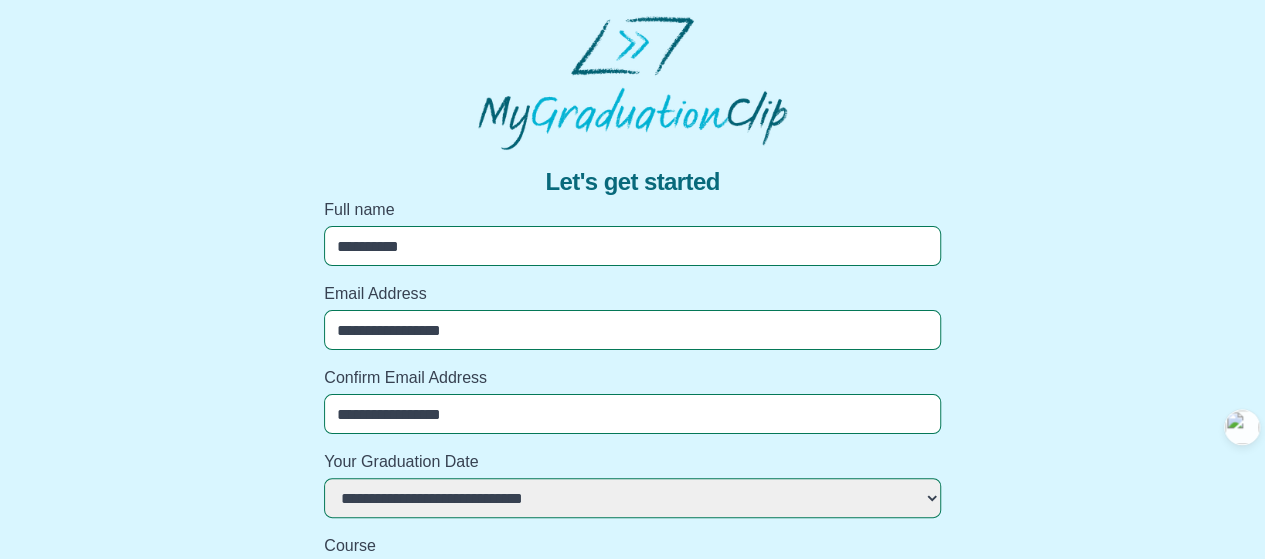
drag, startPoint x: 544, startPoint y: 329, endPoint x: 275, endPoint y: 301, distance: 270.4
click at [275, 301] on div "**********" at bounding box center [632, 569] width 1233 height 838
type input "**********"
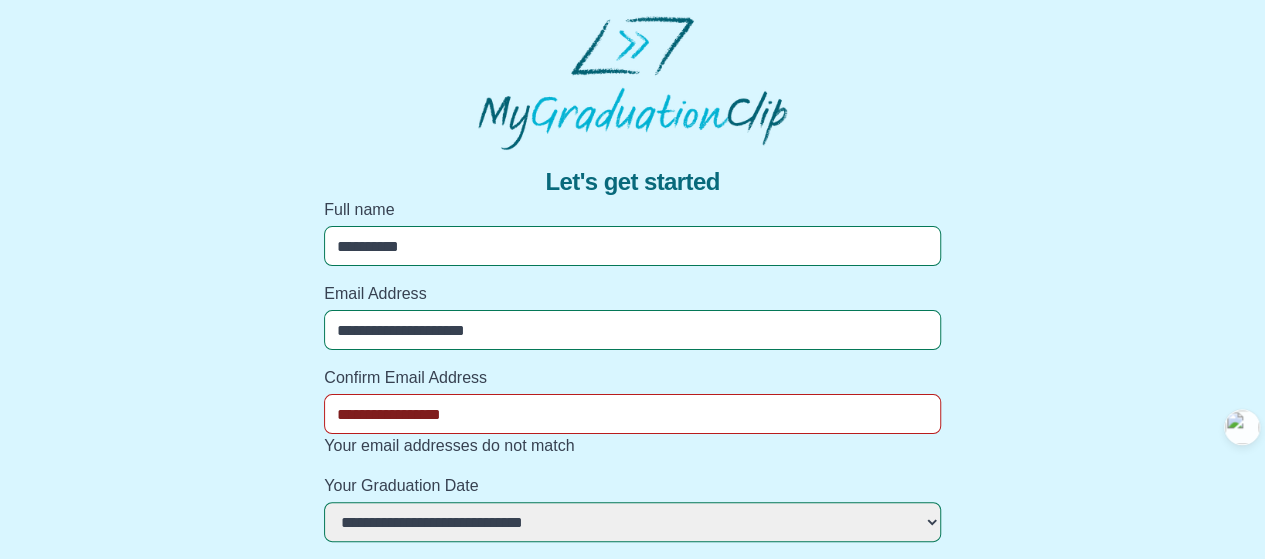
drag, startPoint x: 549, startPoint y: 410, endPoint x: 280, endPoint y: 416, distance: 269.0
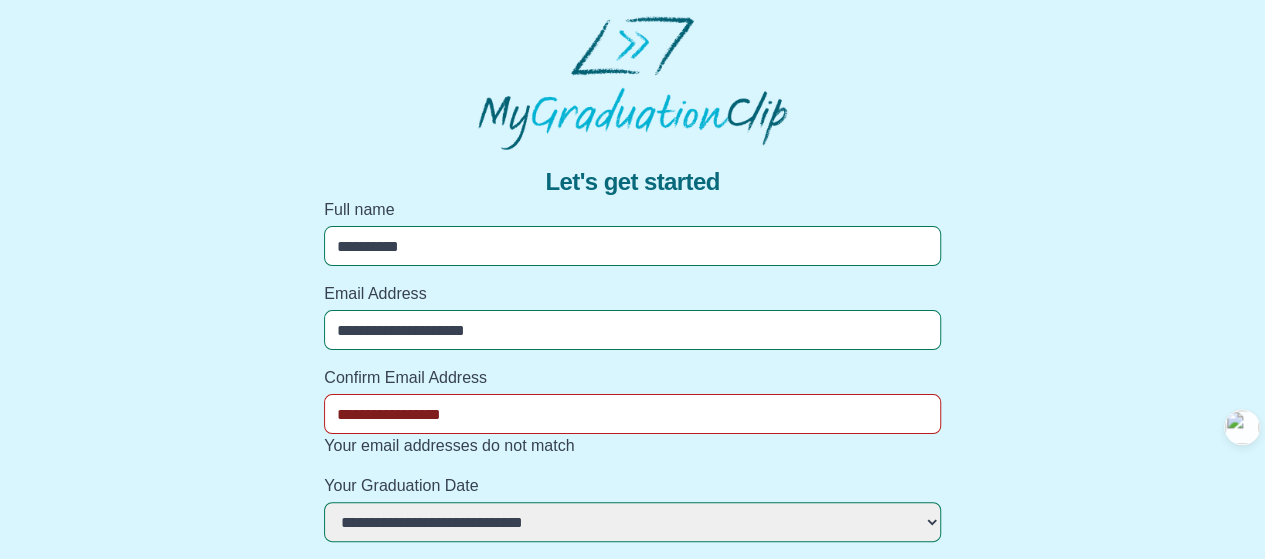
drag, startPoint x: 558, startPoint y: 414, endPoint x: 278, endPoint y: 401, distance: 280.3
click at [402, 413] on input "Confirm Email Address" at bounding box center [632, 414] width 617 height 40
type input "**********"
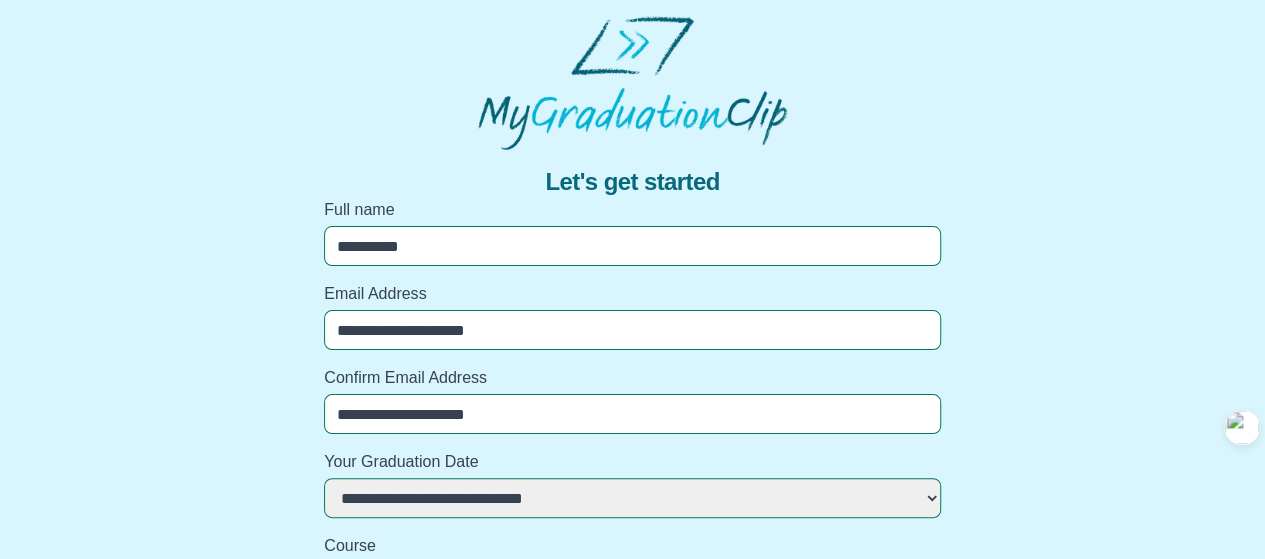
click at [1124, 300] on div "**********" at bounding box center [632, 569] width 1233 height 838
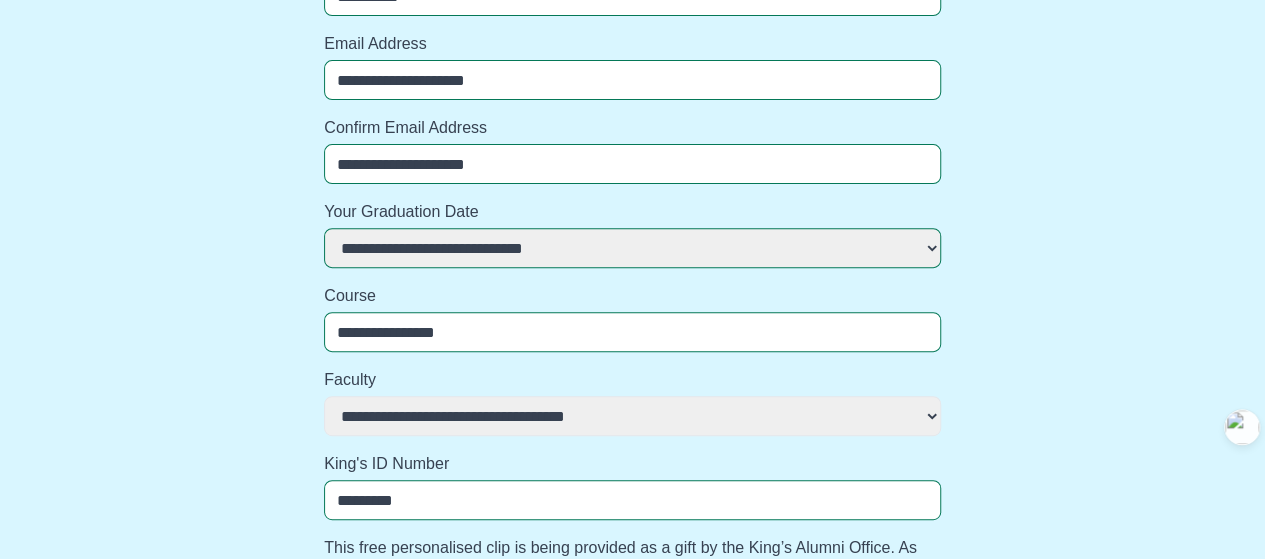
scroll to position [144, 0]
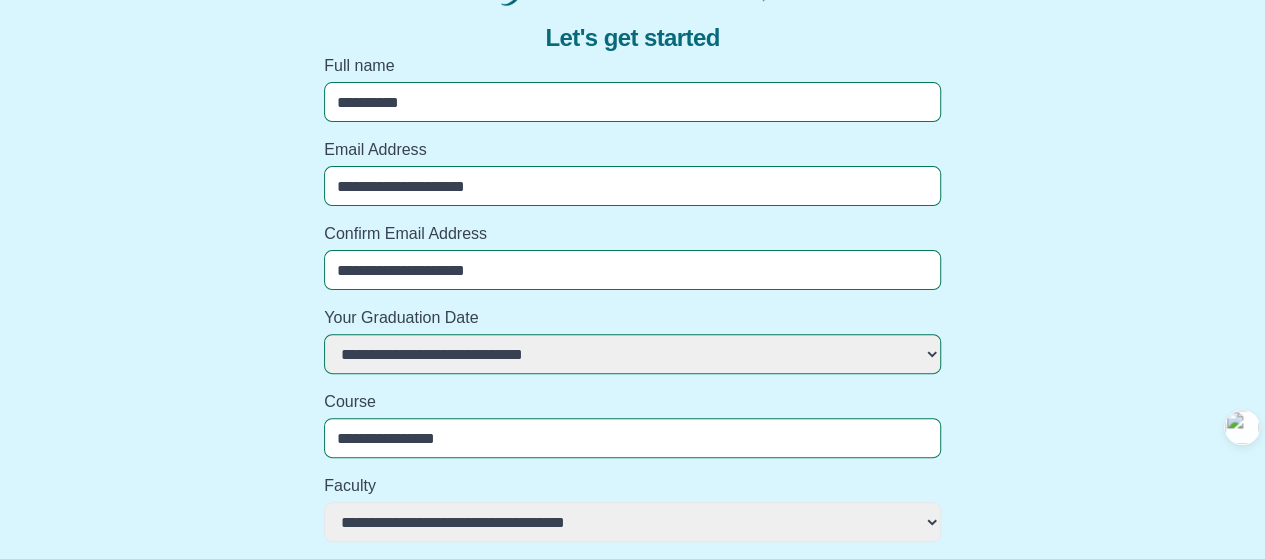
click at [1158, 157] on div "**********" at bounding box center [632, 425] width 1233 height 838
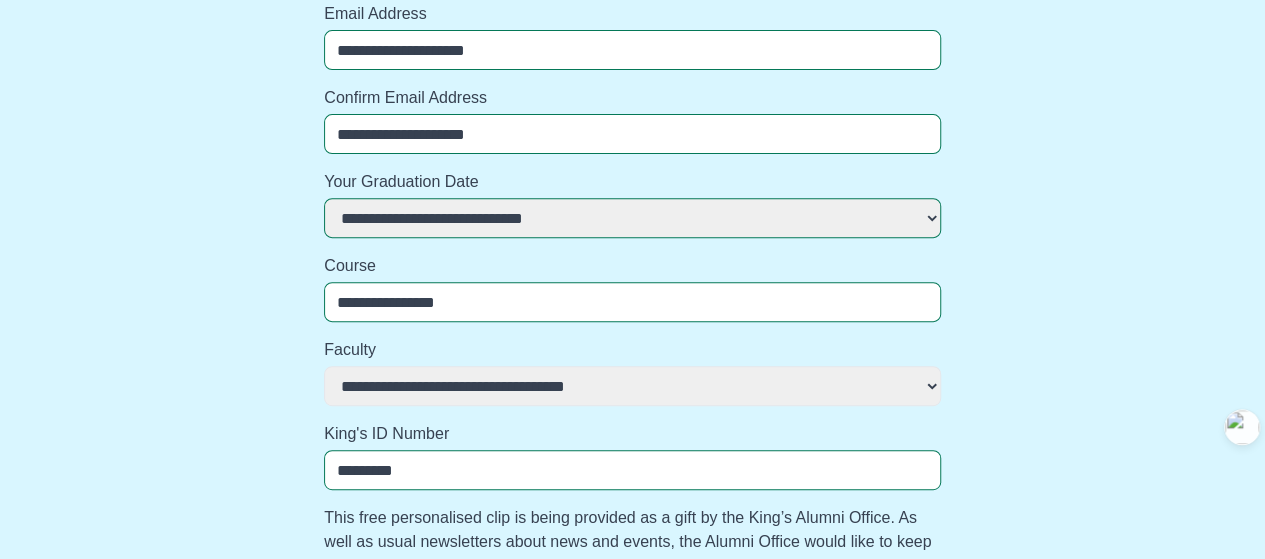
scroll to position [444, 0]
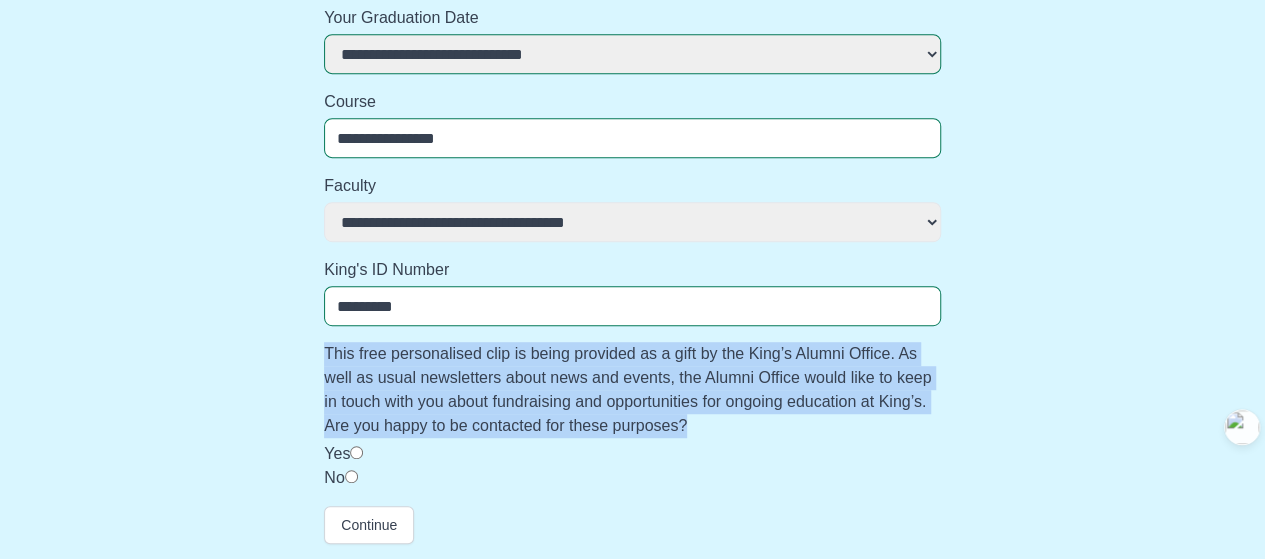
drag, startPoint x: 313, startPoint y: 361, endPoint x: 700, endPoint y: 427, distance: 392.5
click at [700, 427] on div "**********" at bounding box center [632, 125] width 1233 height 838
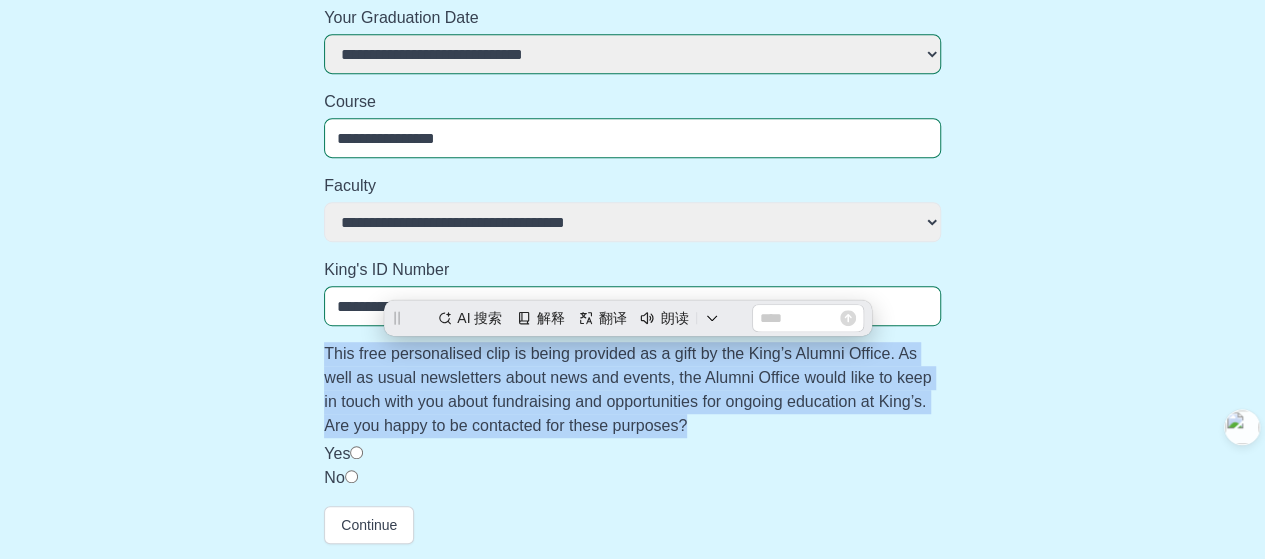
scroll to position [0, 0]
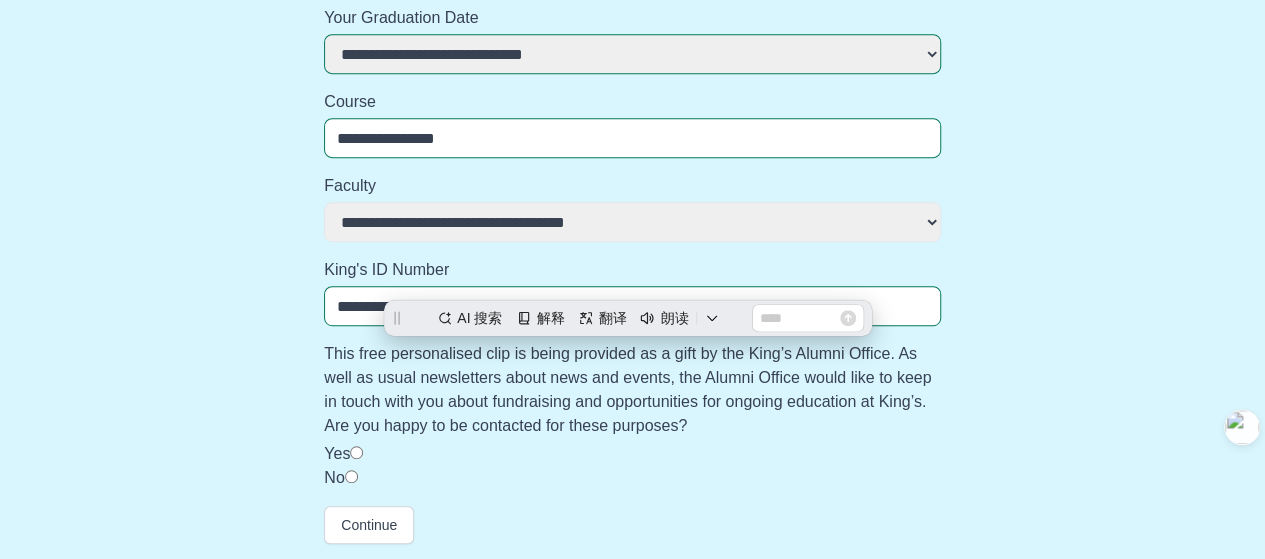
click at [1092, 301] on div "**********" at bounding box center [632, 125] width 1233 height 838
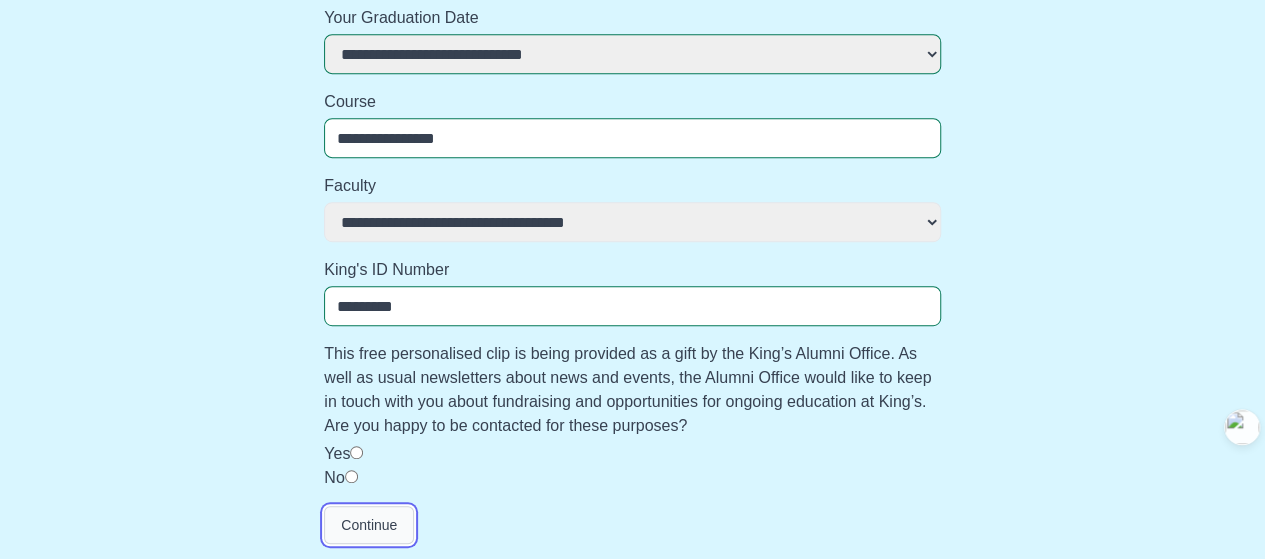
click at [385, 528] on button "Continue" at bounding box center [369, 525] width 90 height 38
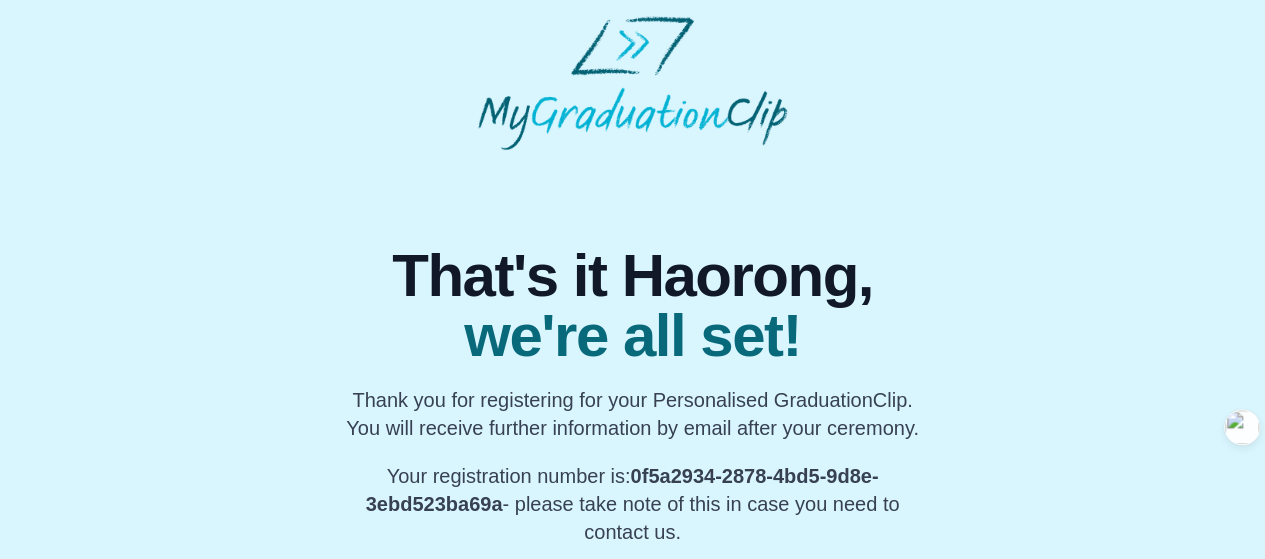
scroll to position [2, 0]
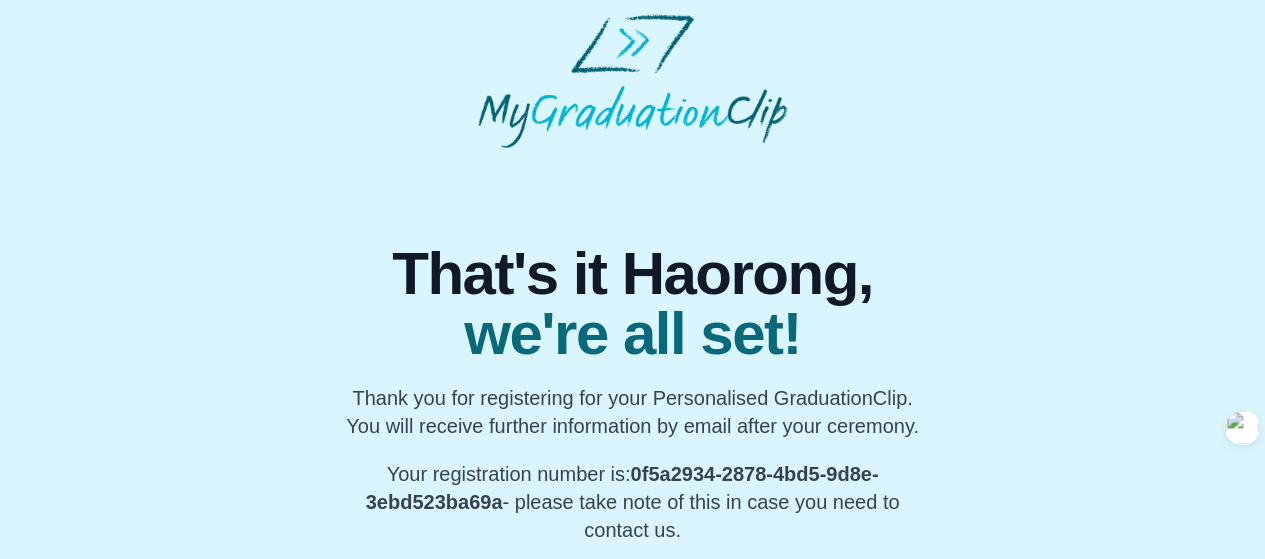
drag, startPoint x: 342, startPoint y: 393, endPoint x: 740, endPoint y: 530, distance: 420.9
click at [740, 530] on div "That's it Haorong, we're all set! Thank you for registering for your Personalis…" at bounding box center [632, 394] width 633 height 300
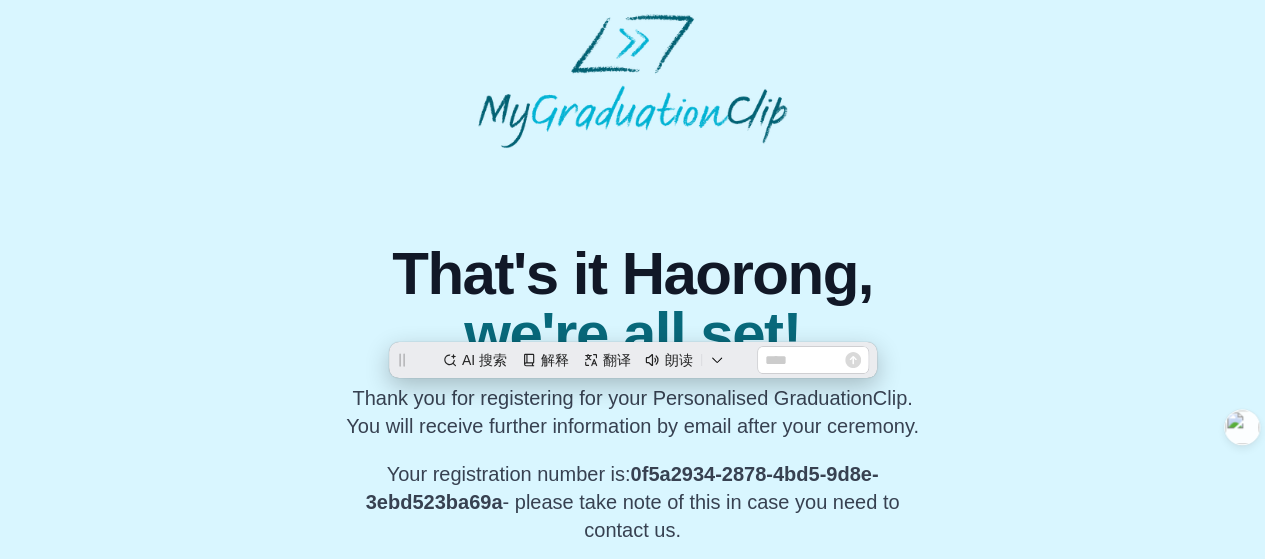
scroll to position [0, 0]
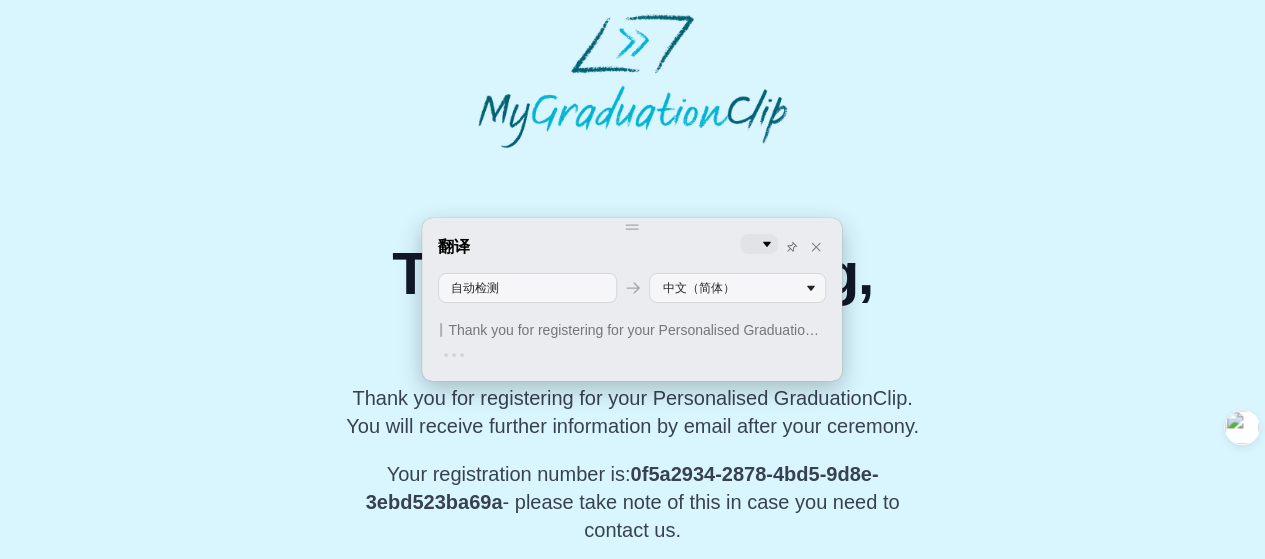
drag, startPoint x: 641, startPoint y: 271, endPoint x: 962, endPoint y: 65, distance: 381.4
click at [962, 65] on body "That's it Haorong, we're all set! Thank you for registering for your Personalis…" at bounding box center [632, 279] width 1265 height 562
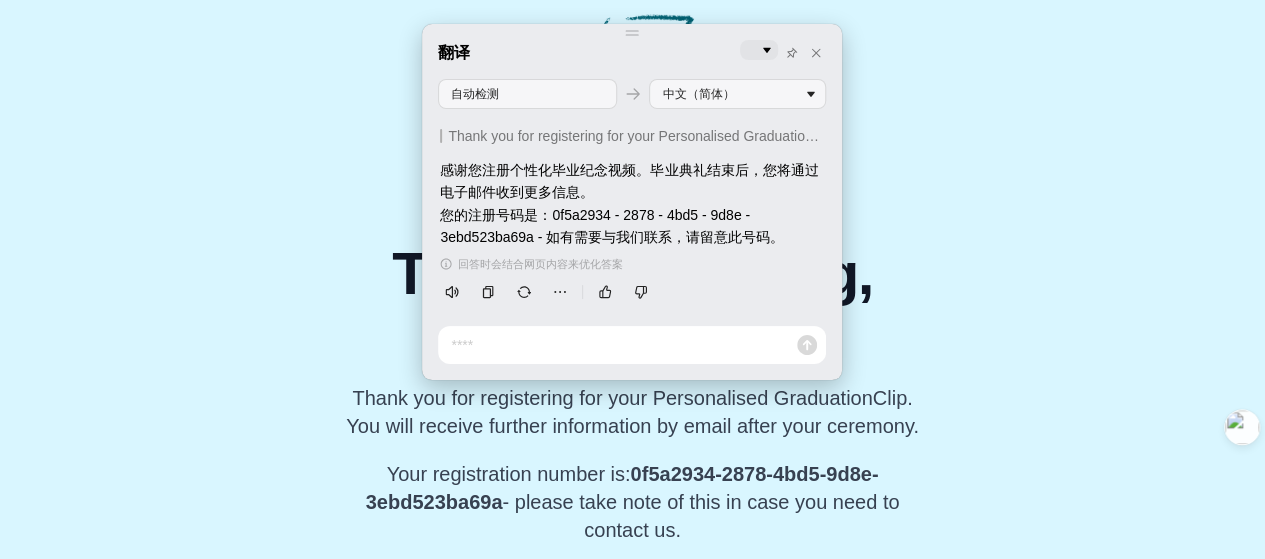
drag, startPoint x: 707, startPoint y: 215, endPoint x: 819, endPoint y: 241, distance: 115.0
click at [819, 241] on div "翻译 自动检测 中文（简体） Thank you for registering for your Personalised GraduationClip. …" at bounding box center [632, 173] width 388 height 267
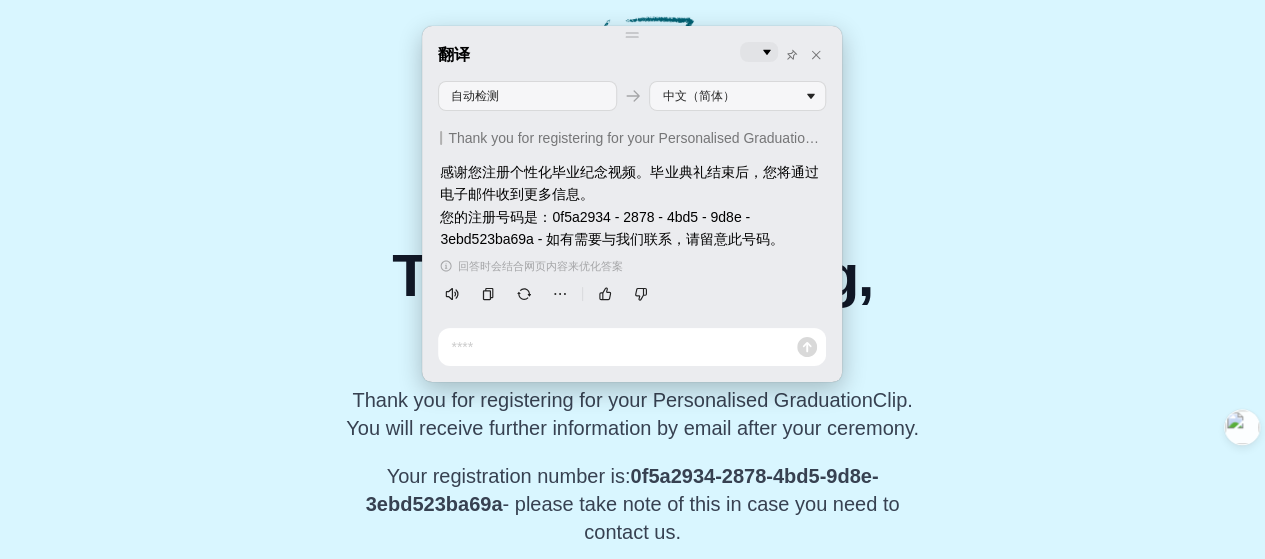
scroll to position [2, 0]
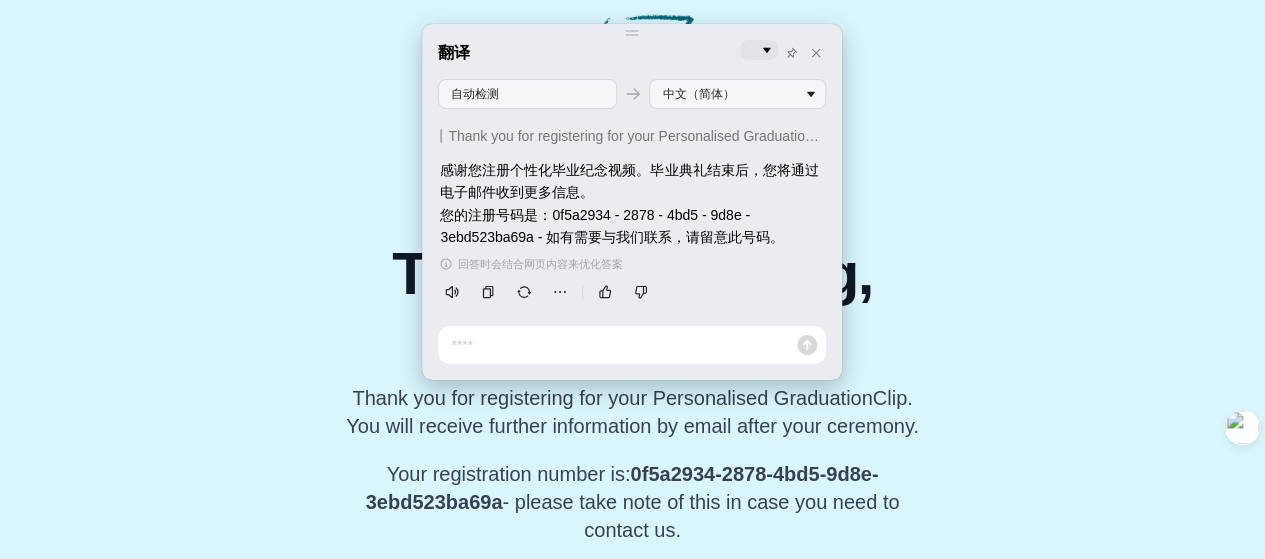
click at [1020, 382] on div "That's it Haorong, we're all set! Thank you for registering for your Personalis…" at bounding box center [632, 346] width 1233 height 396
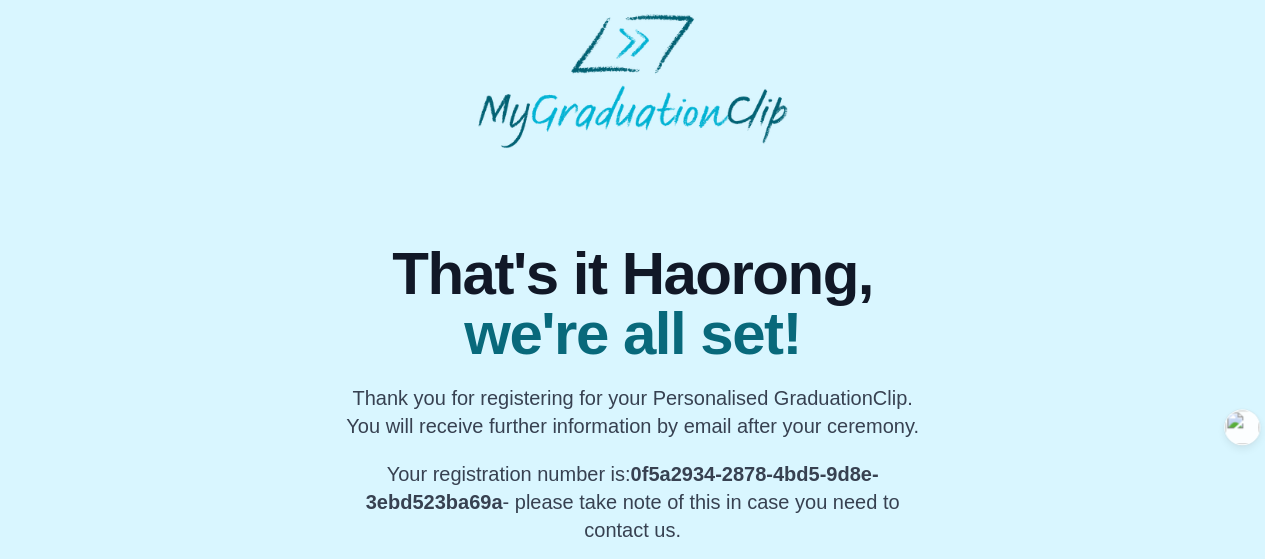
drag, startPoint x: 346, startPoint y: 434, endPoint x: 940, endPoint y: 438, distance: 593.9
click at [940, 438] on div "That's it Haorong, we're all set! Thank you for registering for your Personalis…" at bounding box center [632, 394] width 633 height 300
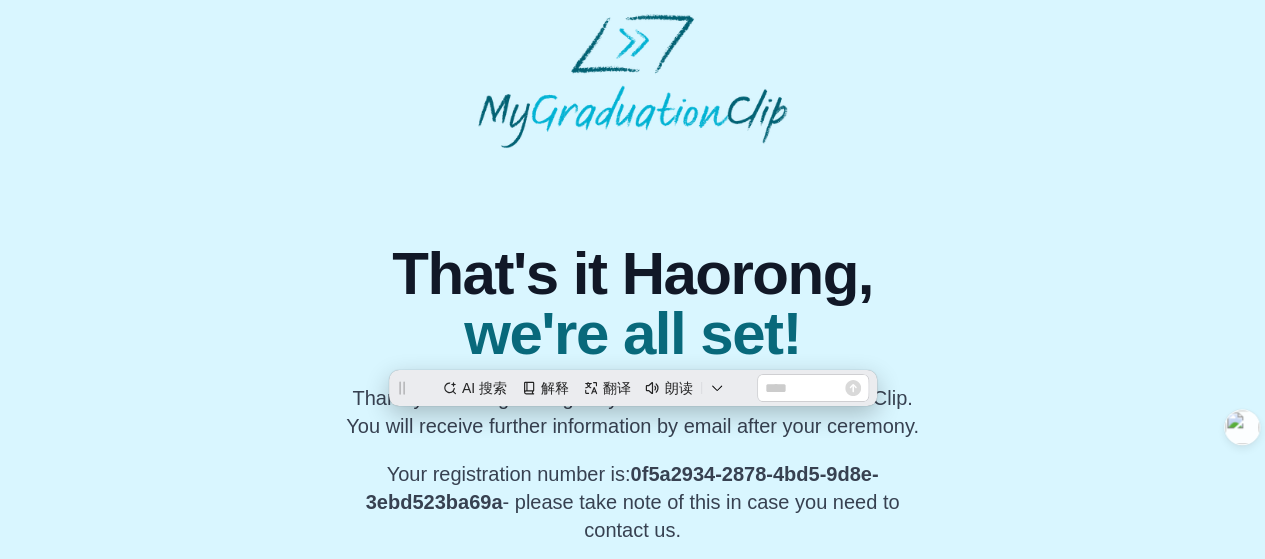
scroll to position [0, 0]
click at [949, 482] on div "That's it Haorong, we're all set! Thank you for registering for your Personalis…" at bounding box center [632, 346] width 1233 height 396
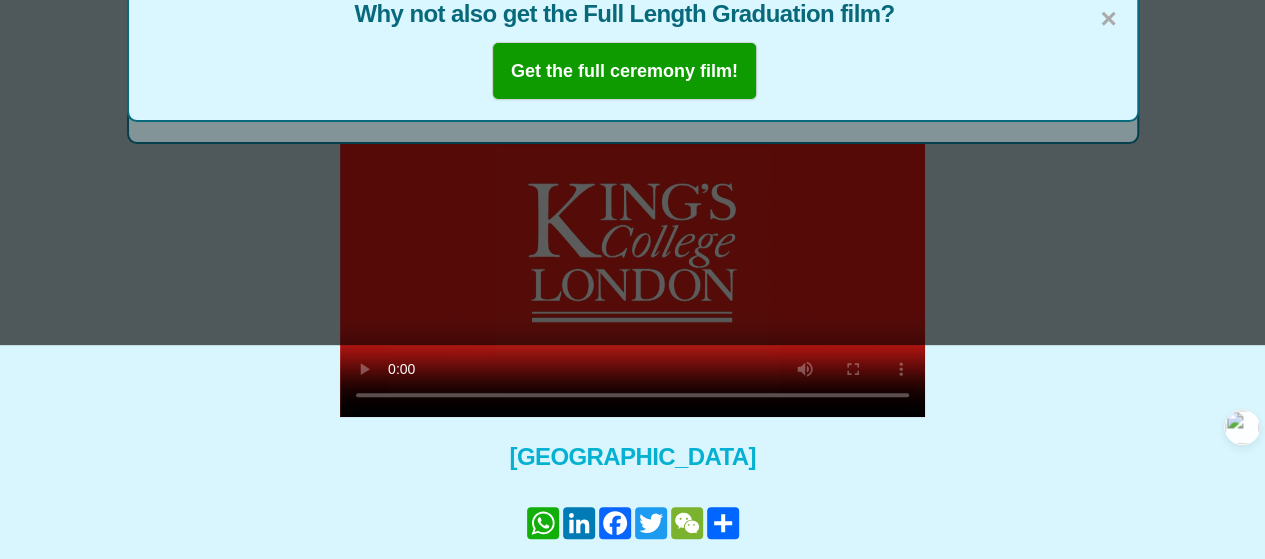
scroll to position [312, 0]
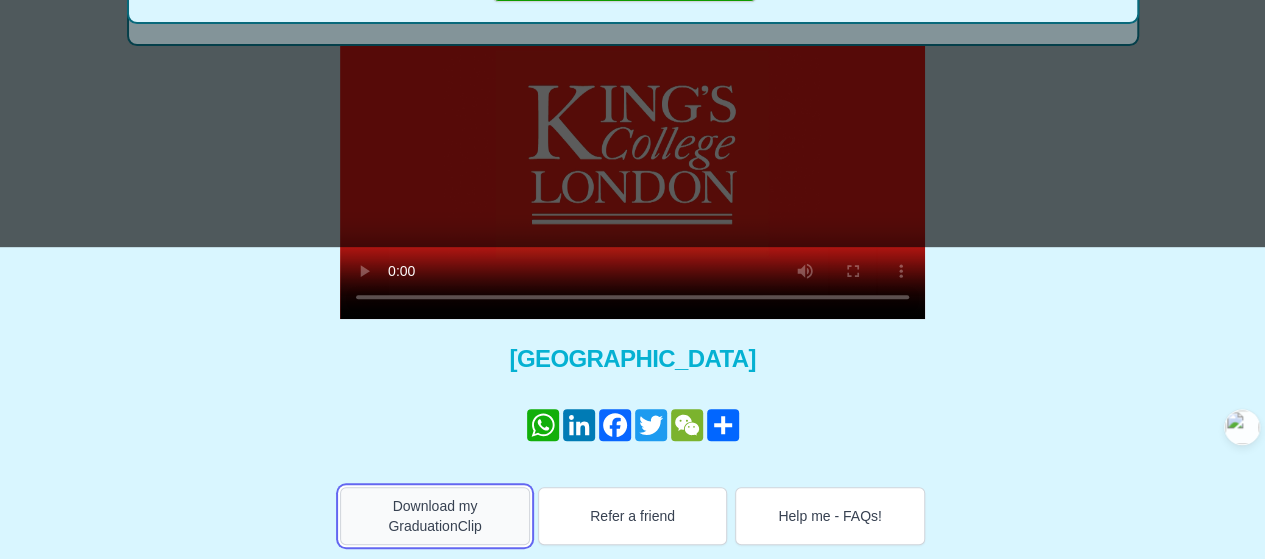
click at [430, 519] on button "Download my GraduationClip" at bounding box center [435, 516] width 190 height 58
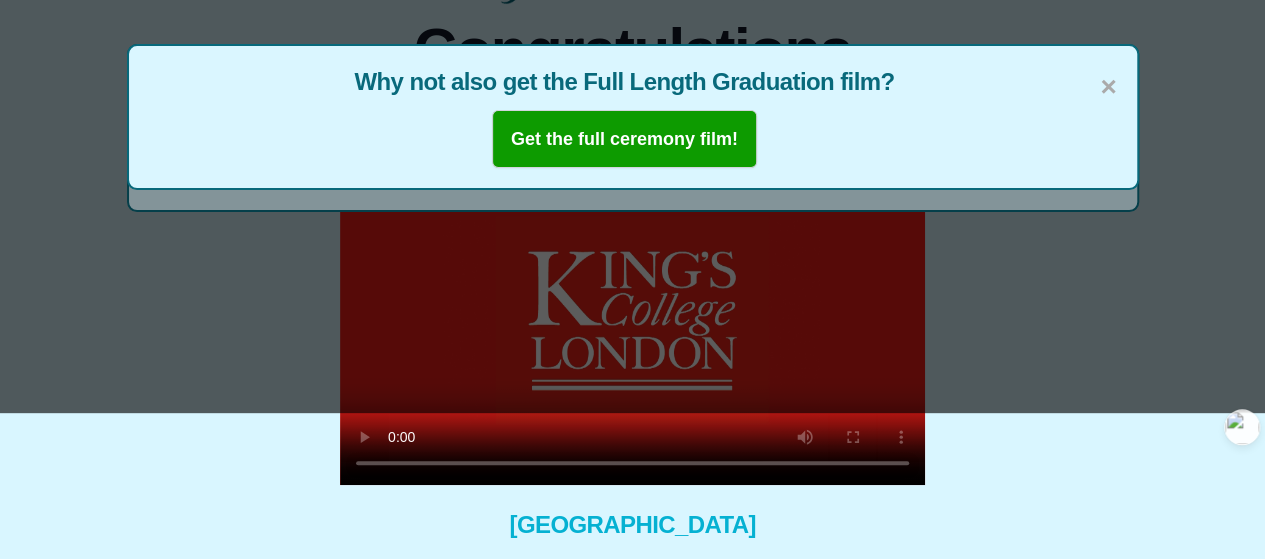
scroll to position [12, 0]
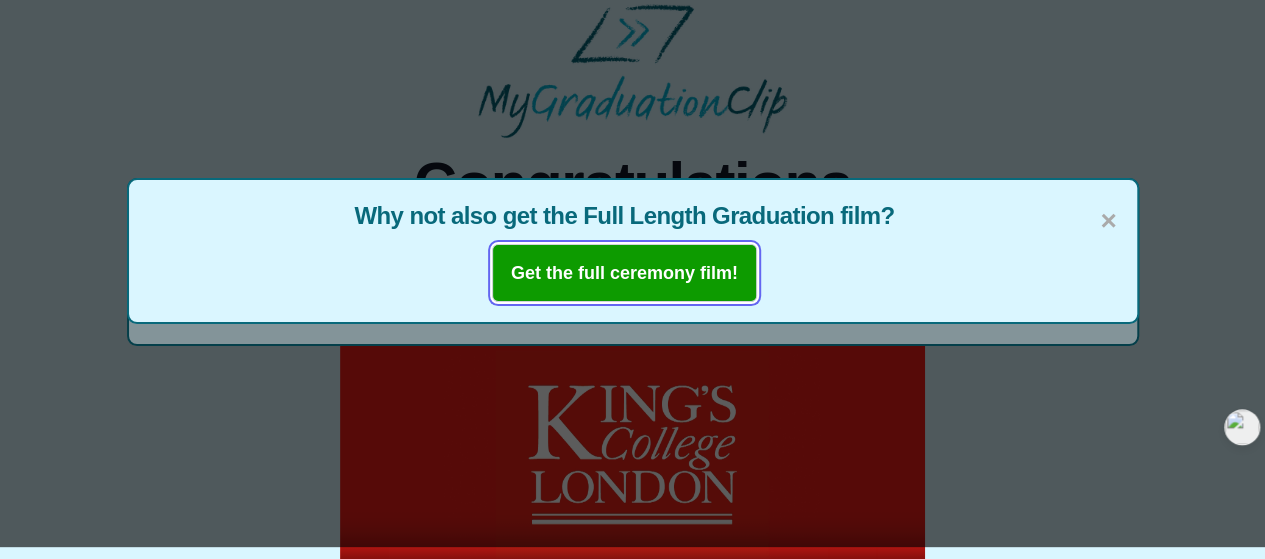
click at [699, 275] on b "Get the full ceremony film!" at bounding box center [624, 273] width 227 height 20
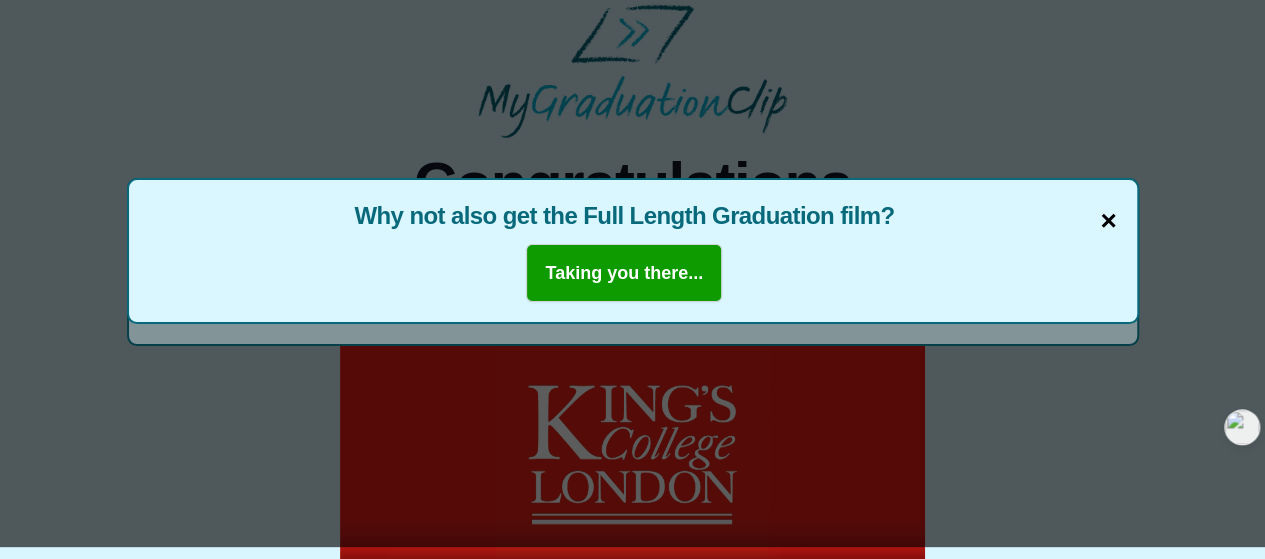
click at [1108, 215] on span "×" at bounding box center [1108, 221] width 16 height 42
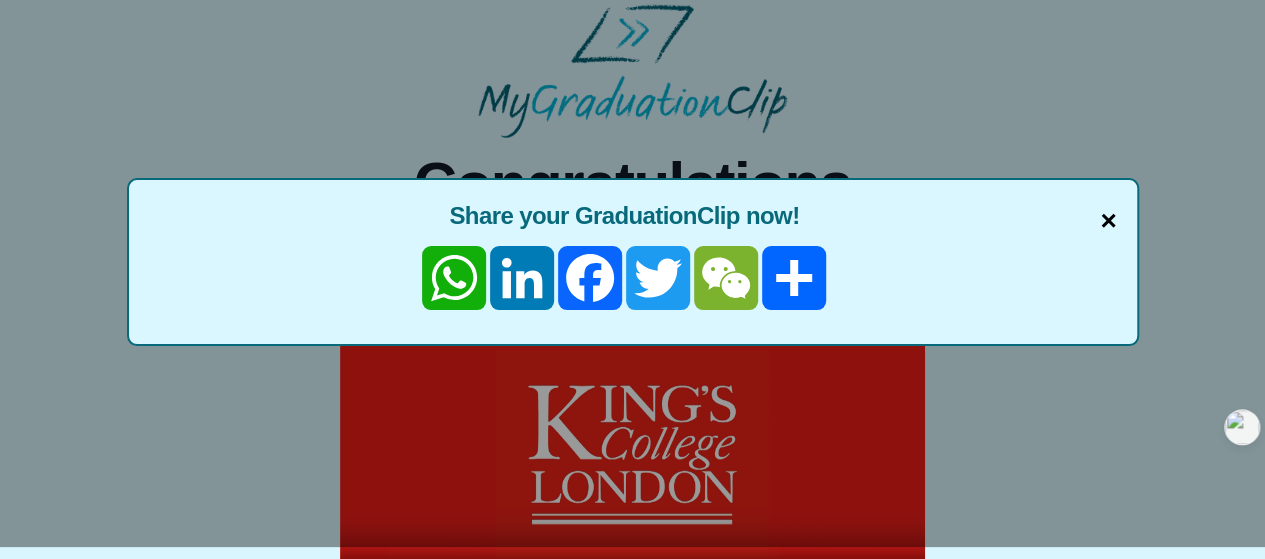
click at [1108, 217] on span "×" at bounding box center [1108, 221] width 16 height 42
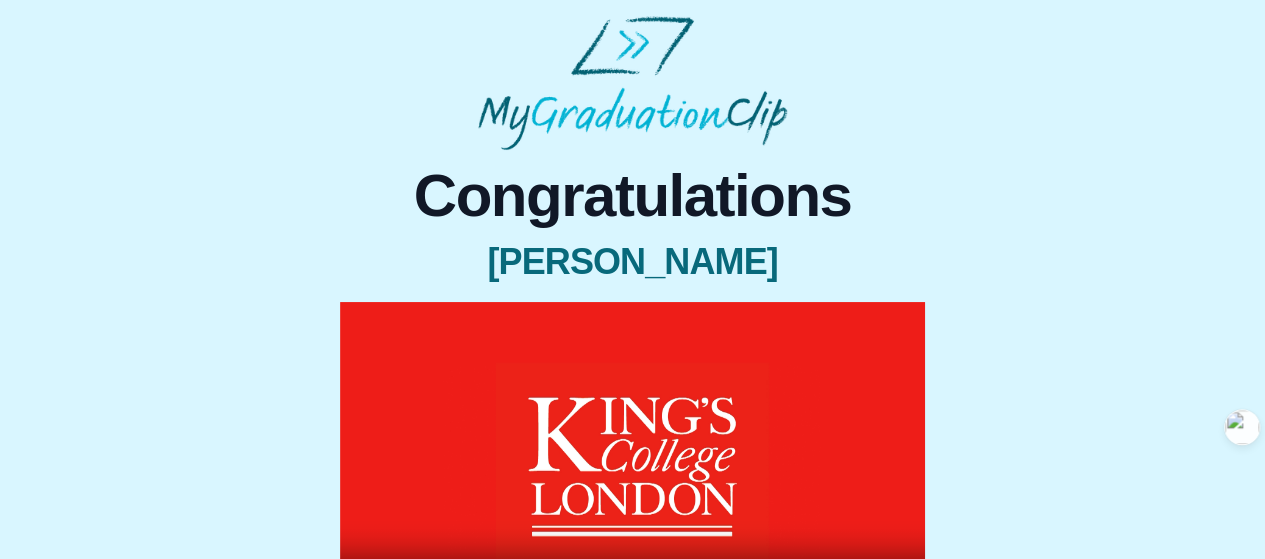
scroll to position [312, 0]
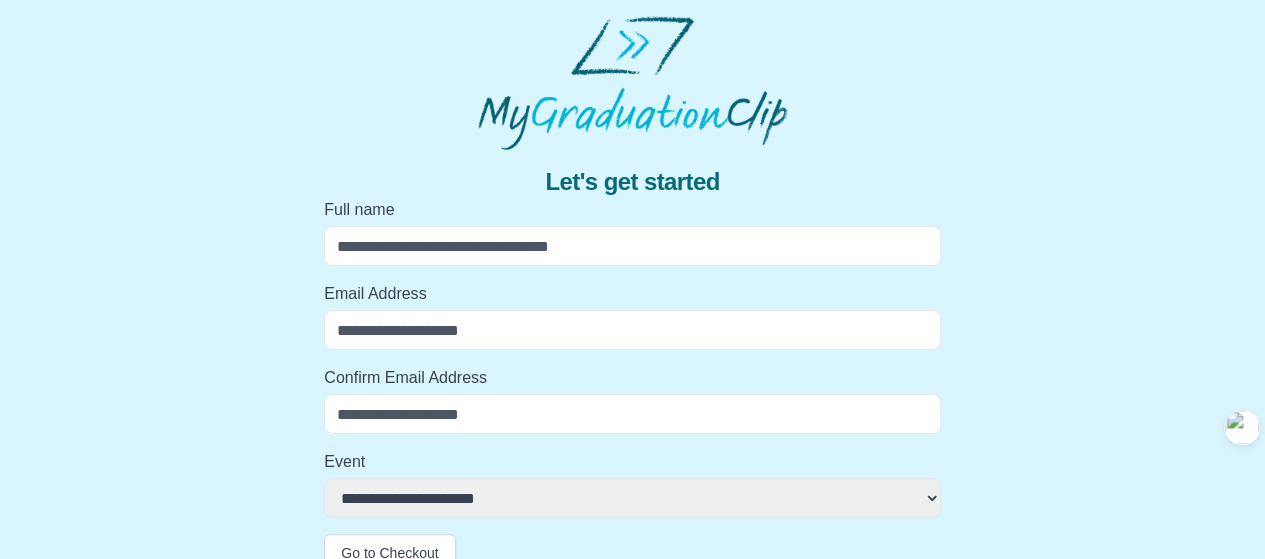
click at [612, 256] on input "Full name" at bounding box center [632, 246] width 617 height 40
type input "**********"
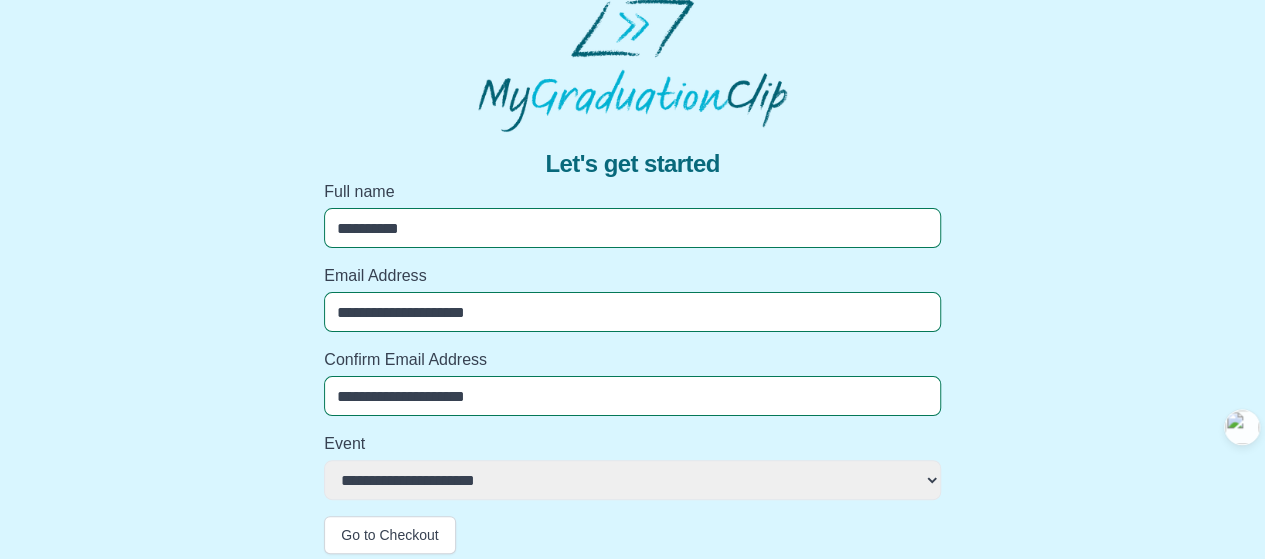
scroll to position [28, 0]
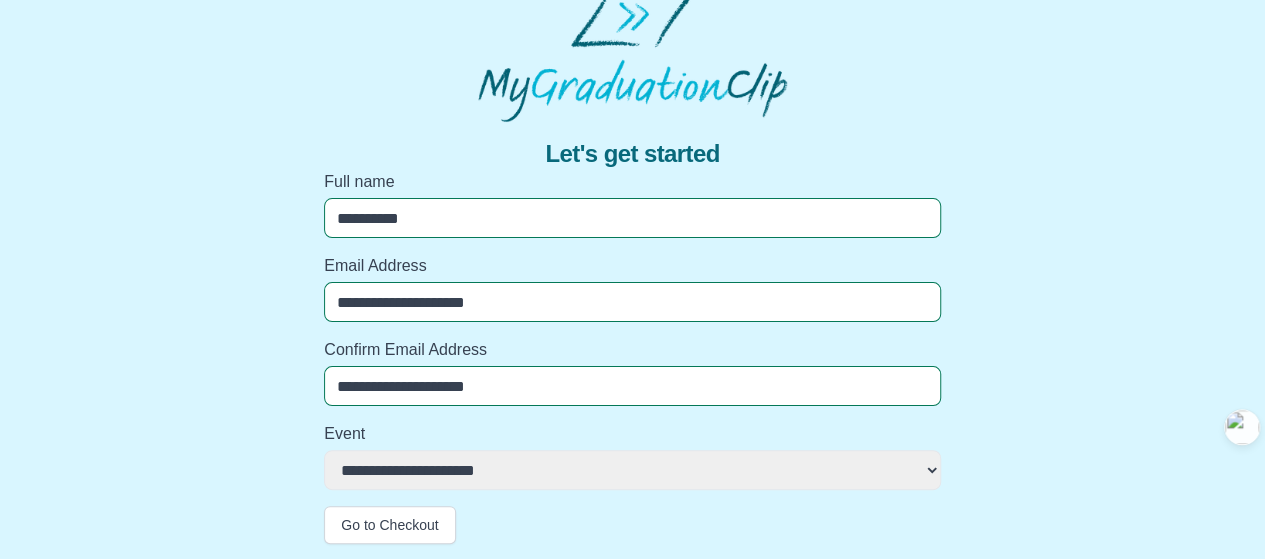
click at [536, 478] on select "**********" at bounding box center [632, 470] width 617 height 40
click at [165, 45] on div "**********" at bounding box center [632, 266] width 1233 height 556
click at [486, 469] on select "**********" at bounding box center [632, 470] width 617 height 40
click at [512, 468] on select "**********" at bounding box center [632, 470] width 617 height 40
select select "**********"
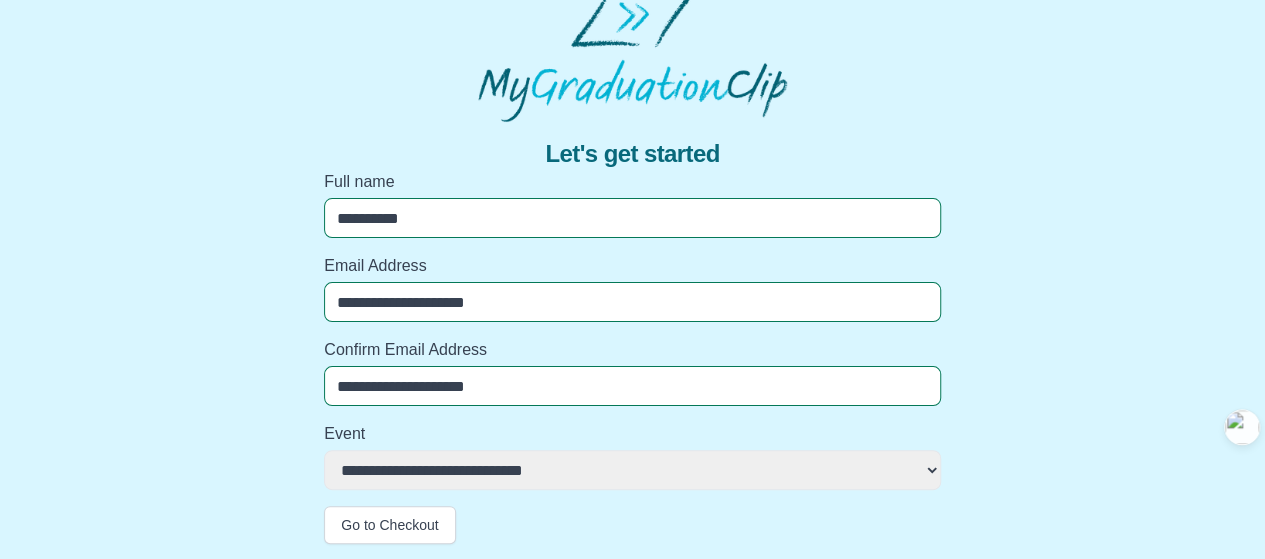
click at [324, 450] on select "**********" at bounding box center [632, 470] width 617 height 40
click at [377, 523] on button "Go to Checkout" at bounding box center [389, 525] width 131 height 38
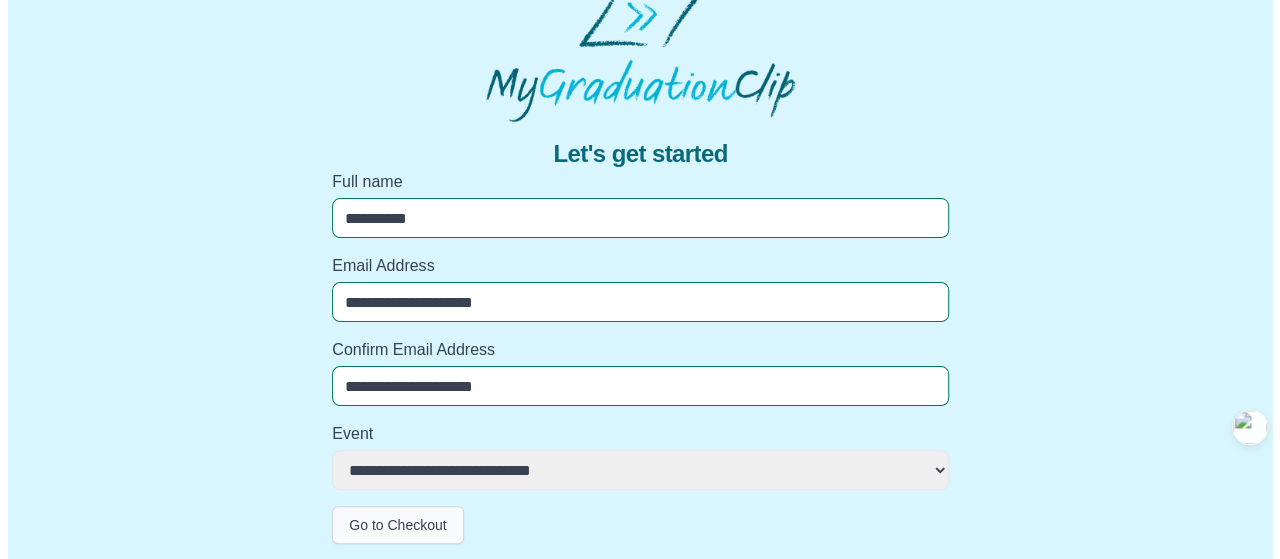
scroll to position [0, 0]
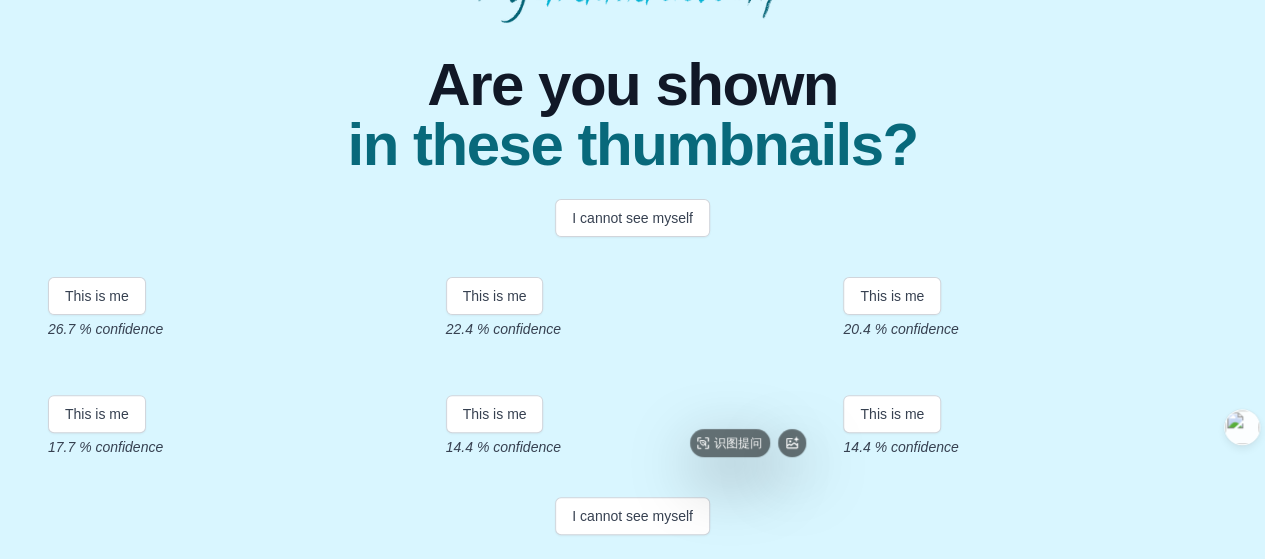
scroll to position [538, 0]
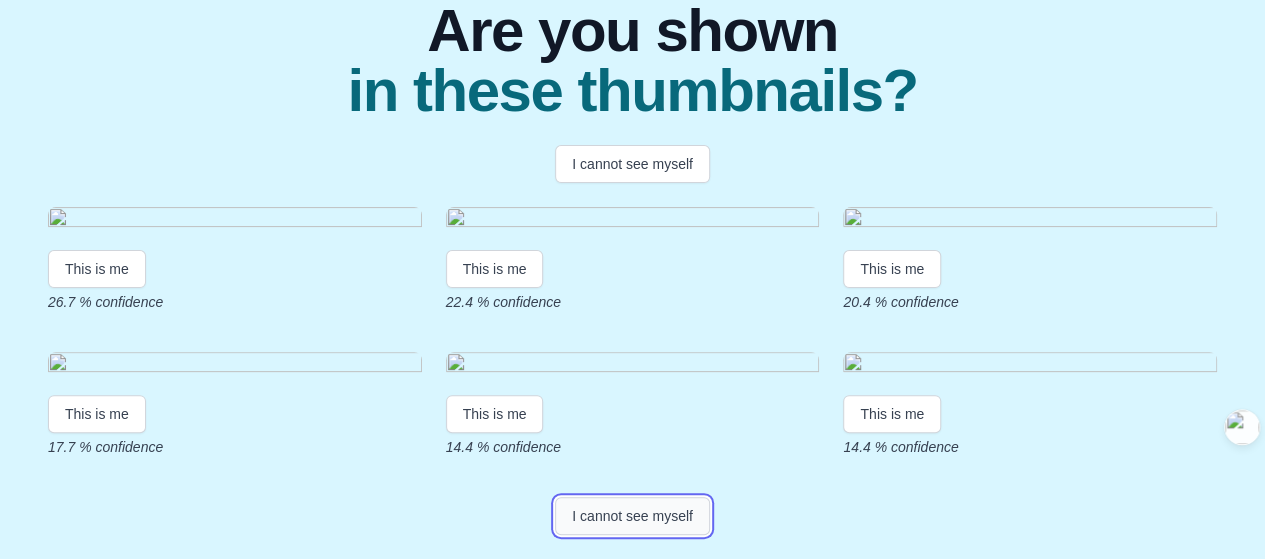
click at [651, 520] on button "I cannot see myself" at bounding box center [632, 516] width 155 height 38
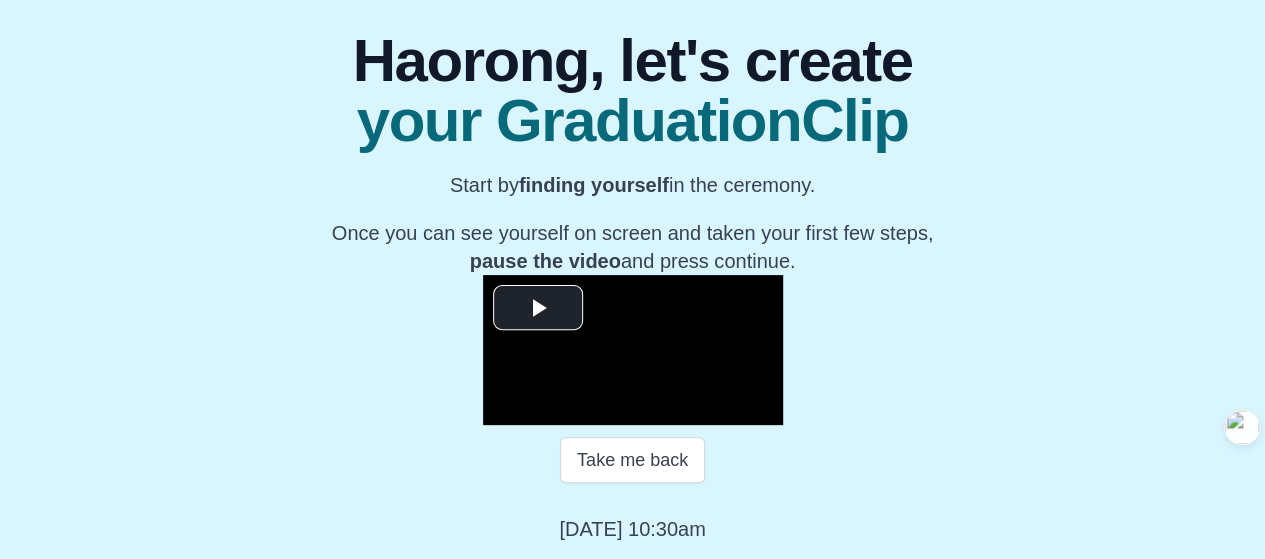
scroll to position [400, 0]
click at [538, 308] on span "Video Player" at bounding box center [538, 308] width 0 height 0
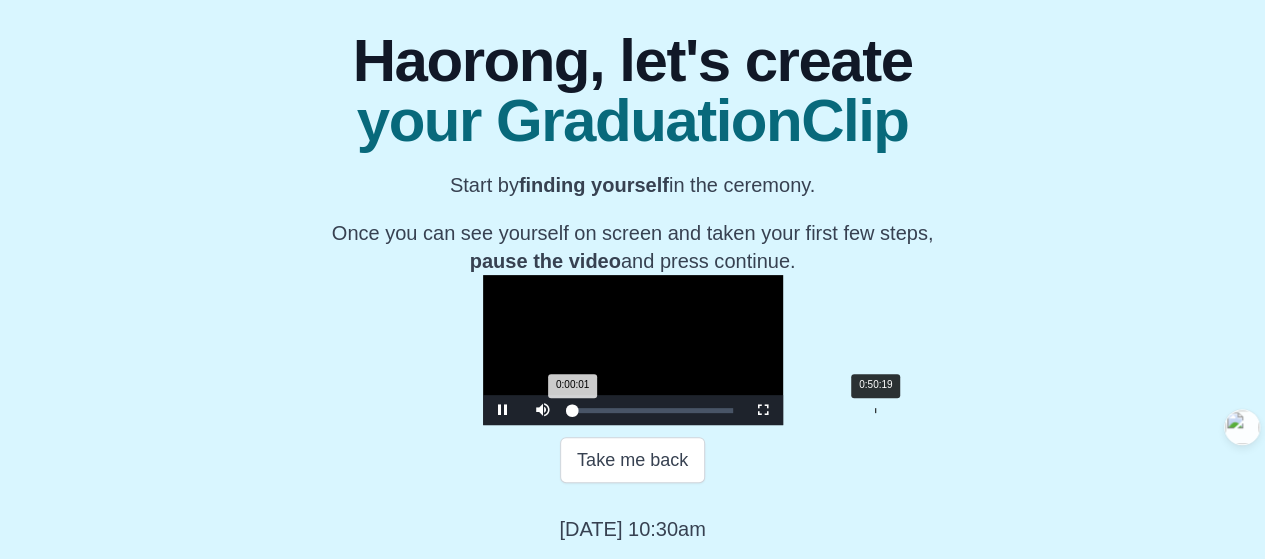
click at [724, 413] on div "Loaded : 0% 0:50:19 0:00:01 Progress : 0%" at bounding box center [653, 410] width 160 height 5
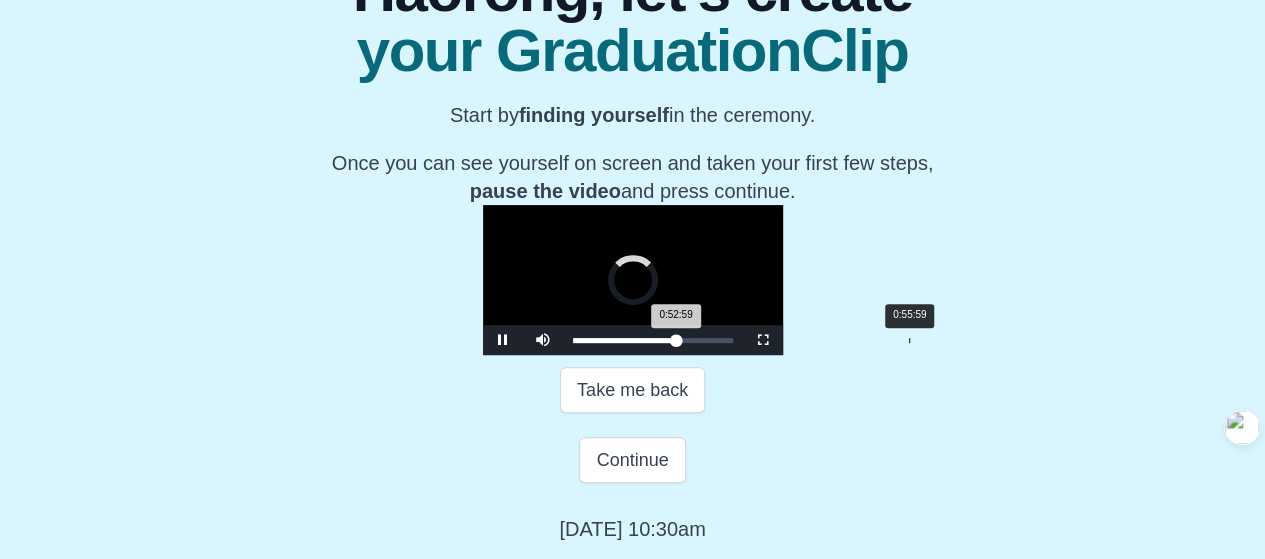
click at [733, 343] on div "Loaded : 0% 0:55:59 0:52:59 Progress : 0%" at bounding box center [653, 340] width 160 height 5
click at [733, 343] on div "Loaded : 0% 0:59:29 0:59:29 Progress : 0%" at bounding box center [653, 340] width 160 height 5
click at [689, 343] on div "0:59:29 Progress : 0%" at bounding box center [631, 340] width 116 height 5
click at [947, 343] on div "1:02:19" at bounding box center [947, 340] width 1 height 5
click at [743, 355] on div "Loaded : 0% 1:00:39 1:02:20 Progress : 0%" at bounding box center [653, 340] width 180 height 30
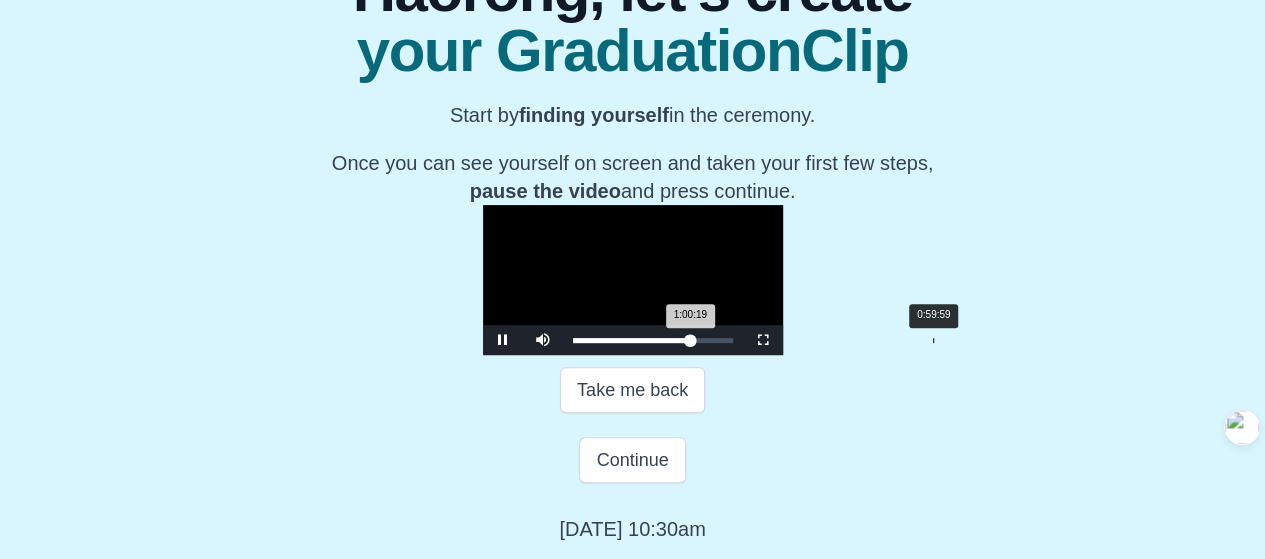
click at [743, 355] on div "Loaded : 0% 0:59:59 1:00:19 Progress : 0%" at bounding box center [653, 340] width 180 height 30
click at [743, 355] on div "Loaded : 0% 0:57:09 0:58:59 Progress : 0%" at bounding box center [653, 340] width 180 height 30
click at [923, 343] on div "0:58:19" at bounding box center [923, 340] width 1 height 5
click at [687, 343] on div "0:58:30 Progress : 0%" at bounding box center [630, 340] width 114 height 5
click at [687, 343] on div "0:58:19 Progress : 0%" at bounding box center [630, 340] width 114 height 5
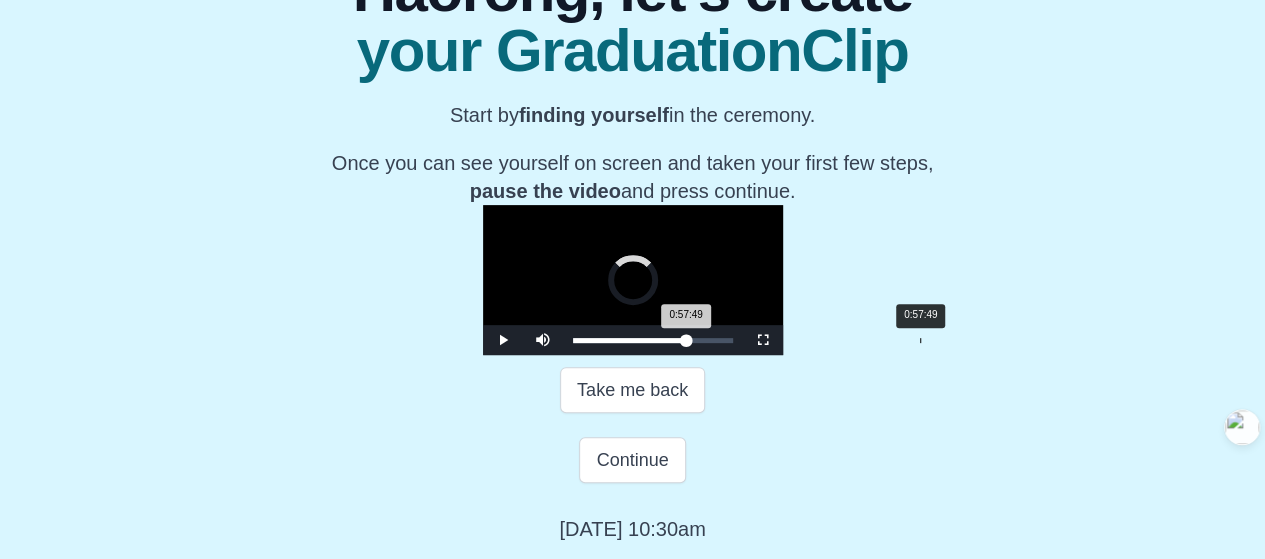
click at [687, 343] on div "0:57:49 Progress : 0%" at bounding box center [630, 340] width 114 height 5
click at [686, 343] on div "0:57:19 Progress : 0%" at bounding box center [629, 340] width 113 height 5
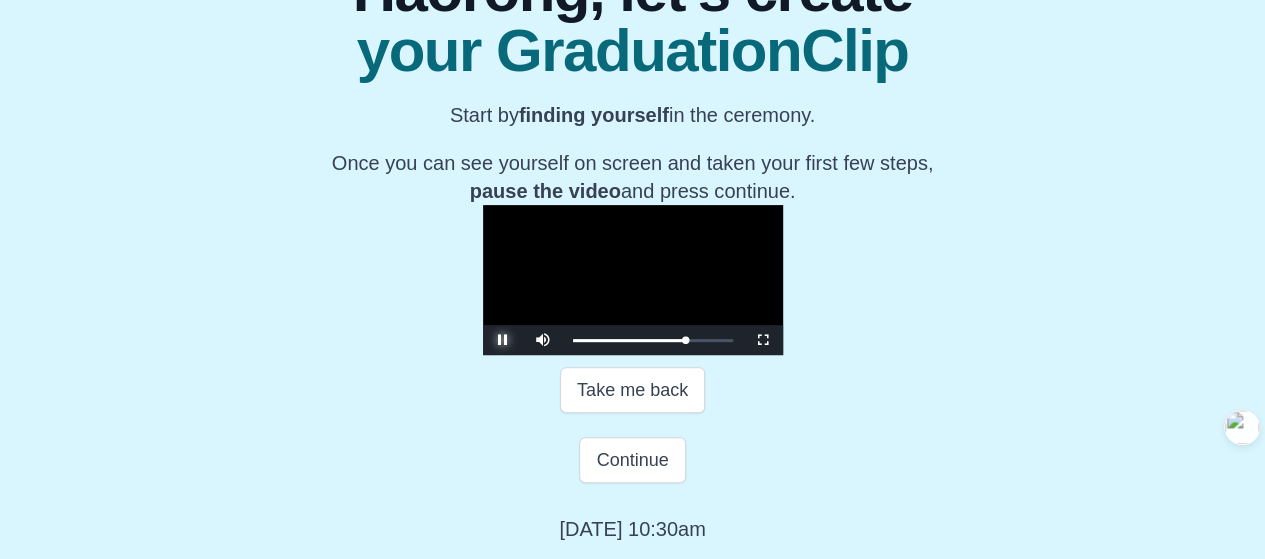
click at [503, 340] on span "Video Player" at bounding box center [503, 340] width 0 height 0
click at [634, 466] on button "Continue" at bounding box center [632, 460] width 106 height 46
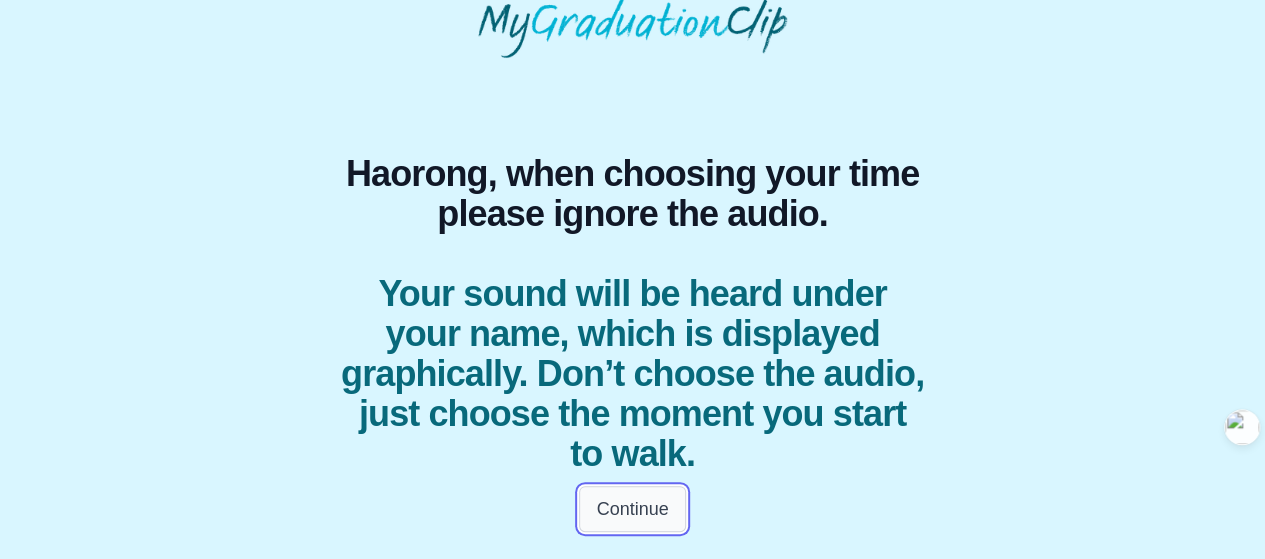
click at [620, 510] on button "Continue" at bounding box center [632, 509] width 106 height 46
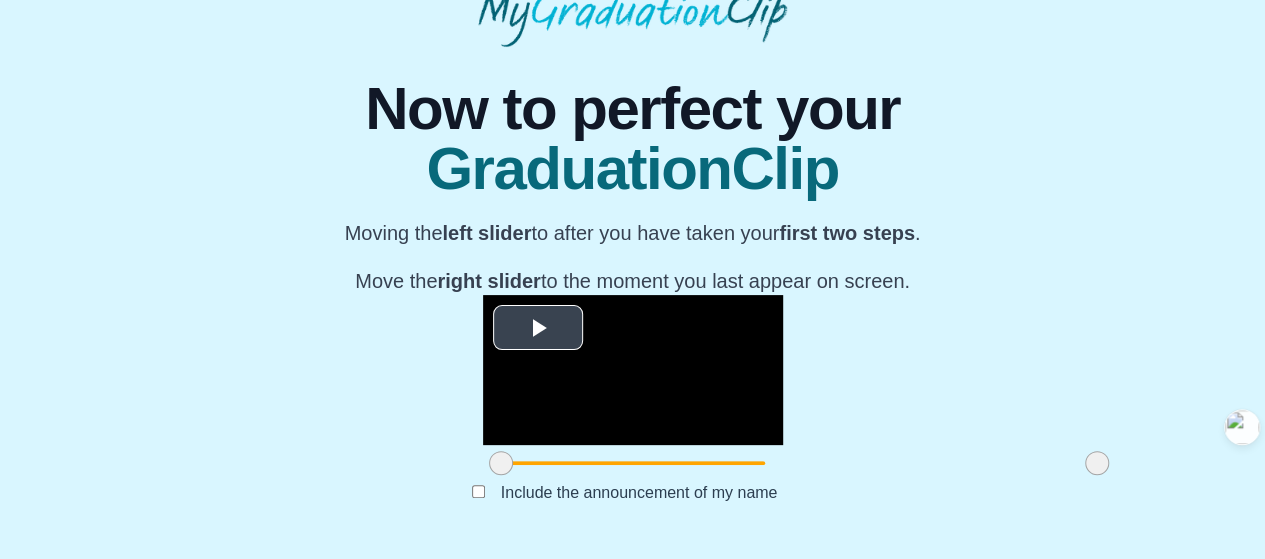
scroll to position [292, 0]
click at [538, 328] on span "Video Player" at bounding box center [538, 328] width 0 height 0
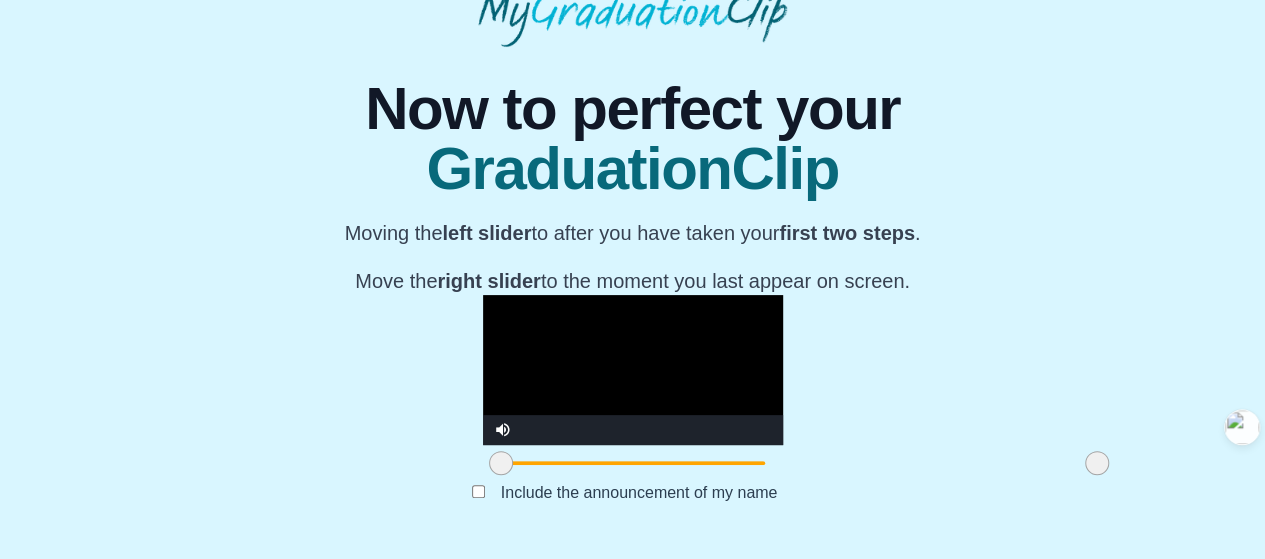
click at [483, 295] on video "Video Player" at bounding box center [633, 370] width 300 height 150
click at [584, 295] on video "Video Player" at bounding box center [633, 370] width 300 height 150
click at [599, 324] on video "Video Player" at bounding box center [633, 370] width 300 height 150
click at [549, 340] on video "Video Player" at bounding box center [633, 370] width 300 height 150
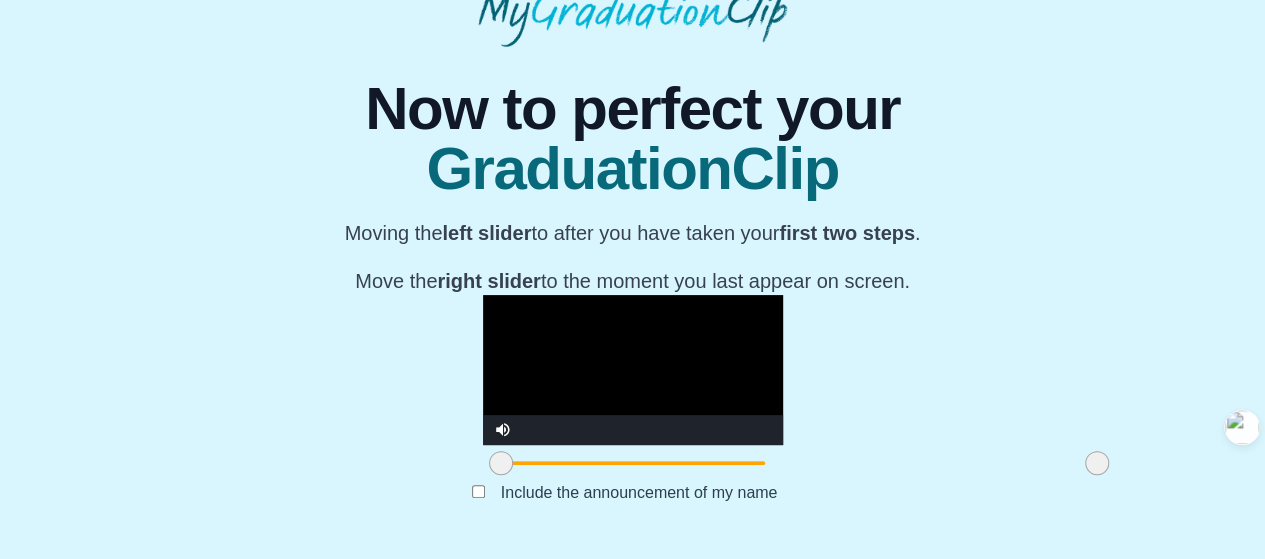
click at [549, 340] on video "Video Player" at bounding box center [633, 370] width 300 height 150
click at [549, 341] on video "Video Player" at bounding box center [633, 370] width 300 height 150
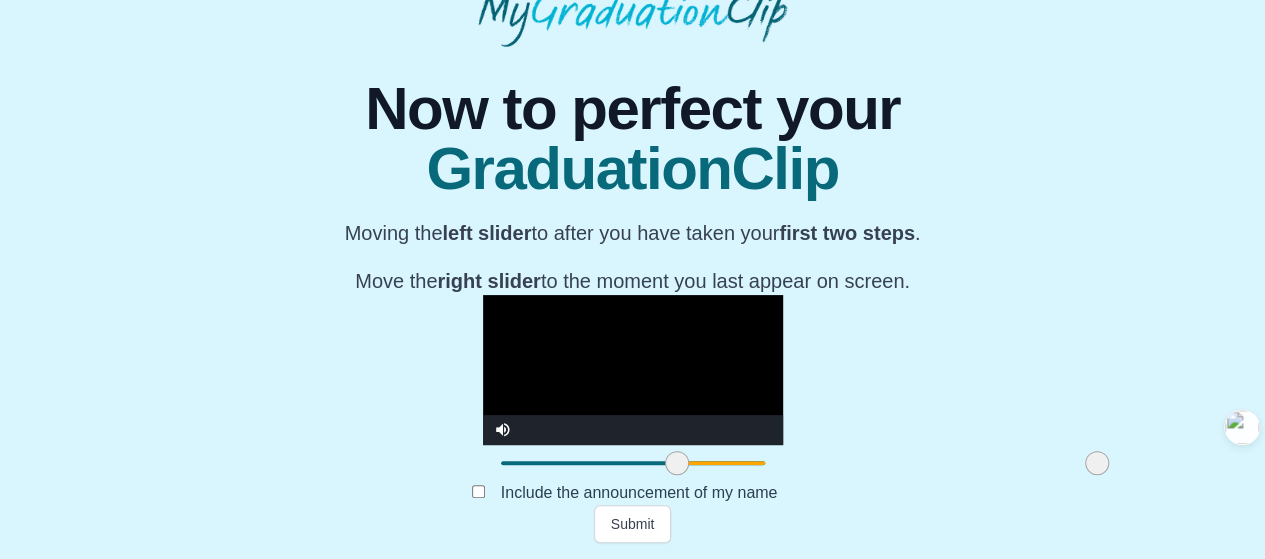
drag, startPoint x: 333, startPoint y: 483, endPoint x: 508, endPoint y: 485, distance: 175.0
click at [665, 475] on span at bounding box center [677, 463] width 24 height 24
drag, startPoint x: 926, startPoint y: 483, endPoint x: 770, endPoint y: 477, distance: 156.1
click at [929, 475] on span at bounding box center [941, 463] width 24 height 24
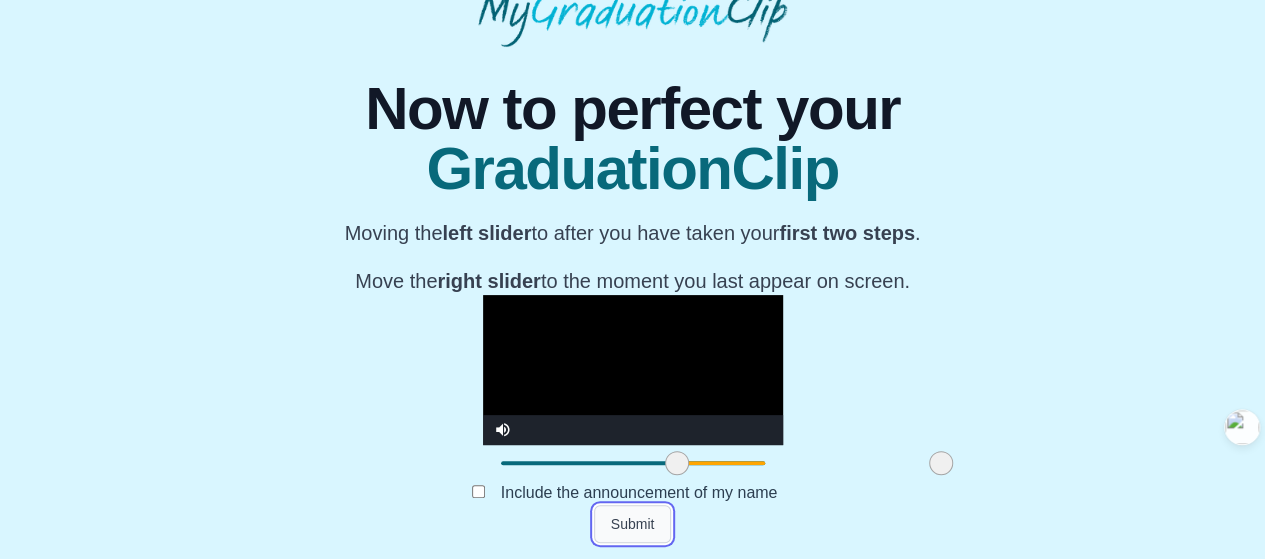
click at [624, 528] on button "Submit" at bounding box center [633, 524] width 78 height 38
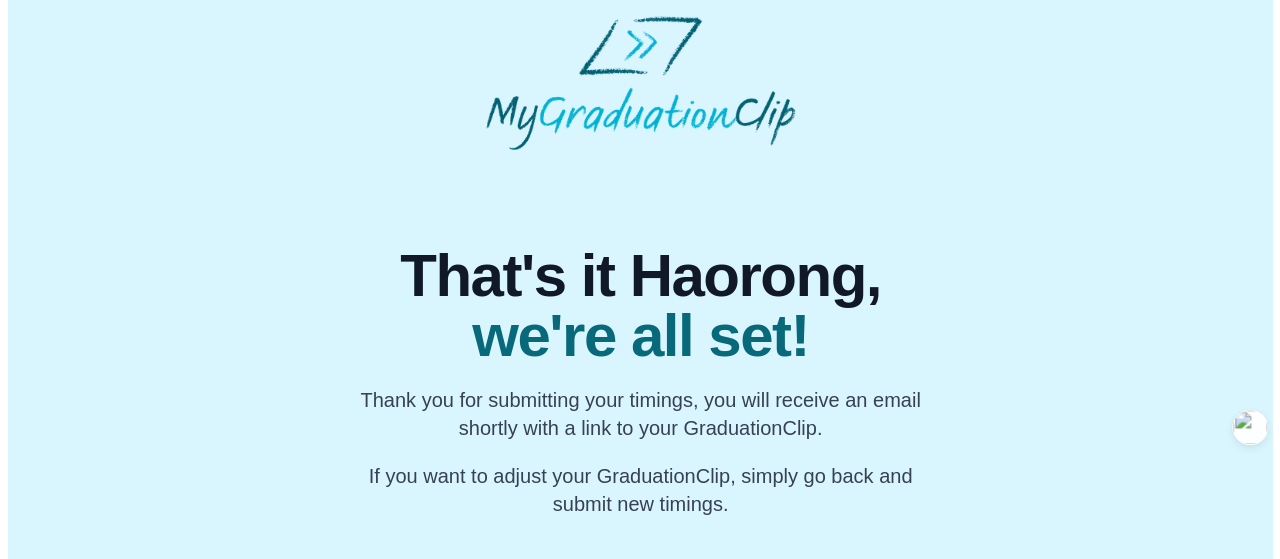
scroll to position [0, 0]
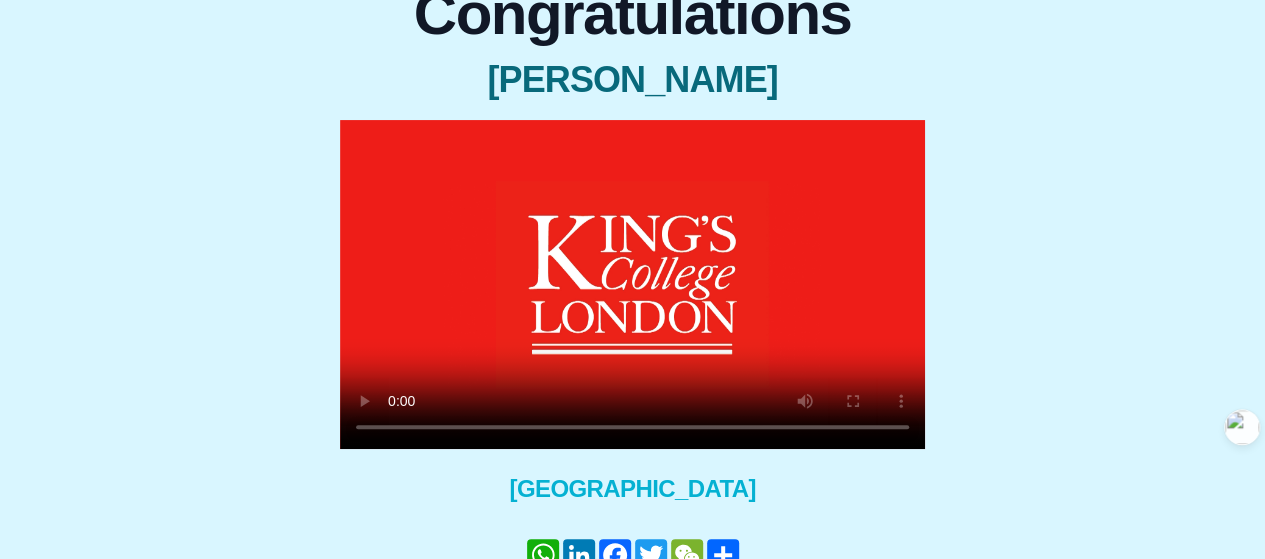
scroll to position [212, 0]
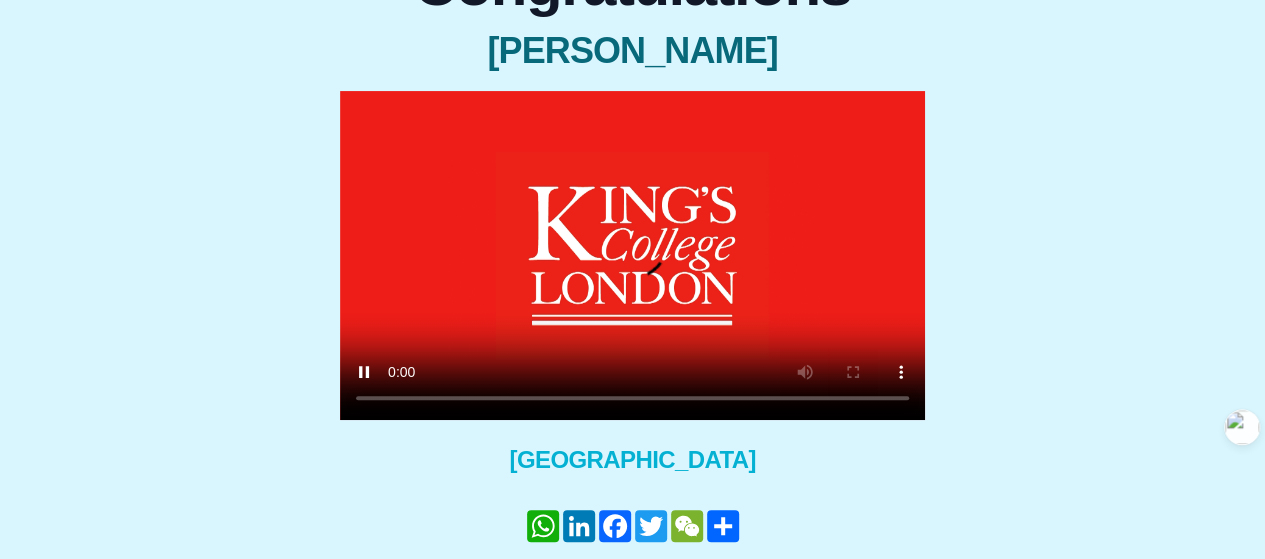
scroll to position [180, 0]
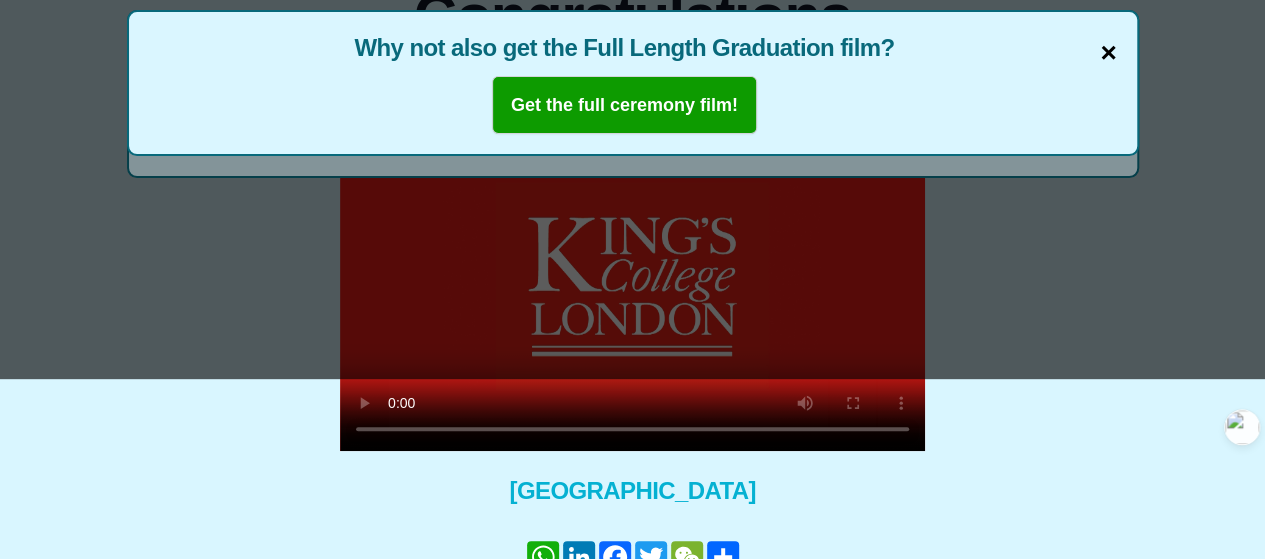
click at [1110, 51] on span "×" at bounding box center [1108, 53] width 16 height 42
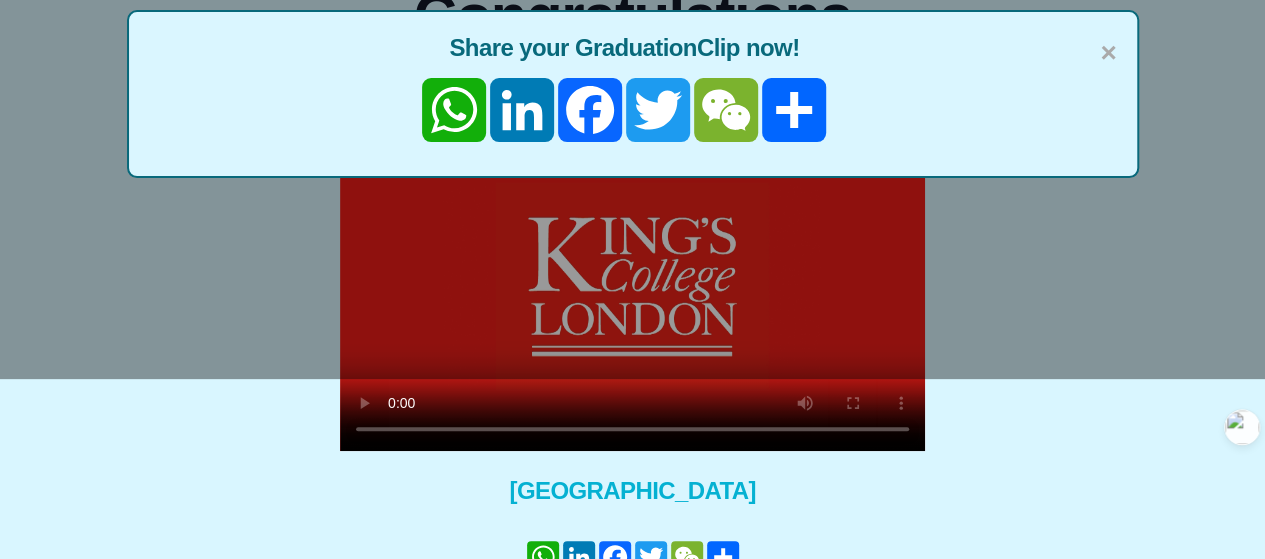
click at [1086, 445] on div "Congratulations [PERSON_NAME] × Share your GraduationClip now! WhatsApp LinkedI…" at bounding box center [632, 323] width 1233 height 707
click at [1106, 45] on span "×" at bounding box center [1108, 53] width 16 height 42
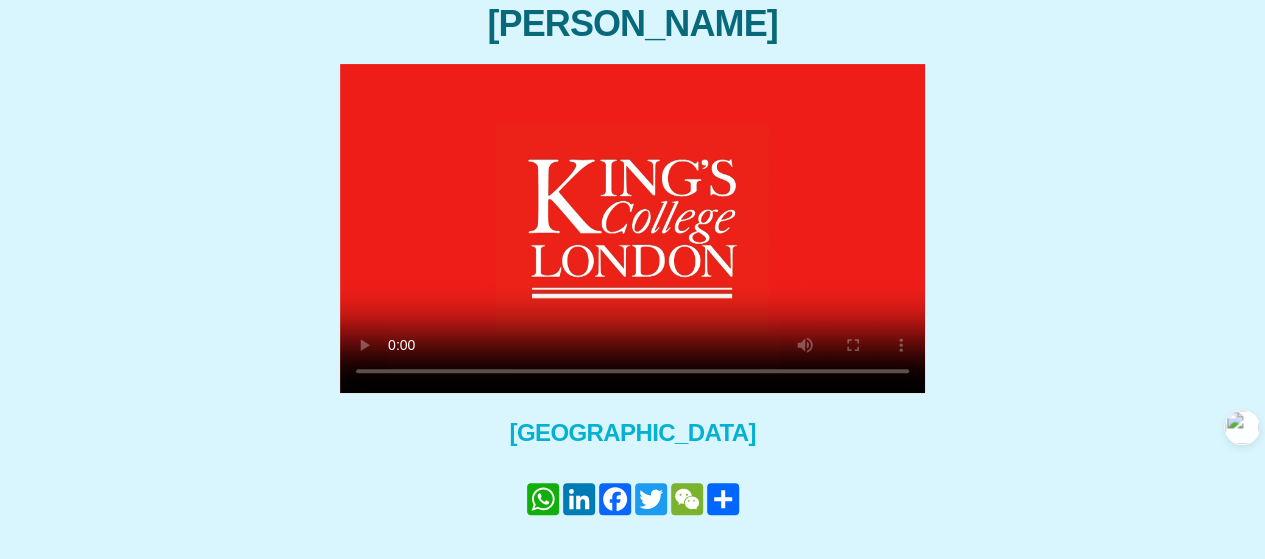
scroll to position [312, 0]
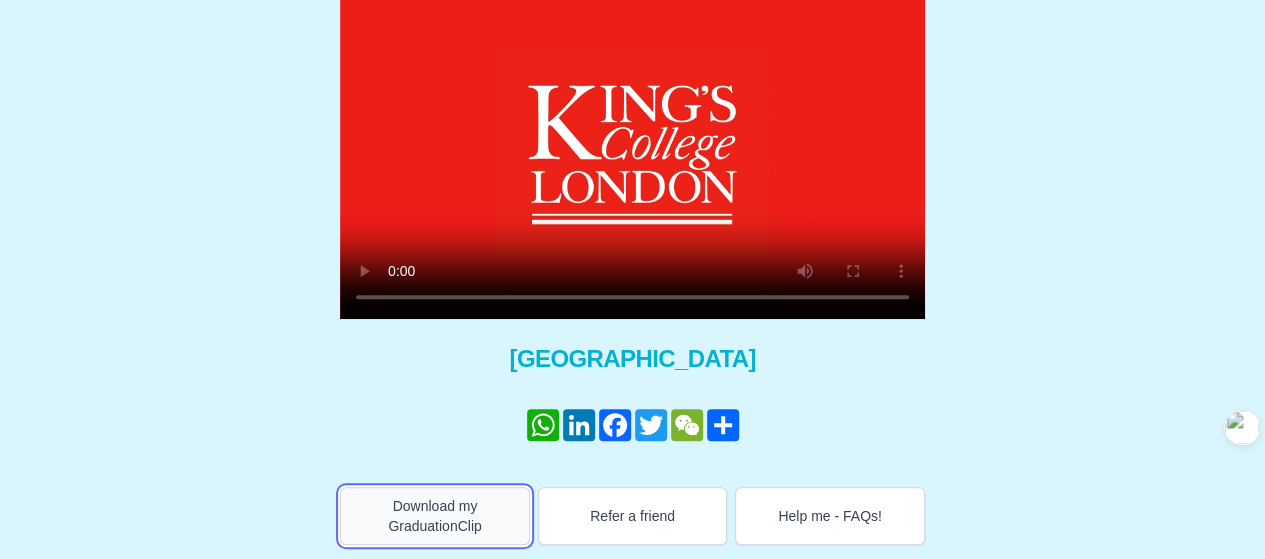
click at [427, 515] on button "Download my GraduationClip" at bounding box center [435, 516] width 190 height 58
